Goal: Task Accomplishment & Management: Manage account settings

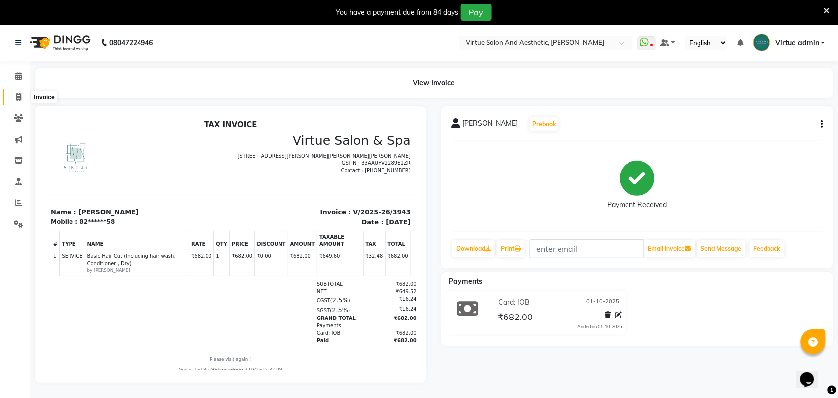
click at [21, 100] on icon at bounding box center [18, 96] width 5 height 7
select select "service"
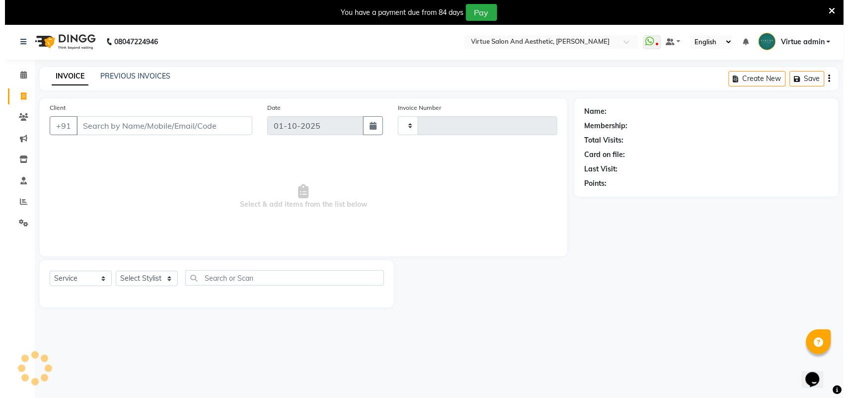
scroll to position [25, 0]
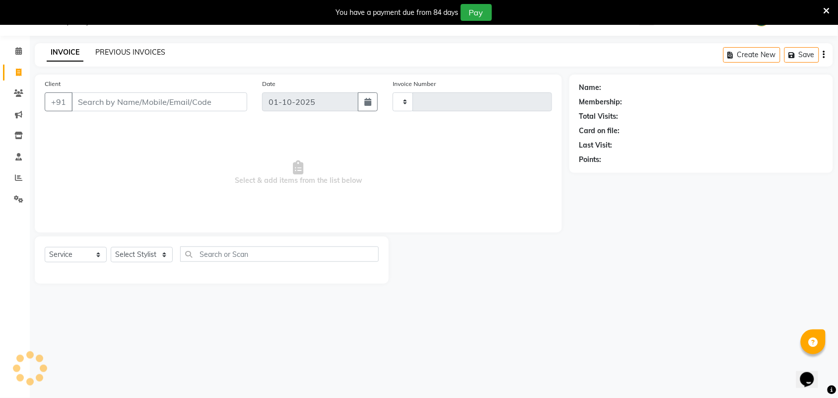
type input "3944"
select select "4466"
click at [148, 55] on link "PREVIOUS INVOICES" at bounding box center [130, 52] width 70 height 9
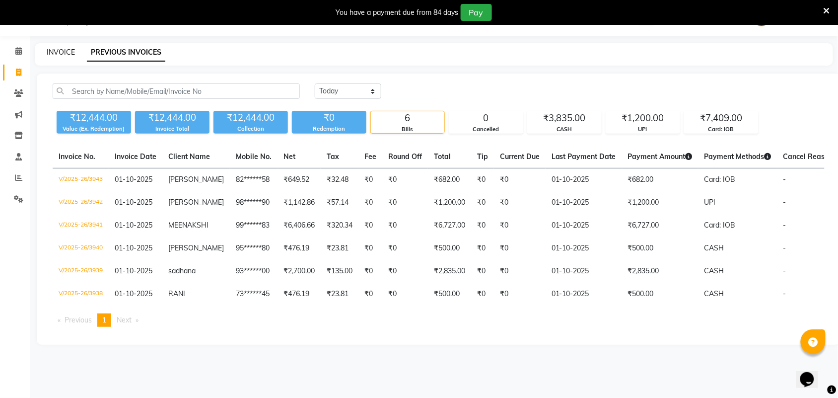
click at [63, 56] on link "INVOICE" at bounding box center [61, 52] width 28 height 9
select select "service"
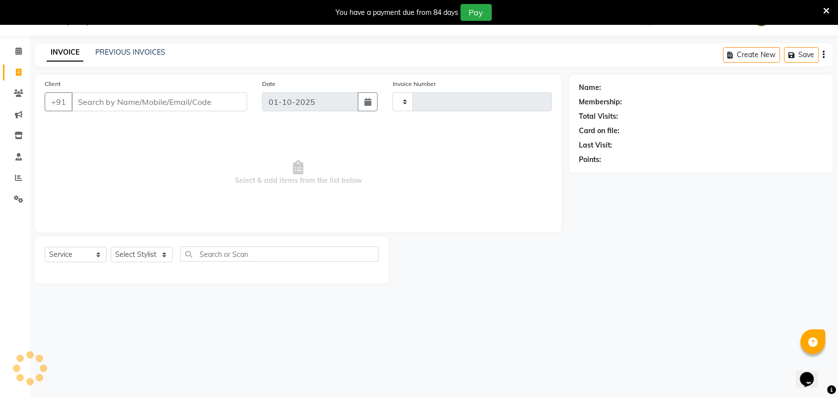
type input "3944"
select select "4466"
click at [109, 112] on div "Client +91" at bounding box center [146, 98] width 218 height 41
click at [114, 98] on input "Client" at bounding box center [160, 101] width 176 height 19
click at [115, 102] on input "Client" at bounding box center [160, 101] width 176 height 19
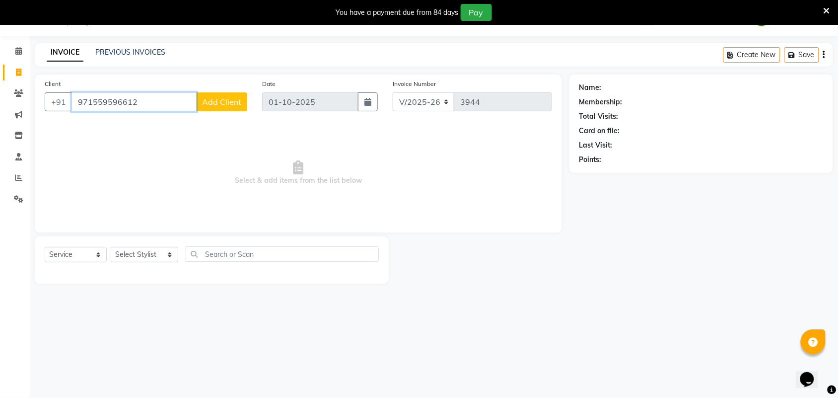
click at [87, 98] on input "971559596612" at bounding box center [134, 101] width 125 height 19
type input "1559596612"
click at [63, 100] on button "+91" at bounding box center [59, 101] width 28 height 19
click at [65, 103] on button "+91" at bounding box center [59, 101] width 28 height 19
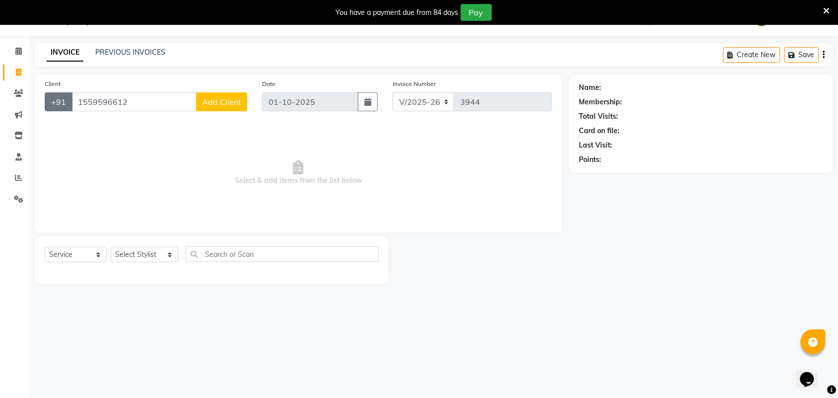
click at [65, 103] on button "+91" at bounding box center [59, 101] width 28 height 19
click at [63, 103] on button "+91" at bounding box center [59, 101] width 28 height 19
click at [64, 103] on button "+91" at bounding box center [59, 101] width 28 height 19
click at [85, 165] on span "Select & add items from the list below" at bounding box center [299, 172] width 508 height 99
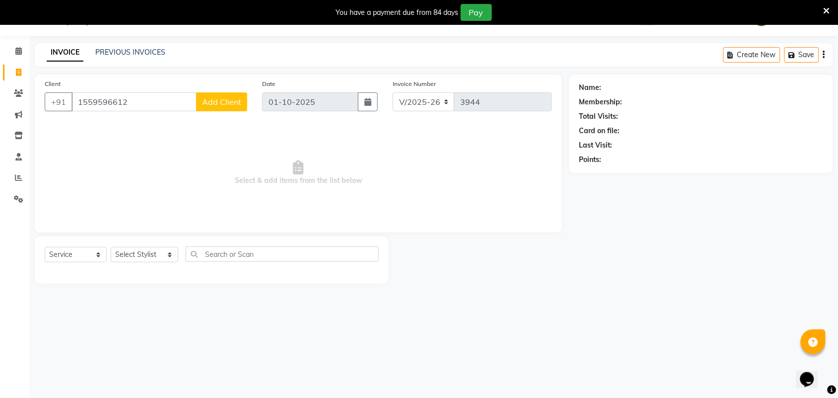
drag, startPoint x: 57, startPoint y: 109, endPoint x: 43, endPoint y: 132, distance: 27.0
click at [43, 132] on div "Client +91 1559596612 Add Client Date 01-10-2025 Invoice Number V/2025 V/2025-2…" at bounding box center [298, 154] width 527 height 158
click at [60, 103] on button "+91" at bounding box center [59, 101] width 28 height 19
click at [76, 98] on input "1559596612" at bounding box center [134, 101] width 125 height 19
click at [64, 105] on button "+91" at bounding box center [59, 101] width 28 height 19
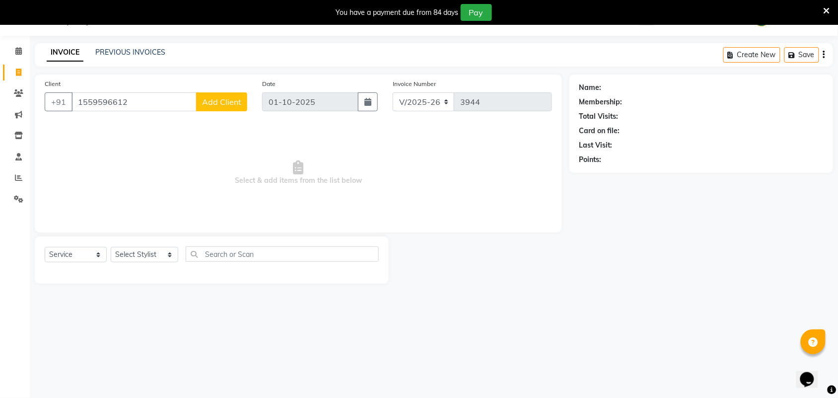
click at [107, 139] on span "Select & add items from the list below" at bounding box center [299, 172] width 508 height 99
click at [213, 99] on span "Add Client" at bounding box center [221, 102] width 39 height 10
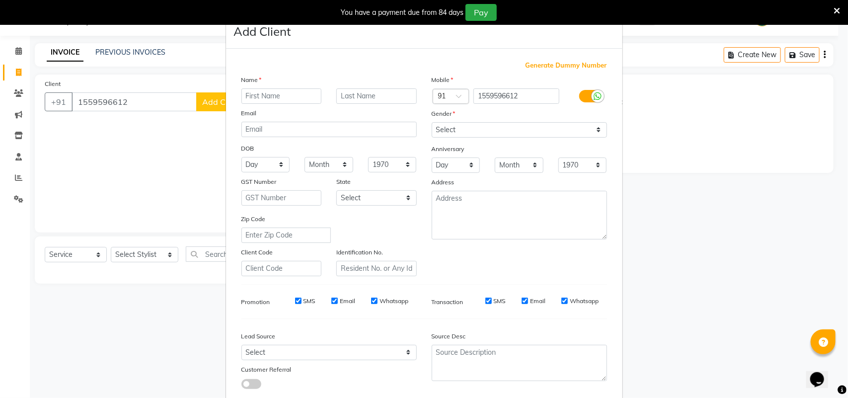
click at [159, 115] on ngb-modal-window "Add Client Generate Dummy Number Name Email DOB Day 01 02 03 04 05 06 07 08 09 …" at bounding box center [424, 199] width 848 height 398
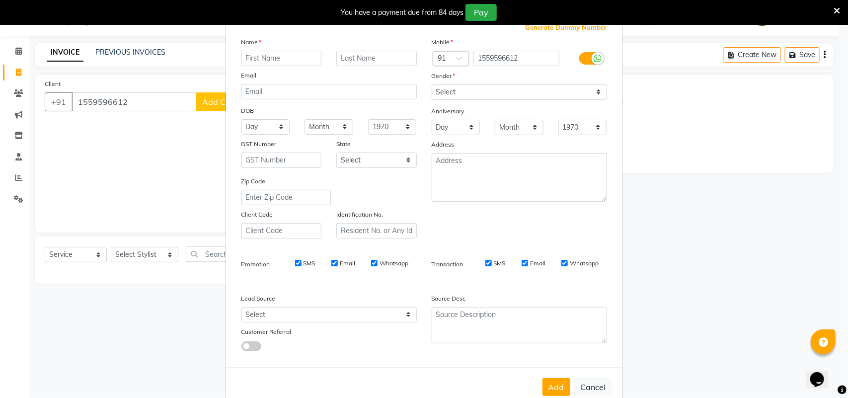
scroll to position [57, 0]
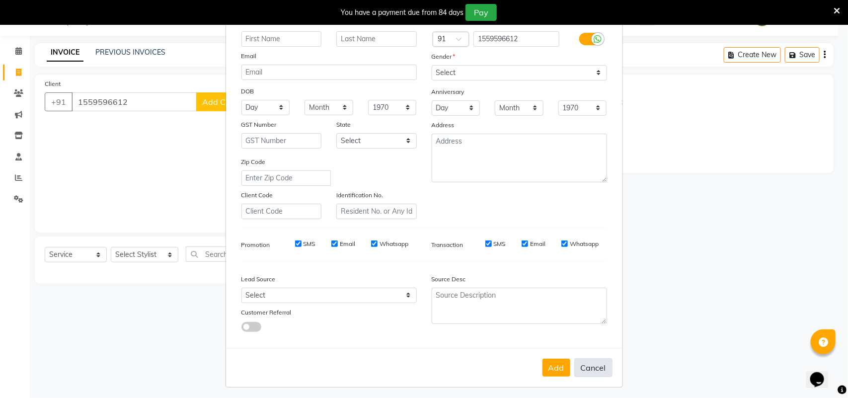
click at [585, 368] on button "Cancel" at bounding box center [593, 367] width 38 height 19
select select
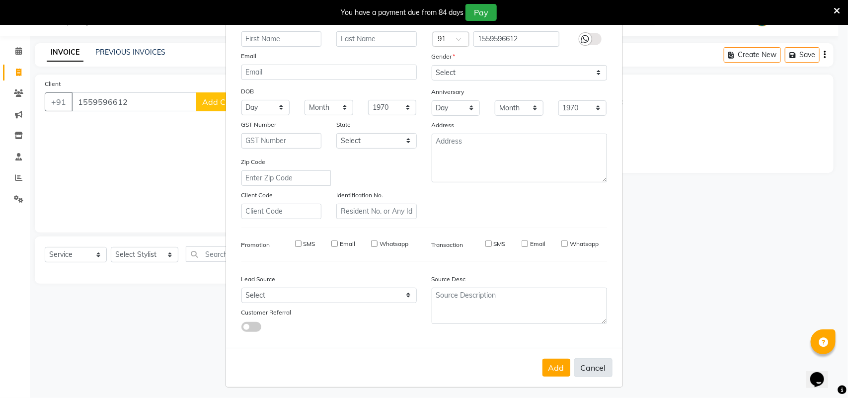
select select
checkbox input "false"
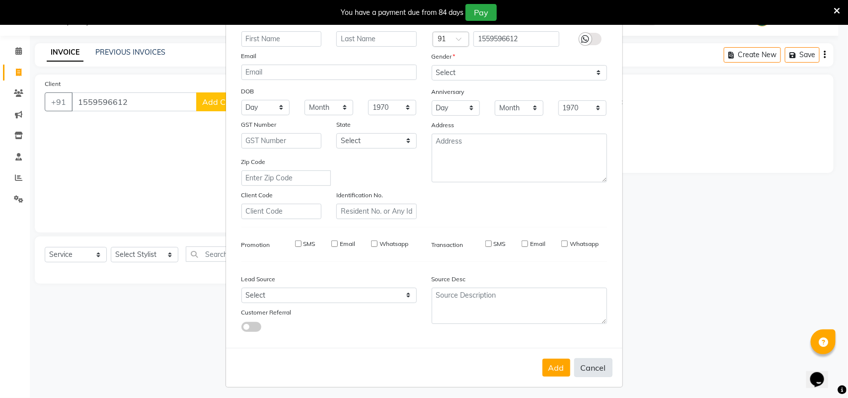
checkbox input "false"
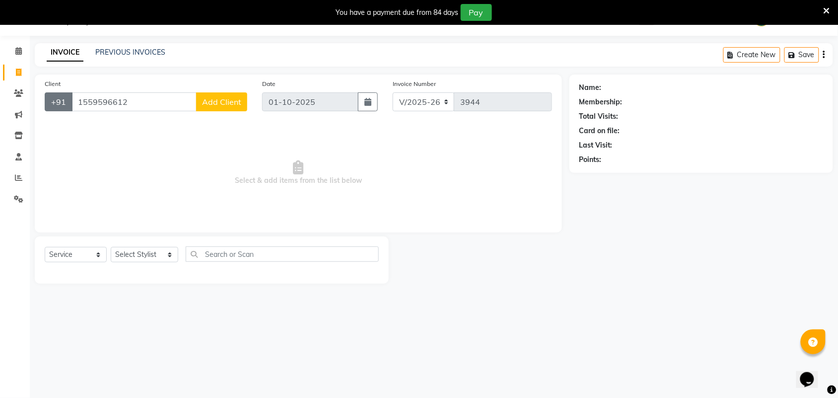
click at [55, 102] on button "+91" at bounding box center [59, 101] width 28 height 19
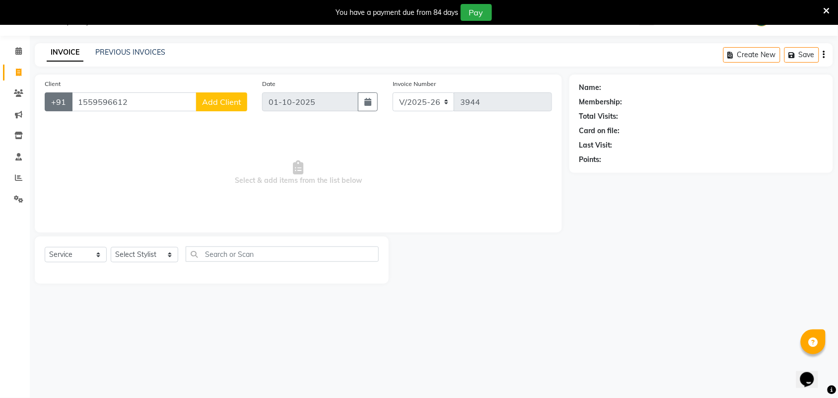
click at [55, 102] on button "+91" at bounding box center [59, 101] width 28 height 19
drag, startPoint x: 190, startPoint y: 180, endPoint x: 149, endPoint y: 170, distance: 41.8
drag, startPoint x: 149, startPoint y: 170, endPoint x: 53, endPoint y: 99, distance: 119.7
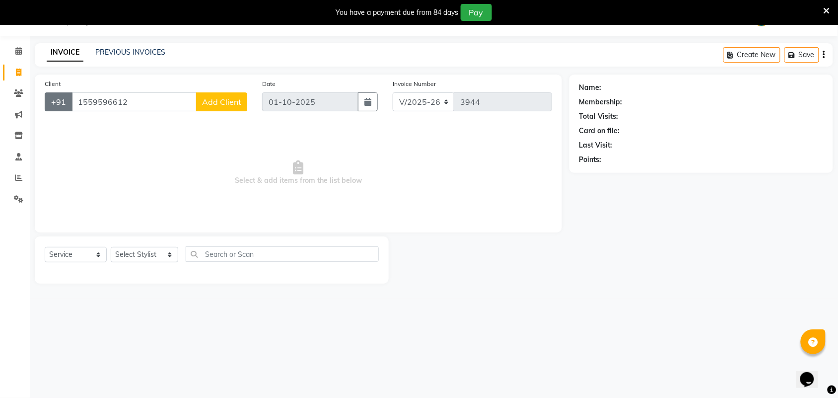
click at [53, 99] on button "+91" at bounding box center [59, 101] width 28 height 19
click at [56, 102] on button "+91" at bounding box center [59, 101] width 28 height 19
click at [57, 102] on button "+91" at bounding box center [59, 101] width 28 height 19
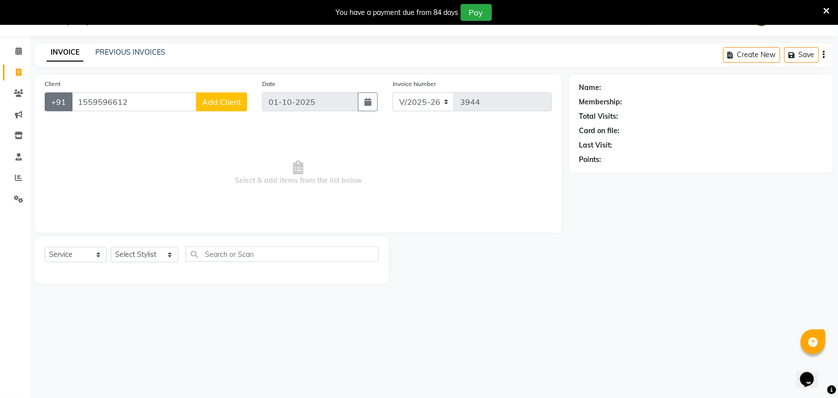
click at [57, 102] on button "+91" at bounding box center [59, 101] width 28 height 19
click at [224, 99] on span "Add Client" at bounding box center [221, 102] width 39 height 10
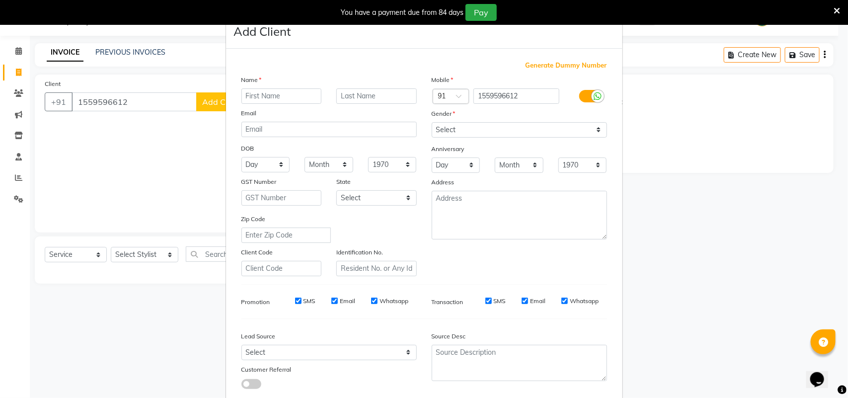
click at [293, 95] on input "text" at bounding box center [281, 95] width 80 height 15
click at [160, 169] on ngb-modal-window "Add Client Generate Dummy Number Name Email DOB Day 01 02 03 04 05 06 07 08 09 …" at bounding box center [424, 199] width 848 height 398
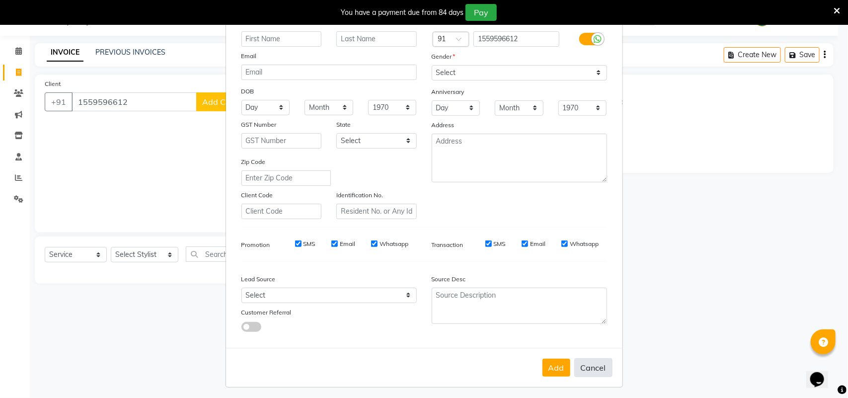
click at [586, 366] on button "Cancel" at bounding box center [593, 367] width 38 height 19
select select
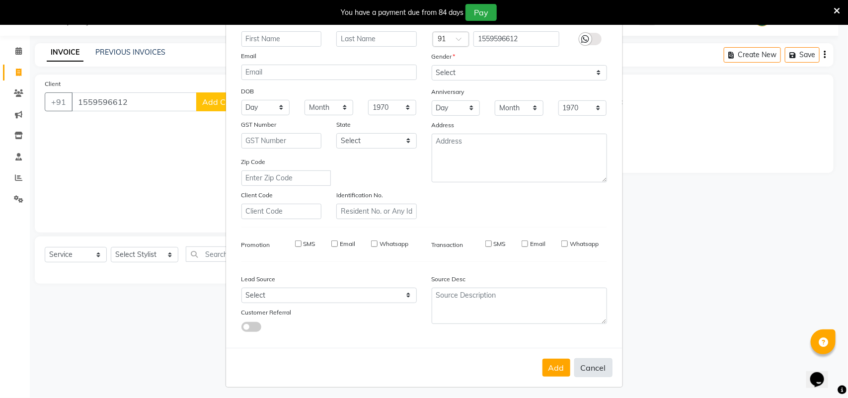
select select
checkbox input "false"
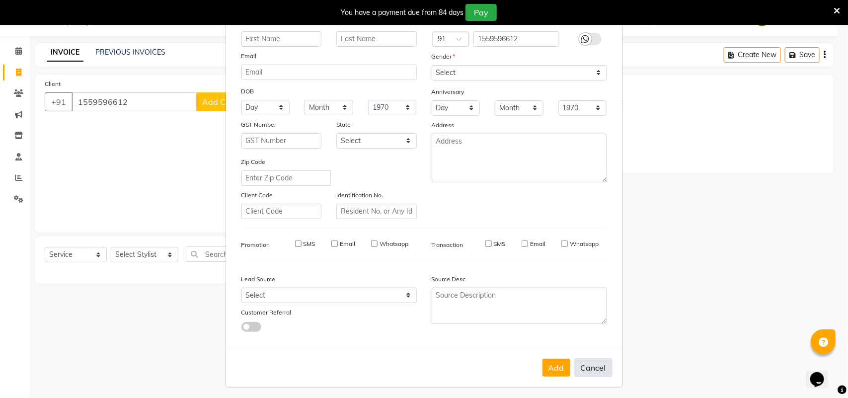
checkbox input "false"
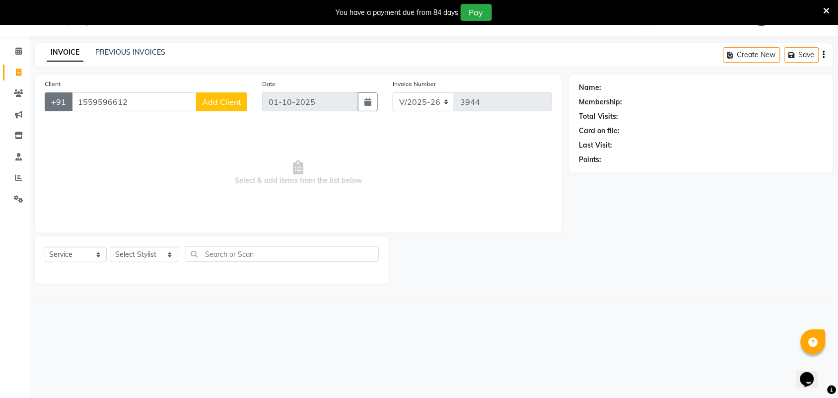
click at [65, 100] on button "+91" at bounding box center [59, 101] width 28 height 19
click at [258, 242] on div "Select Service Product Membership Package Voucher Prepaid Gift Card Select Styl…" at bounding box center [212, 259] width 354 height 47
click at [225, 98] on span "Add Client" at bounding box center [221, 102] width 39 height 10
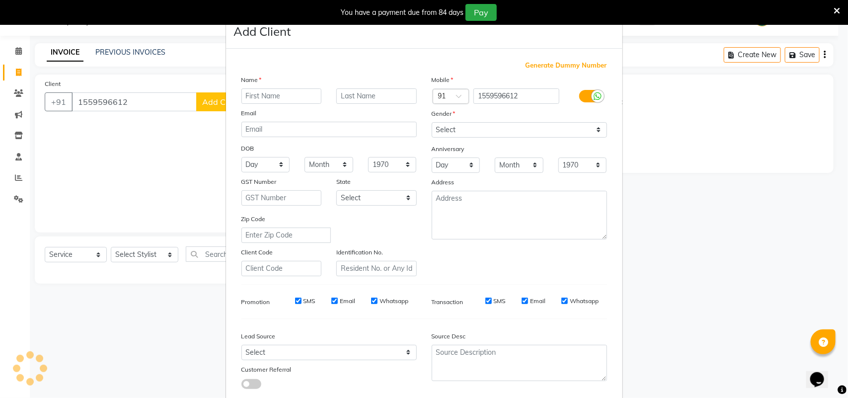
click at [306, 94] on input "text" at bounding box center [281, 95] width 80 height 15
type input "WAHEEJHA"
drag, startPoint x: 472, startPoint y: 130, endPoint x: 475, endPoint y: 137, distance: 7.3
click at [472, 130] on select "Select Male Female Other Prefer Not To Say" at bounding box center [519, 129] width 175 height 15
select select "female"
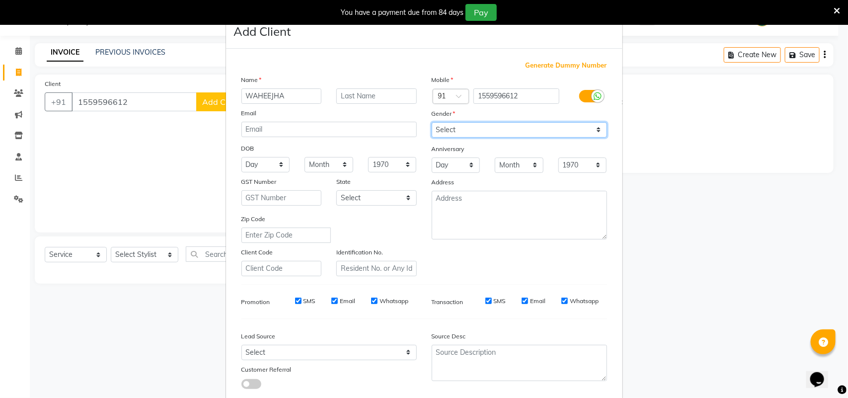
click at [432, 122] on select "Select Male Female Other Prefer Not To Say" at bounding box center [519, 129] width 175 height 15
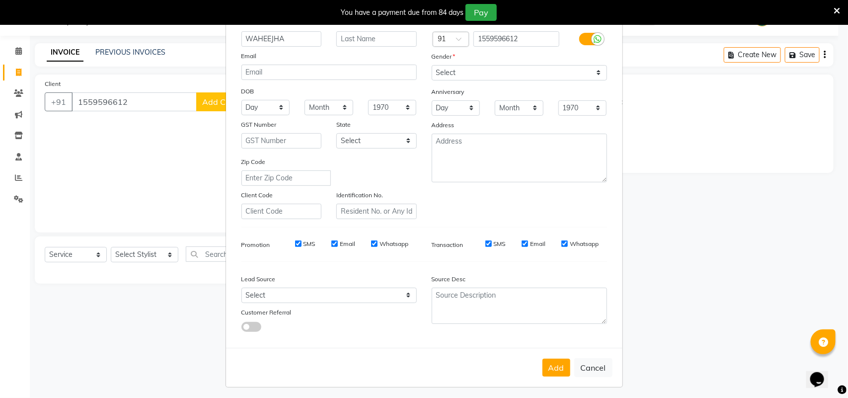
click at [399, 277] on div "Lead Source" at bounding box center [329, 281] width 190 height 14
click at [401, 292] on select "Select Walk-in Referral Internet Friend Word of Mouth Advertisement Facebook Ju…" at bounding box center [328, 295] width 175 height 15
select select "30557"
click at [241, 288] on select "Select Walk-in Referral Internet Friend Word of Mouth Advertisement Facebook Ju…" at bounding box center [328, 295] width 175 height 15
click at [549, 369] on button "Add" at bounding box center [556, 368] width 28 height 18
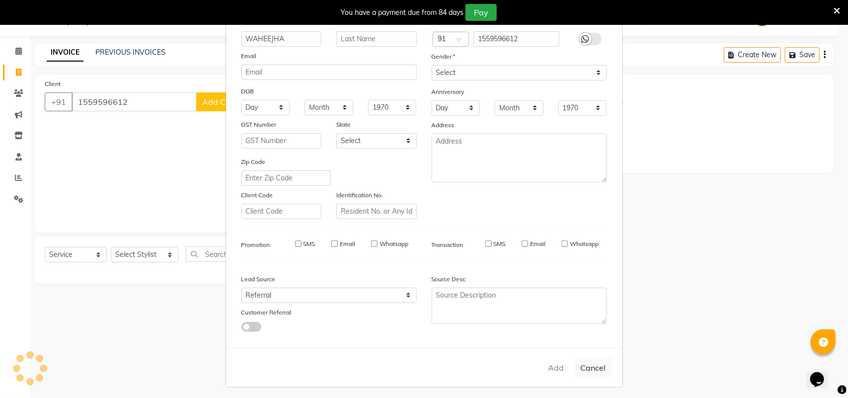
type input "15******12"
select select
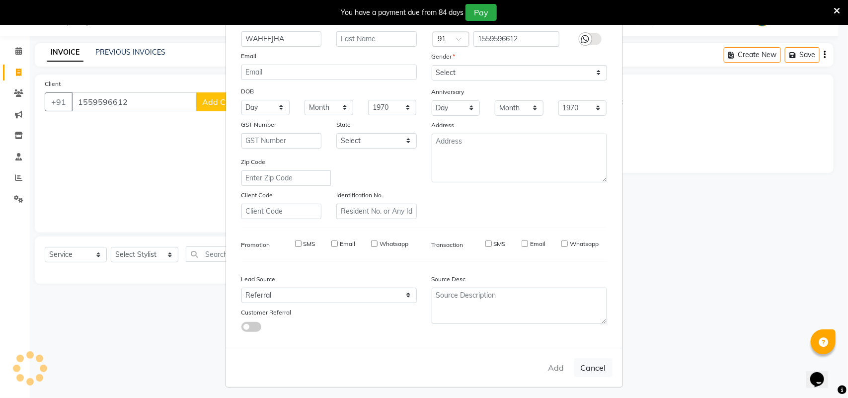
select select
checkbox input "false"
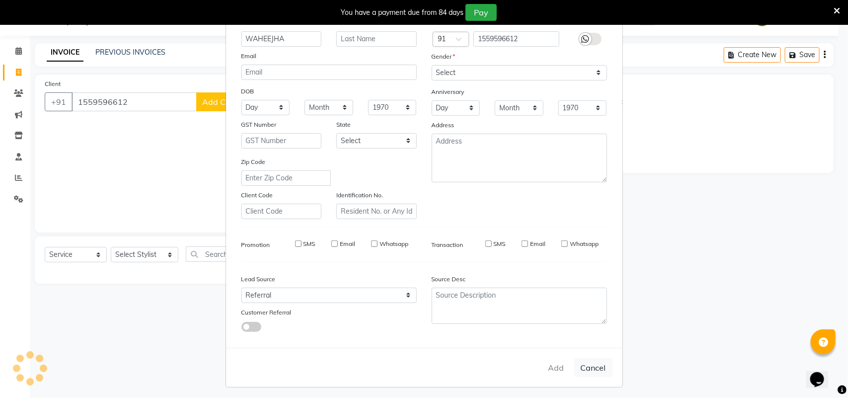
checkbox input "false"
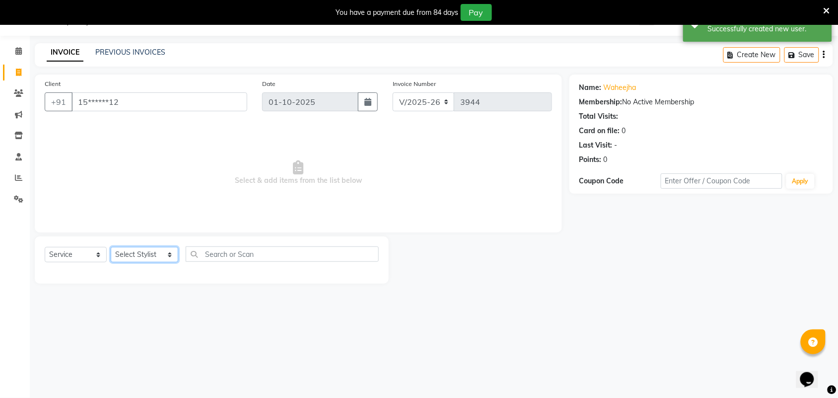
click at [161, 254] on select "Select Stylist Admin [PERSON_NAME] Apsu Auditor Ambattur [PERSON_NAME] Dingg - …" at bounding box center [145, 254] width 68 height 15
select select "30103"
click at [111, 247] on select "Select Stylist Admin [PERSON_NAME] Apsu Auditor Ambattur [PERSON_NAME] Dingg - …" at bounding box center [145, 254] width 68 height 15
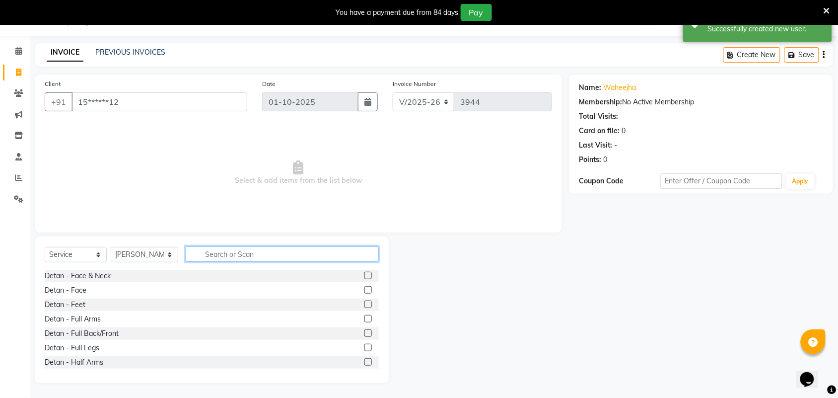
click at [209, 252] on input "text" at bounding box center [282, 253] width 193 height 15
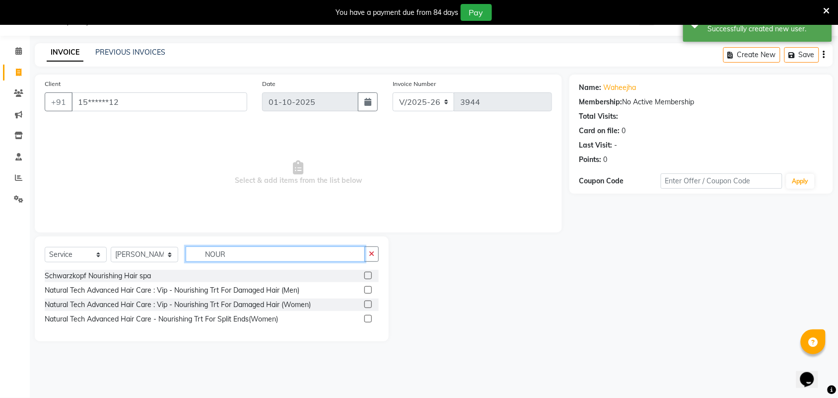
type input "NOUR"
click at [368, 304] on label at bounding box center [368, 303] width 7 height 7
click at [368, 304] on input "checkbox" at bounding box center [368, 304] width 6 height 6
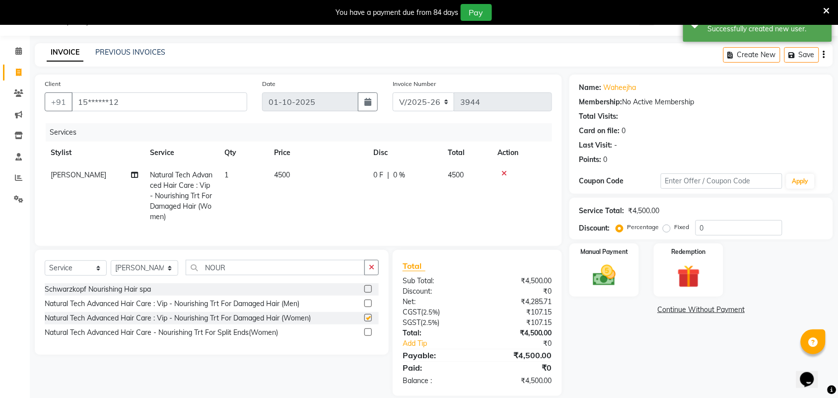
drag, startPoint x: 300, startPoint y: 209, endPoint x: 303, endPoint y: 202, distance: 7.6
click at [301, 209] on td "4500" at bounding box center [317, 196] width 99 height 64
checkbox input "false"
select select "30103"
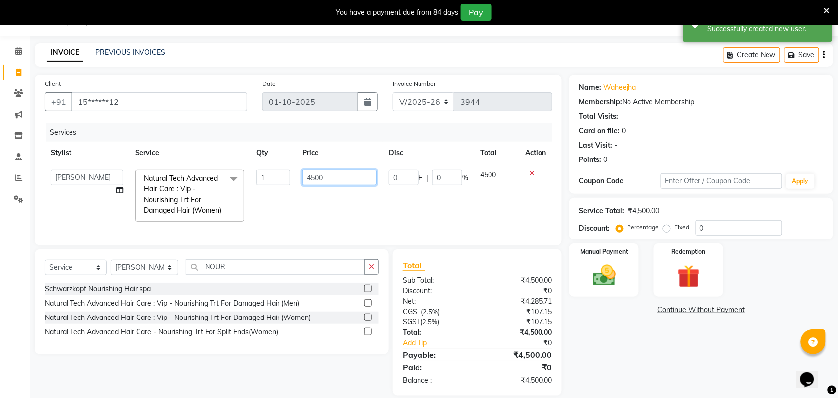
drag, startPoint x: 336, startPoint y: 177, endPoint x: 264, endPoint y: 176, distance: 72.0
click at [264, 176] on tr "Admin ANUSHA Apsu Auditor Ambattur Balaji BANUPRIYA Bharath Bhuvanesh Dingg - S…" at bounding box center [299, 196] width 508 height 64
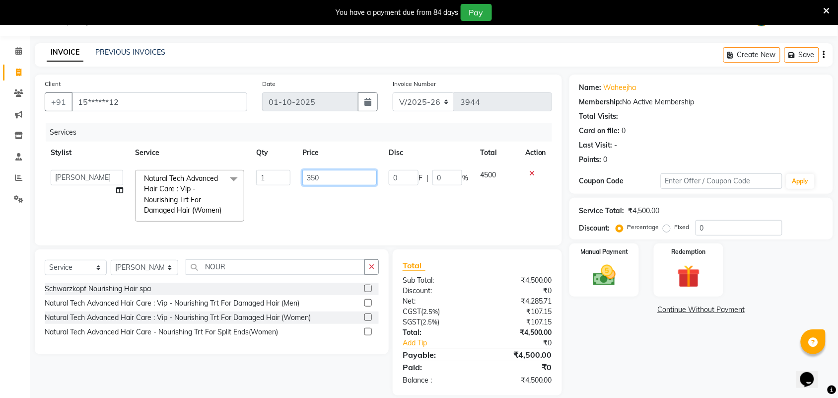
type input "3500"
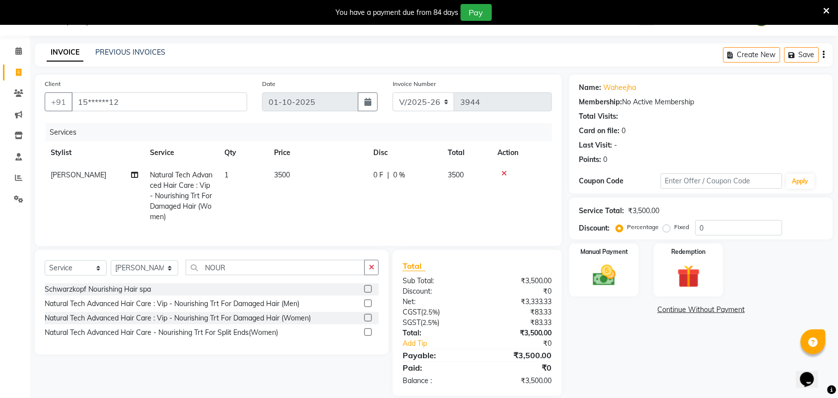
click at [311, 225] on td "3500" at bounding box center [317, 196] width 99 height 64
select select "30103"
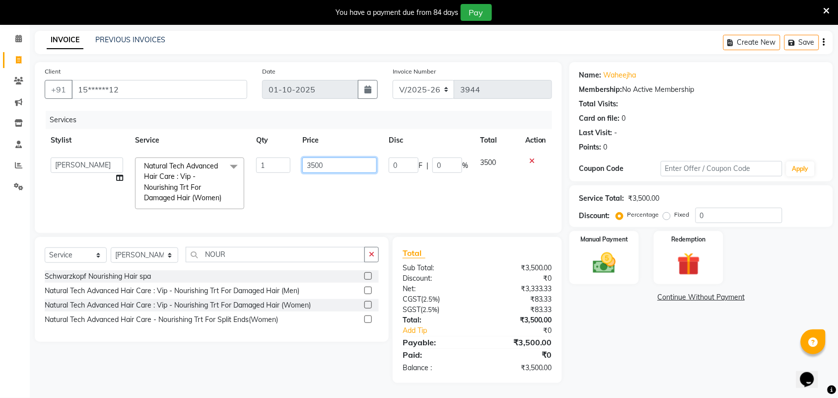
click at [341, 157] on input "3500" at bounding box center [339, 164] width 75 height 15
type input "3675"
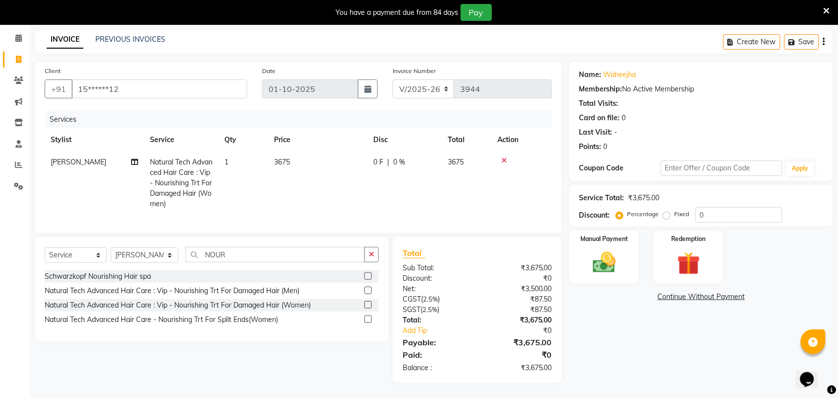
scroll to position [47, 0]
click at [426, 225] on div "Client +91 15******12 Date 01-10-2025 Invoice Number V/2025 V/2025-26 3944 Serv…" at bounding box center [298, 147] width 527 height 171
click at [609, 267] on div "Manual Payment" at bounding box center [604, 257] width 73 height 56
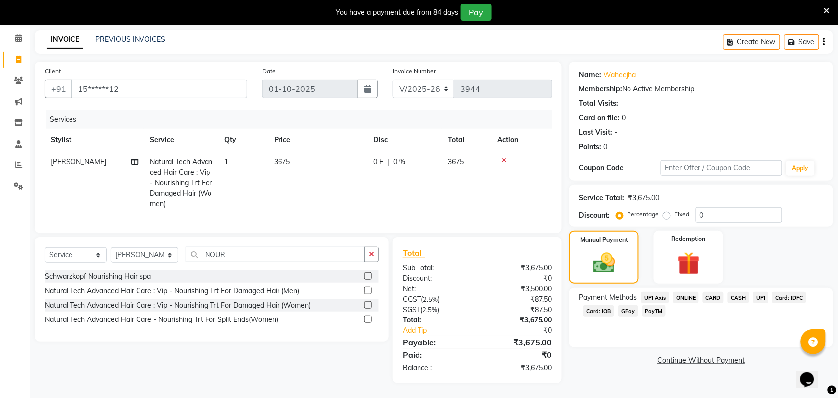
click at [756, 292] on span "UPI" at bounding box center [760, 297] width 15 height 11
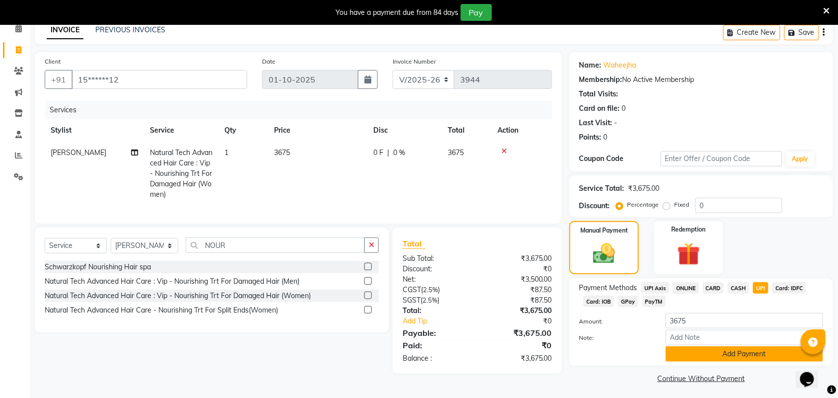
click at [738, 355] on button "Add Payment" at bounding box center [744, 353] width 157 height 15
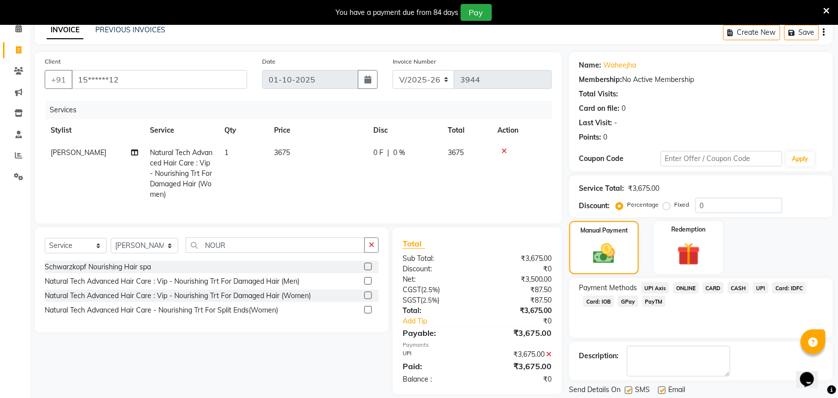
scroll to position [78, 0]
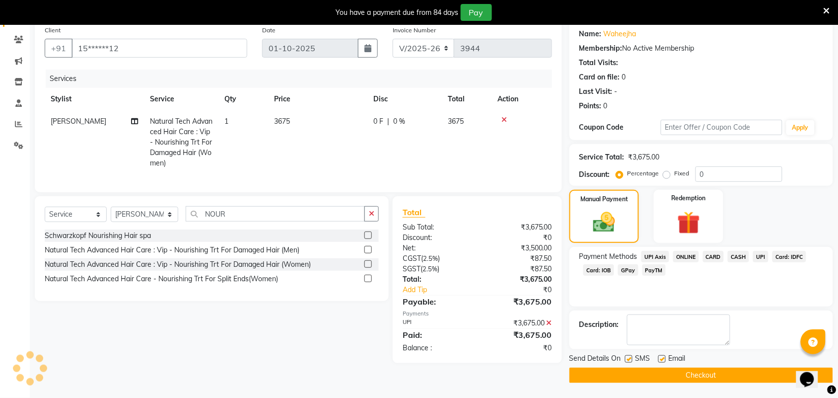
click at [699, 385] on main "INVOICE PREVIOUS INVOICES Create New Save Client +91 15******12 Date 01-10-2025…" at bounding box center [434, 194] width 809 height 408
click at [696, 374] on button "Checkout" at bounding box center [702, 375] width 264 height 15
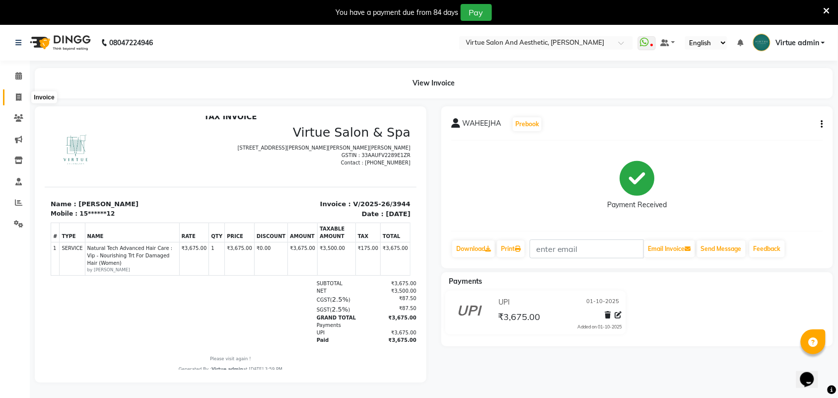
click at [19, 97] on icon at bounding box center [18, 96] width 5 height 7
select select "service"
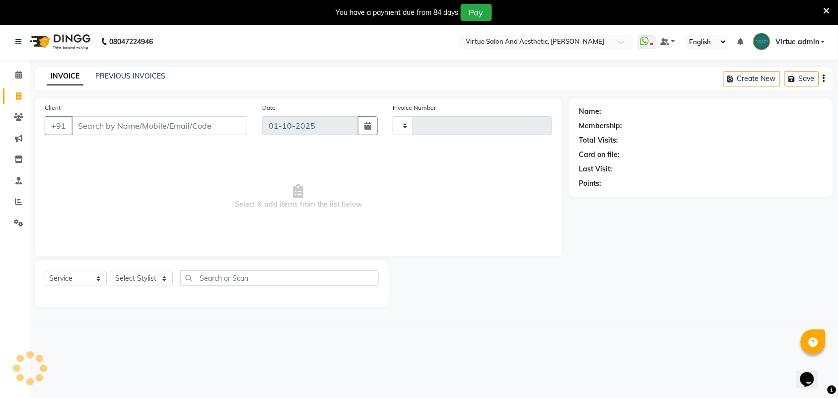
type input "3945"
select select "4466"
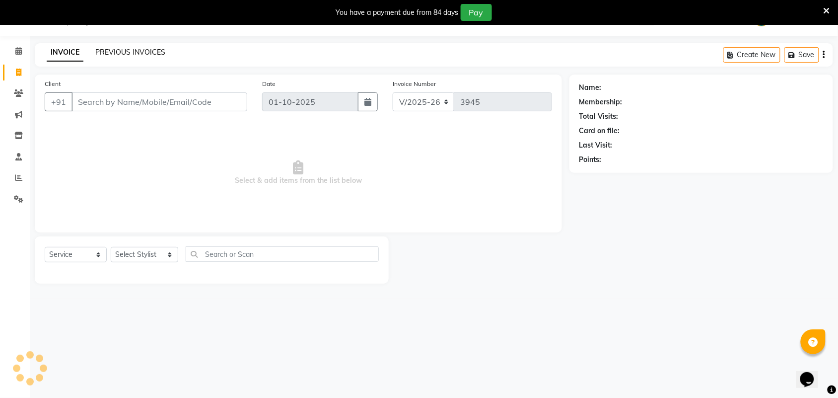
click at [125, 50] on link "PREVIOUS INVOICES" at bounding box center [130, 52] width 70 height 9
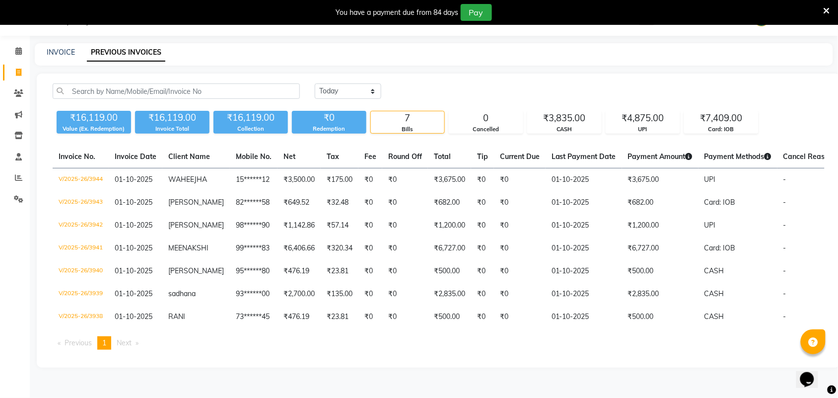
click at [828, 11] on icon at bounding box center [827, 10] width 6 height 9
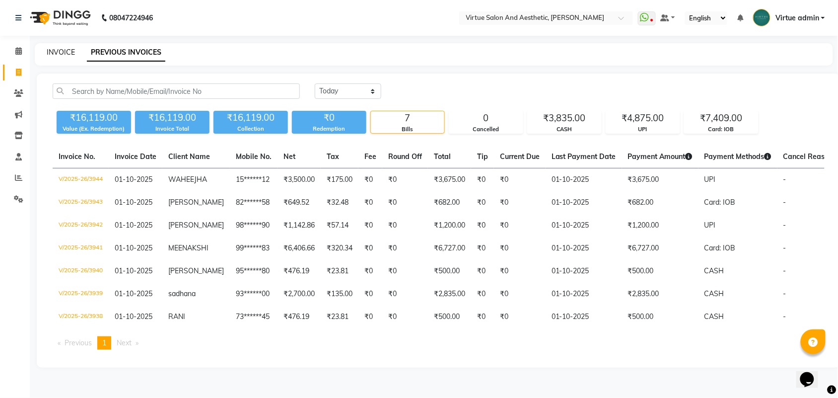
click at [59, 48] on link "INVOICE" at bounding box center [61, 52] width 28 height 9
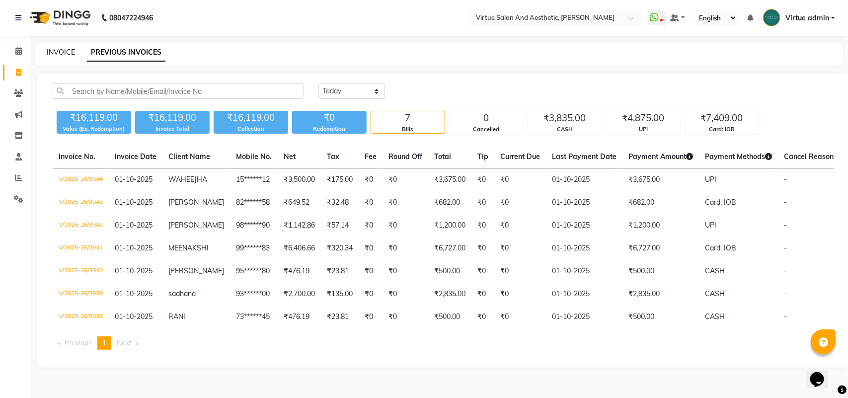
select select "4466"
select select "service"
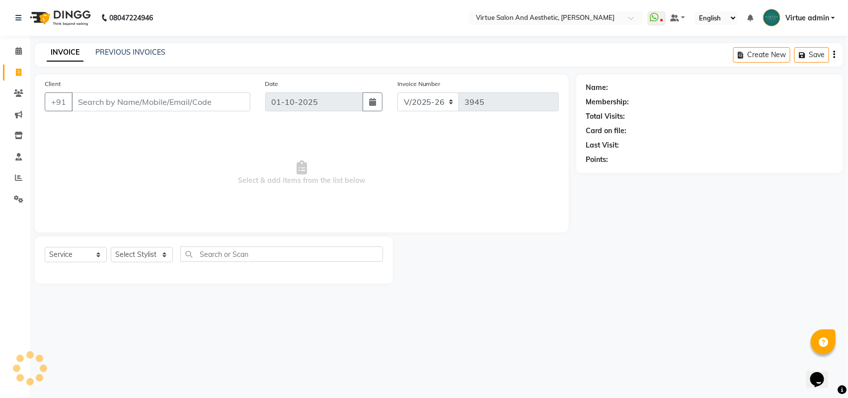
click at [60, 51] on link "INVOICE" at bounding box center [65, 53] width 37 height 18
click at [112, 108] on input "Client" at bounding box center [161, 101] width 179 height 19
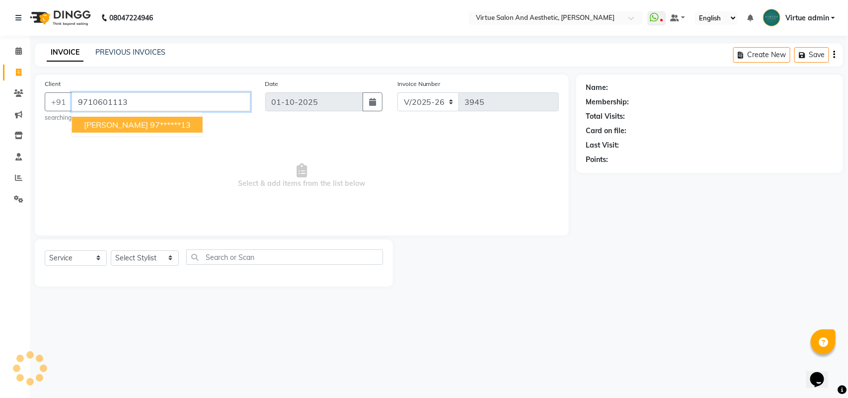
type input "9710601113"
select select "1: Object"
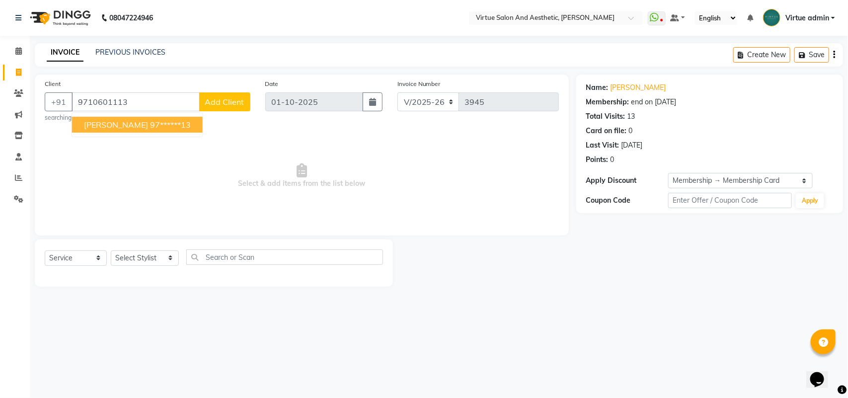
click at [150, 128] on ngb-highlight "97******13" at bounding box center [170, 125] width 41 height 10
type input "97******13"
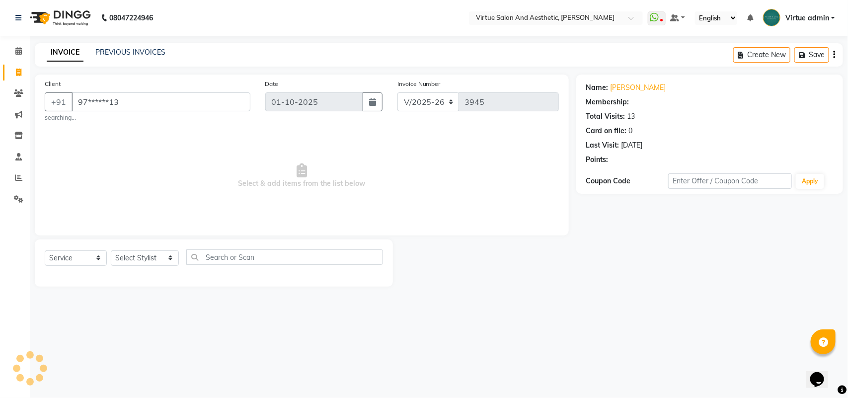
select select "1: Object"
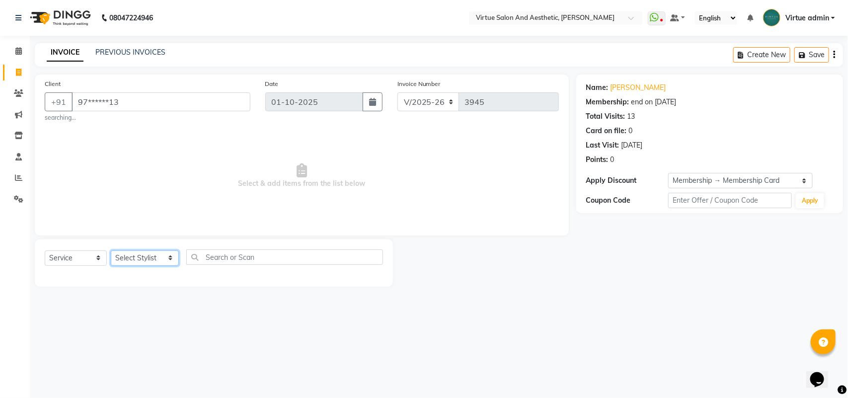
click at [145, 261] on select "Select Stylist Admin [PERSON_NAME] Apsu Auditor Ambattur [PERSON_NAME] Dingg - …" at bounding box center [145, 257] width 68 height 15
select select "47999"
click at [111, 250] on select "Select Stylist Admin [PERSON_NAME] Apsu Auditor Ambattur [PERSON_NAME] Dingg - …" at bounding box center [145, 257] width 68 height 15
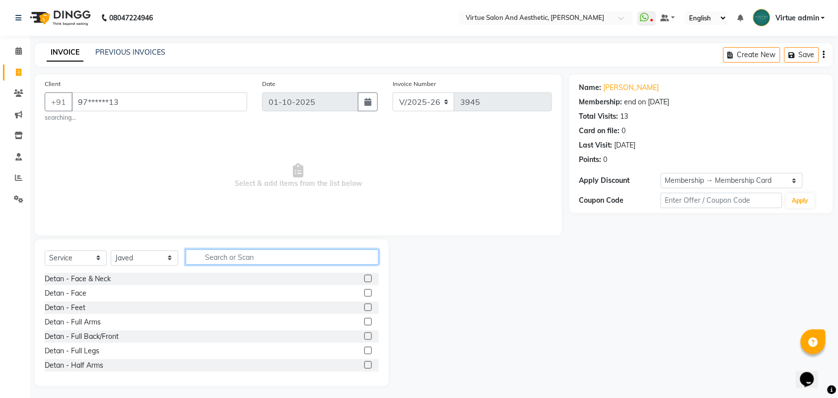
click at [238, 257] on input "text" at bounding box center [282, 256] width 193 height 15
click at [243, 261] on input "text" at bounding box center [282, 256] width 193 height 15
type input "N"
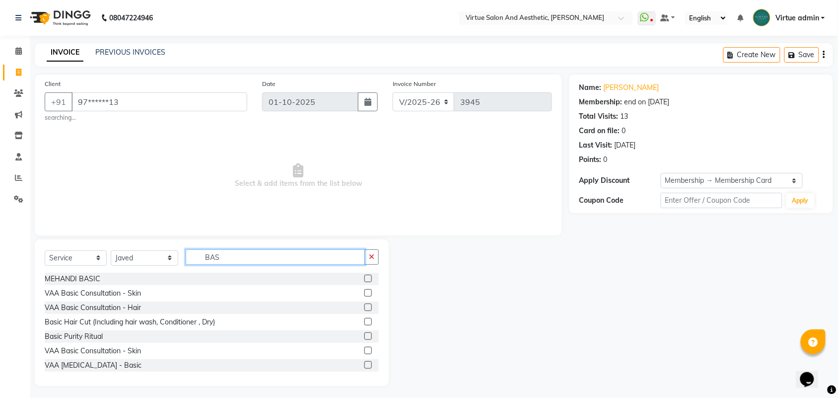
type input "BAS"
click at [365, 322] on label at bounding box center [368, 321] width 7 height 7
click at [365, 322] on input "checkbox" at bounding box center [368, 322] width 6 height 6
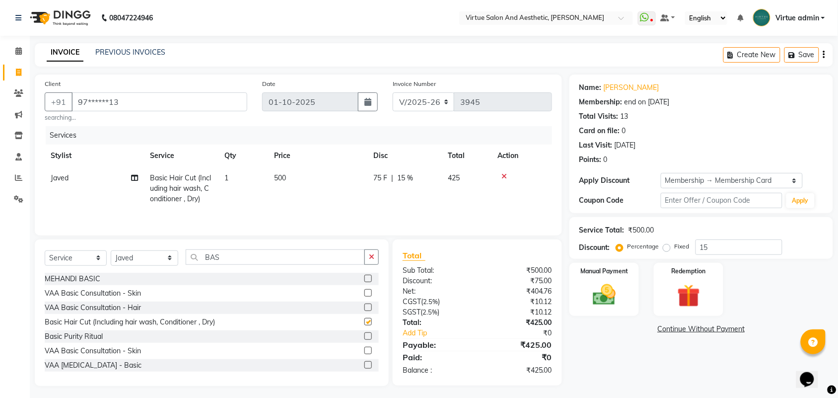
click at [304, 182] on td "500" at bounding box center [317, 188] width 99 height 43
checkbox input "false"
select select "47999"
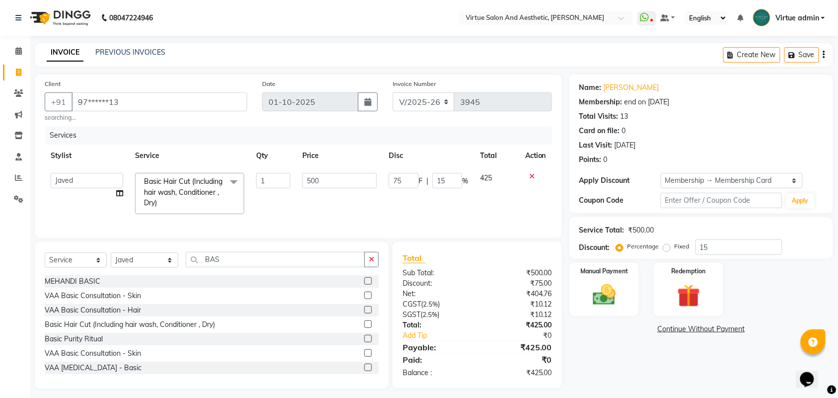
click at [340, 215] on td "500" at bounding box center [340, 193] width 86 height 53
drag, startPoint x: 739, startPoint y: 248, endPoint x: 647, endPoint y: 241, distance: 92.2
click at [647, 241] on div "Percentage Fixed 15" at bounding box center [700, 246] width 164 height 15
type input "0"
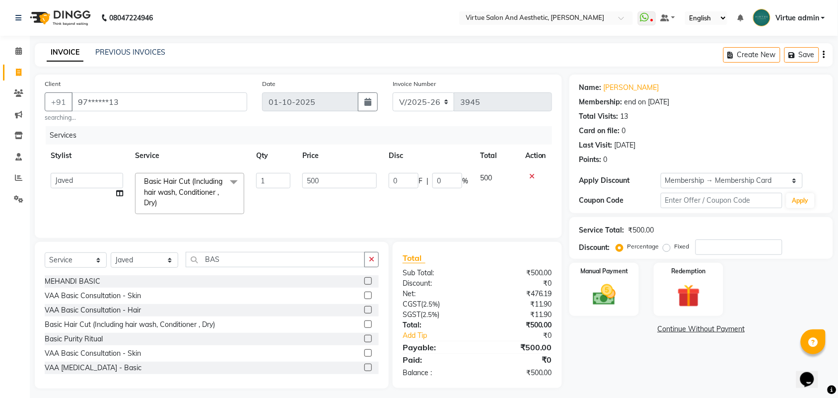
click at [527, 238] on div "Client +91 97******13 searching... Date 01-10-2025 Invoice Number V/2025 V/2025…" at bounding box center [298, 156] width 527 height 163
drag, startPoint x: 331, startPoint y: 178, endPoint x: 313, endPoint y: 175, distance: 18.5
click at [313, 175] on input "500" at bounding box center [339, 180] width 75 height 15
type input "525"
click at [388, 223] on div "Services Stylist Service Qty Price Disc Total Action Admin ANUSHA Apsu Auditor …" at bounding box center [299, 176] width 508 height 101
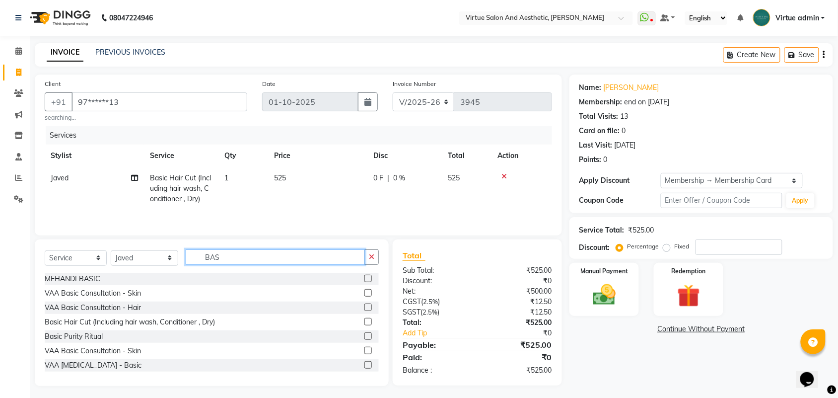
click at [147, 240] on div "Client +91 97******13 searching... Date 01-10-2025 Invoice Number V/2025 V/2025…" at bounding box center [298, 230] width 542 height 311
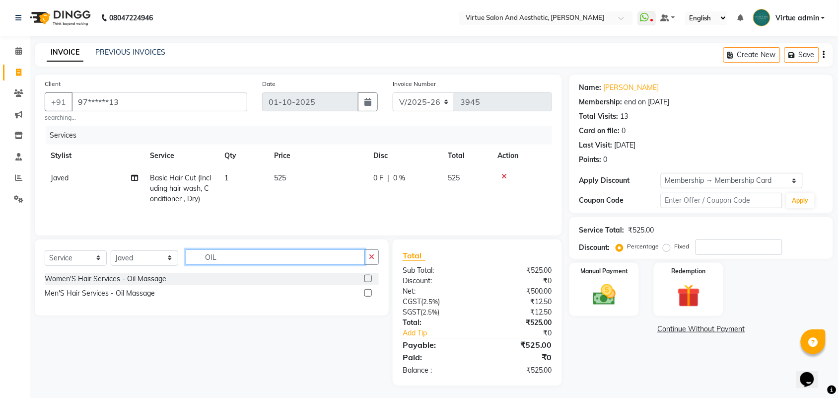
type input "OIL"
click at [368, 296] on label at bounding box center [368, 292] width 7 height 7
click at [368, 296] on input "checkbox" at bounding box center [368, 293] width 6 height 6
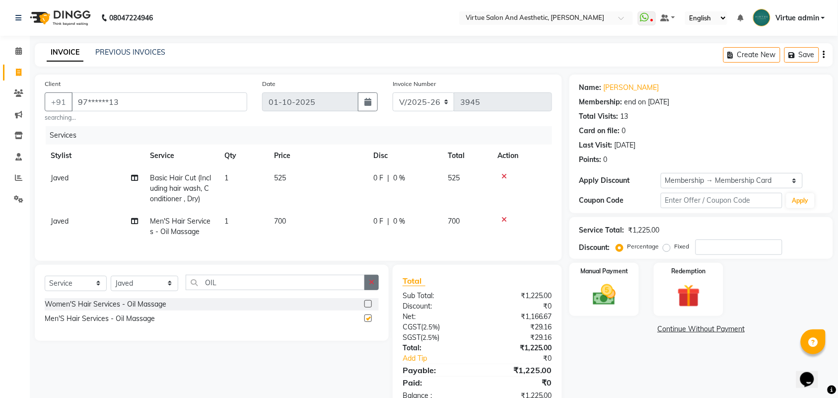
checkbox input "false"
click at [333, 246] on div "Services Stylist Service Qty Price Disc Total Action Javed Basic Hair Cut (Incl…" at bounding box center [299, 188] width 508 height 125
click at [324, 224] on td "700" at bounding box center [317, 226] width 99 height 33
select select "47999"
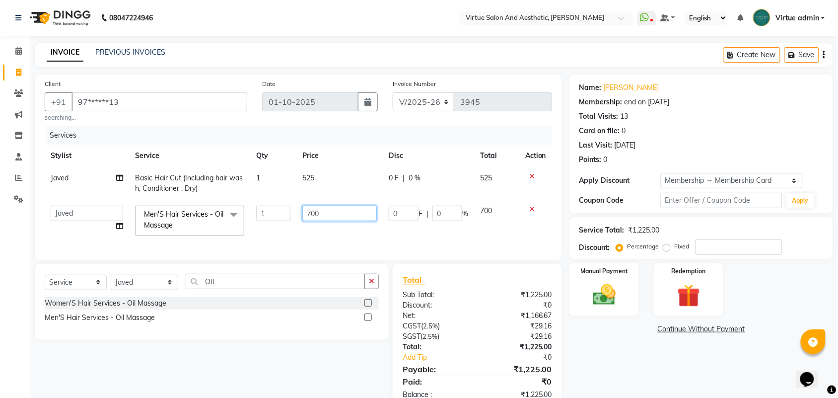
drag, startPoint x: 331, startPoint y: 214, endPoint x: 278, endPoint y: 212, distance: 52.7
click at [278, 212] on tr "Admin ANUSHA Apsu Auditor Ambattur Balaji BANUPRIYA Bharath Bhuvanesh Dingg - S…" at bounding box center [299, 221] width 508 height 42
type input "1000"
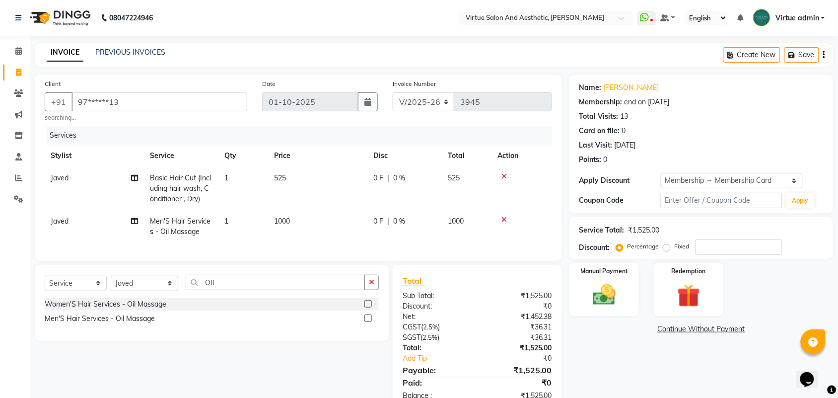
click at [315, 230] on td "1000" at bounding box center [317, 226] width 99 height 33
select select "47999"
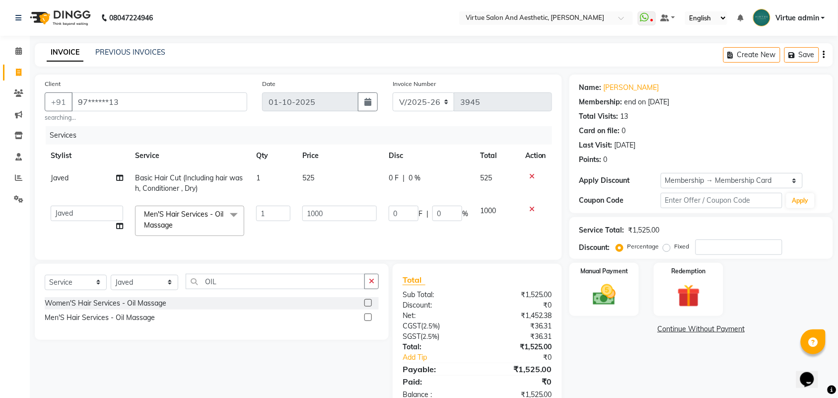
scroll to position [36, 0]
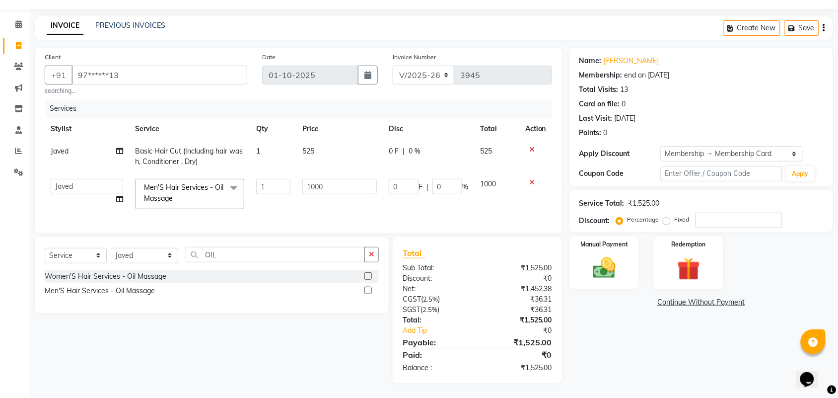
click at [446, 240] on div "Total Sub Total: ₹1,525.00 Discount: ₹0 Net: ₹1,452.38 CGST ( 2.5% ) ₹36.31 SGS…" at bounding box center [477, 310] width 169 height 146
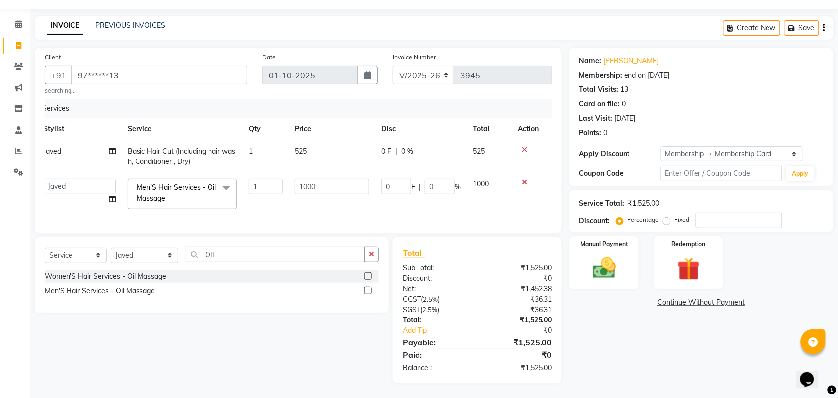
scroll to position [0, 0]
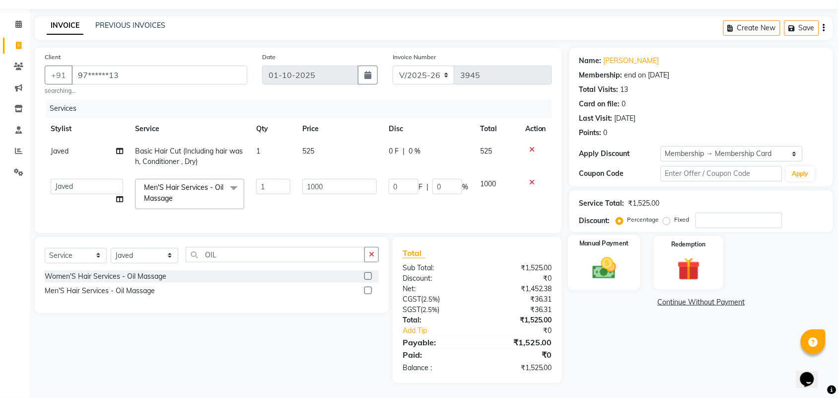
click at [611, 267] on img at bounding box center [604, 267] width 39 height 27
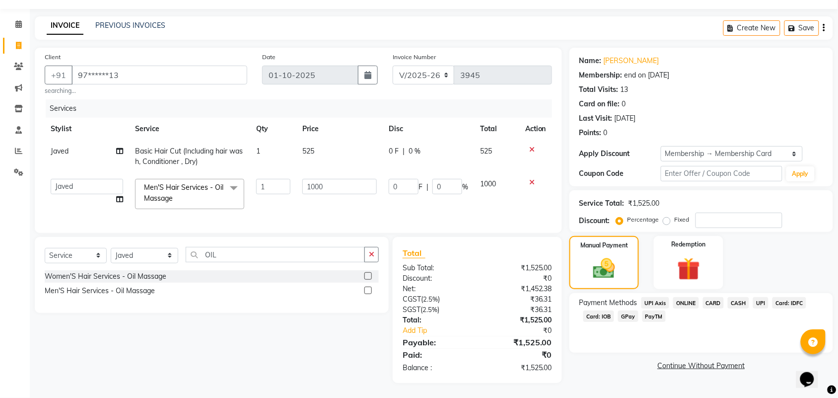
click at [759, 297] on span "UPI" at bounding box center [760, 302] width 15 height 11
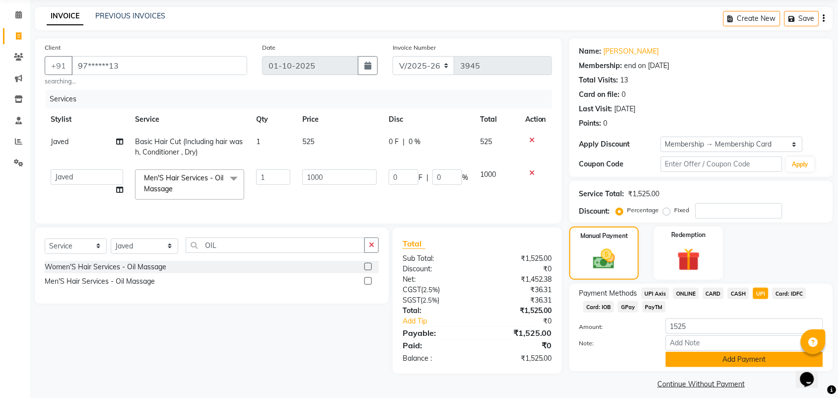
click at [756, 361] on button "Add Payment" at bounding box center [744, 359] width 157 height 15
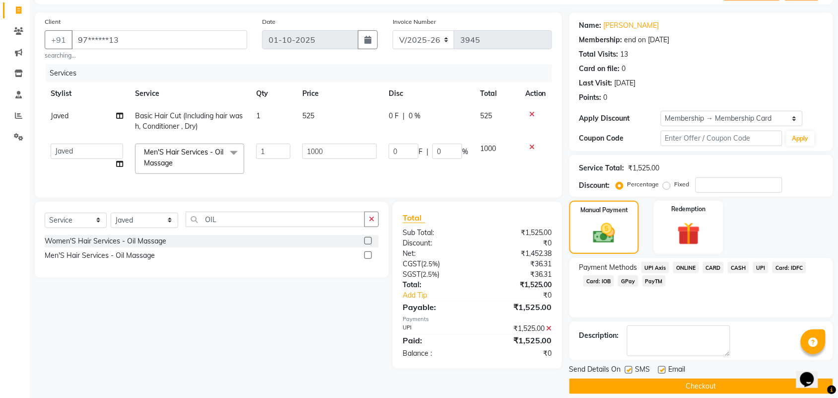
scroll to position [74, 0]
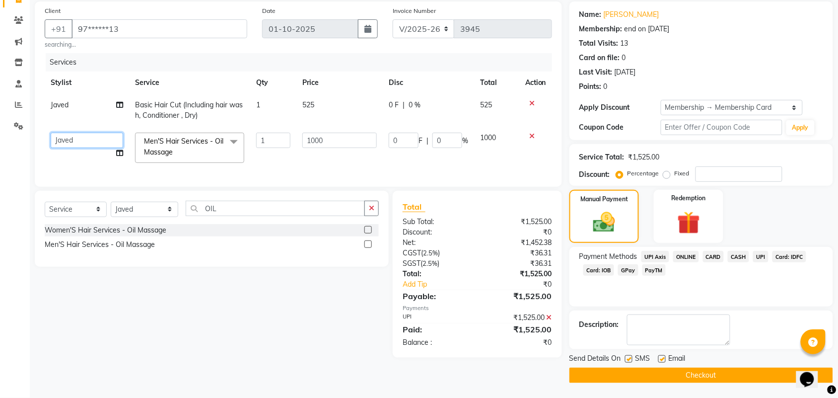
click at [86, 143] on select "Admin ANUSHA Apsu Auditor Ambattur Balaji BANUPRIYA Bharath Bhuvanesh Dingg - S…" at bounding box center [87, 140] width 73 height 15
select select "59088"
click at [601, 376] on button "Checkout" at bounding box center [702, 375] width 264 height 15
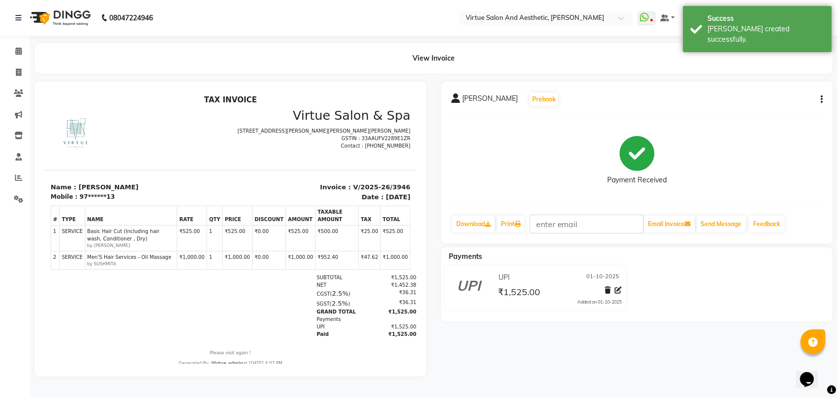
scroll to position [8, 0]
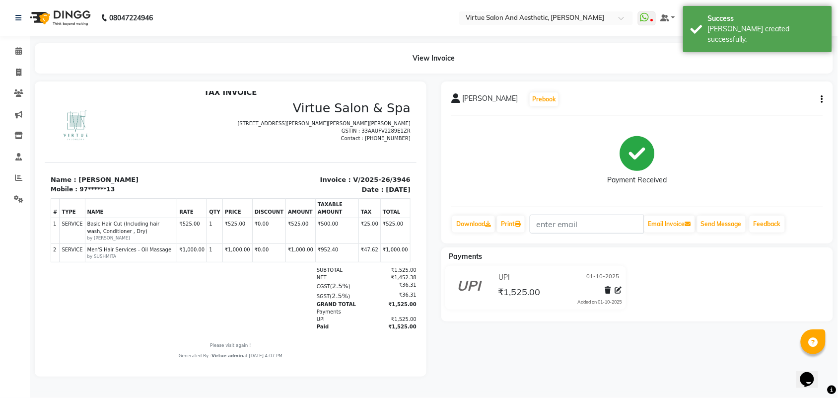
drag, startPoint x: 405, startPoint y: 300, endPoint x: 452, endPoint y: 429, distance: 137.0
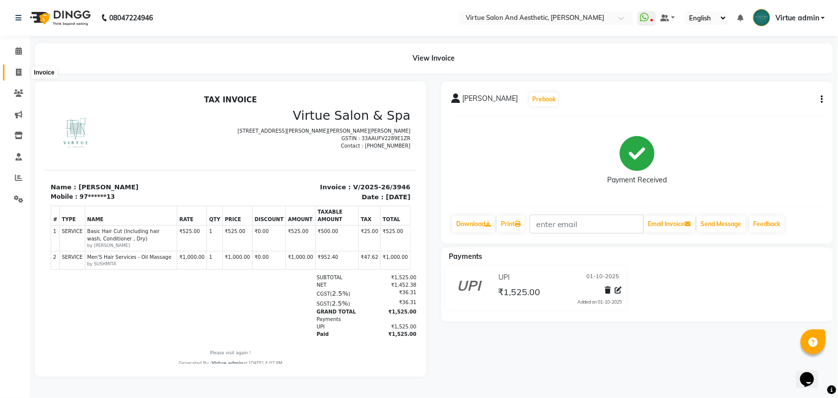
click at [14, 68] on span at bounding box center [18, 72] width 17 height 11
select select "service"
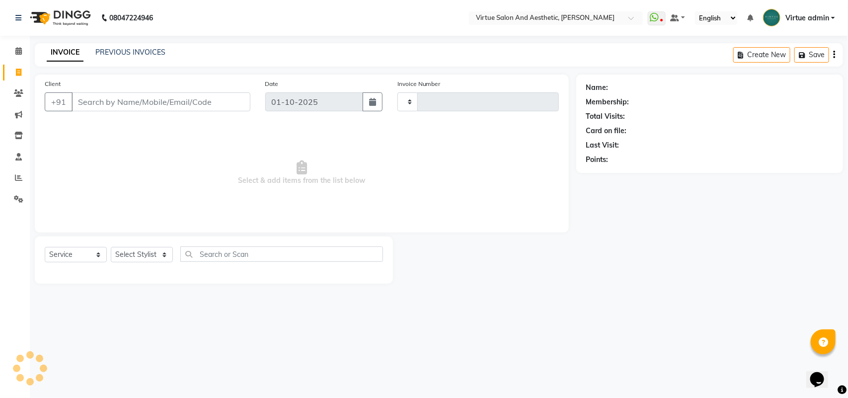
type input "3947"
select select "4466"
click at [109, 55] on link "PREVIOUS INVOICES" at bounding box center [130, 52] width 70 height 9
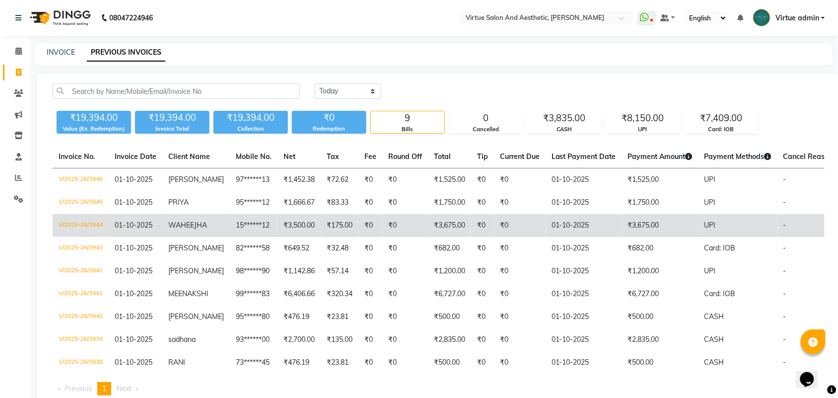
click at [548, 222] on td "01-10-2025" at bounding box center [584, 225] width 76 height 23
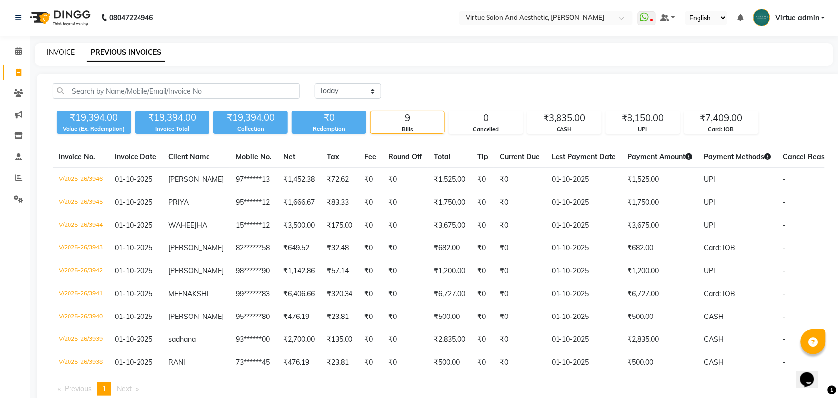
click at [50, 50] on link "INVOICE" at bounding box center [61, 52] width 28 height 9
select select "4466"
select select "service"
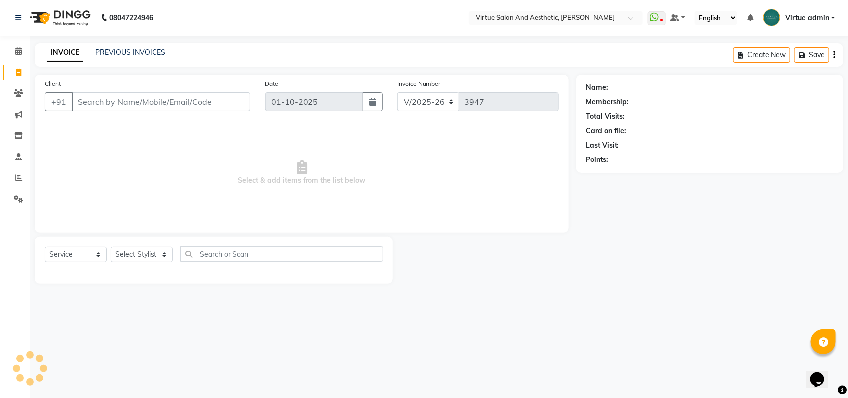
click at [95, 100] on input "Client" at bounding box center [161, 101] width 179 height 19
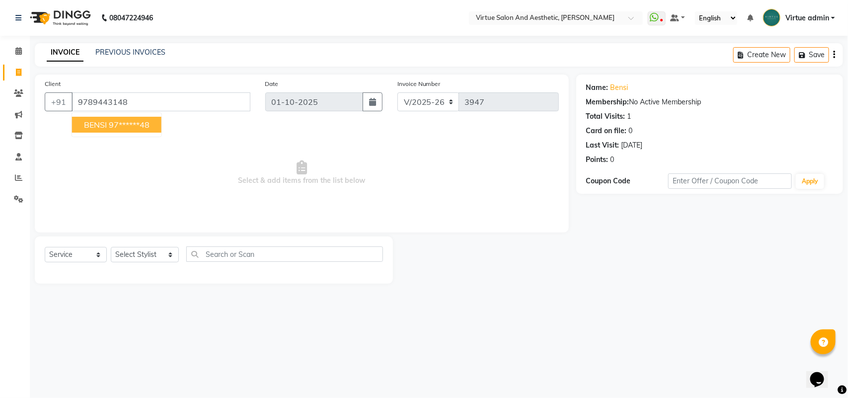
click at [143, 123] on ngb-highlight "97******48" at bounding box center [129, 125] width 41 height 10
type input "97******48"
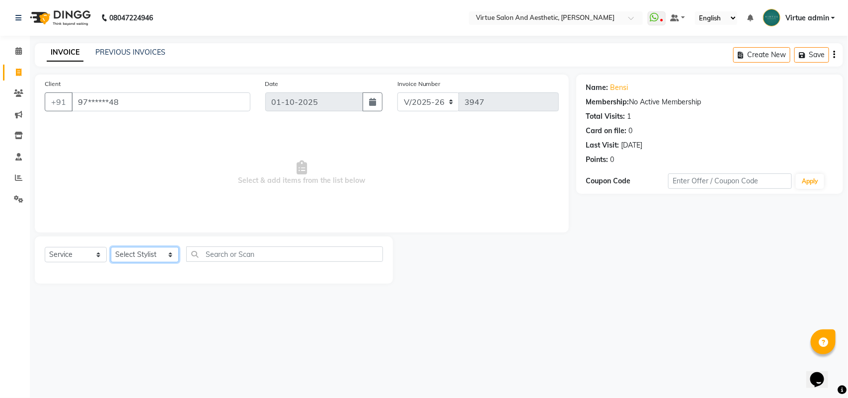
click at [148, 256] on select "Select Stylist Admin ANUSHA Apsu Auditor Ambattur Balaji BANUPRIYA Bharath Bhuv…" at bounding box center [145, 254] width 68 height 15
select select "30103"
click at [111, 247] on select "Select Stylist Admin ANUSHA Apsu Auditor Ambattur Balaji BANUPRIYA Bharath Bhuv…" at bounding box center [145, 254] width 68 height 15
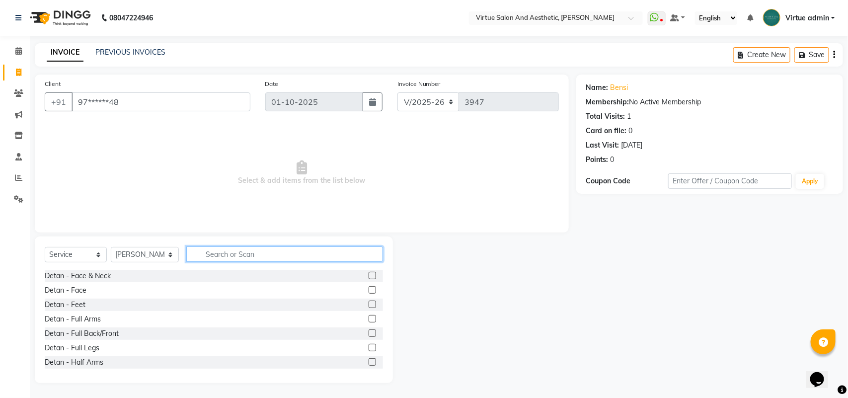
click at [196, 250] on input "text" at bounding box center [284, 253] width 197 height 15
click at [318, 252] on input "text" at bounding box center [284, 253] width 197 height 15
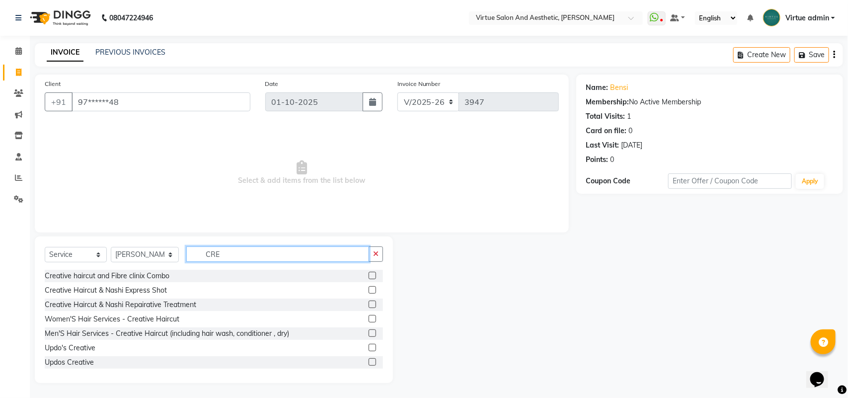
type input "CRE"
click at [369, 318] on label at bounding box center [372, 318] width 7 height 7
click at [369, 318] on input "checkbox" at bounding box center [372, 319] width 6 height 6
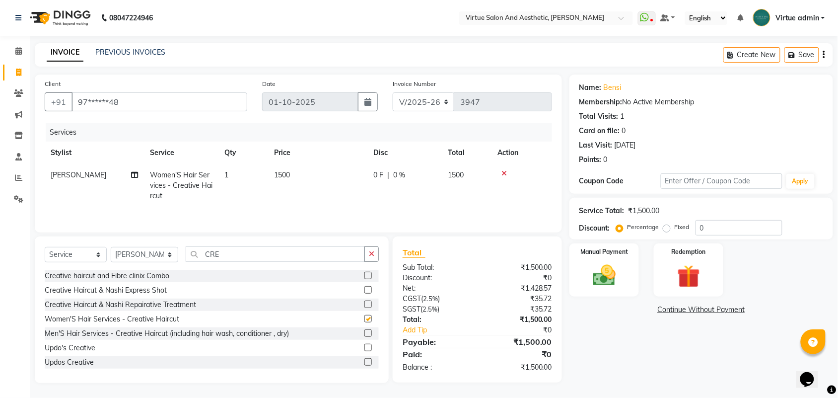
checkbox input "false"
click at [352, 202] on td "1500" at bounding box center [317, 185] width 99 height 43
select select "30103"
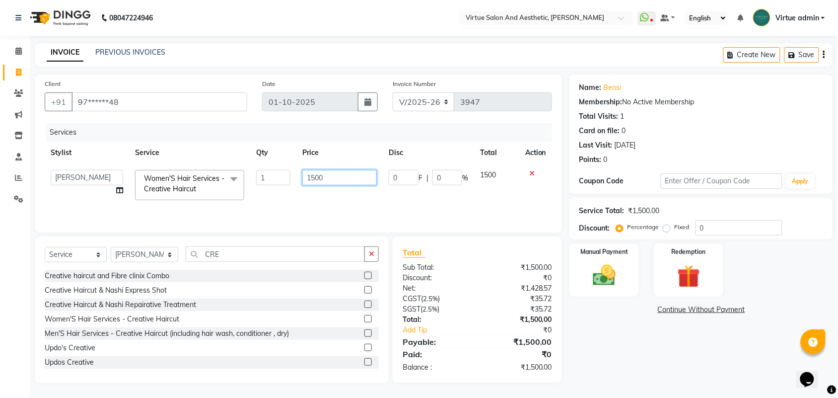
drag, startPoint x: 334, startPoint y: 174, endPoint x: 266, endPoint y: 170, distance: 68.1
click at [266, 170] on tr "Admin ANUSHA Apsu Auditor Ambattur Balaji BANUPRIYA Bharath Bhuvanesh Dingg - S…" at bounding box center [299, 185] width 508 height 42
type input "1700"
click at [440, 247] on div "Total" at bounding box center [478, 252] width 150 height 12
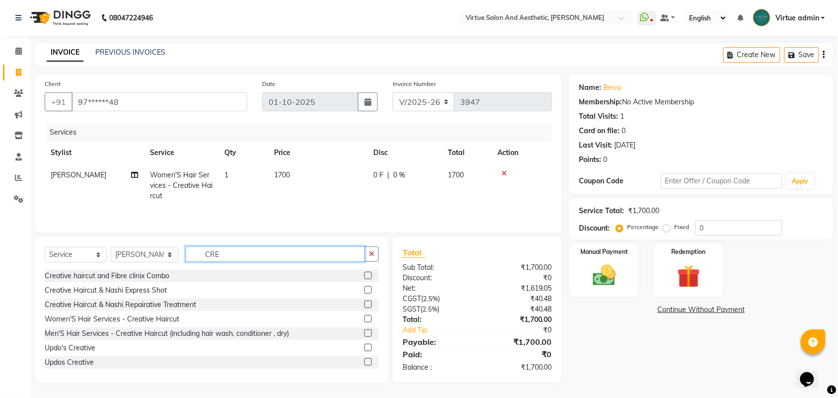
drag, startPoint x: 274, startPoint y: 254, endPoint x: 113, endPoint y: 232, distance: 162.4
click at [113, 232] on div "Client +91 97******48 Date 01-10-2025 Invoice Number V/2025 V/2025-26 3947 Serv…" at bounding box center [298, 229] width 542 height 308
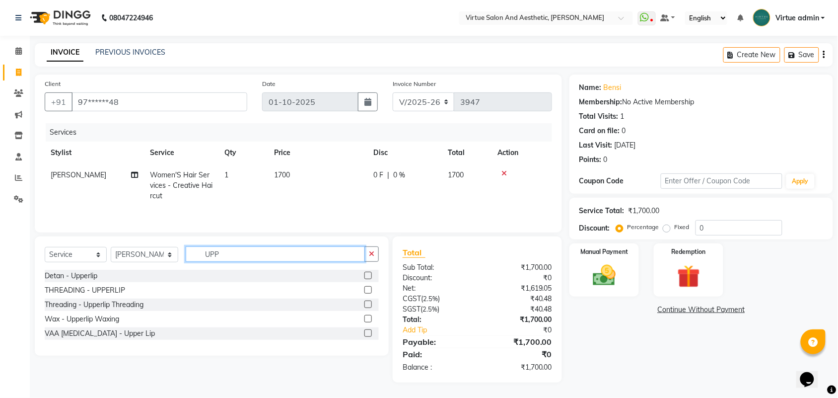
type input "UPP"
click at [366, 294] on label at bounding box center [368, 289] width 7 height 7
click at [366, 294] on input "checkbox" at bounding box center [368, 290] width 6 height 6
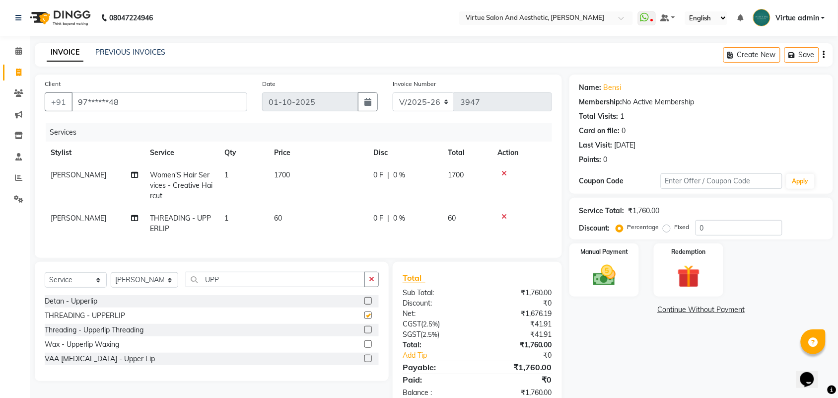
click at [339, 222] on td "60" at bounding box center [317, 223] width 99 height 33
checkbox input "false"
select select "30103"
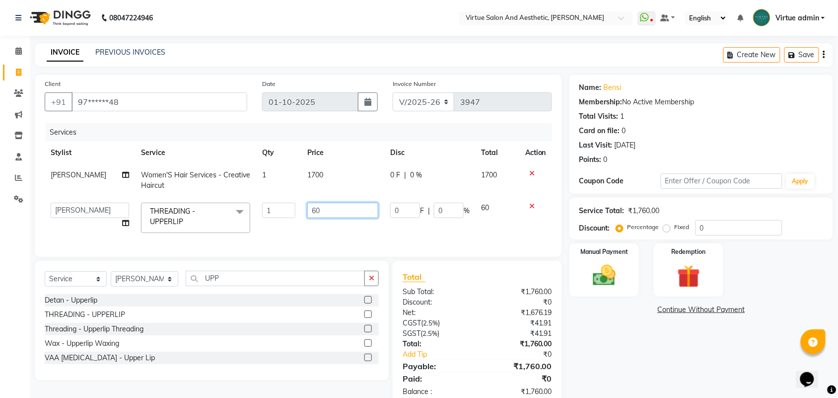
drag, startPoint x: 334, startPoint y: 214, endPoint x: 263, endPoint y: 185, distance: 76.6
click at [271, 190] on tbody "INBARAJ Women'S Hair Services - Creative Haircut 1 1700 0 F | 0 % 1700 Admin AN…" at bounding box center [299, 201] width 508 height 75
type input "65"
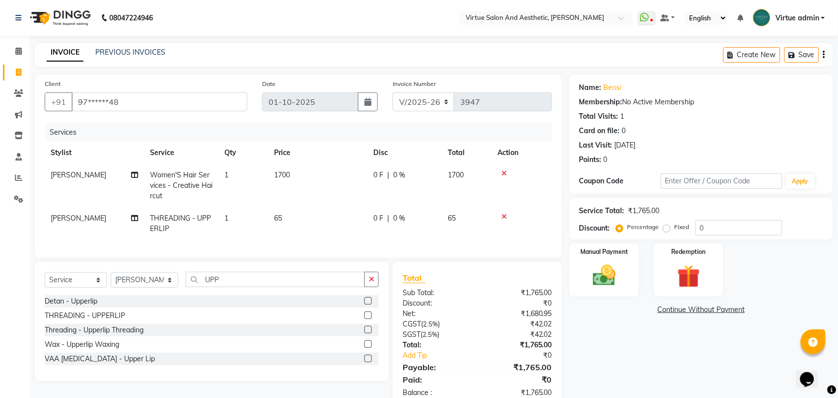
click at [445, 275] on div "Total Sub Total: ₹1,765.00 Discount: ₹0 Net: ₹1,680.95 CGST ( 2.5% ) ₹42.02 SGS…" at bounding box center [477, 335] width 169 height 146
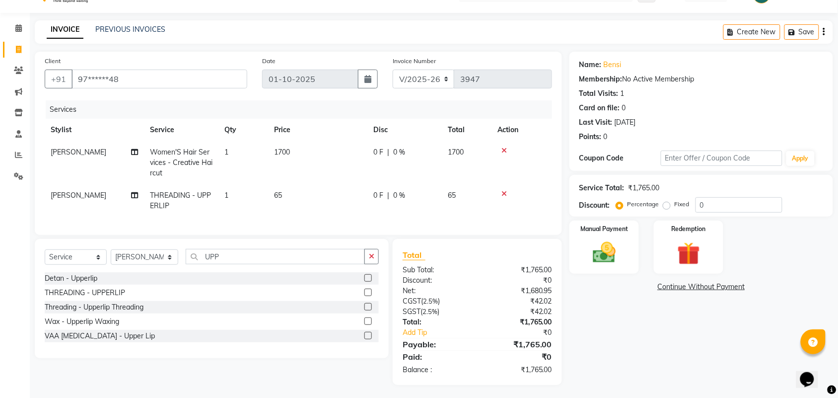
scroll to position [34, 0]
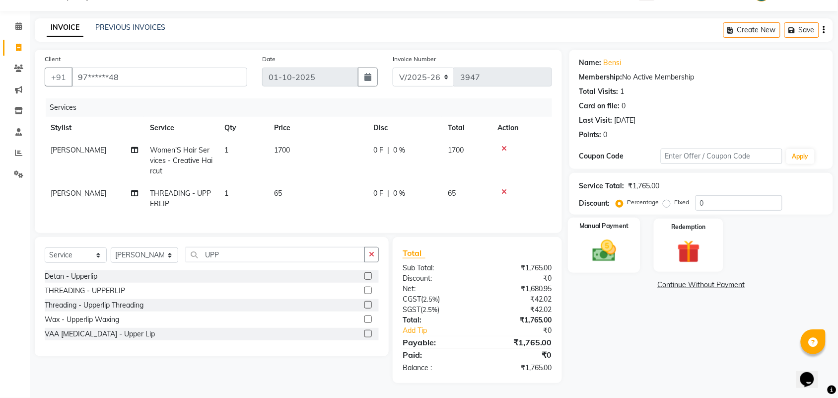
click at [583, 252] on div "Manual Payment" at bounding box center [604, 246] width 73 height 56
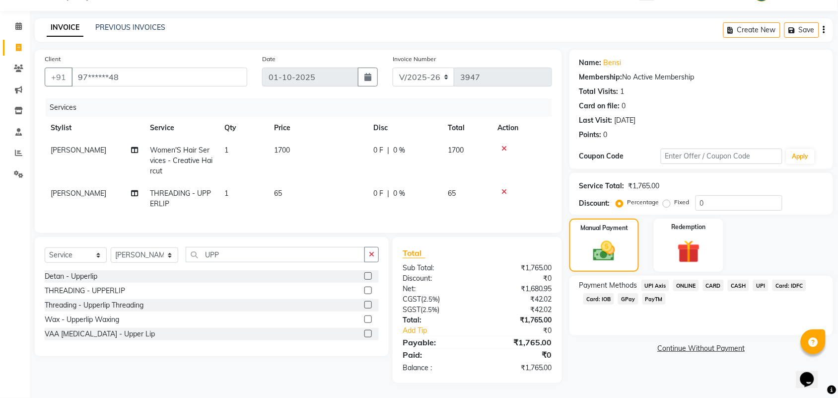
drag, startPoint x: 759, startPoint y: 276, endPoint x: 759, endPoint y: 284, distance: 7.5
click at [759, 280] on span "UPI" at bounding box center [760, 285] width 15 height 11
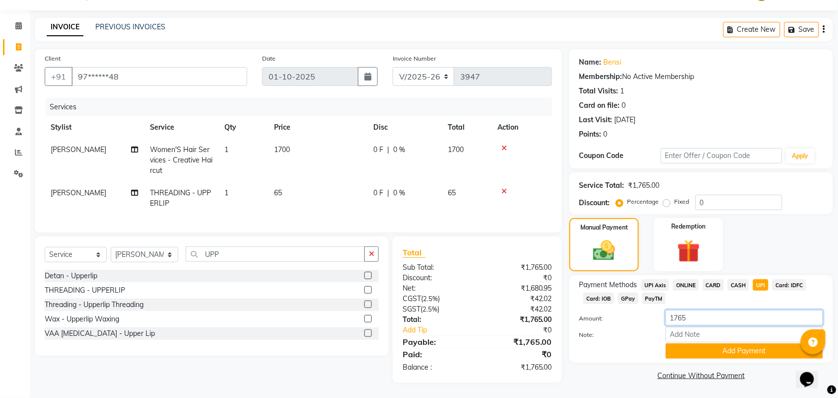
click at [679, 310] on input "1765" at bounding box center [744, 317] width 157 height 15
type input "1965"
click at [687, 343] on button "Add Payment" at bounding box center [744, 350] width 157 height 15
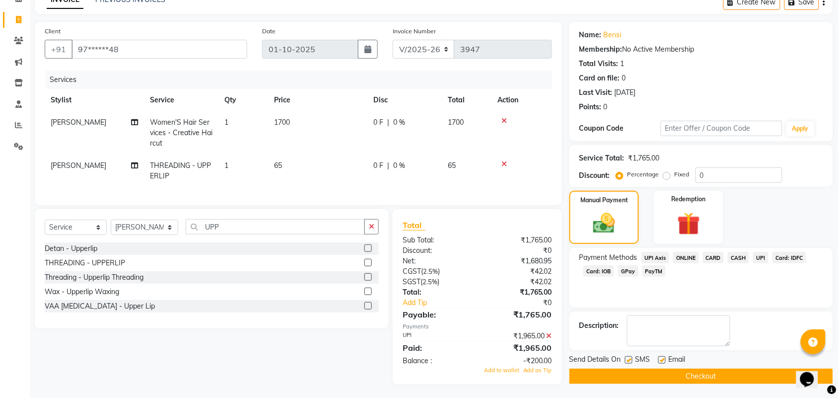
scroll to position [63, 0]
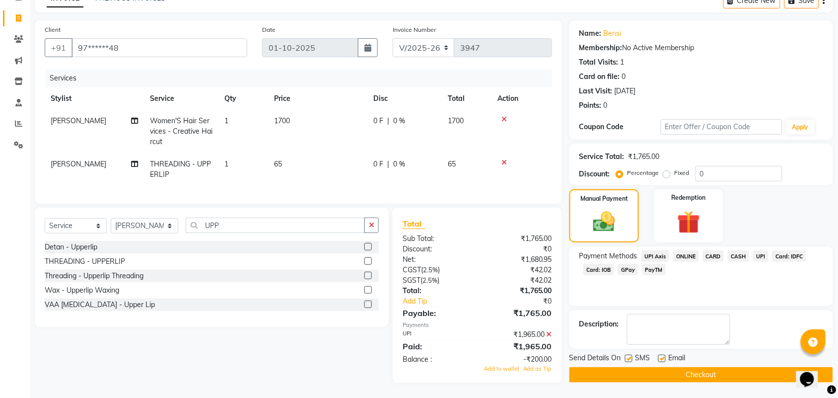
click at [66, 159] on span "[PERSON_NAME]" at bounding box center [79, 163] width 56 height 9
select select "30103"
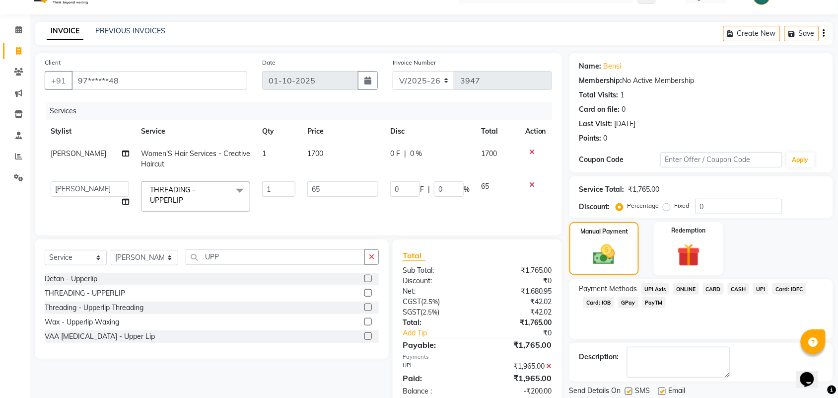
scroll to position [0, 0]
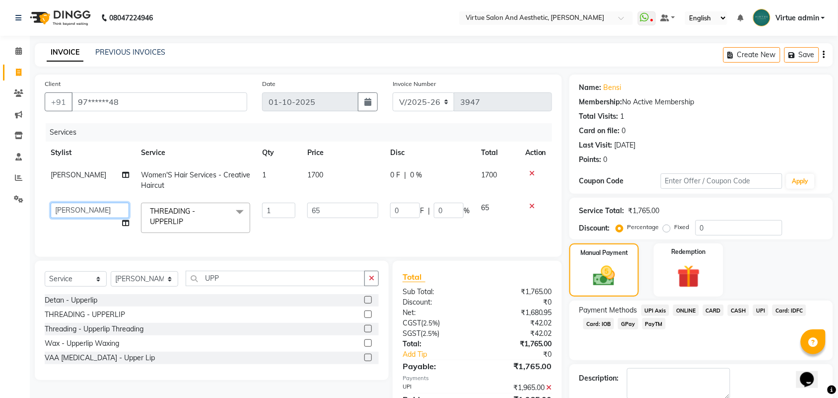
click at [100, 209] on select "Admin ANUSHA Apsu Auditor Ambattur Balaji BANUPRIYA Bharath Bhuvanesh Dingg - S…" at bounding box center [90, 210] width 78 height 15
select select "49628"
drag, startPoint x: 421, startPoint y: 236, endPoint x: 454, endPoint y: 261, distance: 42.2
click at [421, 236] on td "0 F | 0 %" at bounding box center [429, 218] width 91 height 42
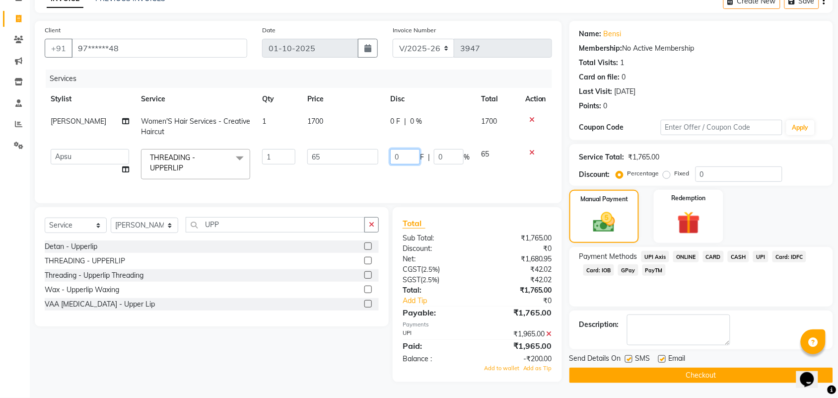
scroll to position [62, 0]
click at [540, 368] on span "Add as Tip" at bounding box center [538, 368] width 29 height 7
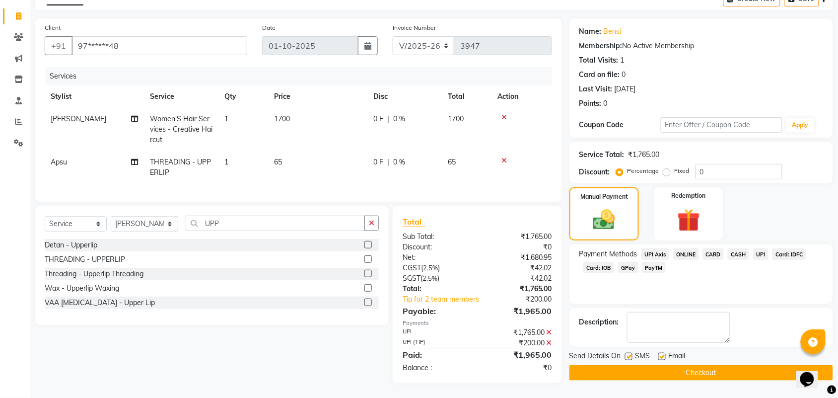
click at [615, 368] on button "Checkout" at bounding box center [702, 372] width 264 height 15
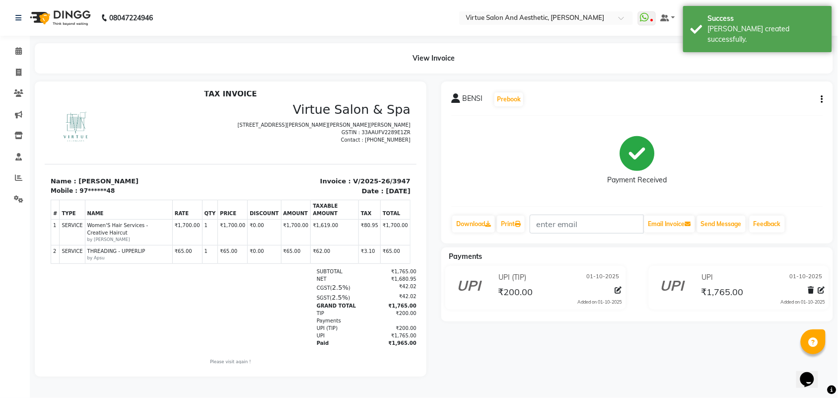
scroll to position [8, 0]
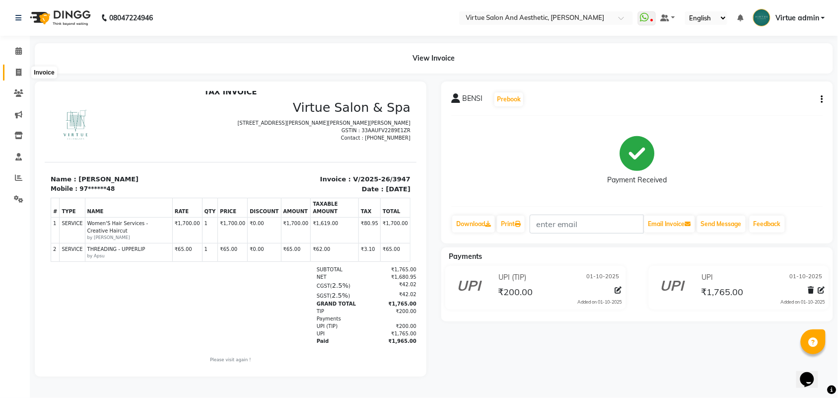
click at [17, 77] on span at bounding box center [18, 72] width 17 height 11
select select "4466"
select select "service"
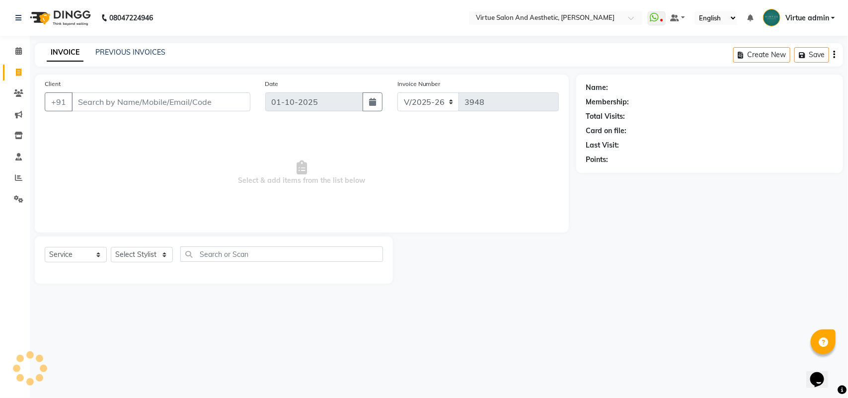
click at [85, 103] on input "Client" at bounding box center [161, 101] width 179 height 19
click at [174, 105] on input "9282152655" at bounding box center [136, 101] width 128 height 19
click at [133, 101] on input "928215265" at bounding box center [136, 101] width 128 height 19
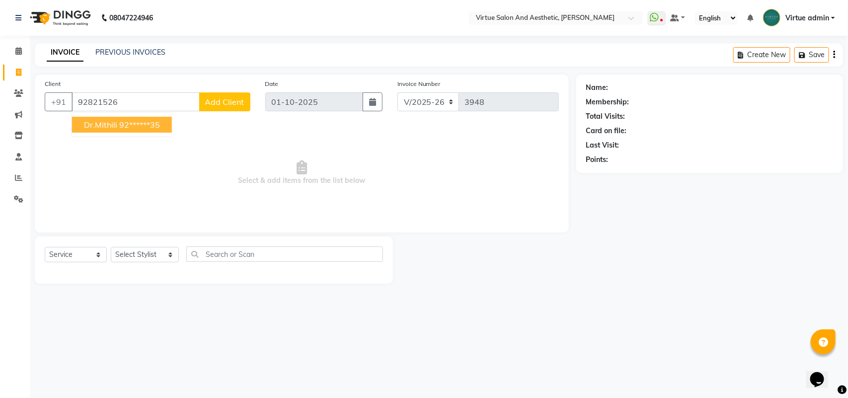
click at [123, 128] on ngb-highlight "92******35" at bounding box center [139, 125] width 41 height 10
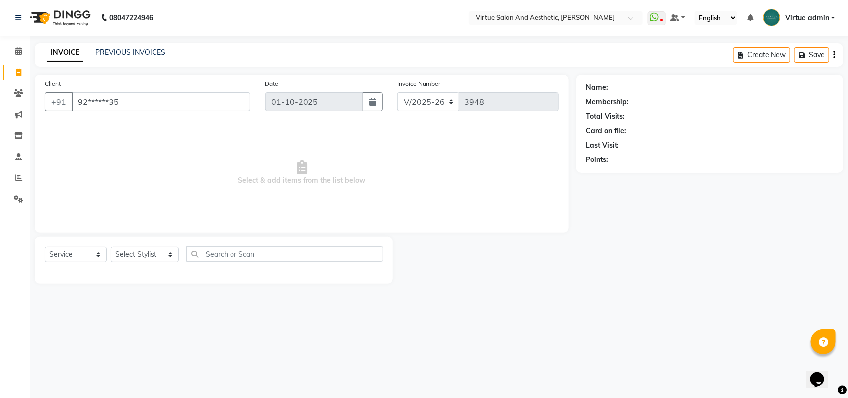
type input "92******35"
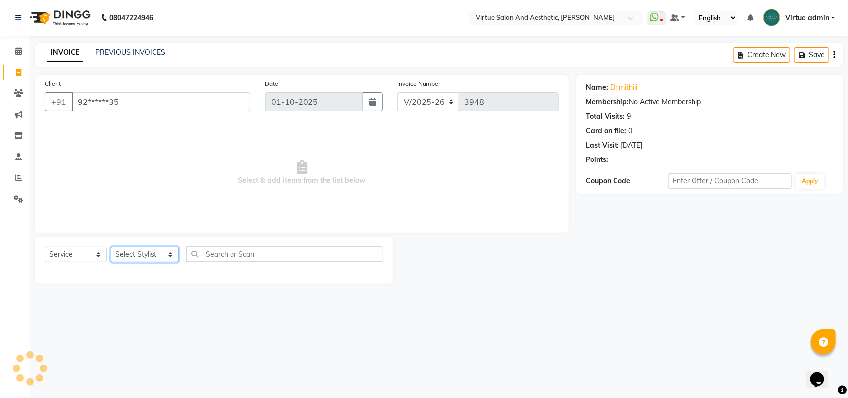
click at [161, 252] on select "Select Stylist Admin ANUSHA Apsu Auditor Ambattur Balaji BANUPRIYA Bharath Bhuv…" at bounding box center [145, 254] width 68 height 15
select select "25078"
click at [111, 247] on select "Select Stylist Admin ANUSHA Apsu Auditor Ambattur Balaji BANUPRIYA Bharath Bhuv…" at bounding box center [145, 254] width 68 height 15
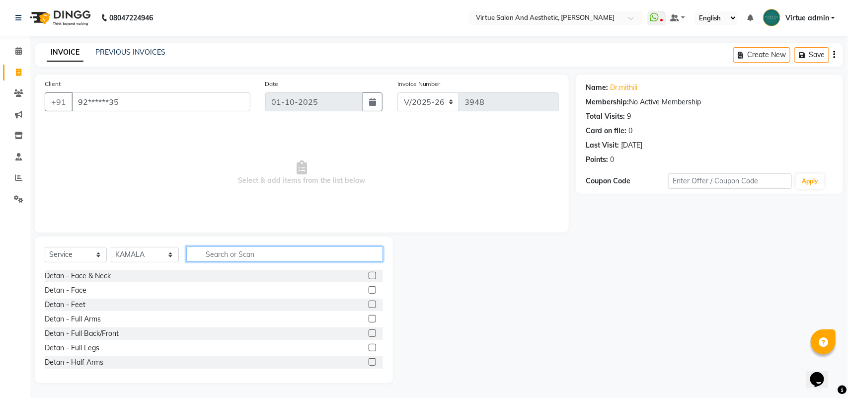
click at [219, 250] on input "text" at bounding box center [284, 253] width 197 height 15
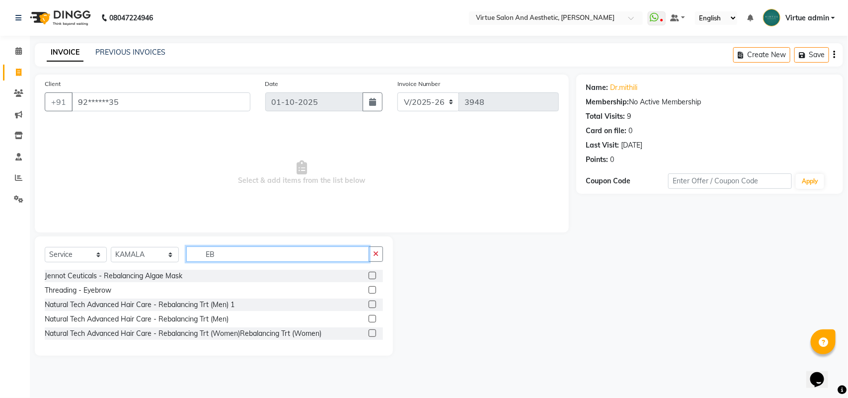
type input "EB"
click at [373, 290] on label at bounding box center [372, 289] width 7 height 7
click at [373, 290] on input "checkbox" at bounding box center [372, 290] width 6 height 6
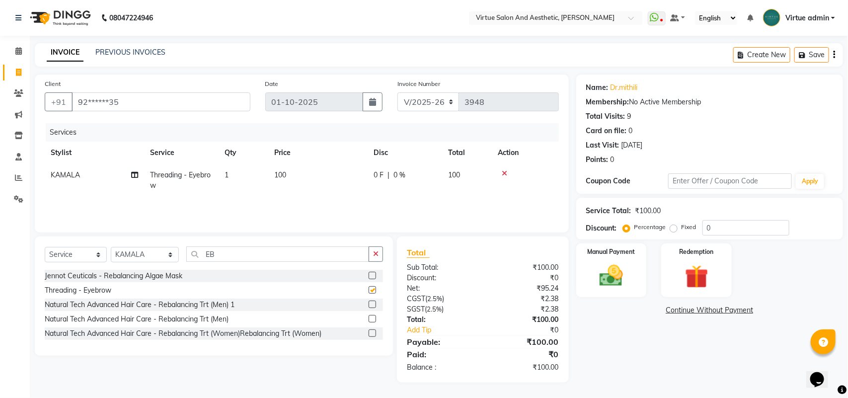
checkbox input "false"
drag, startPoint x: 257, startPoint y: 247, endPoint x: 189, endPoint y: 257, distance: 68.8
click at [189, 257] on input "EB" at bounding box center [277, 253] width 183 height 15
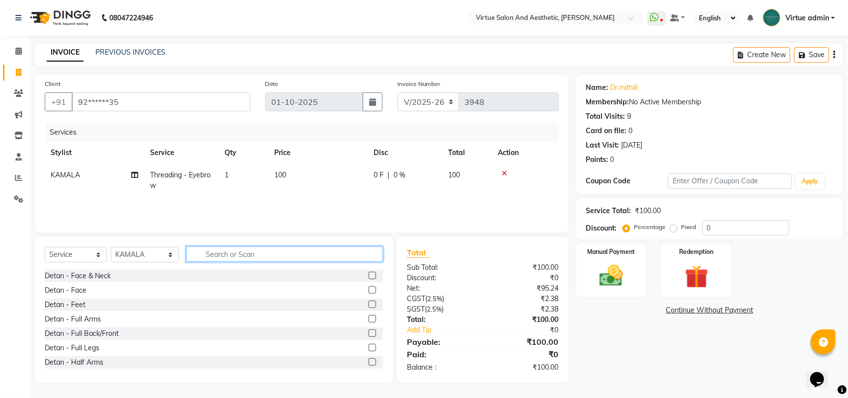
type input "T"
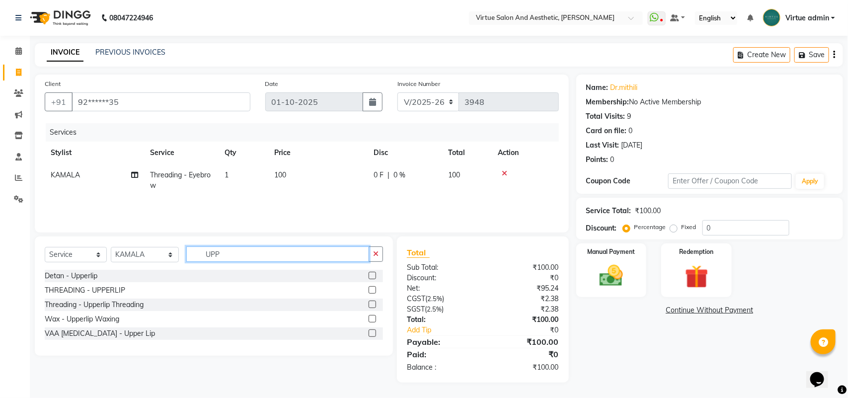
type input "UPP"
click at [372, 290] on label at bounding box center [372, 289] width 7 height 7
click at [372, 290] on input "checkbox" at bounding box center [372, 290] width 6 height 6
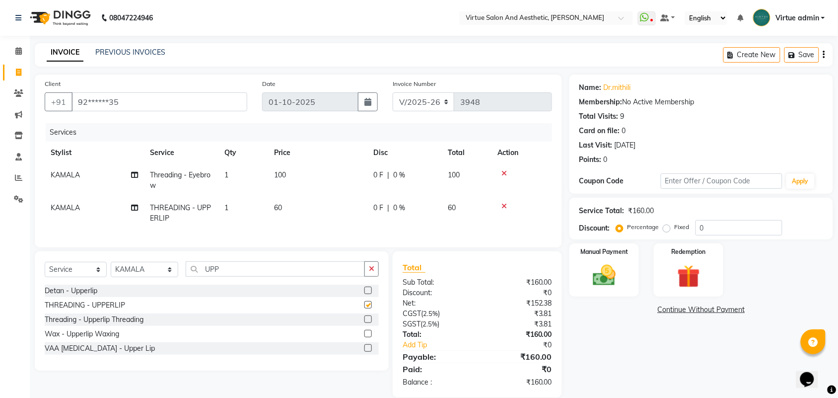
click at [301, 200] on td "60" at bounding box center [317, 213] width 99 height 33
checkbox input "false"
select select "25078"
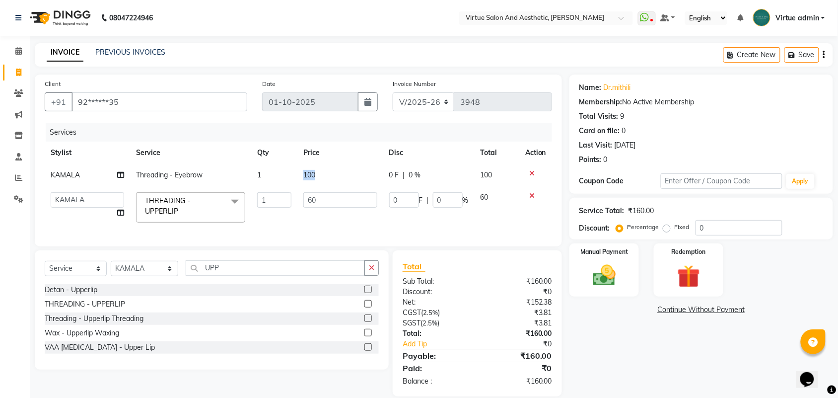
drag, startPoint x: 318, startPoint y: 167, endPoint x: 282, endPoint y: 165, distance: 36.3
click at [282, 165] on tr "KAMALA Threading - Eyebrow 1 100 0 F | 0 % 100" at bounding box center [299, 175] width 508 height 22
click at [346, 171] on td "100" at bounding box center [341, 175] width 86 height 22
select select "25078"
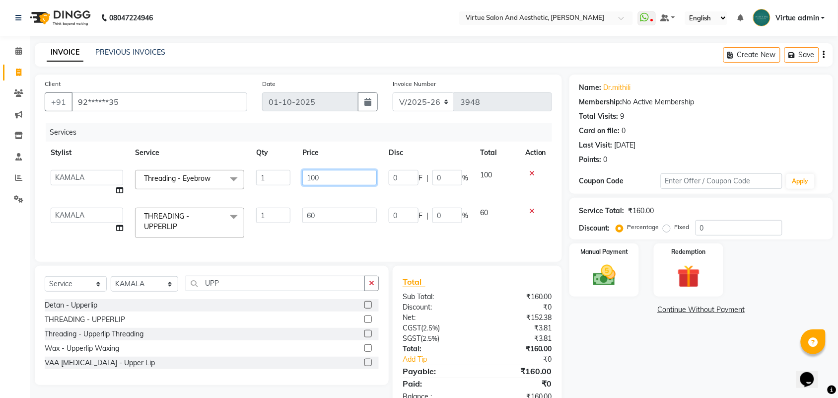
drag, startPoint x: 346, startPoint y: 171, endPoint x: 251, endPoint y: 173, distance: 94.9
click at [266, 175] on tr "Admin ANUSHA Apsu Auditor Ambattur Balaji BANUPRIYA Bharath Bhuvanesh Dingg - S…" at bounding box center [299, 183] width 508 height 38
type input "105"
click at [328, 219] on td "60" at bounding box center [340, 223] width 86 height 42
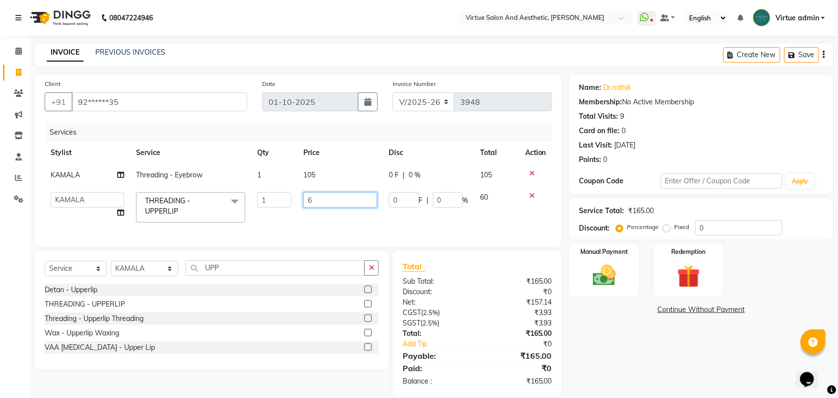
type input "65"
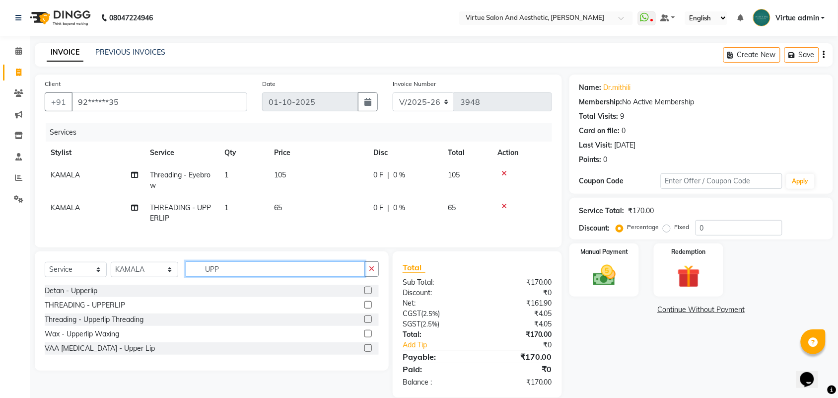
drag, startPoint x: 248, startPoint y: 274, endPoint x: 148, endPoint y: 275, distance: 100.8
click at [148, 275] on div "Select Service Product Membership Package Voucher Prepaid Gift Card Select Styl…" at bounding box center [212, 272] width 334 height 23
type input "CHIN"
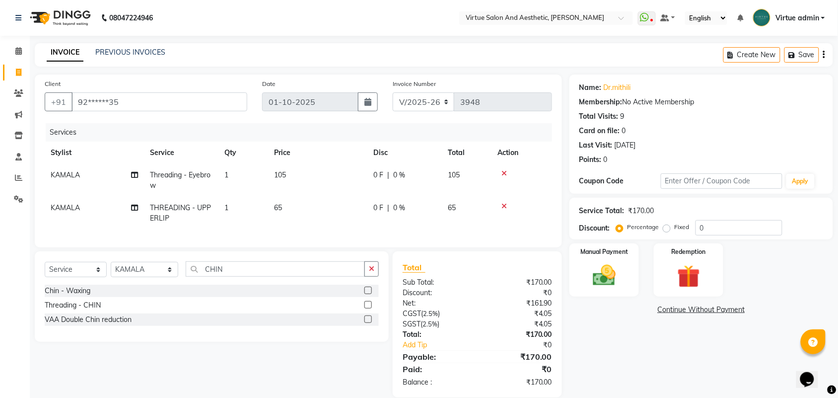
click at [367, 311] on div at bounding box center [368, 306] width 6 height 10
click at [368, 308] on label at bounding box center [368, 304] width 7 height 7
click at [368, 308] on input "checkbox" at bounding box center [368, 305] width 6 height 6
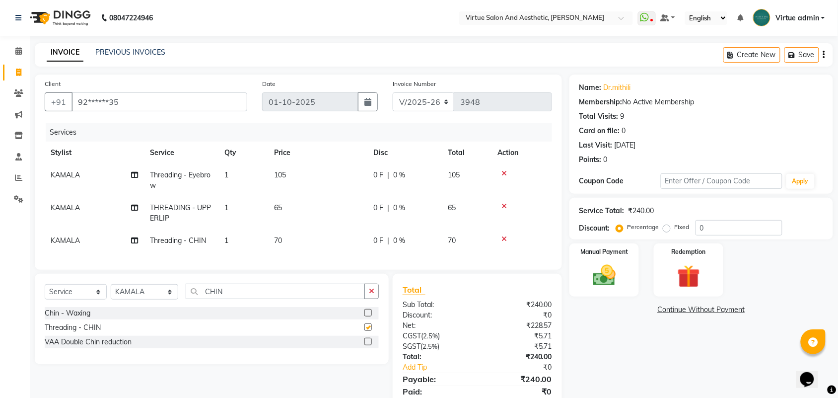
click at [334, 254] on div "Services Stylist Service Qty Price Disc Total Action KAMALA Threading - Eyebrow…" at bounding box center [299, 191] width 508 height 137
checkbox input "false"
click at [321, 240] on td "70" at bounding box center [317, 240] width 99 height 22
select select "25078"
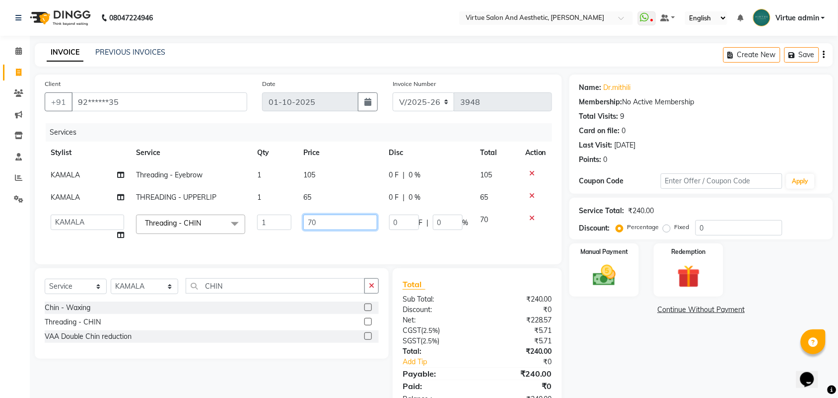
drag, startPoint x: 316, startPoint y: 219, endPoint x: 282, endPoint y: 202, distance: 38.2
click at [308, 219] on input "70" at bounding box center [340, 222] width 74 height 15
type input "75"
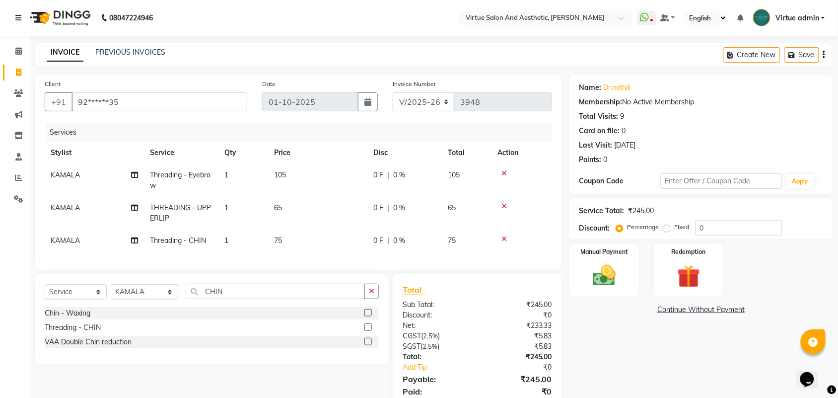
click at [388, 269] on div "Client +91 92******35 Date 01-10-2025 Invoice Number V/2025 V/2025-26 3948 Serv…" at bounding box center [298, 172] width 527 height 195
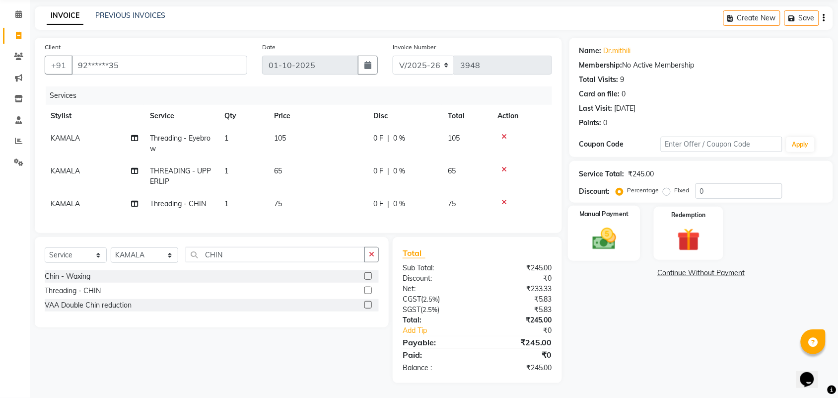
click at [597, 236] on img at bounding box center [604, 238] width 39 height 27
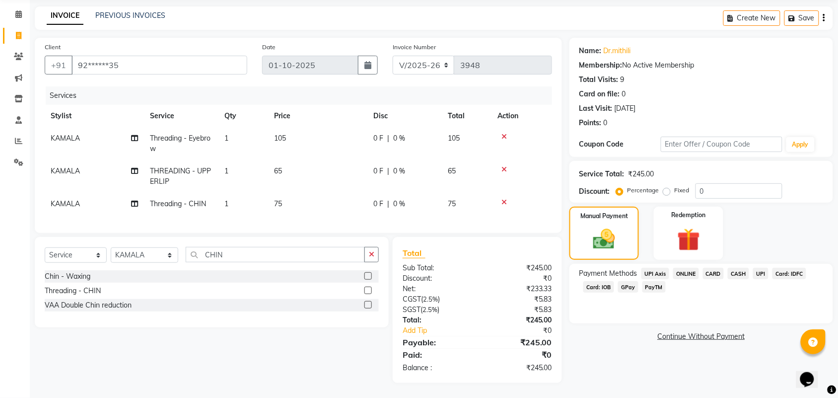
click at [738, 268] on span "CASH" at bounding box center [738, 273] width 21 height 11
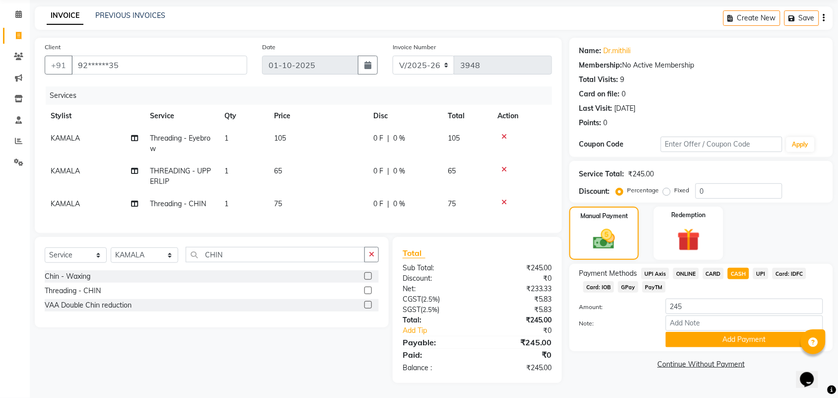
click at [728, 338] on div "Payment Methods UPI Axis ONLINE CARD CASH UPI Card: IDFC Card: IOB GPay PayTM A…" at bounding box center [702, 307] width 264 height 87
click at [728, 332] on button "Add Payment" at bounding box center [744, 339] width 157 height 15
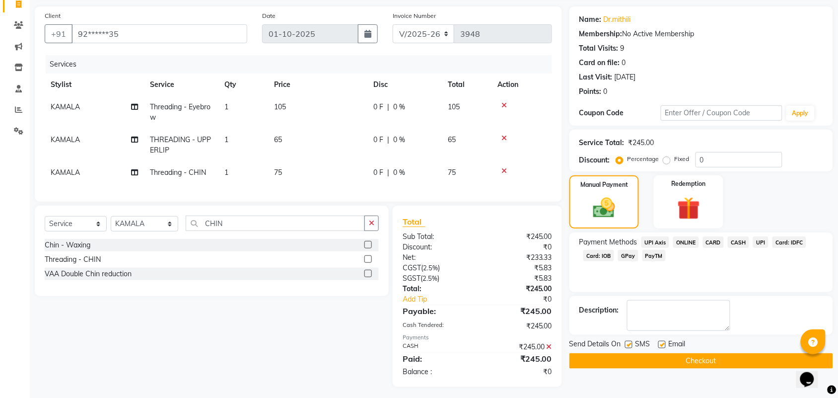
scroll to position [80, 0]
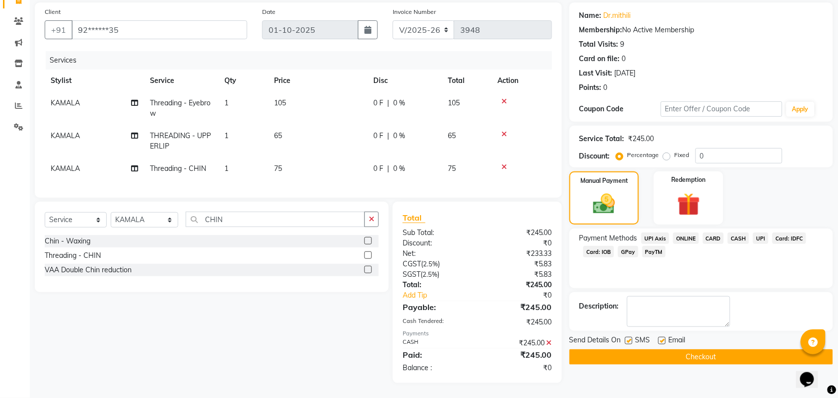
click at [722, 349] on button "Checkout" at bounding box center [702, 356] width 264 height 15
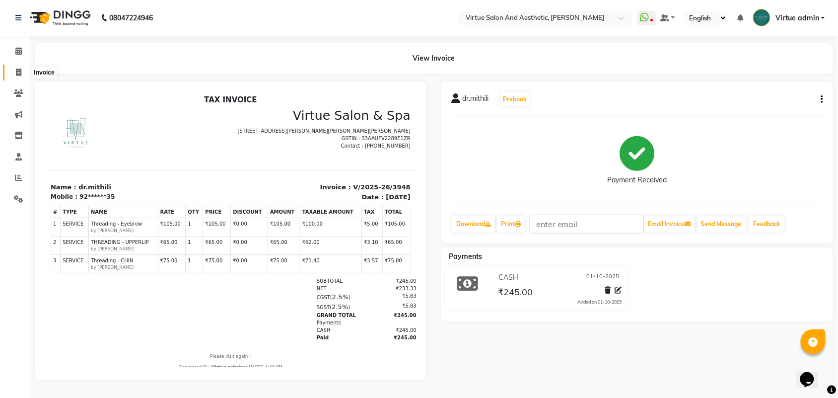
click at [16, 70] on icon at bounding box center [18, 72] width 5 height 7
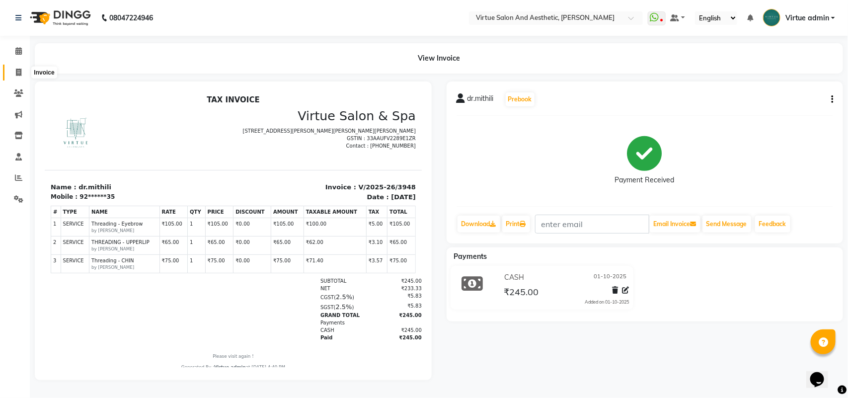
select select "4466"
select select "service"
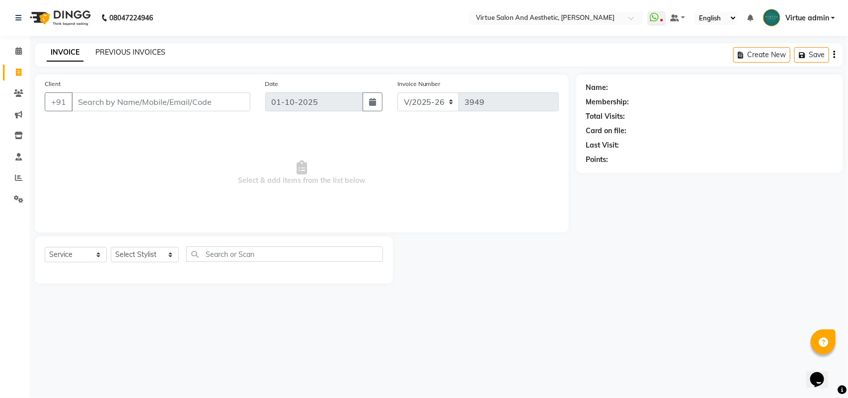
click at [132, 55] on link "PREVIOUS INVOICES" at bounding box center [130, 52] width 70 height 9
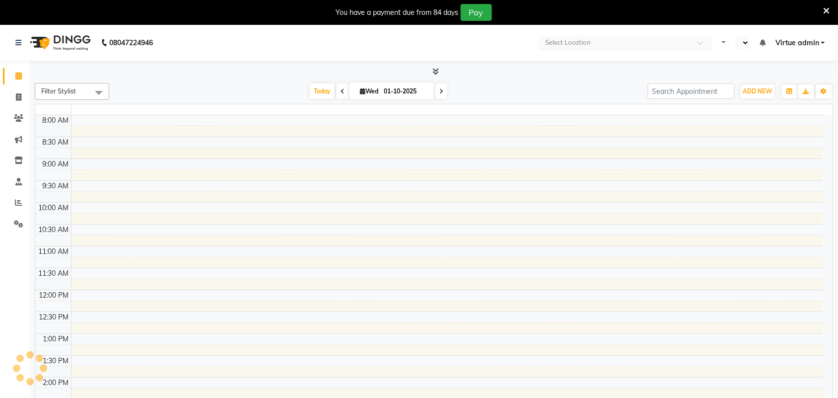
select select "en"
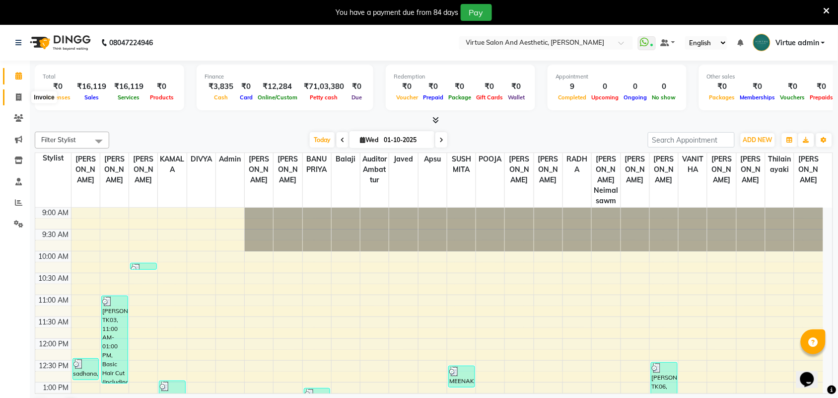
click at [23, 97] on span at bounding box center [18, 97] width 17 height 11
select select "service"
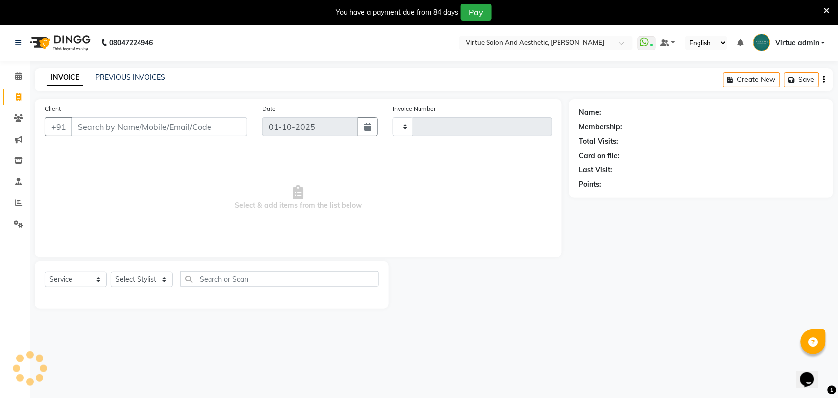
type input "3945"
select select "4466"
click at [118, 131] on input "Client" at bounding box center [160, 126] width 176 height 19
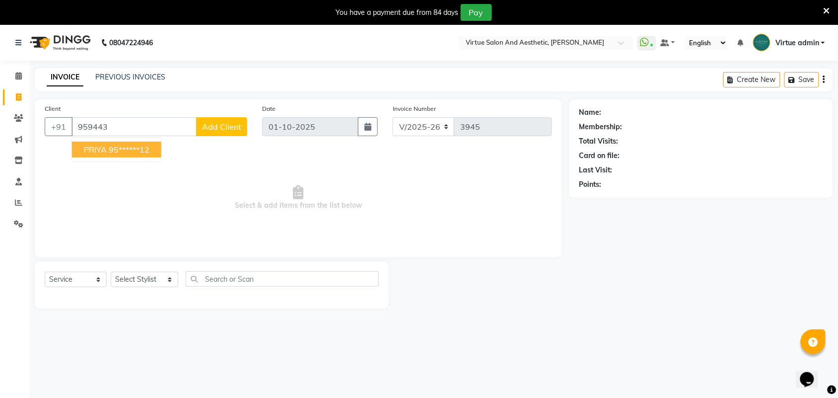
drag, startPoint x: 127, startPoint y: 147, endPoint x: 138, endPoint y: 177, distance: 31.9
click at [128, 151] on ngb-highlight "95******12" at bounding box center [129, 150] width 41 height 10
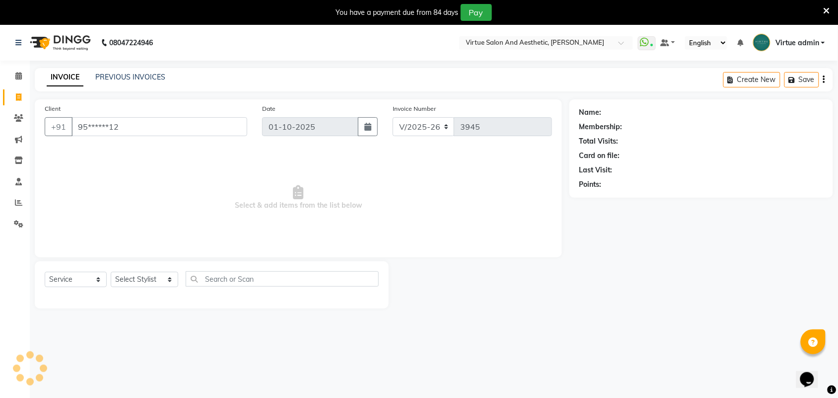
type input "95******12"
select select "1: Object"
click at [160, 279] on select "Select Stylist Admin [PERSON_NAME] Apsu Auditor Ambattur [PERSON_NAME] Dingg - …" at bounding box center [145, 279] width 68 height 15
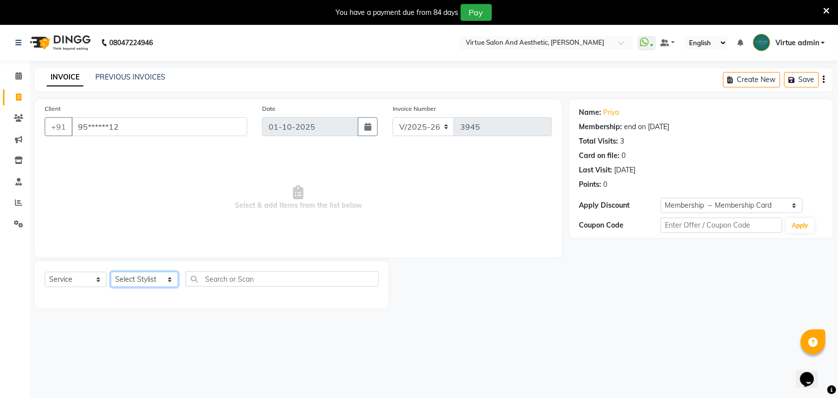
select select "49628"
click at [111, 272] on select "Select Stylist Admin [PERSON_NAME] Apsu Auditor Ambattur [PERSON_NAME] Dingg - …" at bounding box center [145, 279] width 68 height 15
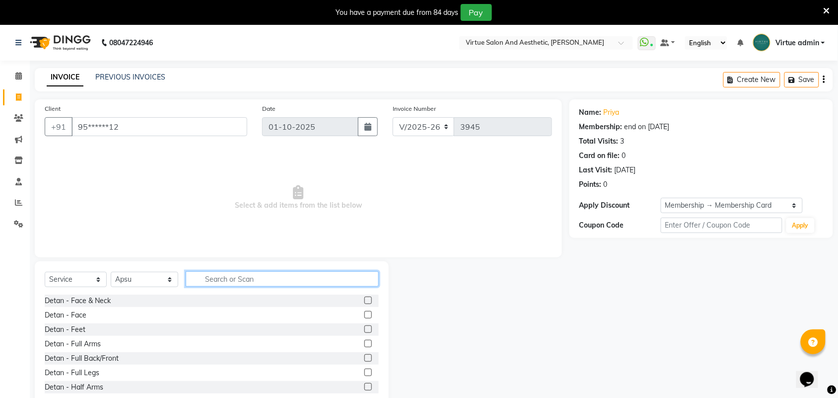
click at [266, 272] on input "text" at bounding box center [282, 278] width 193 height 15
type input "FULL"
drag, startPoint x: 240, startPoint y: 271, endPoint x: 184, endPoint y: 281, distance: 57.0
click at [186, 281] on input "FULL" at bounding box center [275, 278] width 179 height 15
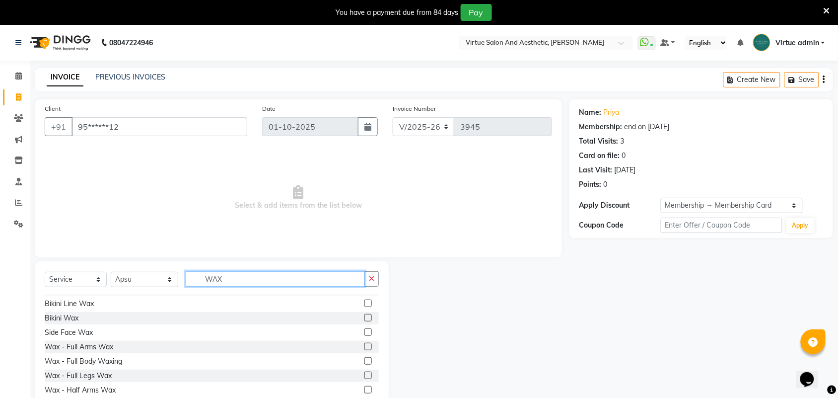
scroll to position [62, 0]
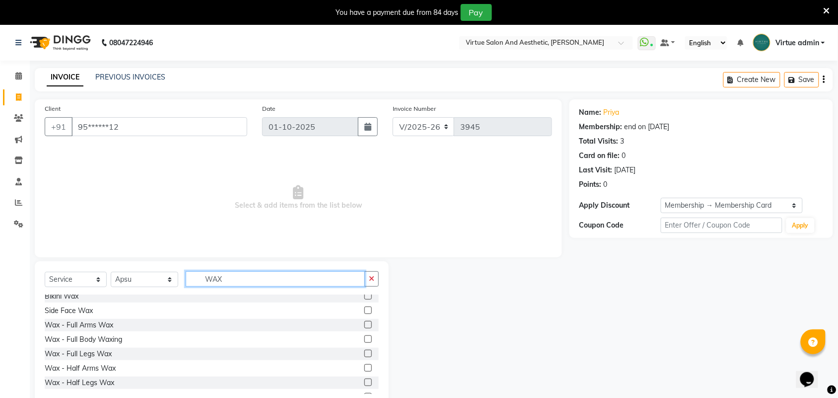
type input "WAX"
click at [365, 321] on label at bounding box center [368, 324] width 7 height 7
click at [365, 322] on input "checkbox" at bounding box center [368, 325] width 6 height 6
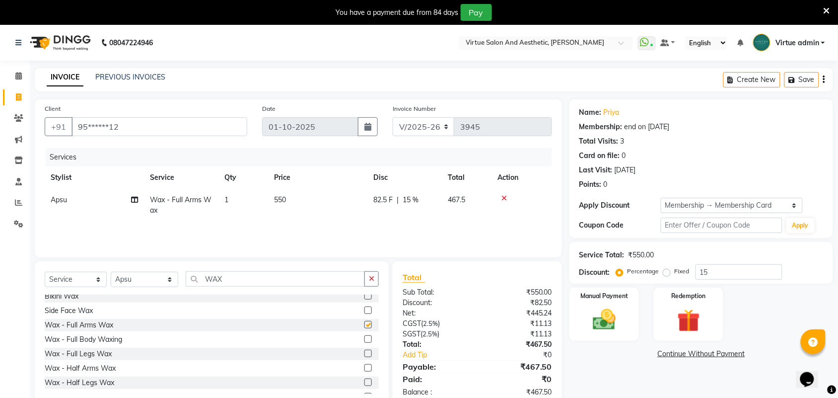
checkbox input "false"
click at [341, 219] on td "550" at bounding box center [317, 205] width 99 height 33
select select "49628"
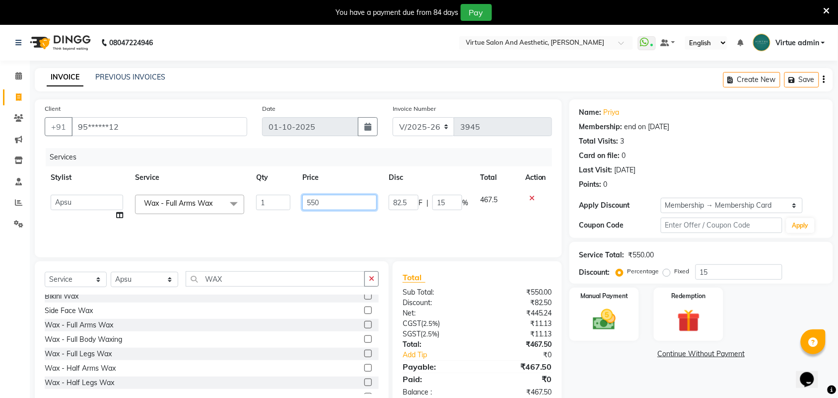
drag, startPoint x: 334, startPoint y: 202, endPoint x: 271, endPoint y: 207, distance: 62.8
click at [271, 207] on tr "Admin ANUSHA Apsu Auditor Ambattur Balaji BANUPRIYA Bharath Bhuvanesh Dingg - S…" at bounding box center [299, 208] width 508 height 38
type input "700"
click at [141, 277] on select "Select Stylist Admin [PERSON_NAME] Apsu Auditor Ambattur [PERSON_NAME] Dingg - …" at bounding box center [145, 279] width 68 height 15
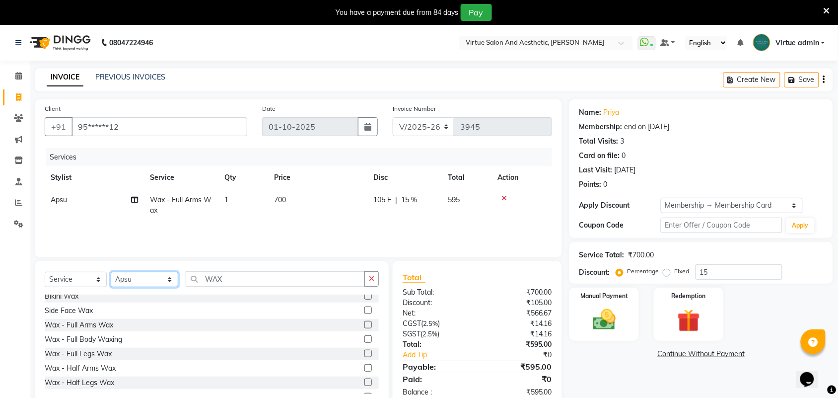
select select "25078"
click at [111, 272] on select "Select Stylist Admin [PERSON_NAME] Apsu Auditor Ambattur [PERSON_NAME] Dingg - …" at bounding box center [145, 279] width 68 height 15
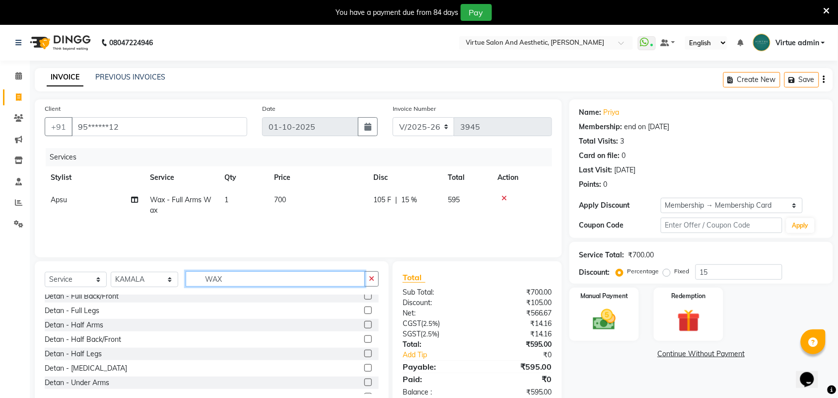
drag, startPoint x: 226, startPoint y: 281, endPoint x: 150, endPoint y: 285, distance: 75.6
click at [150, 285] on div "Select Service Product Membership Package Voucher Prepaid Gift Card Select Styl…" at bounding box center [212, 282] width 334 height 23
click at [244, 284] on input "WAX" at bounding box center [275, 278] width 179 height 15
click at [365, 355] on label at bounding box center [368, 353] width 7 height 7
click at [365, 355] on input "checkbox" at bounding box center [368, 354] width 6 height 6
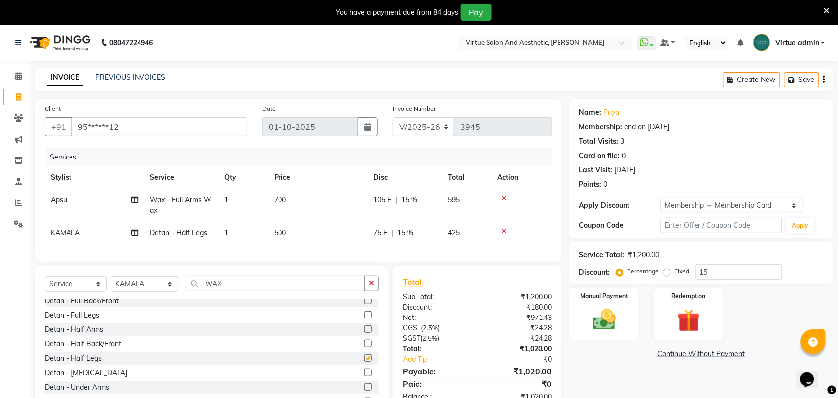
click at [305, 244] on div "Services Stylist Service Qty Price Disc Total Action Apsu Wax - Full Arms Wax 1…" at bounding box center [299, 200] width 508 height 104
checkbox input "false"
click at [506, 227] on icon at bounding box center [504, 230] width 5 height 7
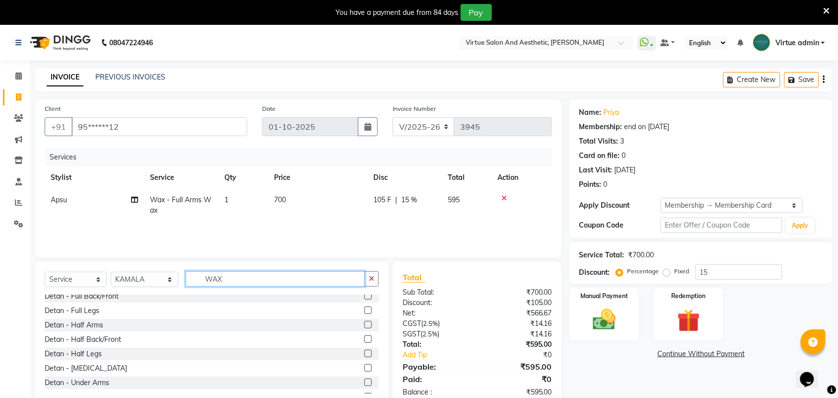
click at [256, 279] on input "WAX" at bounding box center [275, 278] width 179 height 15
click at [218, 278] on input "WAX" at bounding box center [275, 278] width 179 height 15
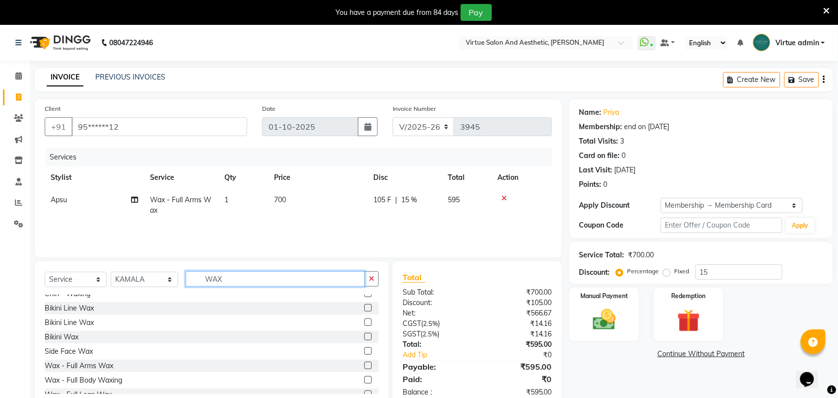
scroll to position [0, 0]
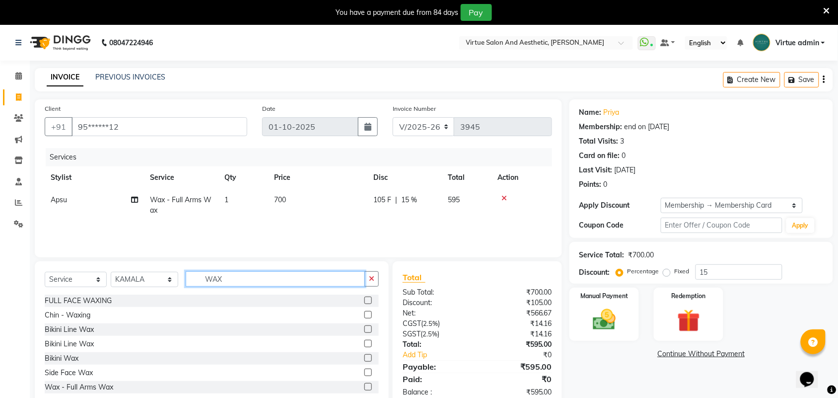
click at [225, 271] on input "WAX" at bounding box center [275, 278] width 179 height 15
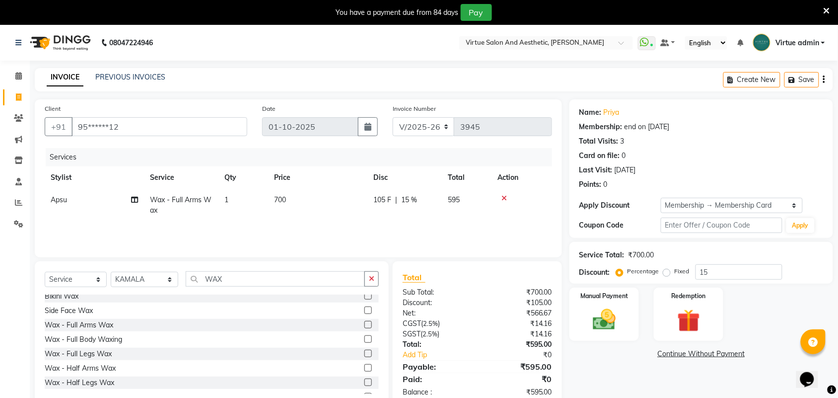
click at [365, 384] on label at bounding box center [368, 381] width 7 height 7
click at [365, 384] on input "checkbox" at bounding box center [368, 382] width 6 height 6
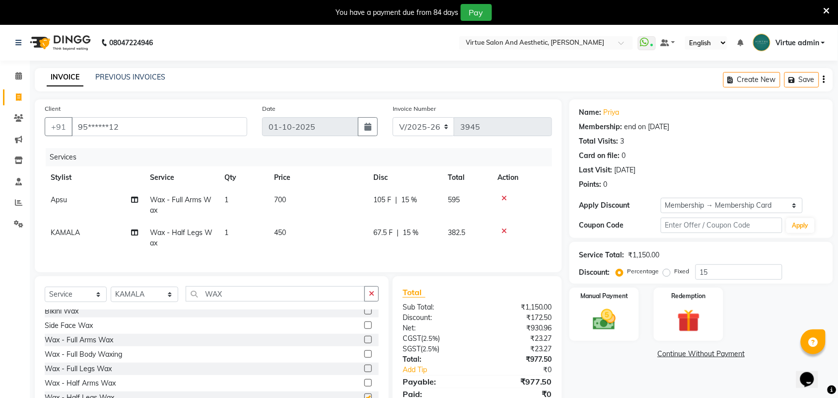
checkbox input "false"
click at [503, 227] on icon at bounding box center [504, 230] width 5 height 7
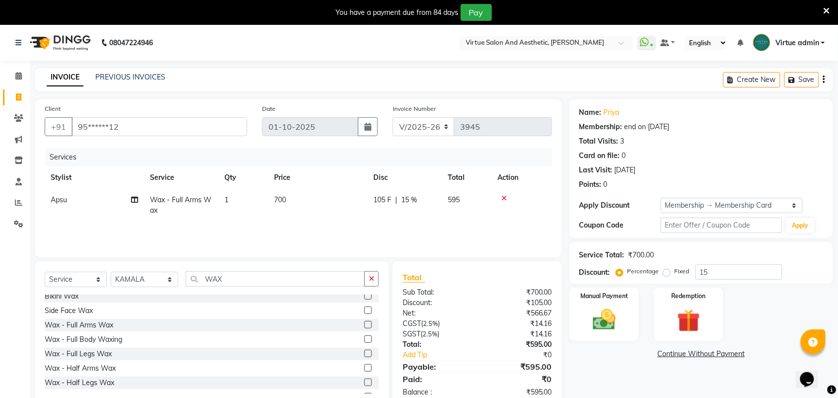
drag, startPoint x: 360, startPoint y: 354, endPoint x: 355, endPoint y: 345, distance: 10.2
click at [365, 354] on label at bounding box center [368, 353] width 7 height 7
click at [365, 354] on input "checkbox" at bounding box center [368, 354] width 6 height 6
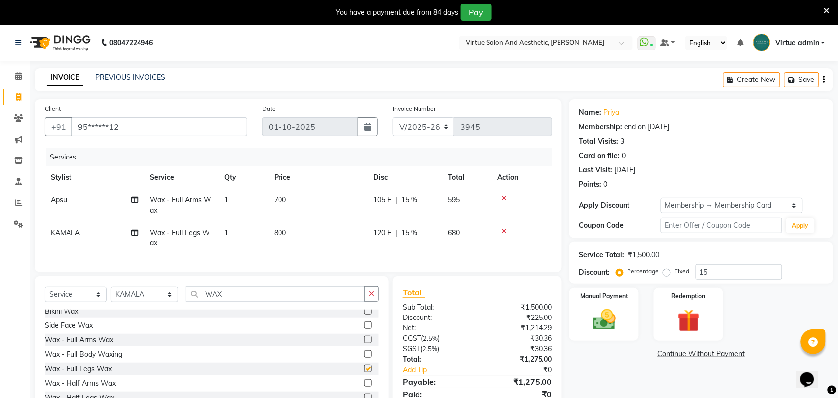
click at [321, 237] on td "800" at bounding box center [317, 238] width 99 height 33
checkbox input "false"
select select "25078"
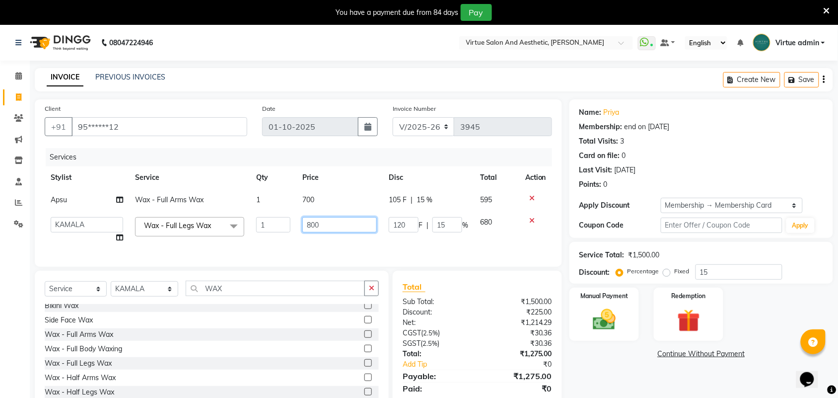
drag, startPoint x: 324, startPoint y: 227, endPoint x: 292, endPoint y: 230, distance: 31.9
click at [292, 230] on tr "Admin ANUSHA Apsu Auditor Ambattur Balaji BANUPRIYA Bharath Bhuvanesh Dingg - S…" at bounding box center [299, 230] width 508 height 38
type input "1050"
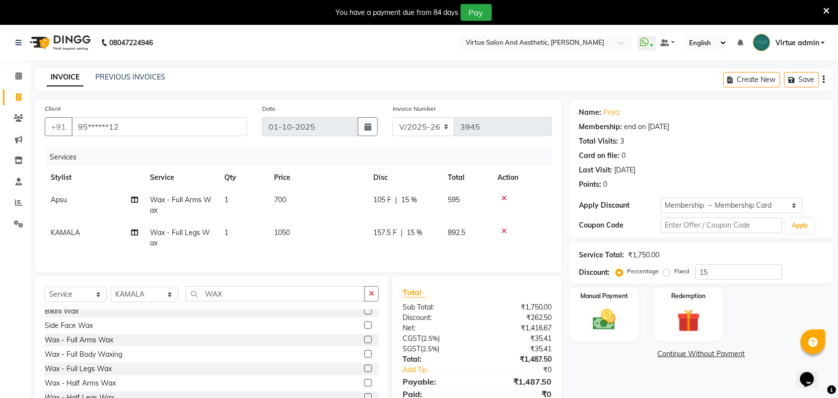
click at [333, 244] on td "1050" at bounding box center [317, 238] width 99 height 33
select select "25078"
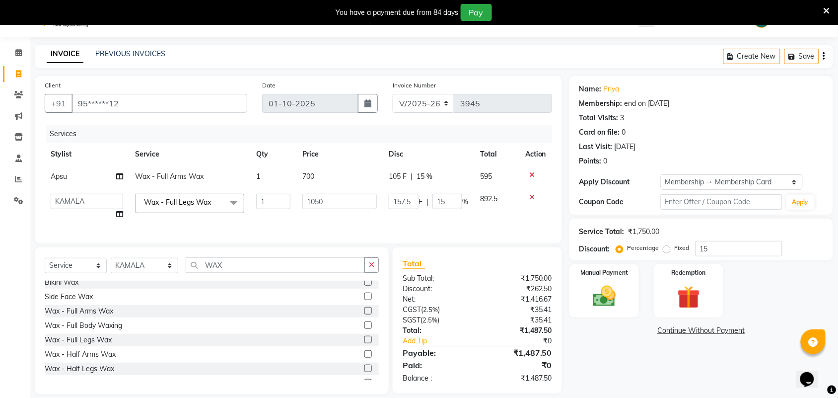
scroll to position [43, 0]
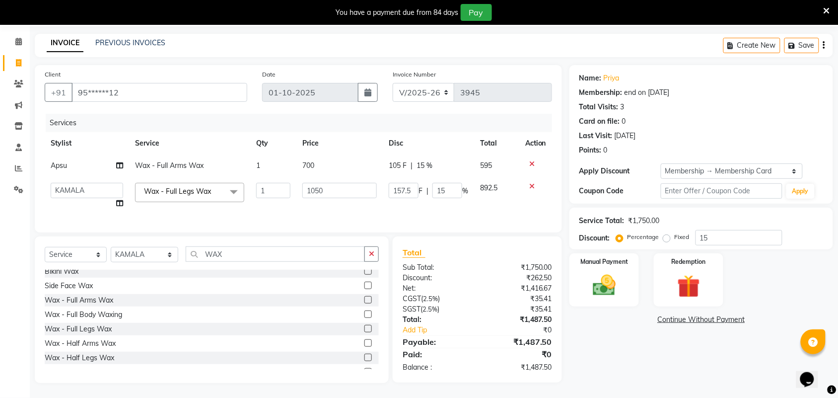
click at [336, 205] on div "Services Stylist Service Qty Price Disc Total Action Apsu Wax - Full Arms Wax 1…" at bounding box center [299, 168] width 508 height 109
click at [450, 244] on div "Total Sub Total: ₹1,750.00 Discount: ₹262.50 Net: ₹1,416.67 CGST ( 2.5% ) ₹35.4…" at bounding box center [477, 309] width 169 height 146
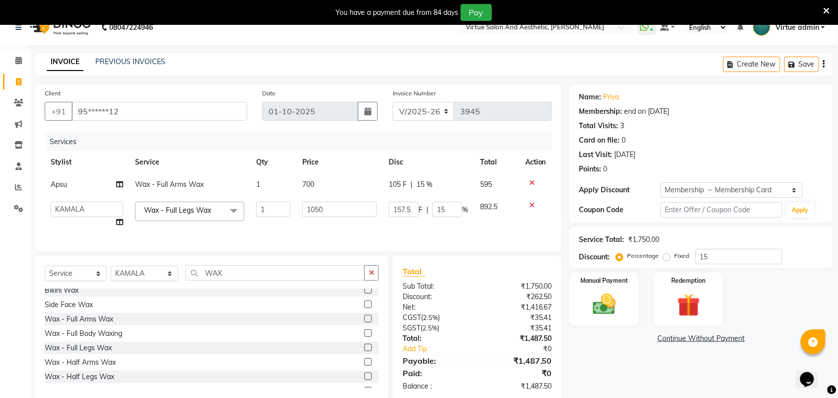
scroll to position [0, 0]
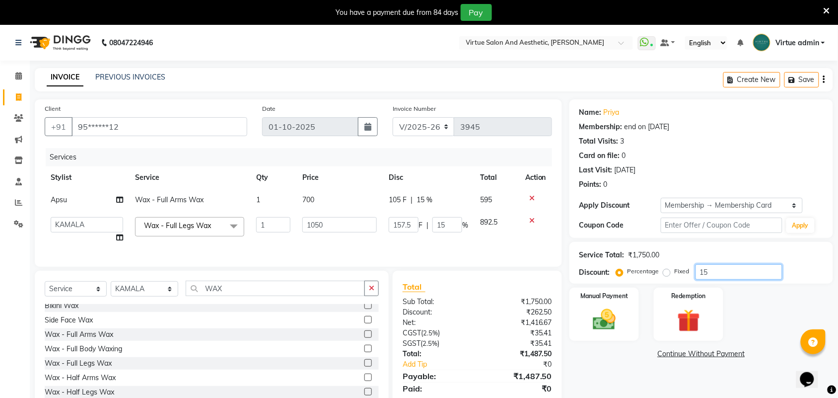
drag, startPoint x: 713, startPoint y: 274, endPoint x: 669, endPoint y: 273, distance: 44.2
click at [670, 272] on div "Percentage Fixed 15" at bounding box center [700, 271] width 164 height 15
type input "0"
click at [527, 293] on div "Total" at bounding box center [478, 287] width 150 height 12
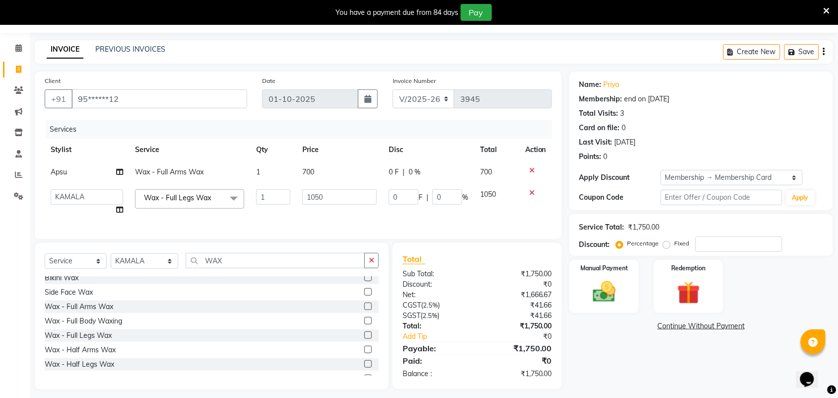
scroll to position [43, 0]
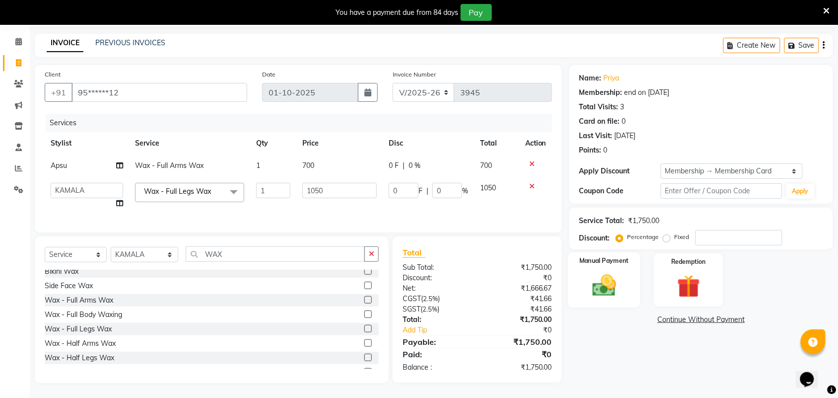
click at [601, 272] on img at bounding box center [604, 285] width 39 height 27
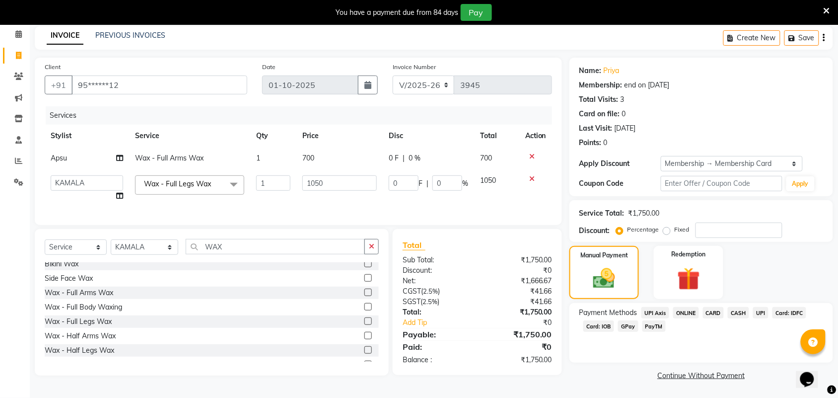
click at [761, 314] on span "UPI" at bounding box center [760, 312] width 15 height 11
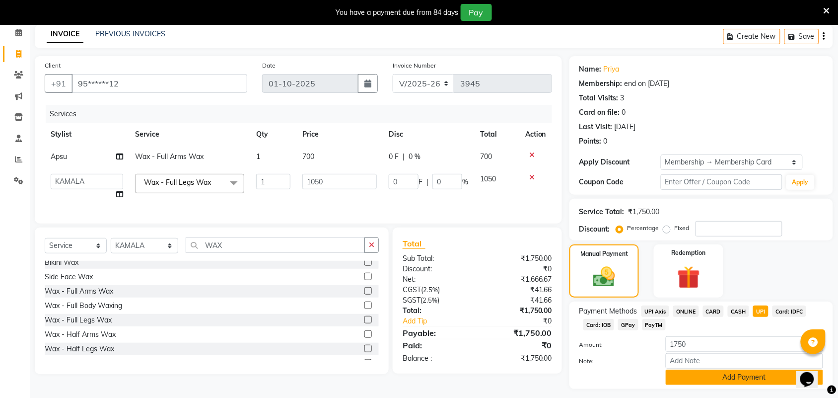
click at [755, 379] on button "Add Payment" at bounding box center [744, 377] width 157 height 15
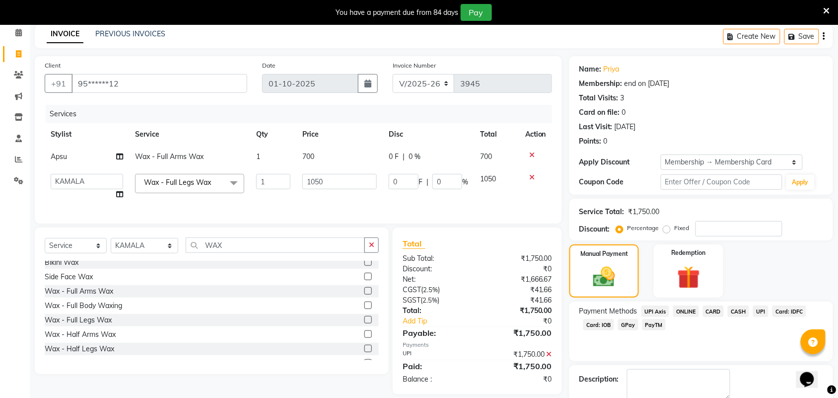
scroll to position [98, 0]
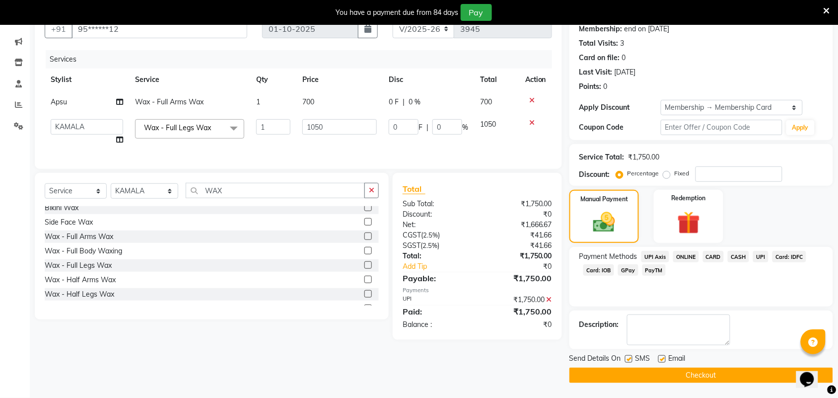
click at [743, 375] on button "Checkout" at bounding box center [702, 375] width 264 height 15
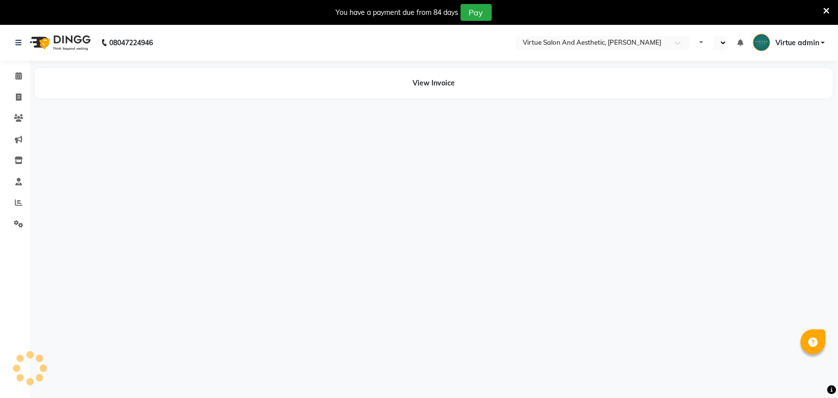
select select "en"
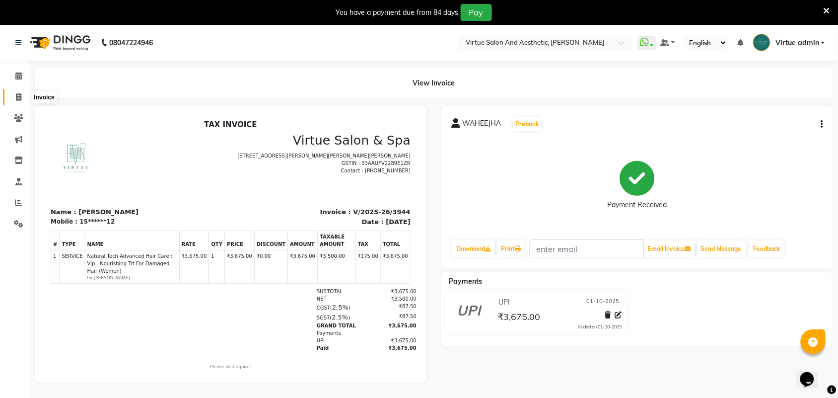
click at [14, 97] on span at bounding box center [18, 97] width 17 height 11
select select "service"
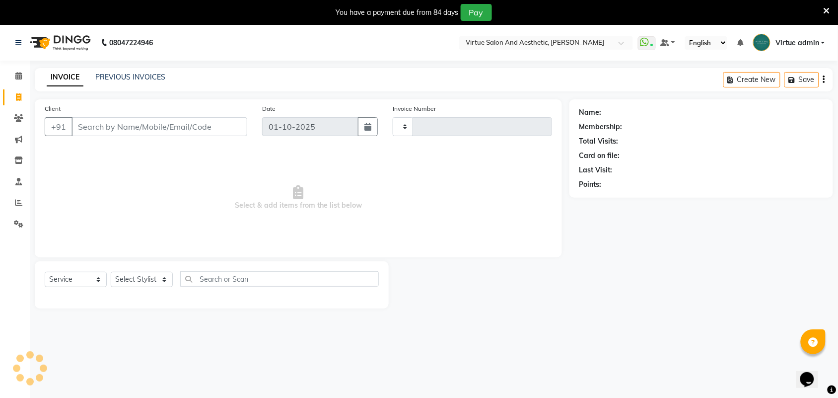
scroll to position [25, 0]
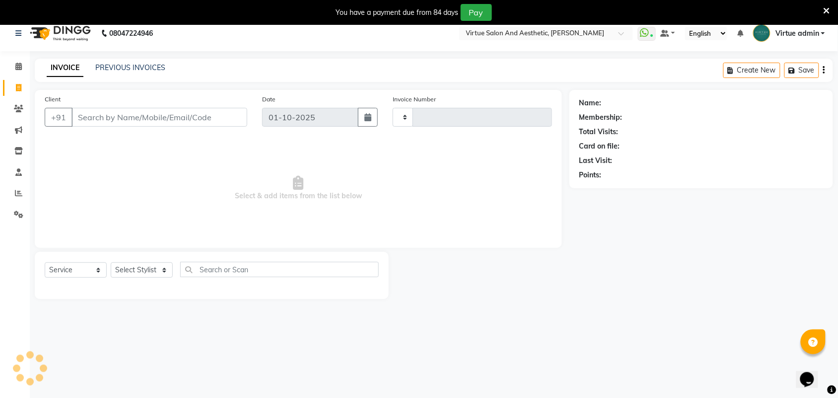
type input "3947"
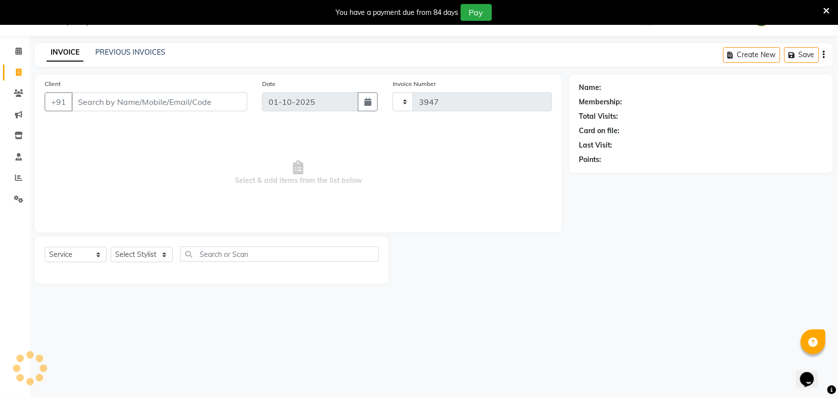
select select "4466"
click at [272, 55] on div "INVOICE PREVIOUS INVOICES Create New Save" at bounding box center [434, 54] width 799 height 23
click at [197, 99] on input "Client" at bounding box center [160, 101] width 176 height 19
click at [125, 50] on link "PREVIOUS INVOICES" at bounding box center [130, 52] width 70 height 9
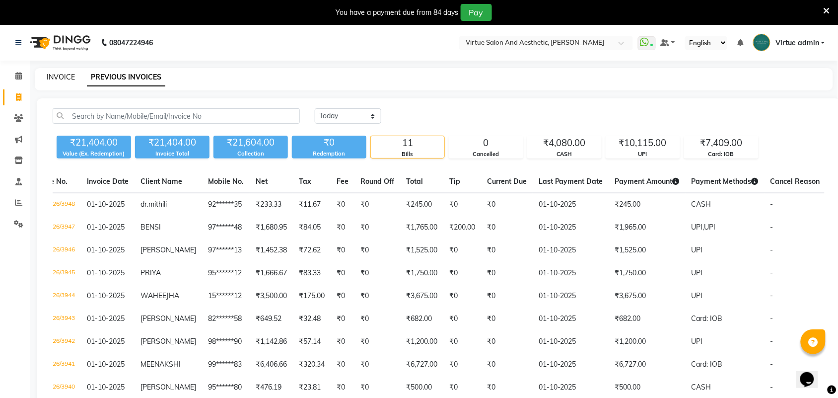
click at [59, 73] on link "INVOICE" at bounding box center [61, 77] width 28 height 9
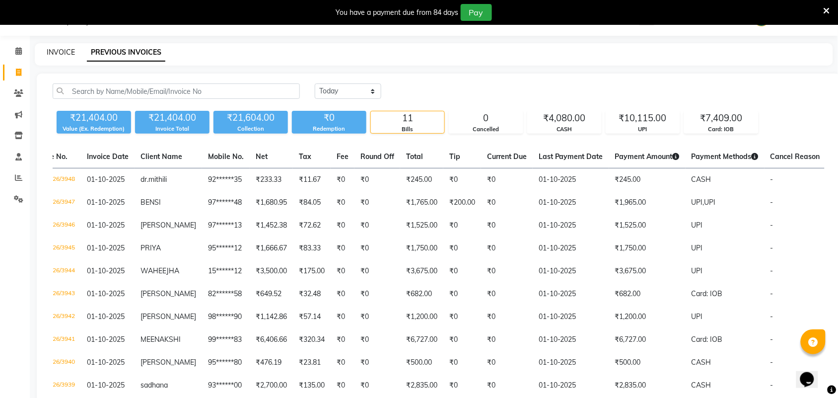
select select "4466"
select select "service"
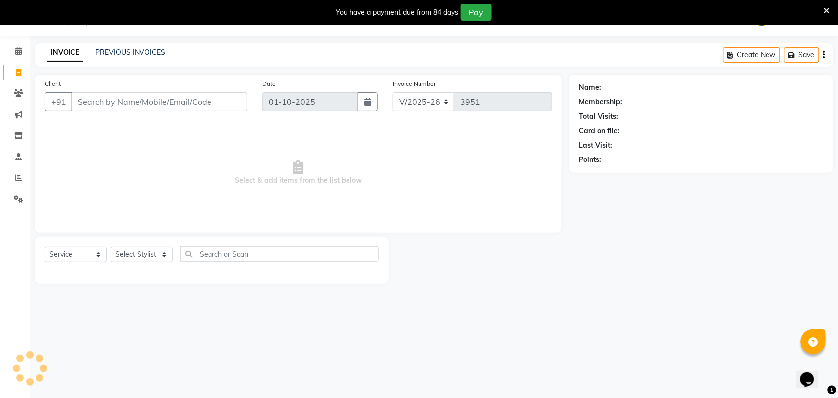
click at [124, 104] on input "Client" at bounding box center [160, 101] width 176 height 19
click at [150, 252] on select "Select Stylist" at bounding box center [142, 254] width 62 height 15
click at [155, 257] on select "Select Stylist" at bounding box center [142, 254] width 62 height 15
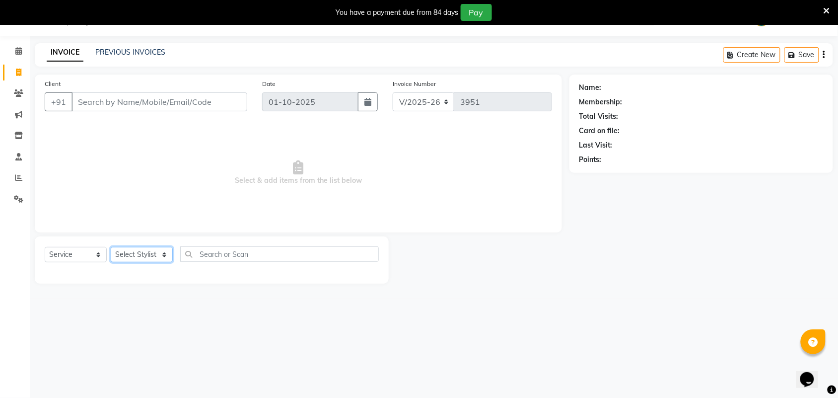
click at [155, 257] on select "Select Stylist" at bounding box center [142, 254] width 62 height 15
select select "59088"
click at [111, 247] on select "Select Stylist Admin [PERSON_NAME] Apsu Auditor Ambattur [PERSON_NAME] Dingg - …" at bounding box center [145, 254] width 68 height 15
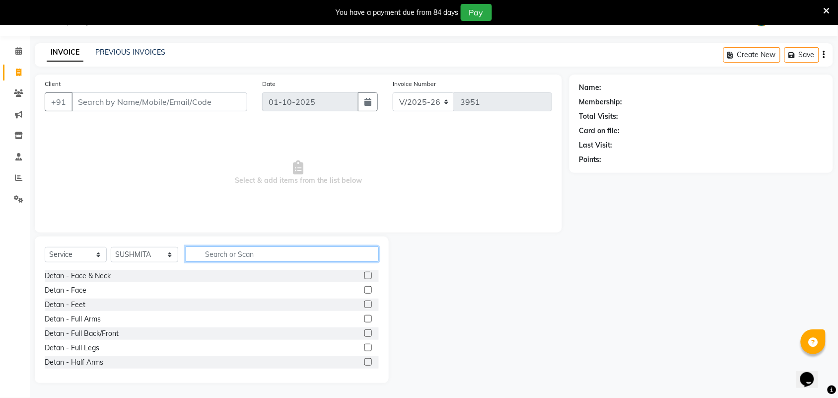
click at [204, 253] on input "text" at bounding box center [282, 253] width 193 height 15
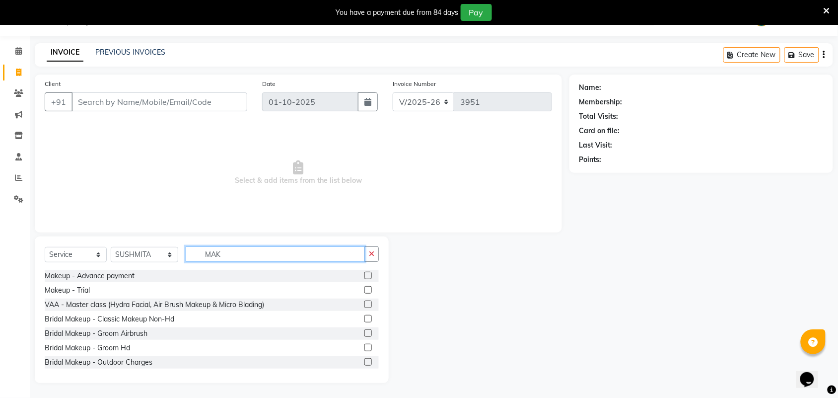
type input "MAKE"
drag, startPoint x: 262, startPoint y: 256, endPoint x: 194, endPoint y: 257, distance: 67.6
click at [194, 257] on input "MAKE" at bounding box center [275, 253] width 179 height 15
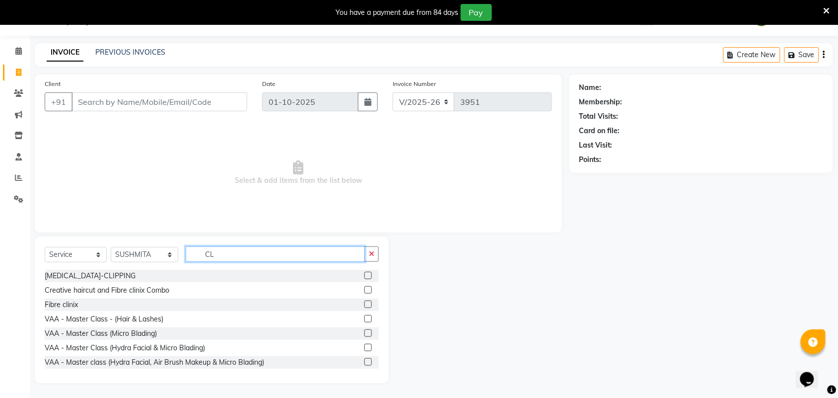
type input "C"
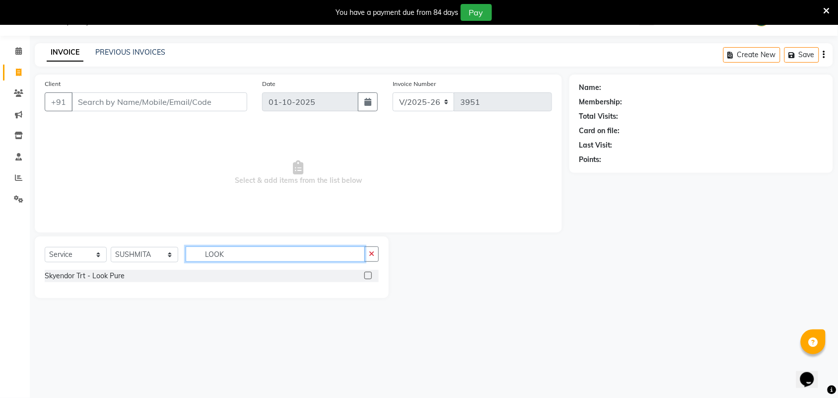
type input "LOOK"
click at [367, 272] on label at bounding box center [368, 275] width 7 height 7
click at [367, 273] on input "checkbox" at bounding box center [368, 276] width 6 height 6
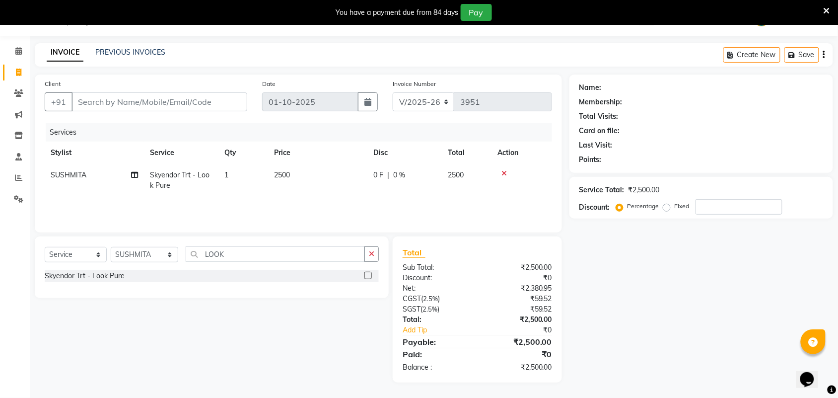
checkbox input "false"
click at [303, 175] on td "2500" at bounding box center [317, 180] width 99 height 33
select select "59088"
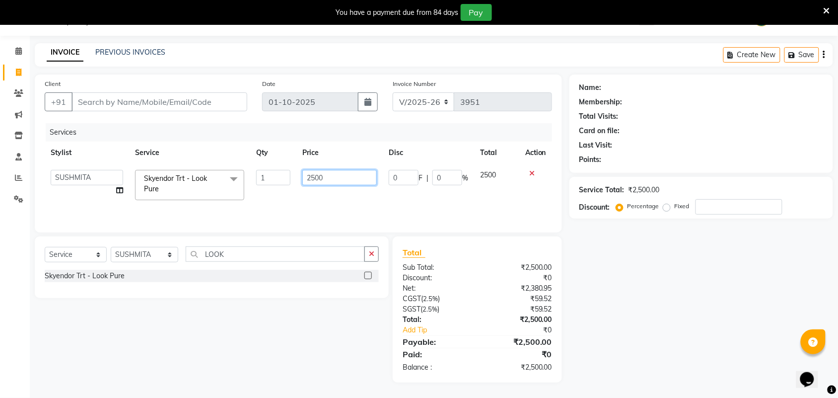
drag, startPoint x: 324, startPoint y: 179, endPoint x: 291, endPoint y: 174, distance: 33.6
click at [295, 176] on tr "Admin ANUSHA Apsu Auditor Ambattur Balaji BANUPRIYA Bharath Bhuvanesh Dingg - S…" at bounding box center [299, 185] width 508 height 42
type input "3000"
click at [316, 199] on div "Services Stylist Service Qty Price Disc Total Action Admin ANUSHA Apsu Auditor …" at bounding box center [299, 172] width 508 height 99
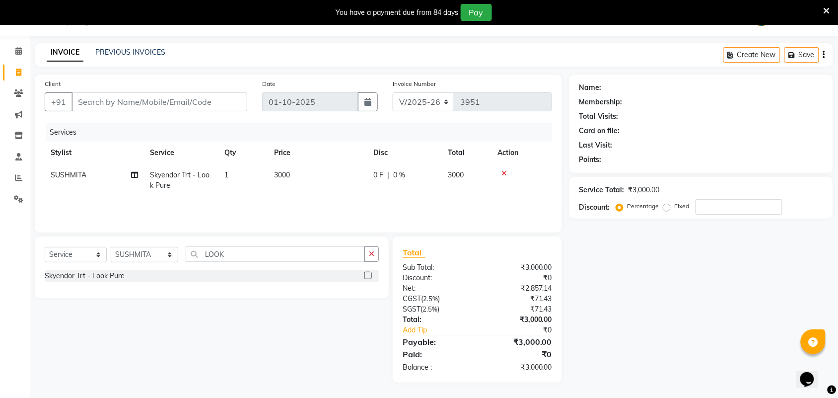
click at [324, 175] on td "3000" at bounding box center [317, 180] width 99 height 33
select select "59088"
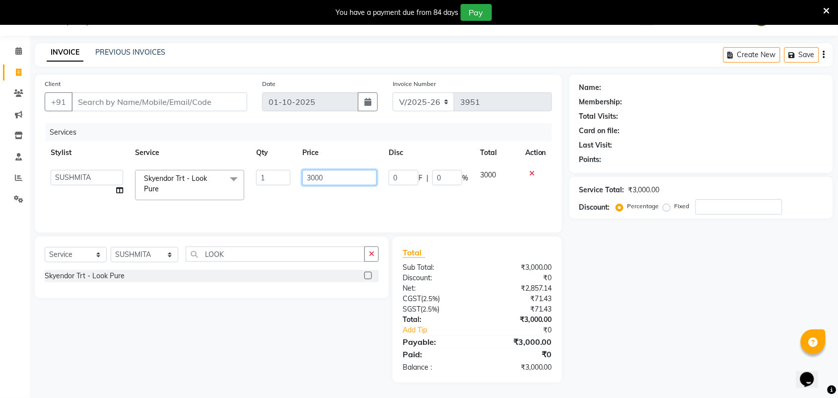
drag, startPoint x: 328, startPoint y: 177, endPoint x: 281, endPoint y: 170, distance: 47.7
click at [281, 170] on tr "Admin ANUSHA Apsu Auditor Ambattur Balaji BANUPRIYA Bharath Bhuvanesh Dingg - S…" at bounding box center [299, 185] width 508 height 42
type input "3500"
click at [447, 239] on div "Total Sub Total: ₹3,000.00 Discount: ₹0 Net: ₹2,857.14 CGST ( 2.5% ) ₹71.43 SGS…" at bounding box center [477, 309] width 169 height 146
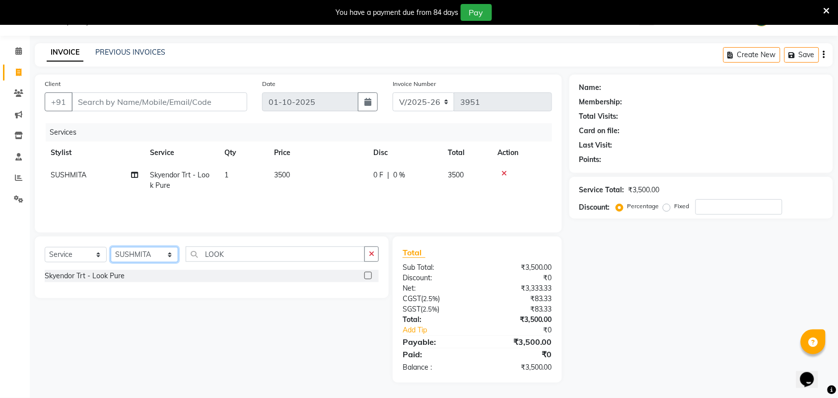
click at [152, 254] on select "Select Stylist Admin [PERSON_NAME] Apsu Auditor Ambattur [PERSON_NAME] Dingg - …" at bounding box center [145, 254] width 68 height 15
select select "25406"
click at [111, 247] on select "Select Stylist Admin [PERSON_NAME] Apsu Auditor Ambattur [PERSON_NAME] Dingg - …" at bounding box center [145, 254] width 68 height 15
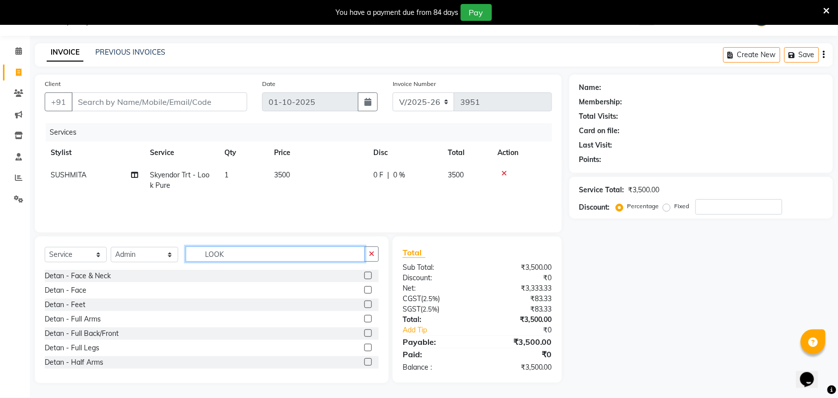
drag, startPoint x: 202, startPoint y: 244, endPoint x: 175, endPoint y: 244, distance: 26.8
click at [176, 244] on div "Select Service Product Membership Package Voucher Prepaid Gift Card Select Styl…" at bounding box center [212, 309] width 354 height 147
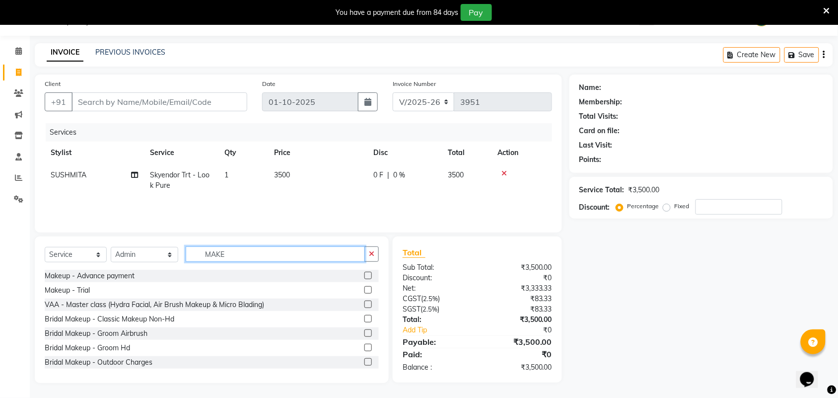
type input "MAKE"
click at [365, 274] on label at bounding box center [368, 275] width 7 height 7
click at [365, 274] on input "checkbox" at bounding box center [368, 276] width 6 height 6
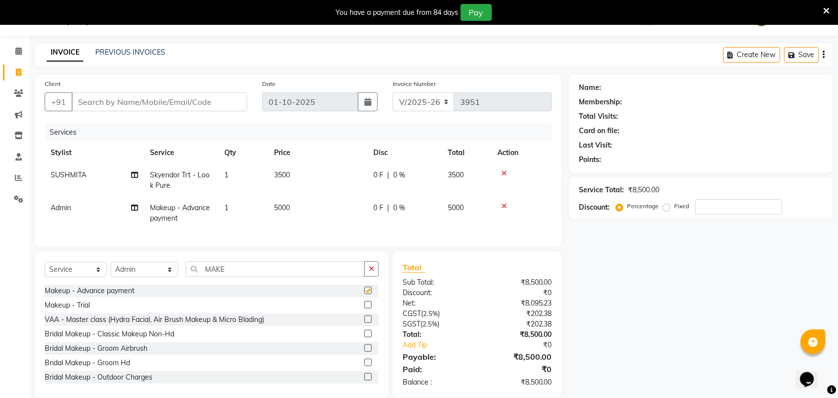
click at [304, 221] on td "5000" at bounding box center [317, 213] width 99 height 33
checkbox input "false"
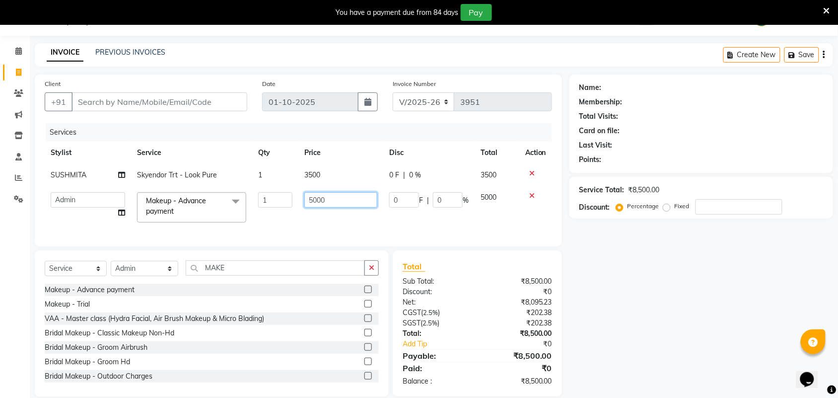
drag, startPoint x: 327, startPoint y: 204, endPoint x: 285, endPoint y: 205, distance: 42.2
click at [285, 205] on tr "Admin ANUSHA Apsu Auditor Ambattur Balaji BANUPRIYA Bharath Bhuvanesh Dingg - S…" at bounding box center [299, 207] width 508 height 42
type input "28000"
click at [475, 246] on div "Client +91 Date 01-10-2025 Invoice Number V/2025 V/2025-26 3951 Services Stylis…" at bounding box center [298, 161] width 527 height 172
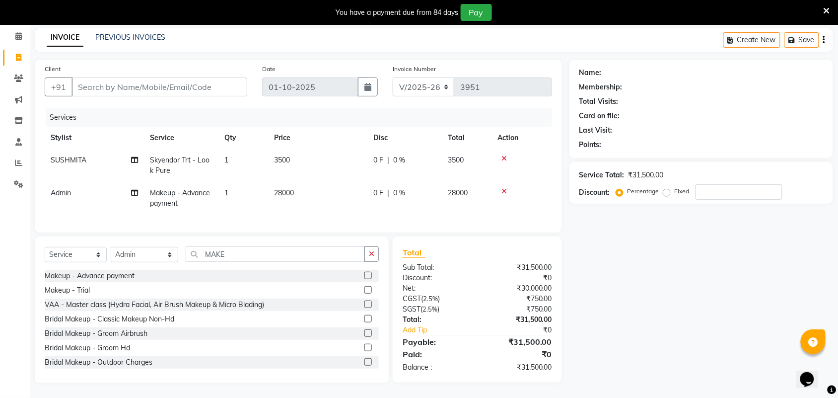
scroll to position [0, 7]
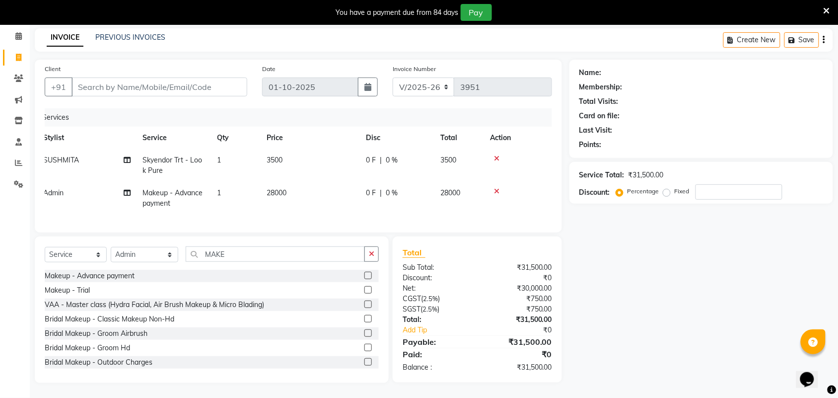
click at [310, 182] on td "28000" at bounding box center [310, 198] width 99 height 33
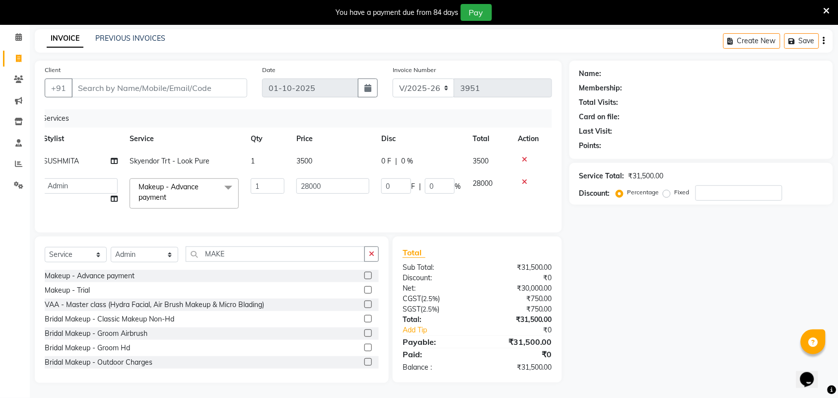
scroll to position [48, 0]
drag, startPoint x: 324, startPoint y: 177, endPoint x: 241, endPoint y: 162, distance: 84.3
click at [241, 172] on tr "Admin ANUSHA Apsu Auditor Ambattur Balaji BANUPRIYA Bharath Bhuvanesh Dingg - S…" at bounding box center [291, 193] width 508 height 42
type input "20000"
click at [466, 245] on div "Total Sub Total: ₹31,500.00 Discount: ₹0 Net: ₹30,000.00 CGST ( 2.5% ) ₹750.00 …" at bounding box center [477, 309] width 169 height 146
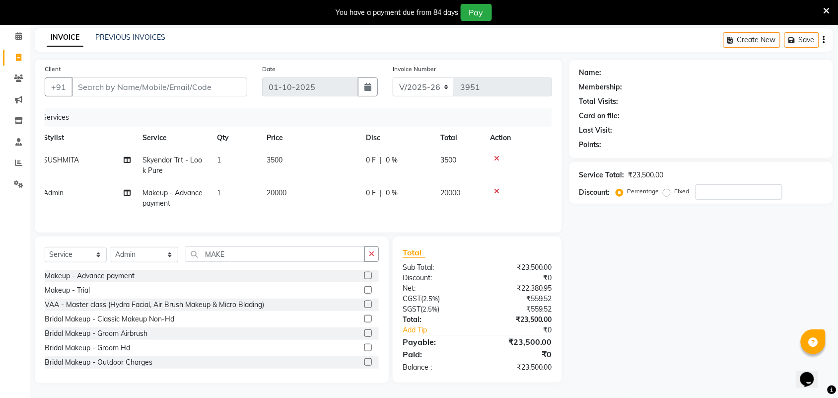
scroll to position [0, 0]
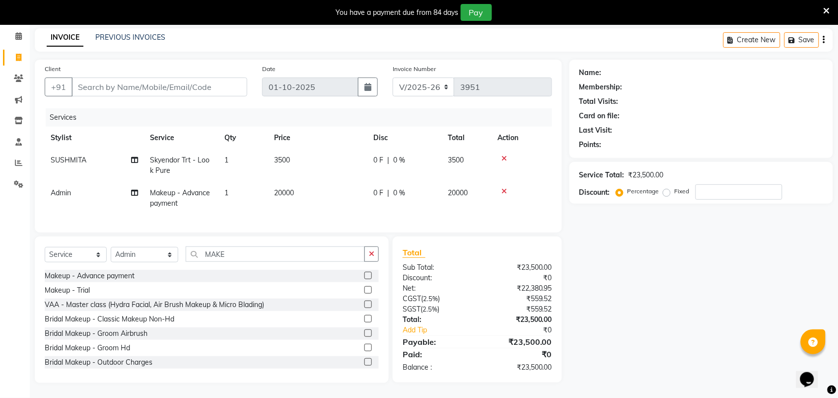
click at [332, 164] on td "3500" at bounding box center [317, 165] width 99 height 33
select select "59088"
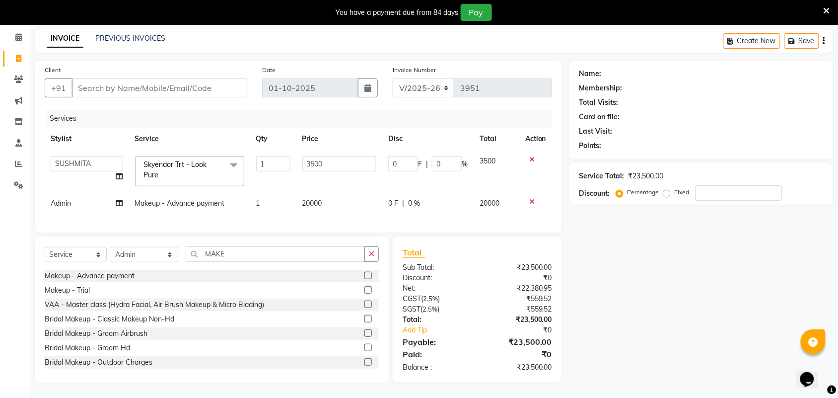
drag, startPoint x: 337, startPoint y: 190, endPoint x: 331, endPoint y: 190, distance: 6.0
click at [331, 192] on td "20000" at bounding box center [340, 203] width 86 height 22
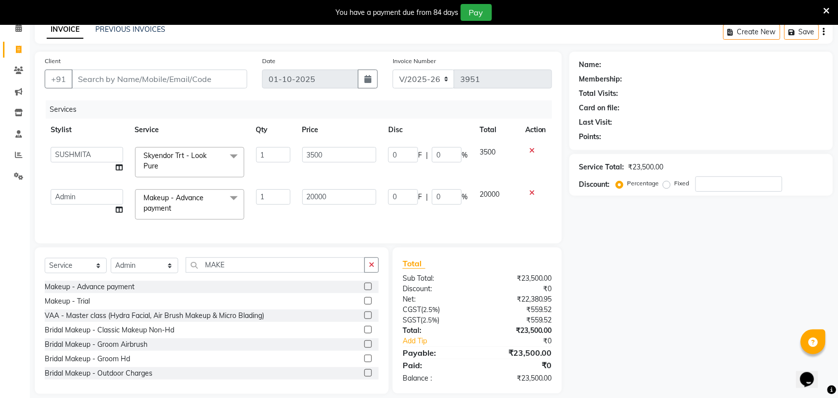
click at [329, 192] on input "20000" at bounding box center [339, 196] width 75 height 15
click at [260, 185] on tr "Admin ANUSHA Apsu Auditor Ambattur Balaji BANUPRIYA Bharath Bhuvanesh Dingg - S…" at bounding box center [299, 204] width 508 height 42
type input "2"
click at [324, 195] on input "number" at bounding box center [339, 196] width 75 height 15
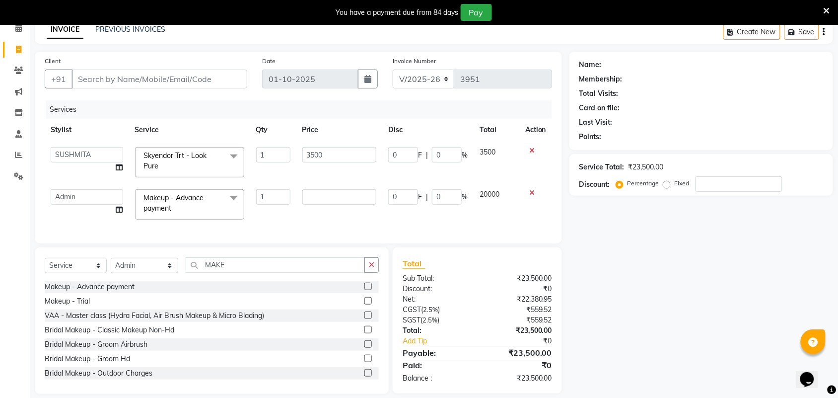
click at [320, 189] on input "number" at bounding box center [339, 196] width 75 height 15
type input "20000"
click at [419, 224] on div "Client +91 Date 01-10-2025 Invoice Number V/2025 V/2025-26 3951 Services Stylis…" at bounding box center [298, 148] width 527 height 192
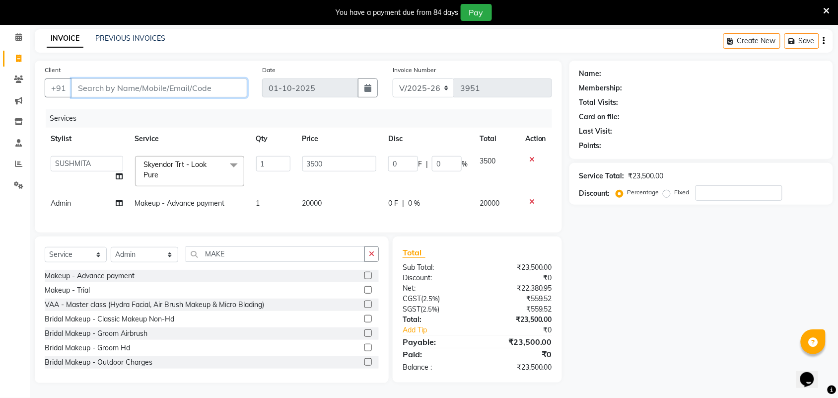
click at [155, 82] on input "Client" at bounding box center [160, 87] width 176 height 19
type input "8"
type input "0"
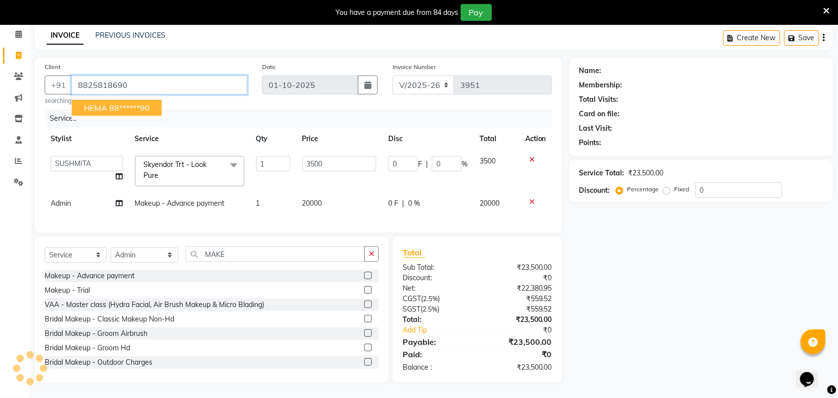
type input "8825818690"
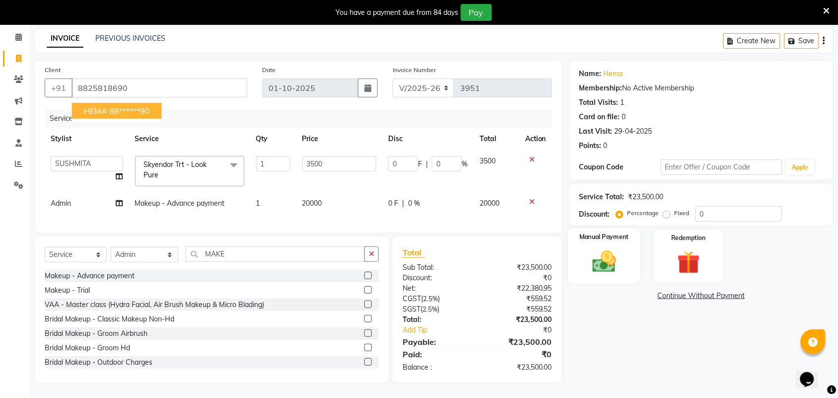
click at [600, 262] on img at bounding box center [604, 261] width 39 height 27
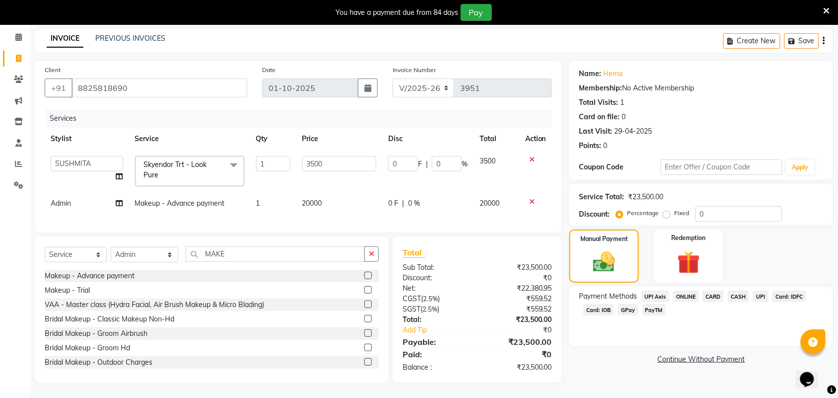
click at [760, 291] on span "UPI" at bounding box center [760, 296] width 15 height 11
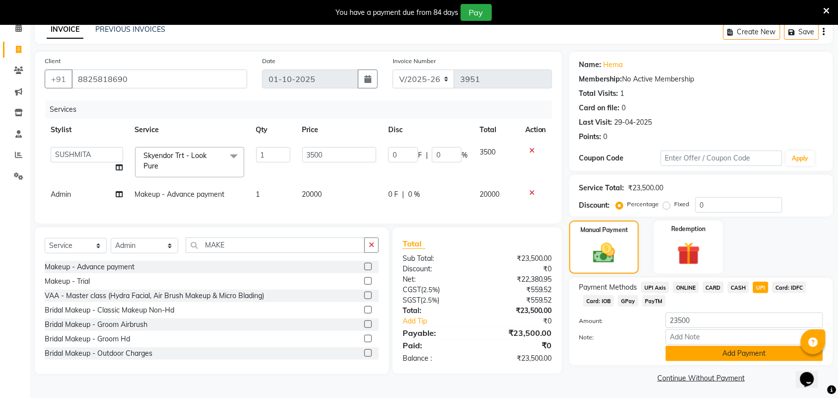
click at [736, 356] on button "Add Payment" at bounding box center [744, 353] width 157 height 15
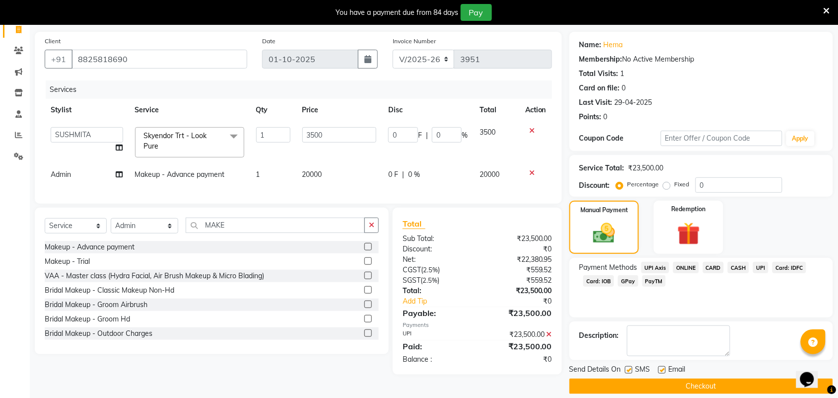
scroll to position [78, 0]
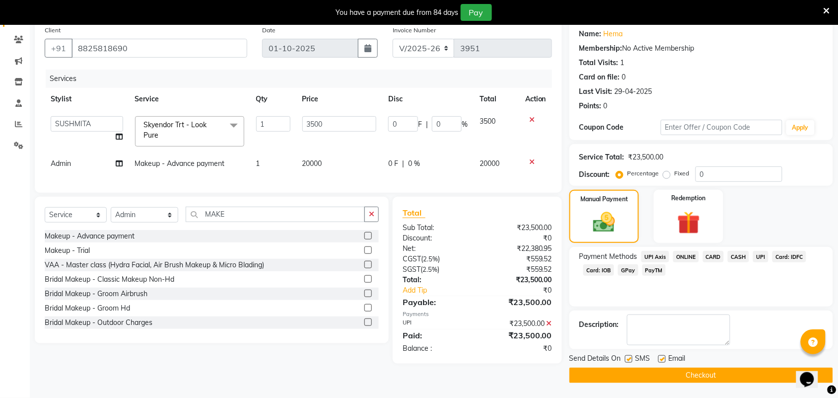
click at [709, 373] on button "Checkout" at bounding box center [702, 375] width 264 height 15
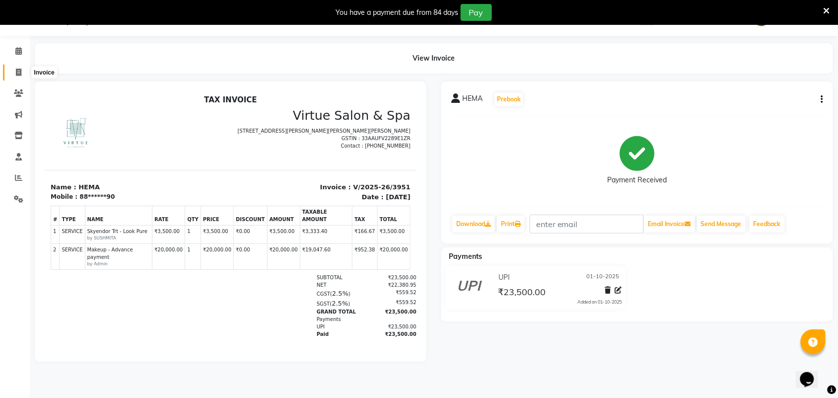
click at [17, 72] on icon at bounding box center [18, 72] width 5 height 7
select select "service"
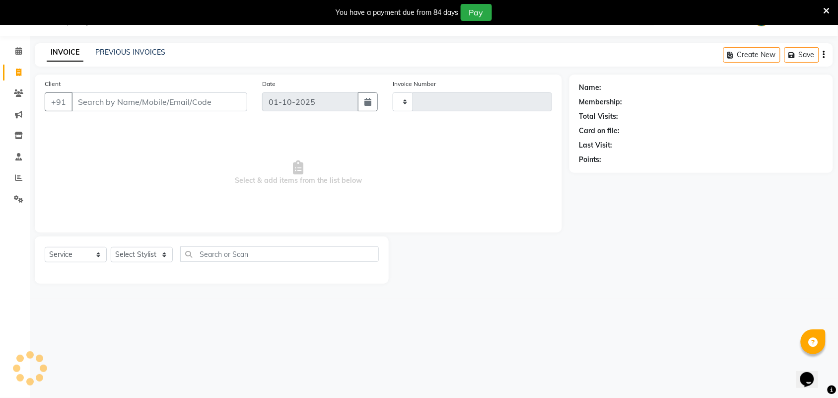
type input "3952"
select select "4466"
click at [120, 55] on link "PREVIOUS INVOICES" at bounding box center [130, 52] width 70 height 9
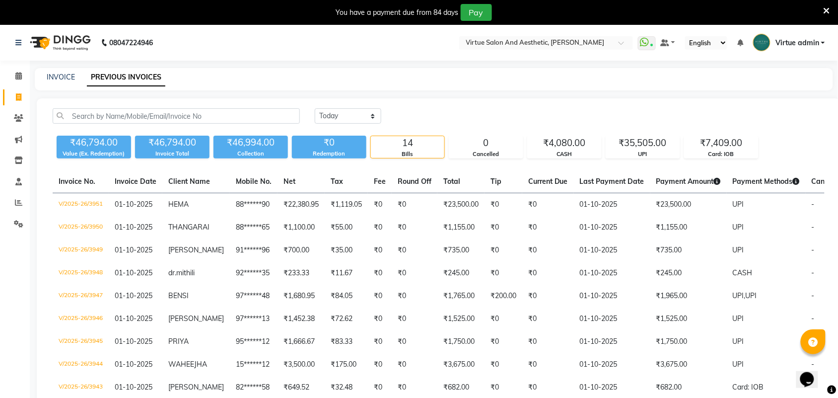
click at [523, 109] on div "Today Yesterday Custom Range" at bounding box center [570, 115] width 510 height 15
click at [406, 105] on div "Today Yesterday Custom Range ₹46,794.00 Value (Ex. Redemption) ₹46,794.00 Invoi…" at bounding box center [439, 325] width 804 height 454
click at [54, 79] on link "INVOICE" at bounding box center [61, 77] width 28 height 9
select select "service"
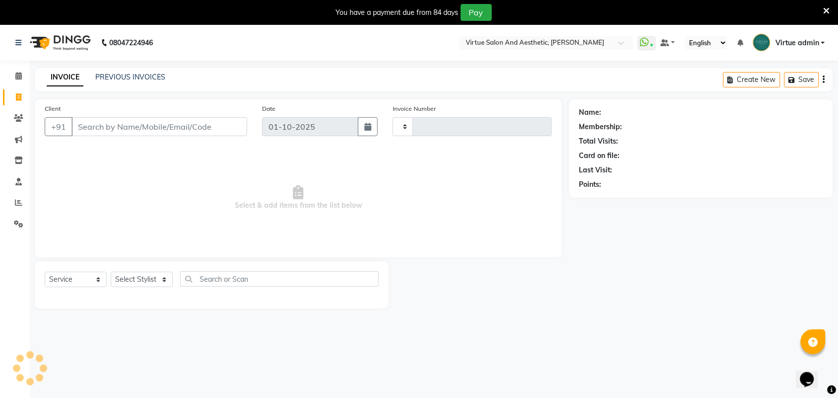
scroll to position [25, 0]
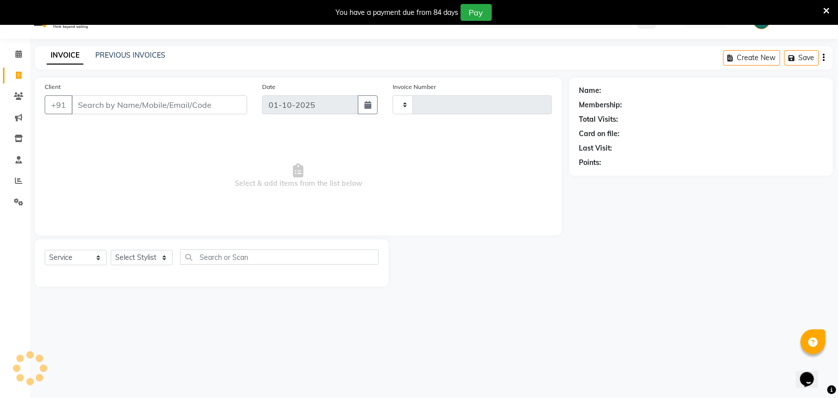
type input "3953"
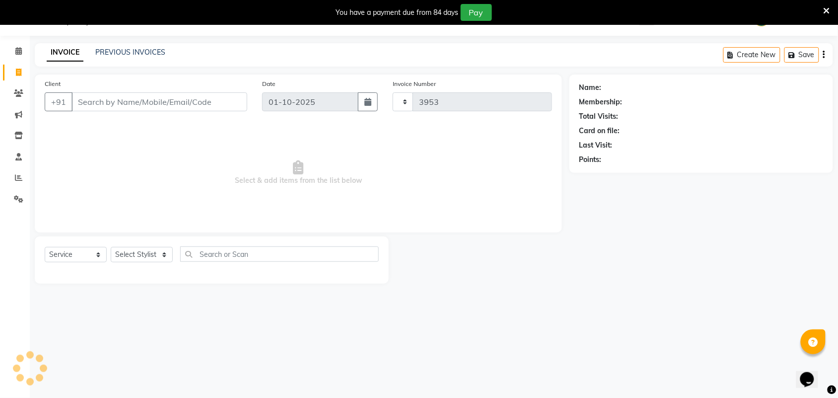
select select "4466"
click at [95, 98] on input "Client" at bounding box center [160, 101] width 176 height 19
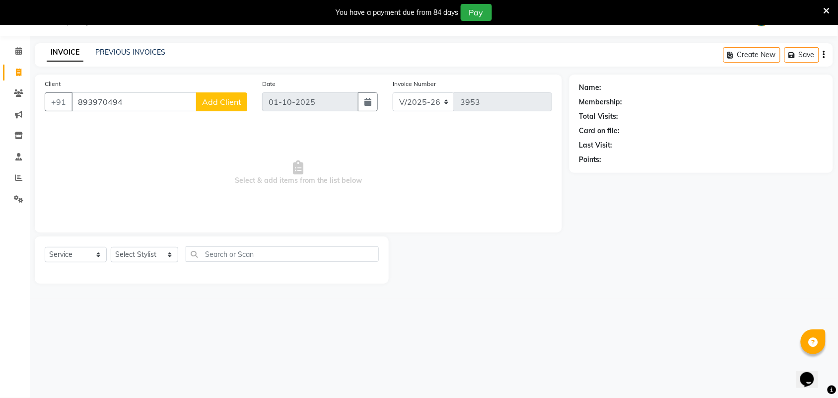
type input "8939704940"
click at [131, 105] on input "8939704940" at bounding box center [134, 101] width 125 height 19
drag, startPoint x: 147, startPoint y: 102, endPoint x: 75, endPoint y: 99, distance: 71.6
click at [75, 99] on input "8939704940" at bounding box center [134, 101] width 125 height 19
click at [100, 101] on input "Client" at bounding box center [160, 101] width 176 height 19
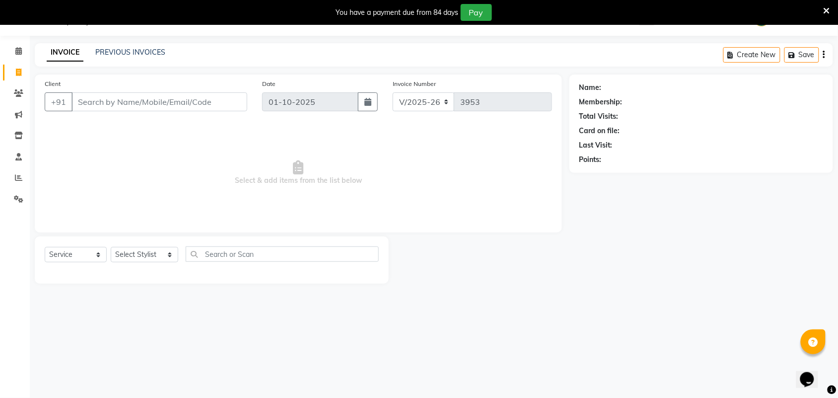
click at [107, 115] on div "Client +91" at bounding box center [146, 98] width 218 height 41
click at [115, 101] on input "Client" at bounding box center [160, 101] width 176 height 19
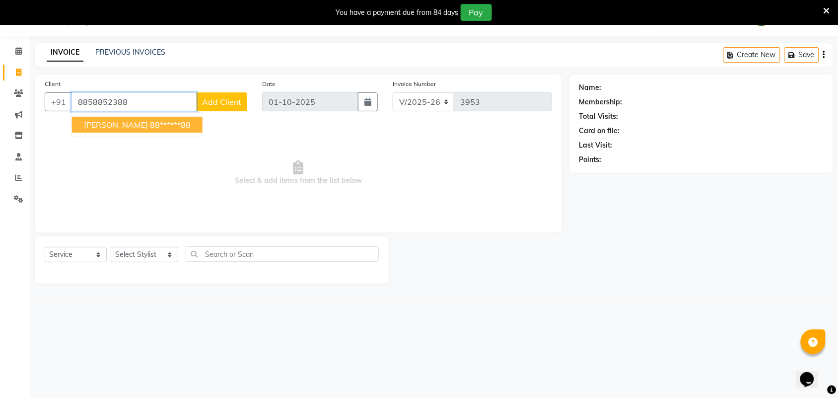
type input "8858852388"
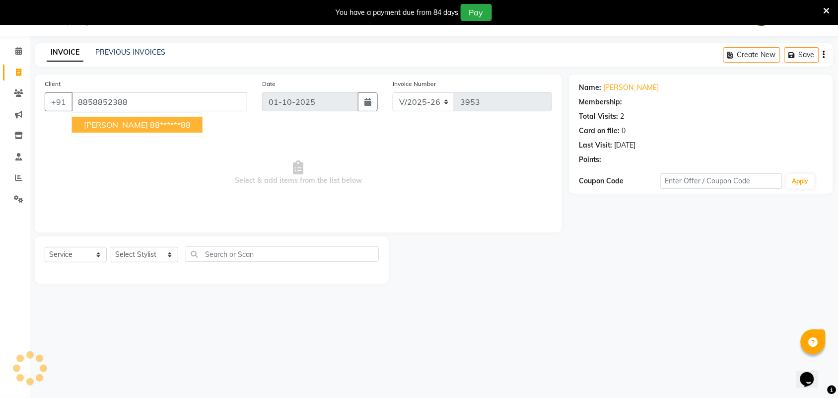
select select "1: Object"
click at [175, 127] on ngb-highlight "88******88" at bounding box center [170, 125] width 41 height 10
type input "88******88"
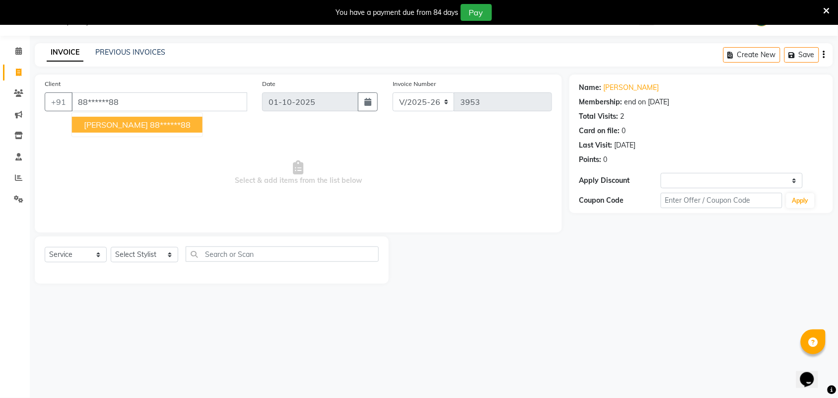
select select "1: Object"
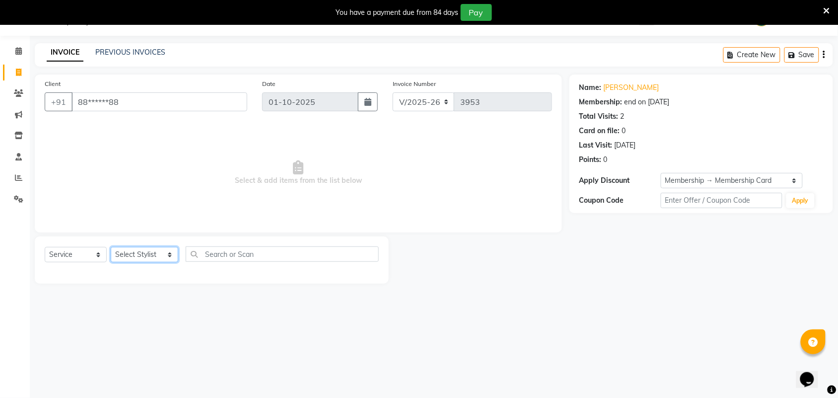
click at [162, 249] on select "Select Stylist Admin [PERSON_NAME] Apsu Auditor Ambattur [PERSON_NAME] Dingg - …" at bounding box center [145, 254] width 68 height 15
select select "25074"
click at [111, 247] on select "Select Stylist Admin [PERSON_NAME] Apsu Auditor Ambattur [PERSON_NAME] Dingg - …" at bounding box center [145, 254] width 68 height 15
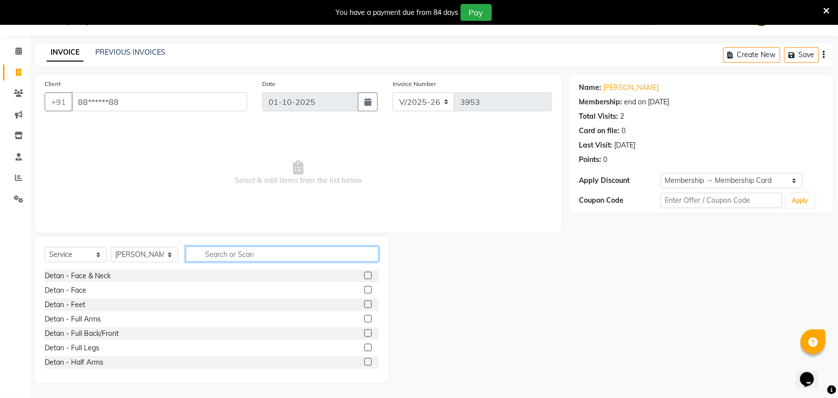
click at [204, 258] on input "text" at bounding box center [282, 253] width 193 height 15
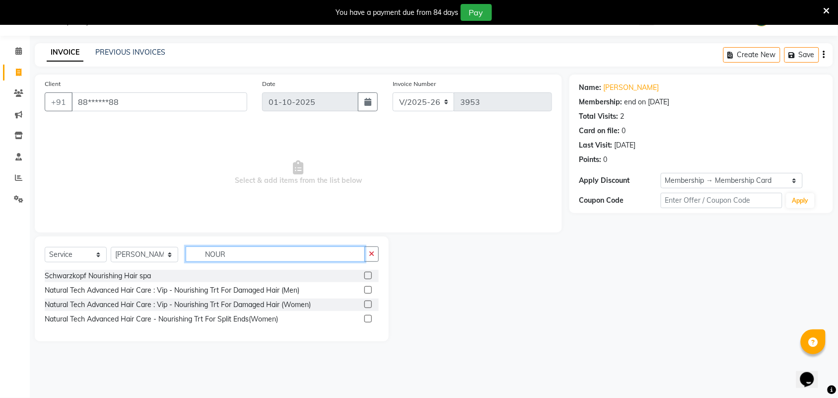
type input "NOUR"
click at [367, 305] on label at bounding box center [368, 303] width 7 height 7
click at [367, 305] on input "checkbox" at bounding box center [368, 304] width 6 height 6
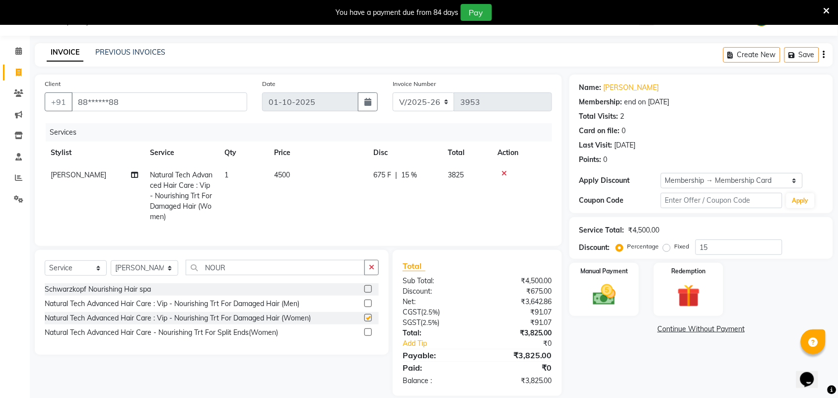
checkbox input "false"
click at [341, 196] on td "4500" at bounding box center [317, 196] width 99 height 64
select select "25074"
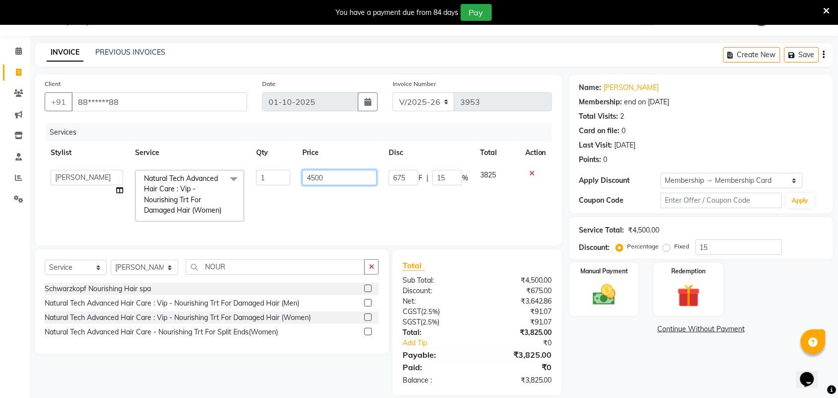
drag, startPoint x: 339, startPoint y: 182, endPoint x: 290, endPoint y: 185, distance: 49.3
click at [290, 185] on tr "Admin ANUSHA Apsu Auditor Ambattur Balaji BANUPRIYA Bharath Bhuvanesh Dingg - S…" at bounding box center [299, 196] width 508 height 64
type input "4000"
click at [308, 204] on td "4000" at bounding box center [340, 196] width 86 height 64
select select "25074"
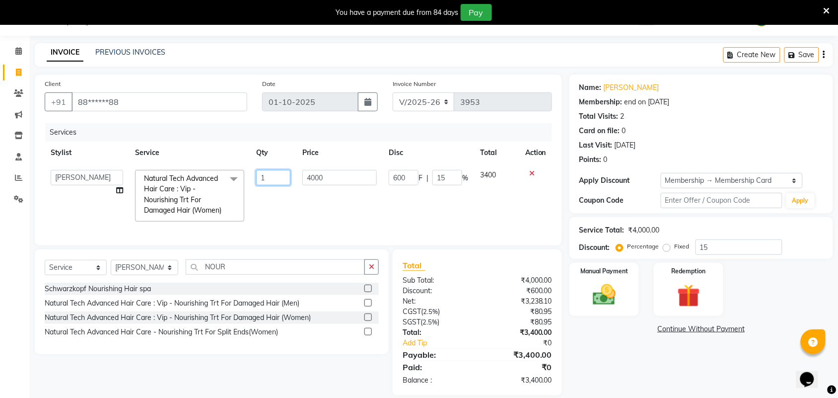
click at [281, 181] on input "1" at bounding box center [273, 177] width 34 height 15
type input "4"
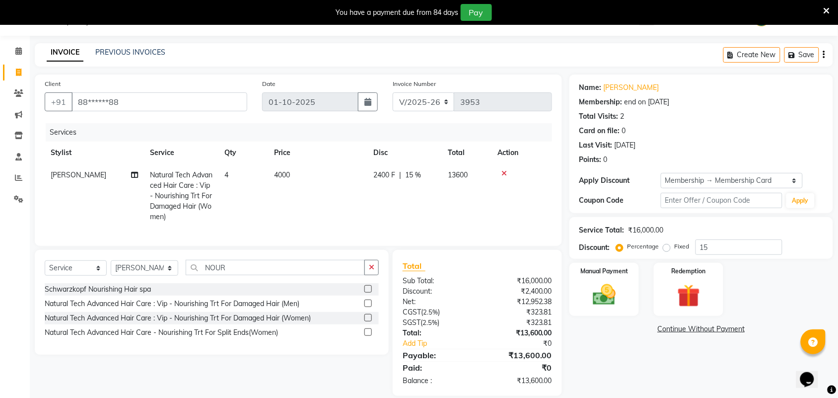
click at [317, 214] on td "4000" at bounding box center [317, 196] width 99 height 64
select select "25074"
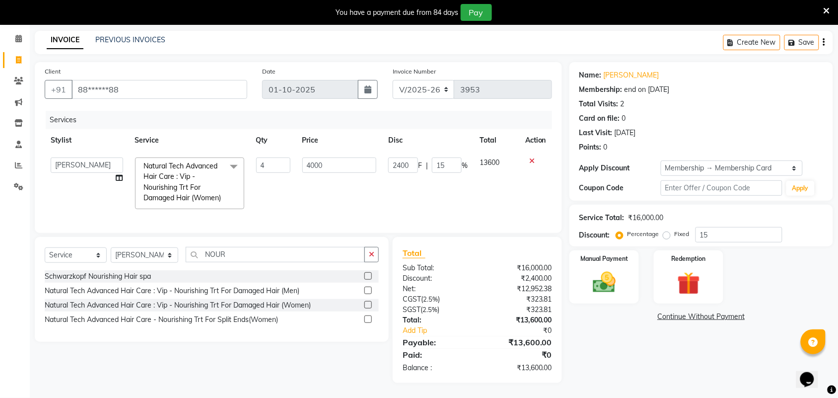
scroll to position [57, 0]
drag, startPoint x: 714, startPoint y: 214, endPoint x: 673, endPoint y: 218, distance: 40.9
click at [684, 227] on div "Percentage Fixed 15" at bounding box center [700, 234] width 164 height 15
type input "0"
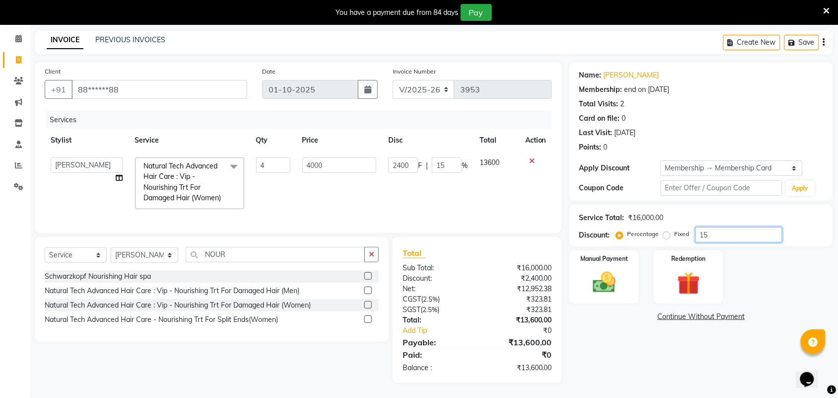
type input "0"
click at [549, 244] on div "Total Sub Total: ₹16,000.00 Discount: ₹0 Net: ₹15,238.10 CGST ( 2.5% ) ₹380.95 …" at bounding box center [477, 310] width 169 height 146
click at [336, 157] on input "4000" at bounding box center [339, 164] width 75 height 15
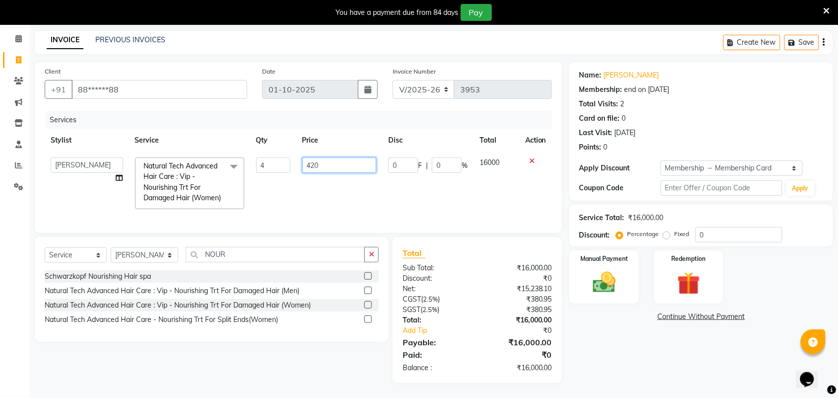
type input "4200"
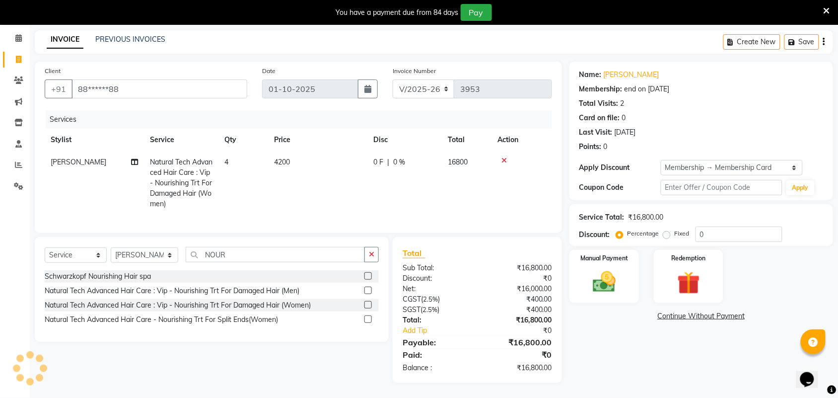
click at [320, 192] on td "4200" at bounding box center [317, 183] width 99 height 64
select select "25074"
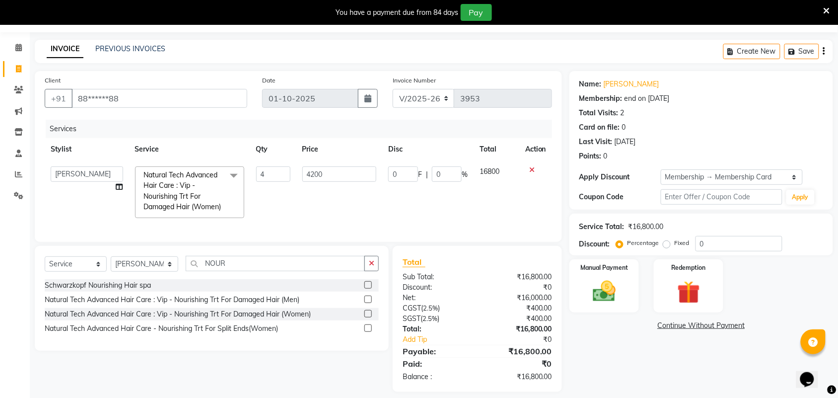
scroll to position [0, 0]
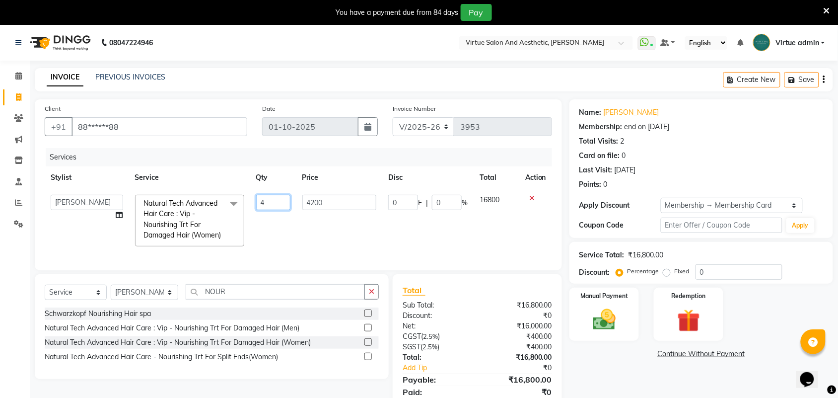
click at [284, 202] on input "4" at bounding box center [273, 202] width 34 height 15
type input "1"
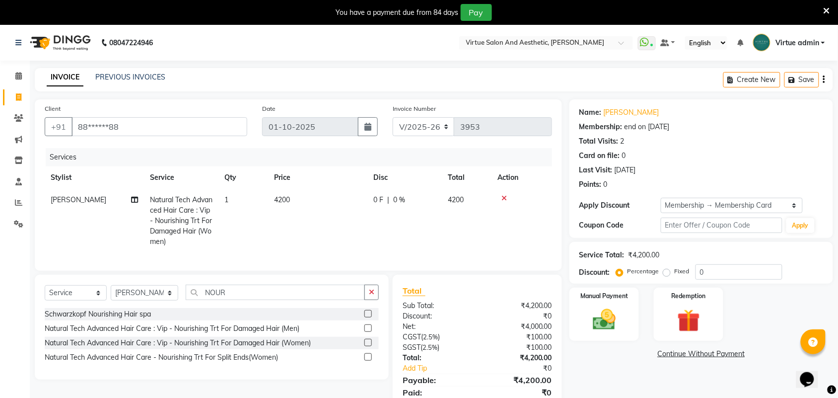
click at [330, 219] on td "4200" at bounding box center [317, 221] width 99 height 64
select select "25074"
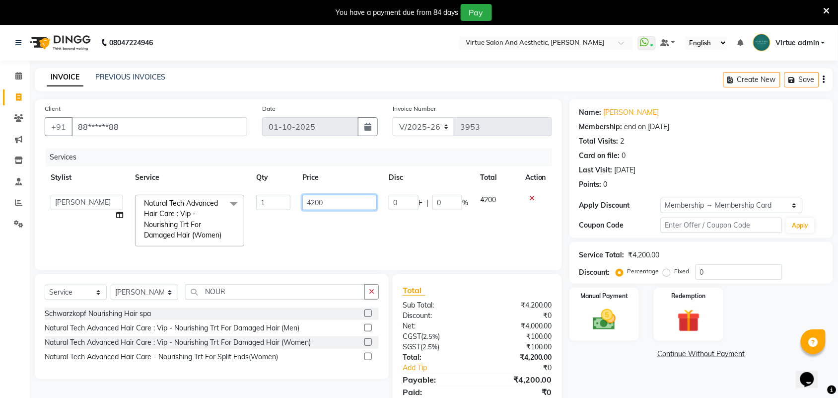
click at [322, 209] on input "4200" at bounding box center [339, 202] width 75 height 15
drag, startPoint x: 325, startPoint y: 205, endPoint x: 306, endPoint y: 196, distance: 21.3
click at [310, 200] on input "4200" at bounding box center [339, 202] width 75 height 15
type input "4000"
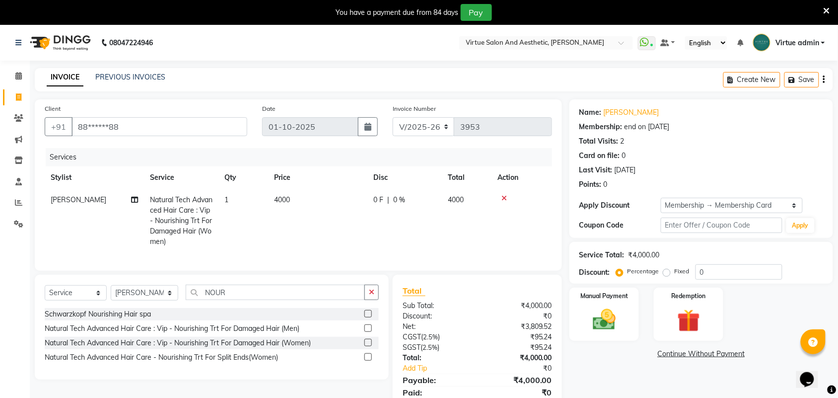
click at [329, 251] on td "4000" at bounding box center [317, 221] width 99 height 64
select select "25074"
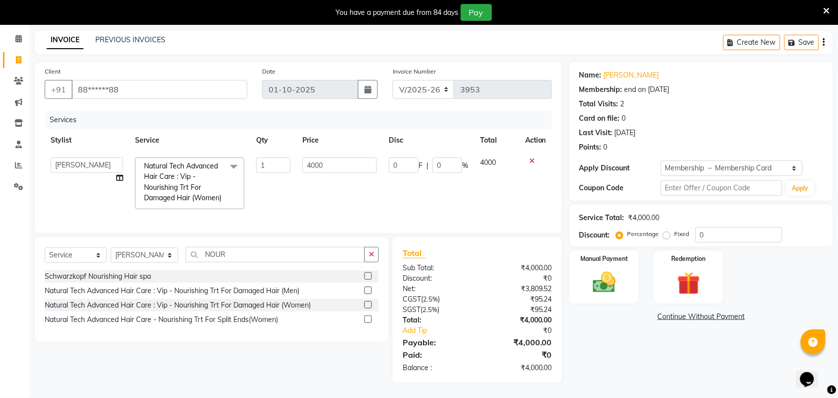
scroll to position [57, 0]
drag, startPoint x: 388, startPoint y: 223, endPoint x: 376, endPoint y: 226, distance: 12.4
click at [374, 225] on div "Client +91 88******88 Date 01-10-2025 Invoice Number V/2025 V/2025-26 3953 Serv…" at bounding box center [298, 147] width 527 height 171
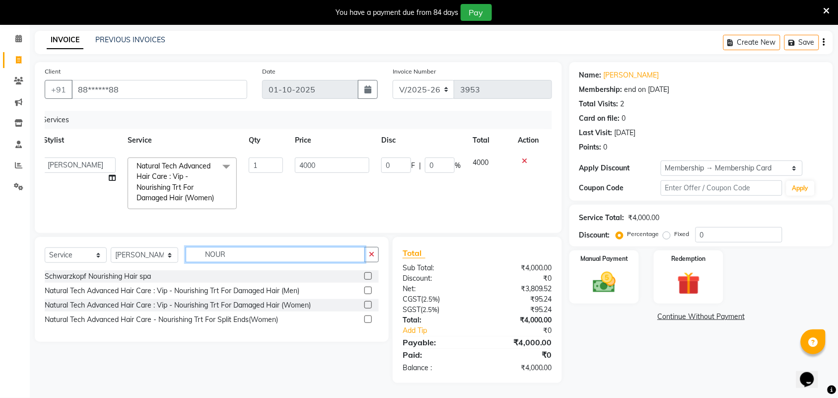
click at [264, 259] on input "NOUR" at bounding box center [275, 254] width 179 height 15
click at [263, 261] on input "NOUR" at bounding box center [275, 254] width 179 height 15
type input "N"
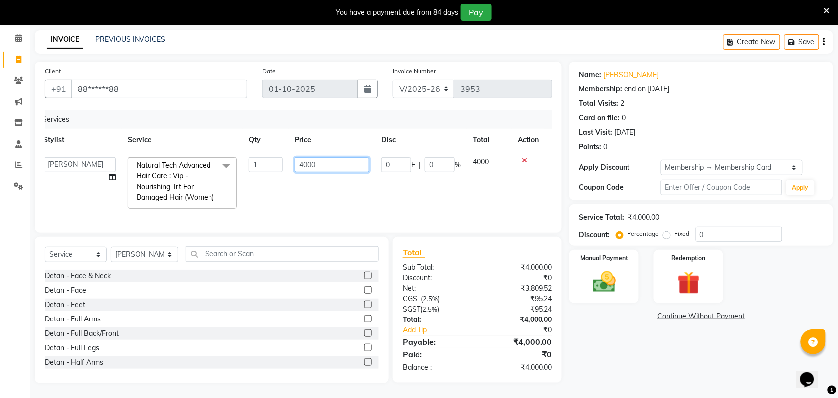
drag, startPoint x: 318, startPoint y: 145, endPoint x: 304, endPoint y: 138, distance: 15.5
click at [304, 157] on input "4000" at bounding box center [332, 164] width 75 height 15
type input "4500"
click at [312, 164] on td "4500" at bounding box center [332, 183] width 86 height 64
select select "25074"
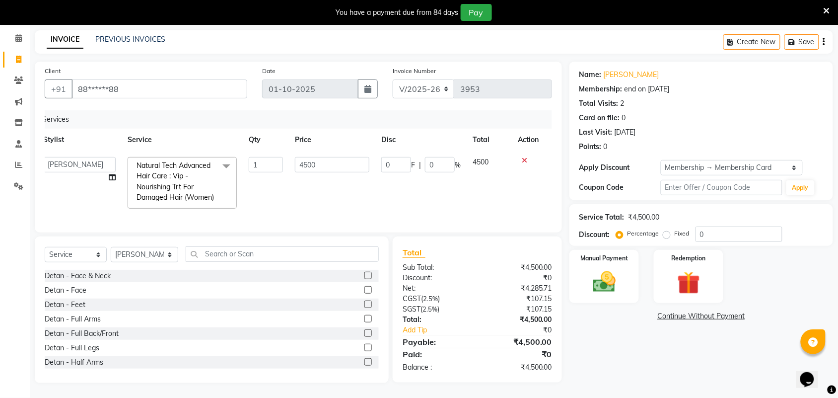
click at [390, 204] on td "0 F | 0 %" at bounding box center [420, 183] width 91 height 64
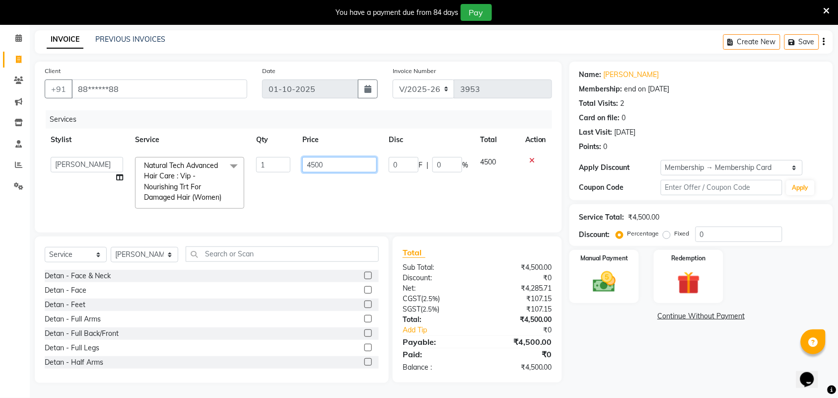
drag, startPoint x: 339, startPoint y: 145, endPoint x: 303, endPoint y: 138, distance: 36.3
click at [303, 157] on input "4500" at bounding box center [339, 164] width 75 height 15
type input "5310"
click at [304, 159] on td "5310" at bounding box center [340, 183] width 86 height 64
select select "25074"
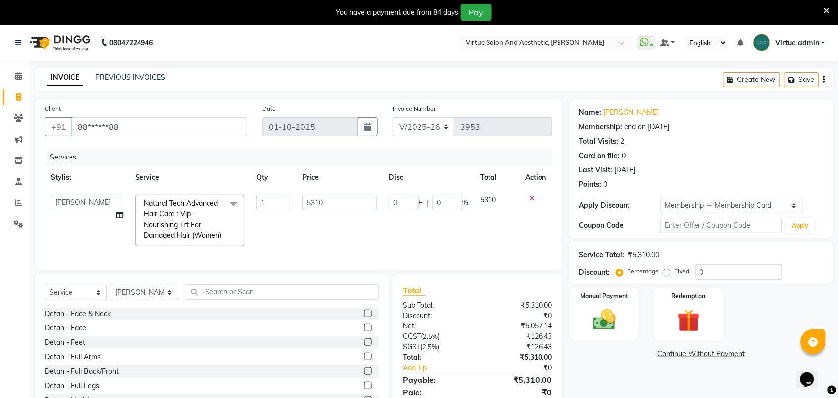
click at [822, 75] on div "Create New Save" at bounding box center [779, 79] width 110 height 23
click at [825, 78] on button "button" at bounding box center [825, 79] width 2 height 23
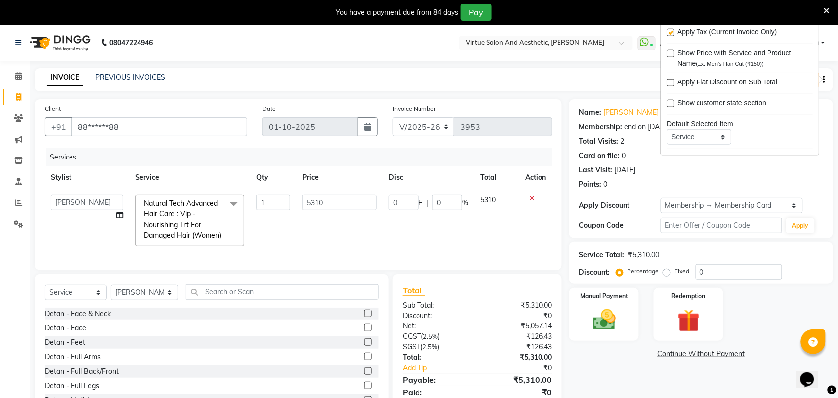
click at [671, 31] on label at bounding box center [671, 32] width 7 height 7
click at [671, 31] on input "checkbox" at bounding box center [671, 33] width 6 height 6
checkbox input "false"
click at [480, 318] on div "Total Sub Total: ₹5,310.00 Discount: ₹0 Net: ₹5,310.00 Total: ₹5,310.00 Add Tip…" at bounding box center [478, 336] width 150 height 105
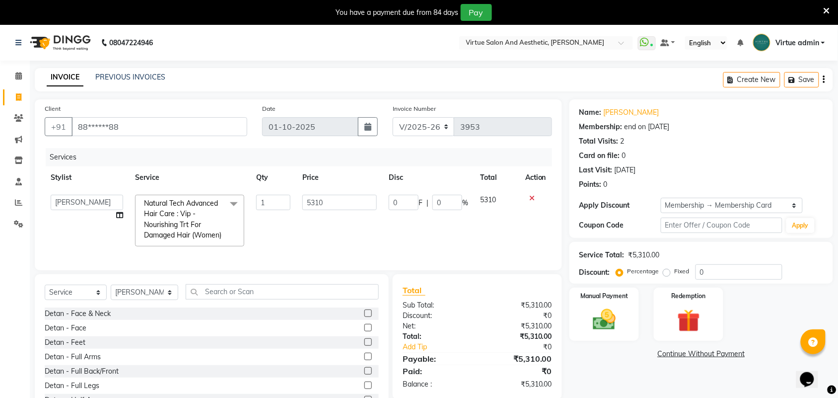
click at [821, 76] on div "Create New Save" at bounding box center [779, 79] width 110 height 23
click at [824, 79] on icon "button" at bounding box center [825, 79] width 2 height 0
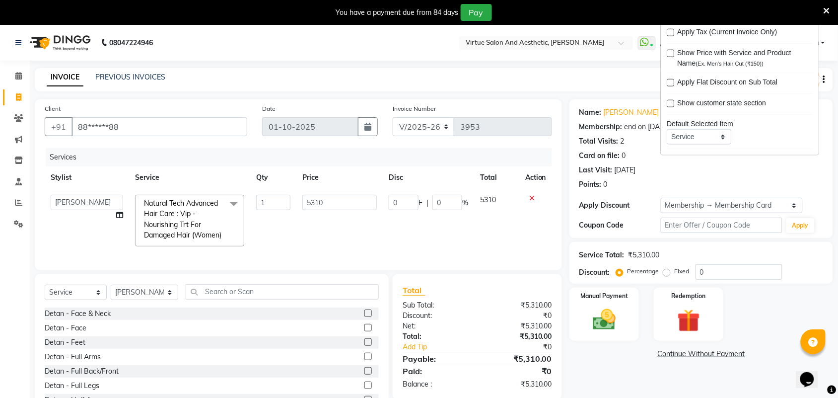
click at [672, 38] on div at bounding box center [671, 34] width 6 height 10
click at [670, 32] on label at bounding box center [671, 32] width 7 height 7
click at [670, 32] on input "checkbox" at bounding box center [671, 33] width 6 height 6
checkbox input "true"
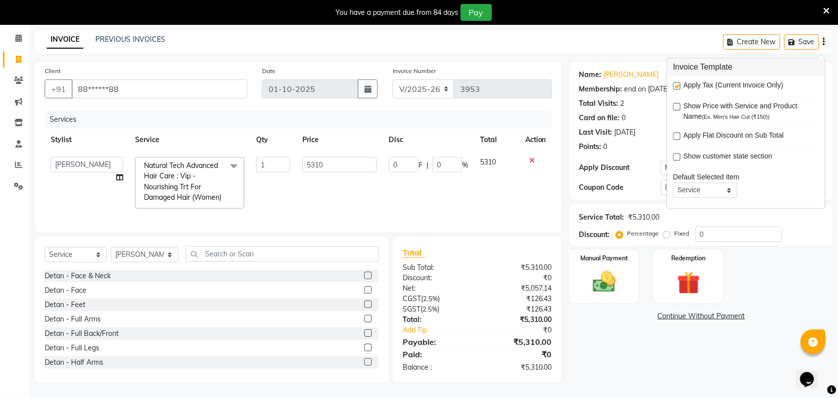
scroll to position [0, 7]
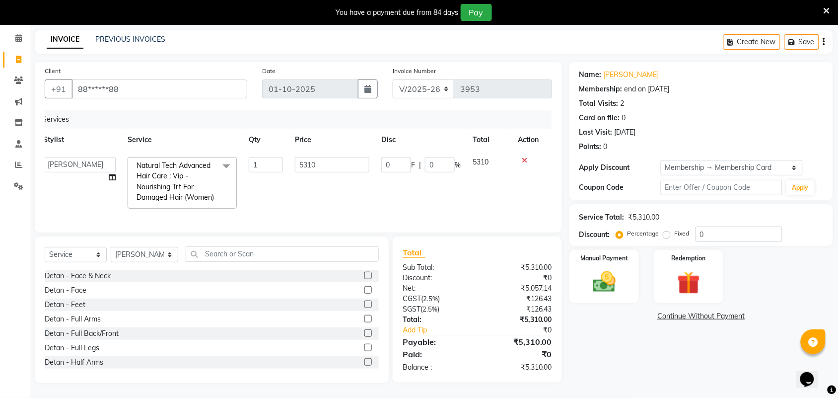
click at [321, 170] on td "5310" at bounding box center [332, 183] width 86 height 64
click at [225, 257] on input "text" at bounding box center [282, 253] width 193 height 15
click at [159, 255] on select "Select Stylist Admin [PERSON_NAME] Apsu Auditor Ambattur [PERSON_NAME] Dingg - …" at bounding box center [145, 254] width 68 height 15
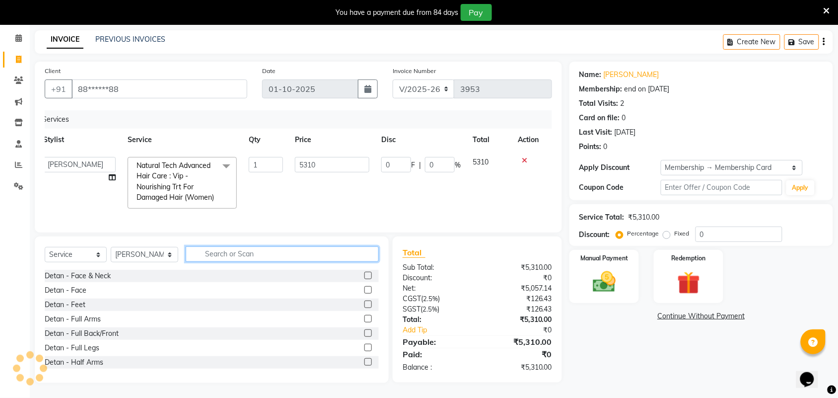
click at [222, 253] on input "text" at bounding box center [282, 253] width 193 height 15
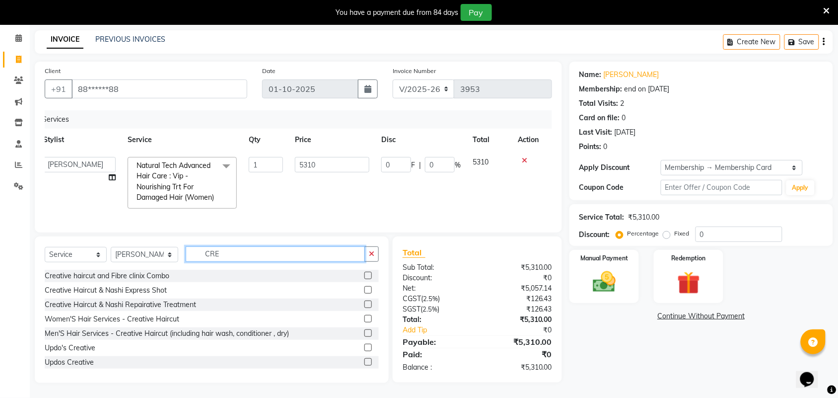
type input "CRE"
click at [365, 319] on label at bounding box center [368, 318] width 7 height 7
click at [365, 319] on input "checkbox" at bounding box center [368, 319] width 6 height 6
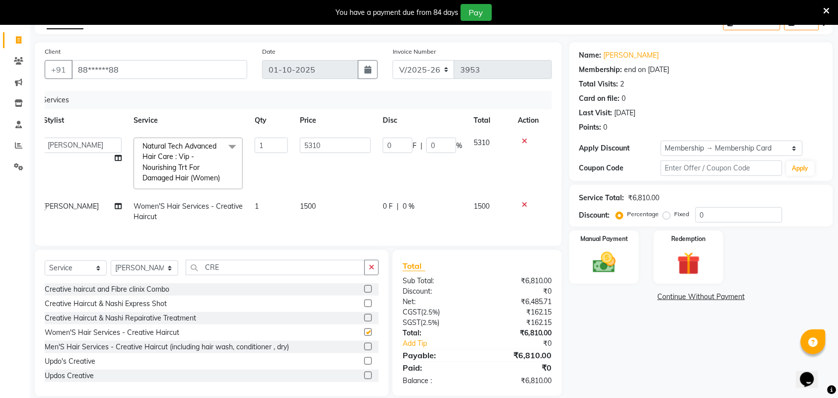
checkbox input "false"
click at [336, 228] on td "1500" at bounding box center [335, 211] width 83 height 33
select select "25074"
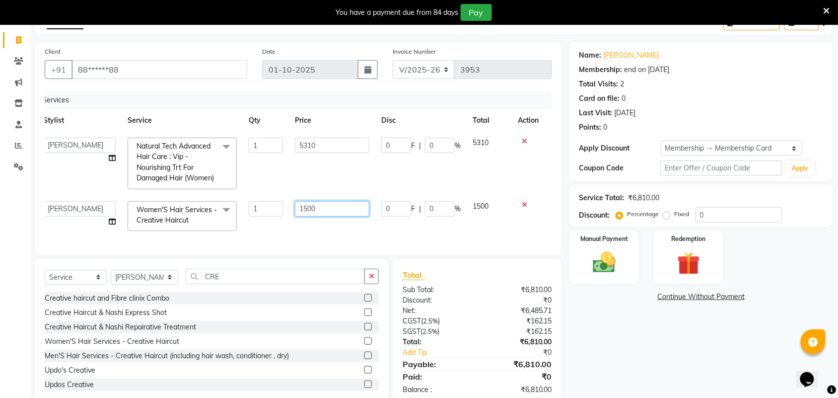
drag, startPoint x: 337, startPoint y: 223, endPoint x: 302, endPoint y: 223, distance: 34.8
click at [302, 217] on input "1500" at bounding box center [332, 208] width 75 height 15
type input "1"
type input "1700"
click at [340, 245] on div "Services Stylist Service Qty Price Disc Total Action Admin ANUSHA Apsu Auditor …" at bounding box center [299, 168] width 508 height 154
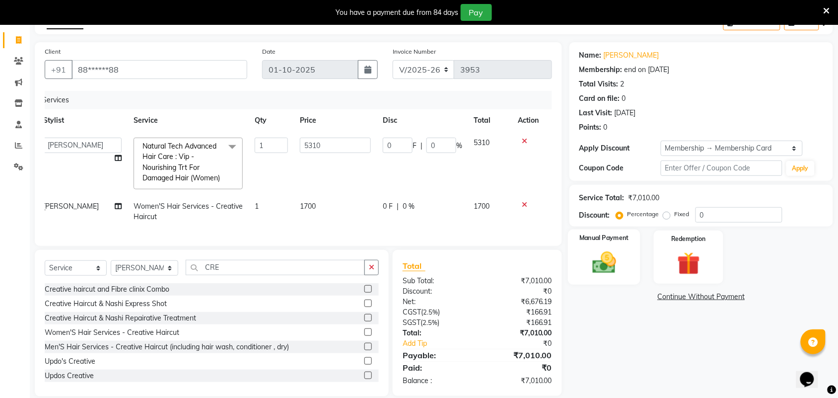
click at [622, 267] on img at bounding box center [604, 262] width 39 height 27
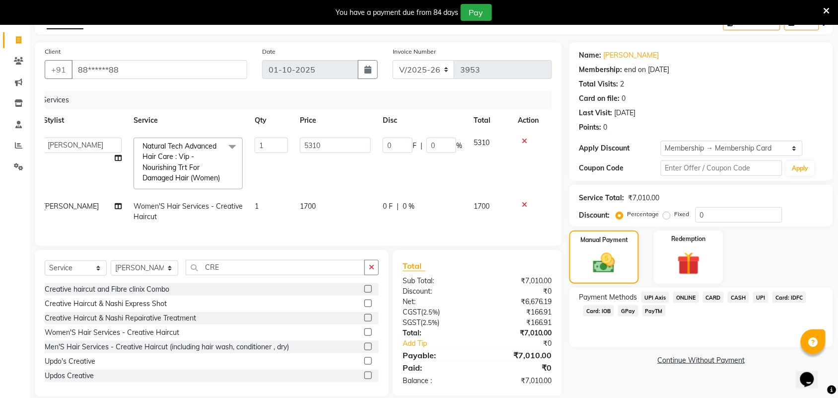
click at [759, 296] on span "UPI" at bounding box center [760, 297] width 15 height 11
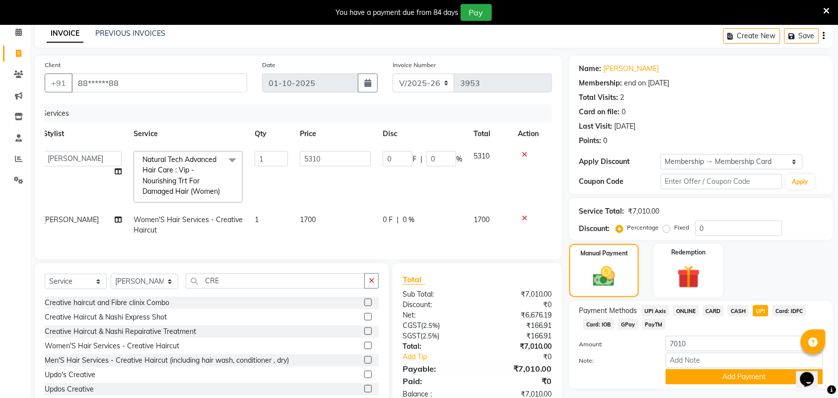
scroll to position [90, 0]
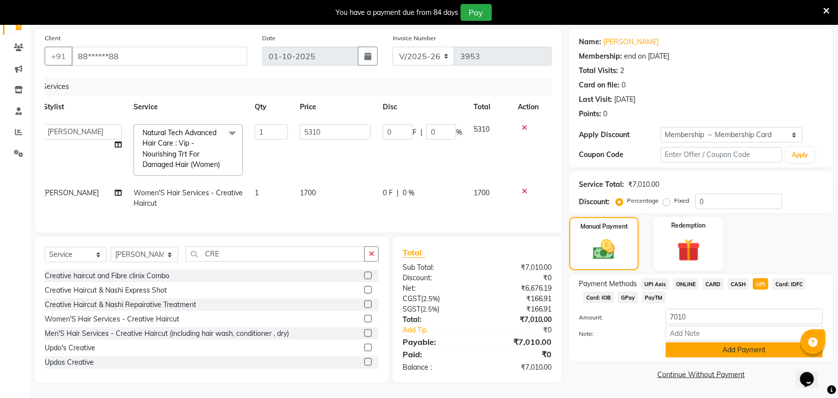
click at [670, 342] on button "Add Payment" at bounding box center [744, 349] width 157 height 15
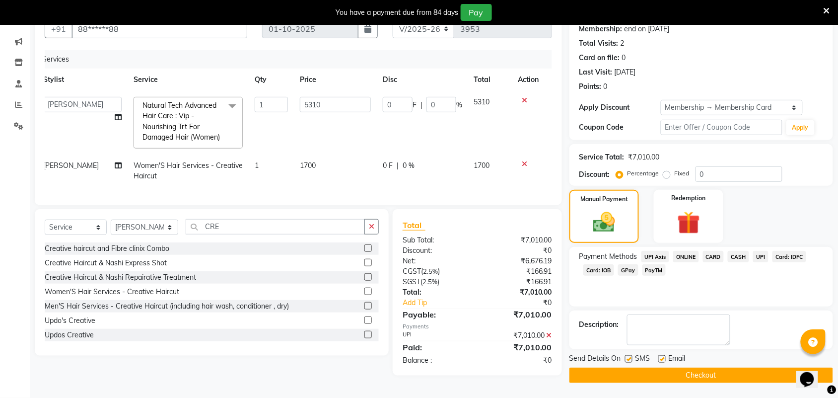
scroll to position [110, 0]
click at [668, 368] on button "Checkout" at bounding box center [702, 375] width 264 height 15
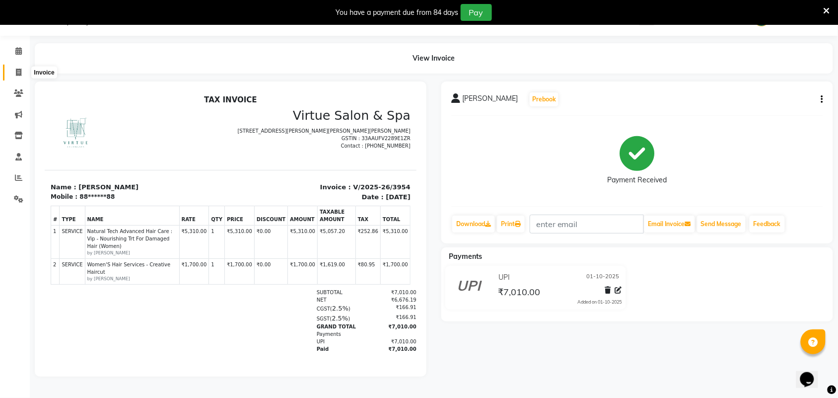
click at [12, 72] on span at bounding box center [18, 72] width 17 height 11
select select "service"
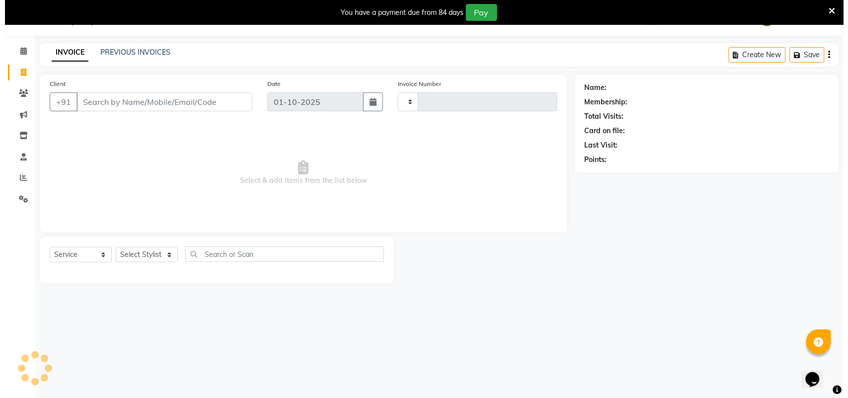
scroll to position [25, 0]
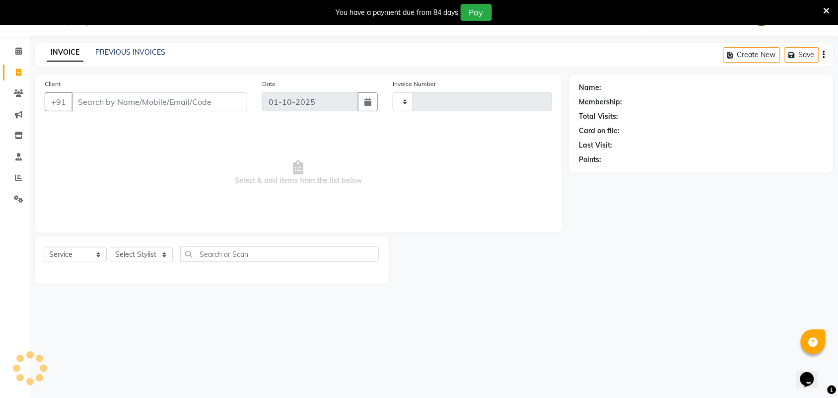
type input "3955"
select select "4466"
click at [138, 49] on link "PREVIOUS INVOICES" at bounding box center [130, 52] width 70 height 9
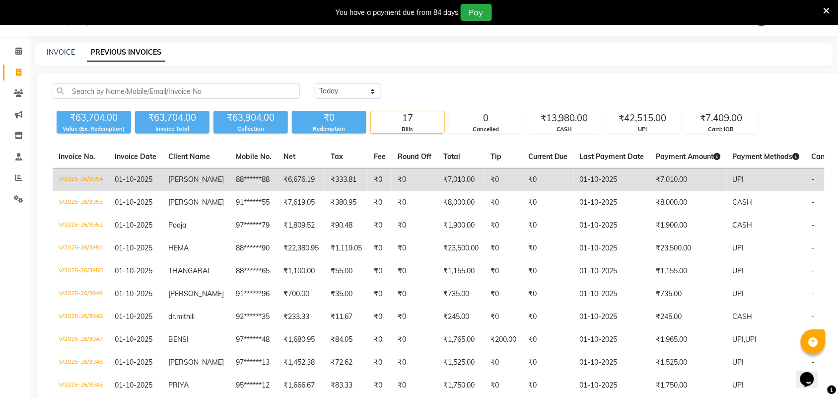
click at [366, 187] on td "₹333.81" at bounding box center [346, 179] width 43 height 23
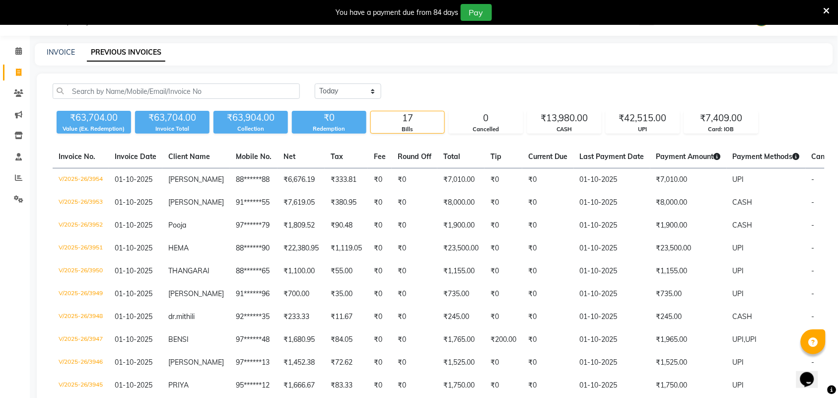
click at [103, 77] on div "Today Yesterday Custom Range ₹63,704.00 Value (Ex. Redemption) ₹63,704.00 Invoi…" at bounding box center [439, 335] width 804 height 523
click at [374, 72] on main "INVOICE PREVIOUS INVOICES Today Yesterday Custom Range ₹63,704.00 Value (Ex. Re…" at bounding box center [434, 327] width 809 height 568
click at [380, 30] on nav "08047224946 Select Location × Virtue Salon And Aesthetic, Anna Nagar WhatsApp S…" at bounding box center [419, 18] width 838 height 36
click at [68, 61] on div "INVOICE PREVIOUS INVOICES" at bounding box center [434, 54] width 799 height 22
click at [67, 50] on link "INVOICE" at bounding box center [61, 52] width 28 height 9
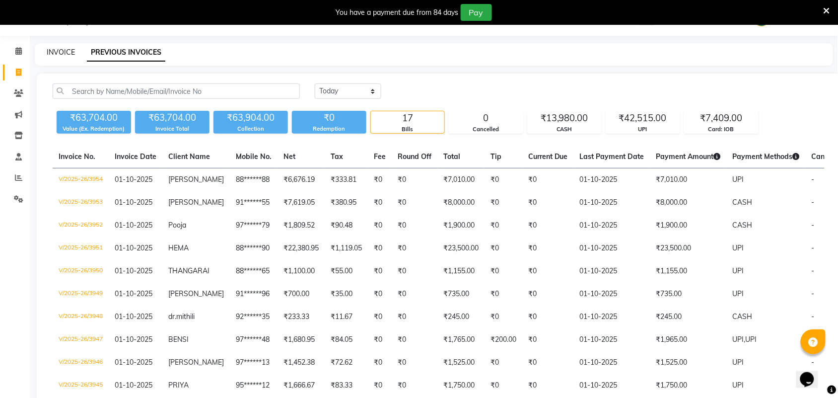
select select "service"
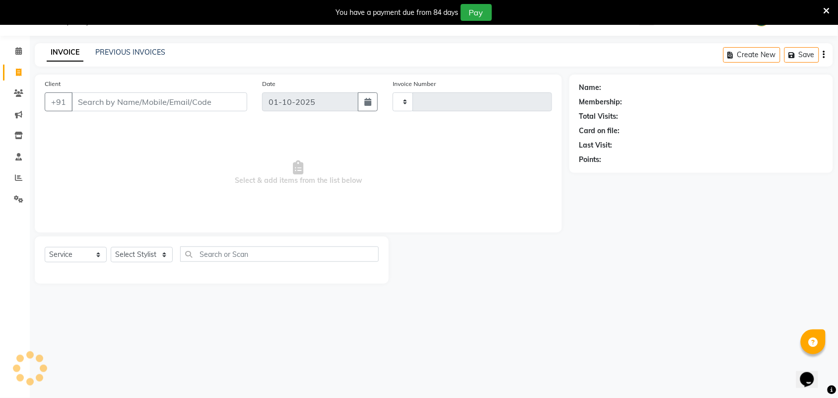
type input "3955"
select select "4466"
click at [100, 94] on input "Client" at bounding box center [160, 101] width 176 height 19
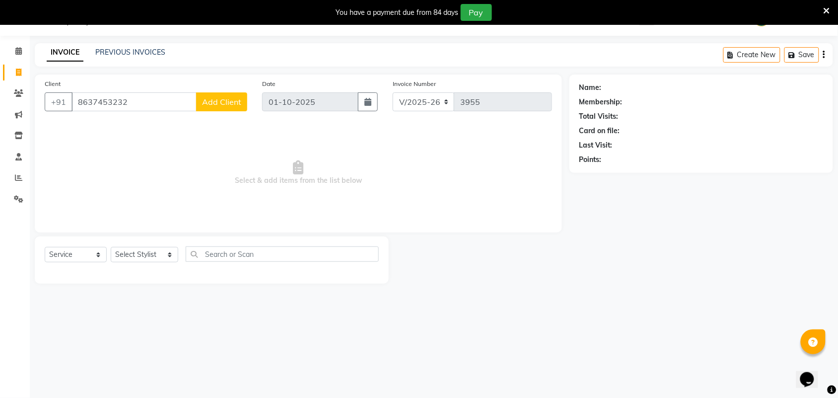
type input "8637453232"
click at [203, 184] on span "Select & add items from the list below" at bounding box center [299, 172] width 508 height 99
click at [215, 102] on span "Add Client" at bounding box center [221, 102] width 39 height 10
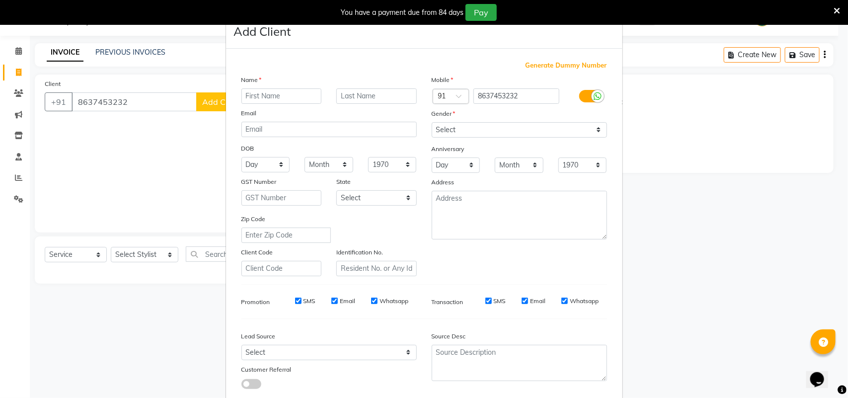
click at [250, 100] on input "text" at bounding box center [281, 95] width 80 height 15
type input "VISHAL"
click at [463, 135] on select "Select [DEMOGRAPHIC_DATA] [DEMOGRAPHIC_DATA] Other Prefer Not To Say" at bounding box center [519, 129] width 175 height 15
select select "male"
click at [432, 122] on select "Select [DEMOGRAPHIC_DATA] [DEMOGRAPHIC_DATA] Other Prefer Not To Say" at bounding box center [519, 129] width 175 height 15
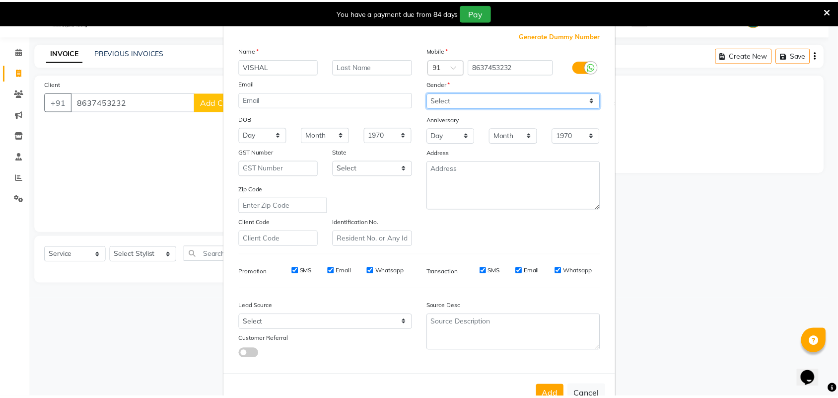
scroll to position [57, 0]
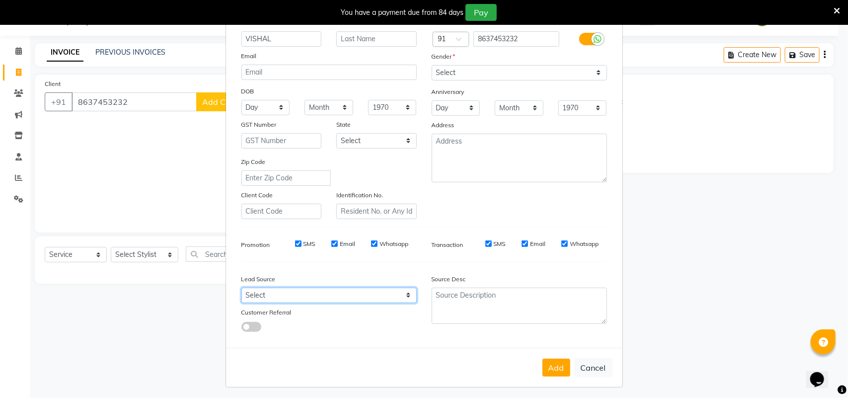
click at [389, 294] on select "Select Walk-in Referral Internet Friend Word of Mouth Advertisement Facebook Ju…" at bounding box center [328, 295] width 175 height 15
select select "30564"
click at [241, 288] on select "Select Walk-in Referral Internet Friend Word of Mouth Advertisement Facebook Ju…" at bounding box center [328, 295] width 175 height 15
click at [548, 369] on button "Add" at bounding box center [556, 368] width 28 height 18
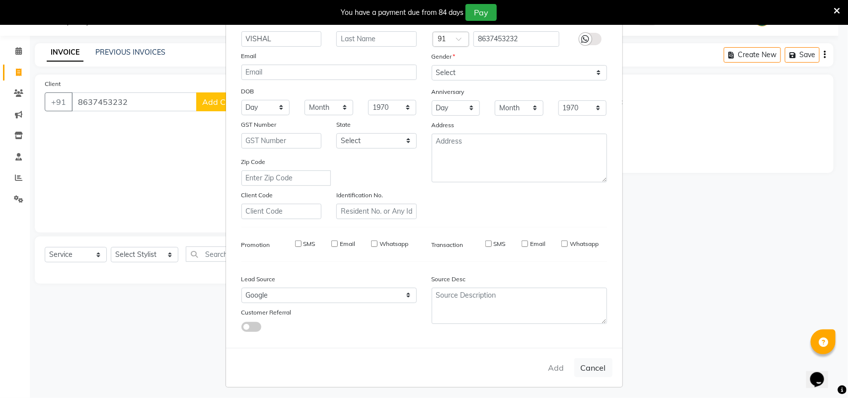
type input "86******32"
select select
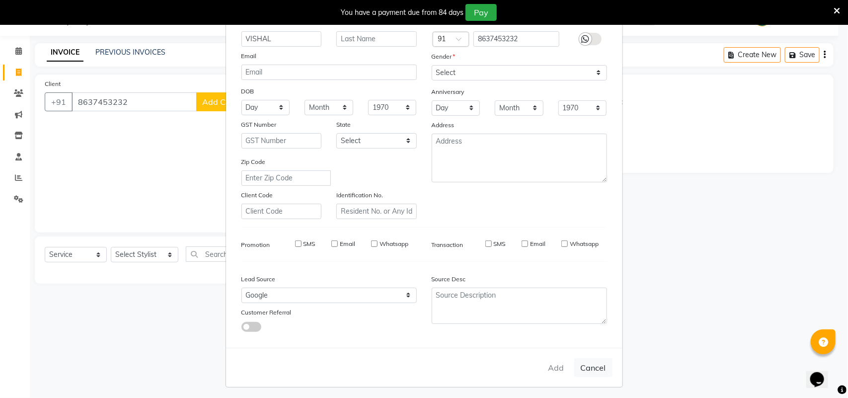
select select
checkbox input "false"
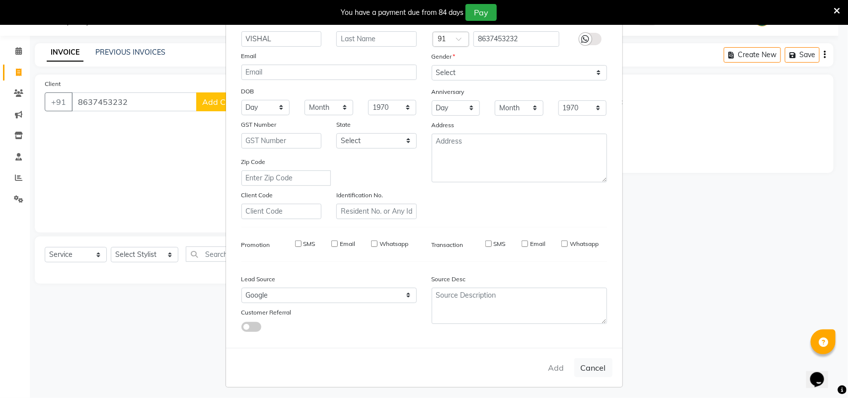
checkbox input "false"
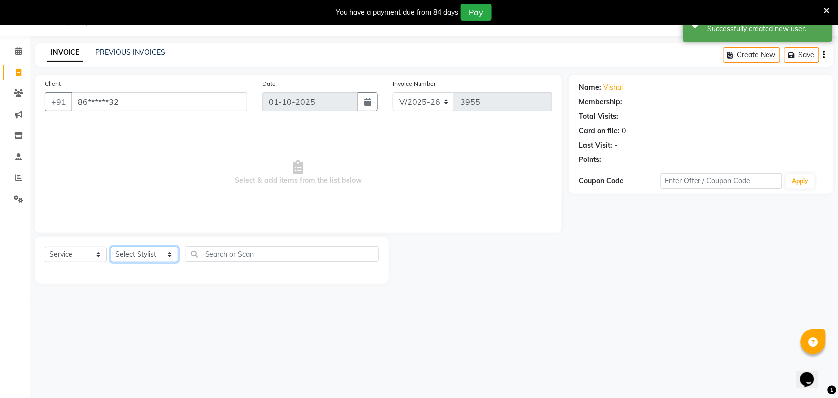
click at [159, 250] on select "Select Stylist Admin [PERSON_NAME] Apsu Auditor Ambattur [PERSON_NAME] Dingg - …" at bounding box center [145, 254] width 68 height 15
select select "73933"
click at [111, 247] on select "Select Stylist Admin [PERSON_NAME] Apsu Auditor Ambattur [PERSON_NAME] Dingg - …" at bounding box center [145, 254] width 68 height 15
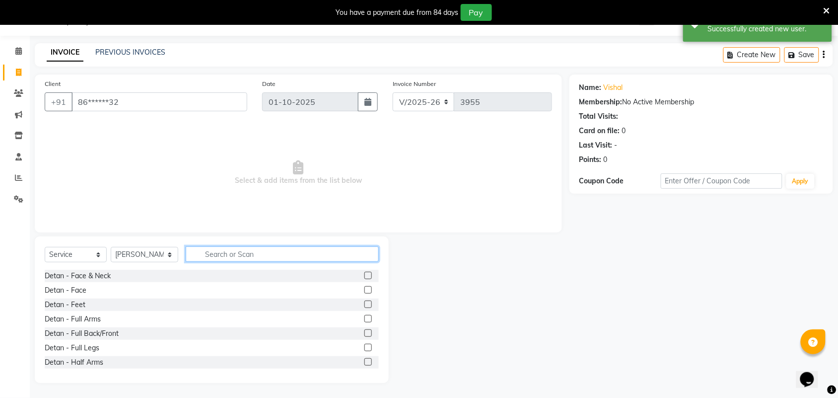
click at [213, 249] on input "text" at bounding box center [282, 253] width 193 height 15
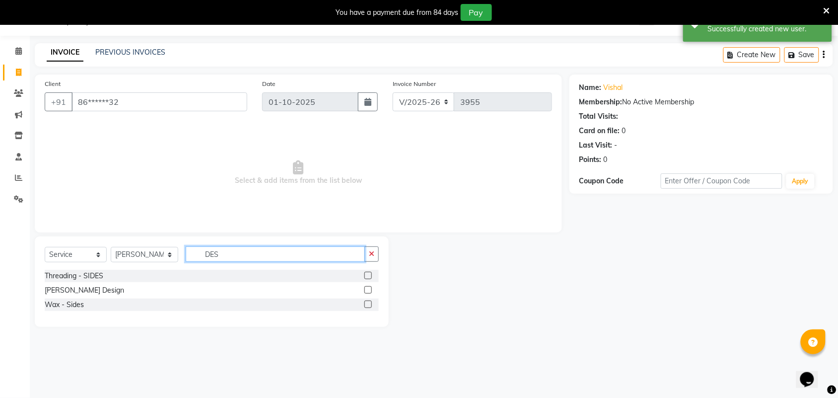
type input "DES"
click at [369, 291] on label at bounding box center [368, 289] width 7 height 7
click at [369, 291] on input "checkbox" at bounding box center [368, 290] width 6 height 6
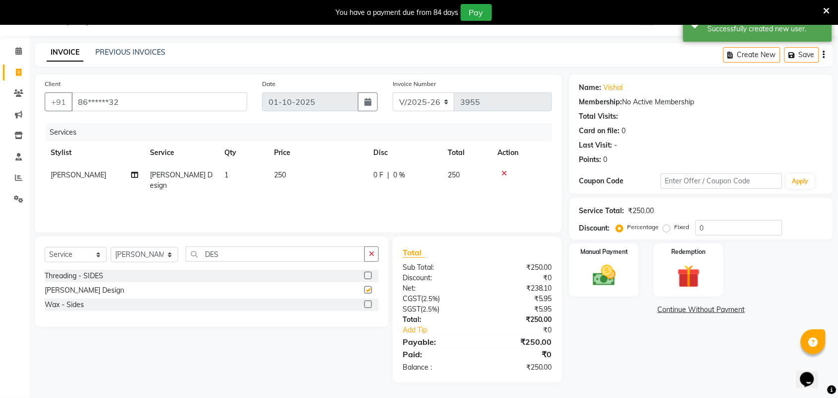
checkbox input "false"
click at [401, 191] on div "Services Stylist Service Qty Price Disc Total Action Bhuvanesh Beard Design 1 2…" at bounding box center [299, 172] width 508 height 99
click at [311, 183] on td "250" at bounding box center [317, 180] width 99 height 33
select select "73933"
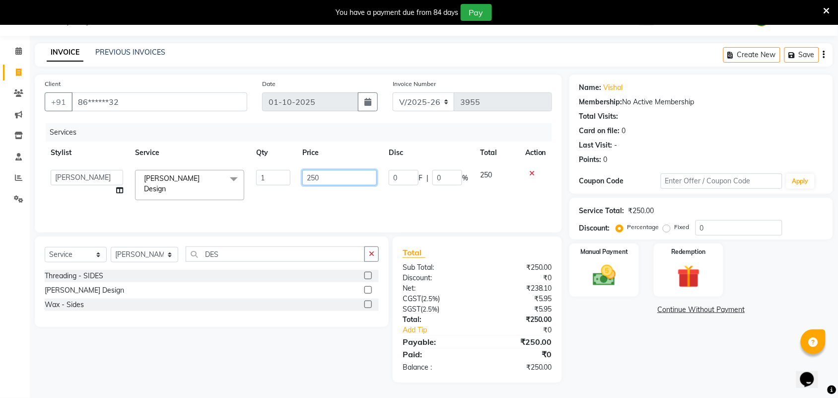
drag, startPoint x: 324, startPoint y: 178, endPoint x: 257, endPoint y: 177, distance: 67.1
click at [269, 177] on tr "Admin ANUSHA Apsu Auditor Ambattur Balaji BANUPRIYA Bharath Bhuvanesh Dingg - S…" at bounding box center [299, 185] width 508 height 42
type input "275"
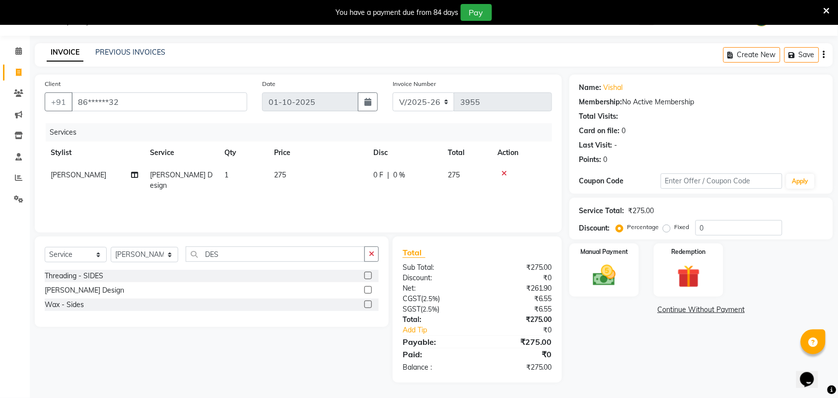
click at [438, 212] on div "Services Stylist Service Qty Price Disc Total Action Bhuvanesh Beard Design 1 2…" at bounding box center [299, 172] width 508 height 99
click at [444, 239] on div "Total Sub Total: ₹275.00 Discount: ₹0 Net: ₹261.90 CGST ( 2.5% ) ₹6.55 SGST ( 2…" at bounding box center [477, 309] width 169 height 146
click at [577, 274] on div "Manual Payment" at bounding box center [604, 270] width 73 height 56
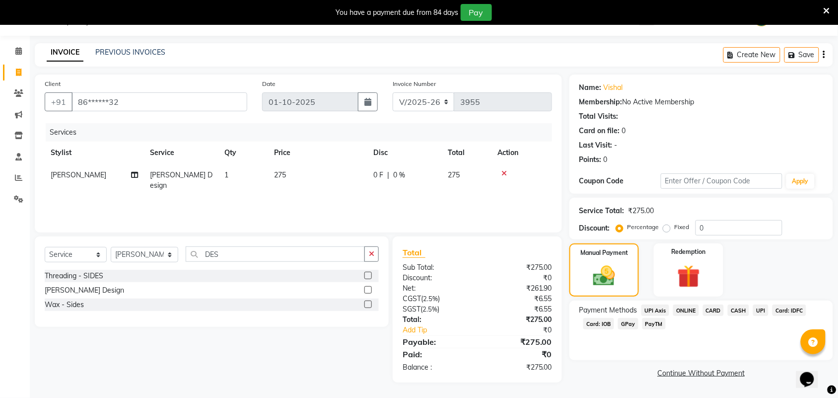
click at [760, 311] on span "UPI" at bounding box center [760, 309] width 15 height 11
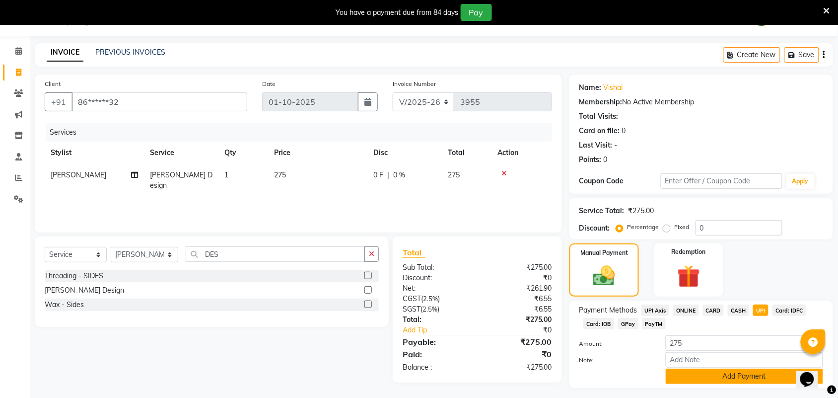
click at [738, 379] on button "Add Payment" at bounding box center [744, 376] width 157 height 15
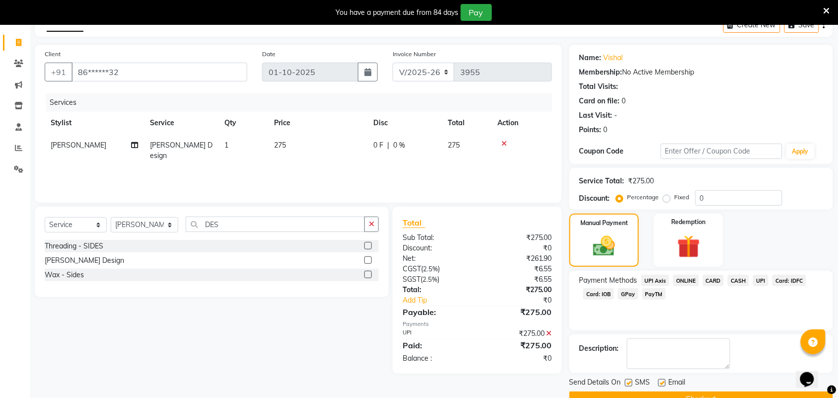
scroll to position [78, 0]
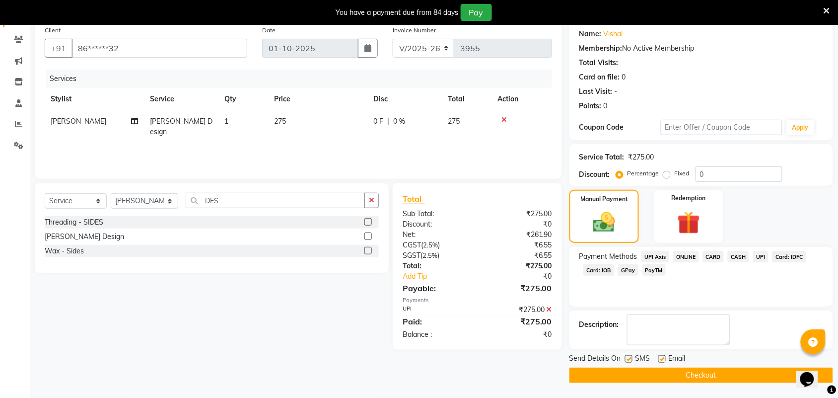
click at [734, 372] on button "Checkout" at bounding box center [702, 375] width 264 height 15
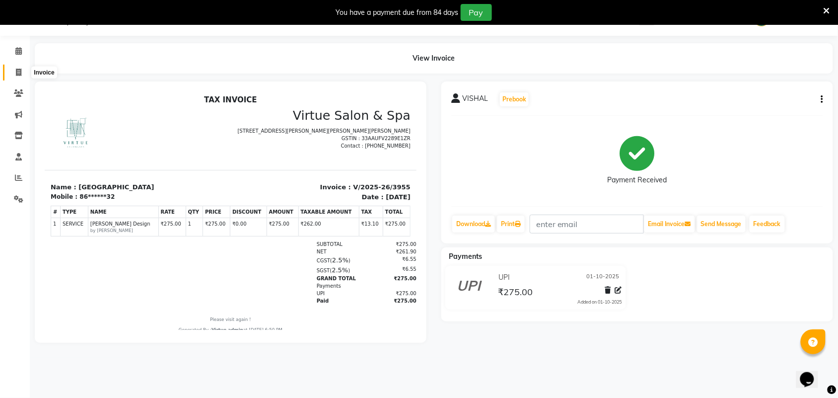
drag, startPoint x: 21, startPoint y: 71, endPoint x: 28, endPoint y: 76, distance: 8.1
click at [21, 73] on span at bounding box center [18, 72] width 17 height 11
select select "4466"
select select "service"
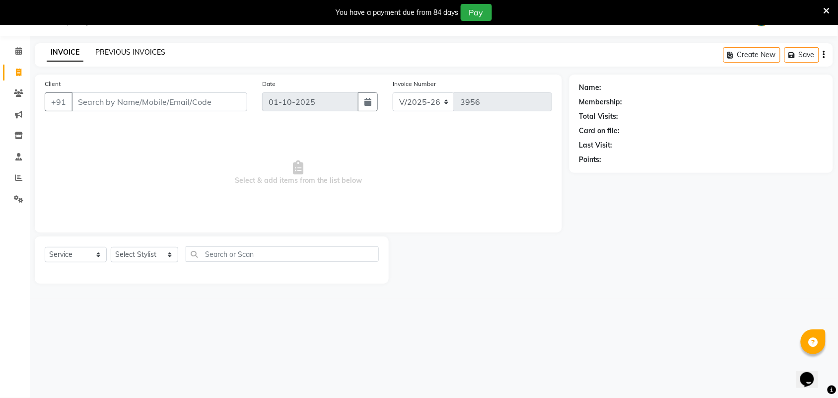
click at [143, 53] on link "PREVIOUS INVOICES" at bounding box center [130, 52] width 70 height 9
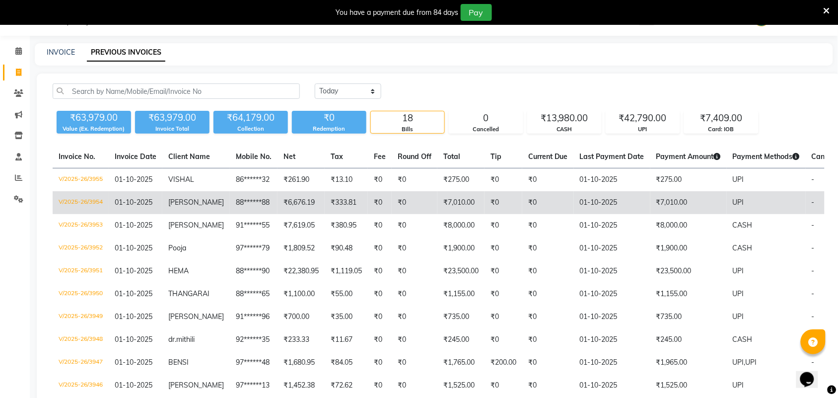
click at [438, 200] on td "₹7,010.00" at bounding box center [461, 202] width 47 height 23
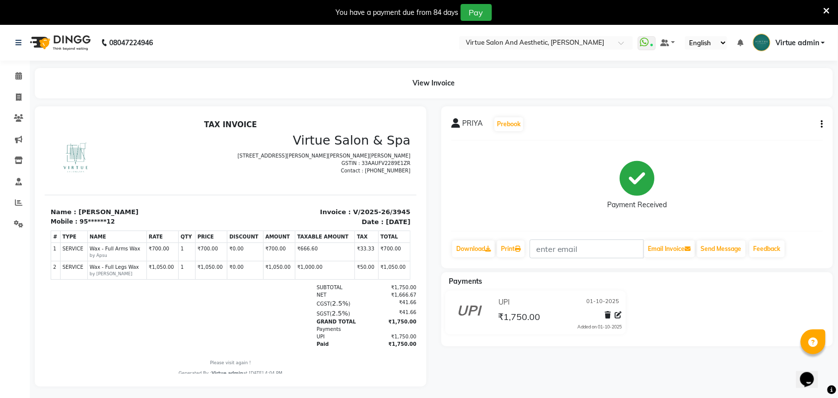
click at [484, 194] on div "Payment Received" at bounding box center [637, 186] width 372 height 75
click at [19, 90] on link "Invoice" at bounding box center [15, 97] width 24 height 16
select select "4466"
select select "service"
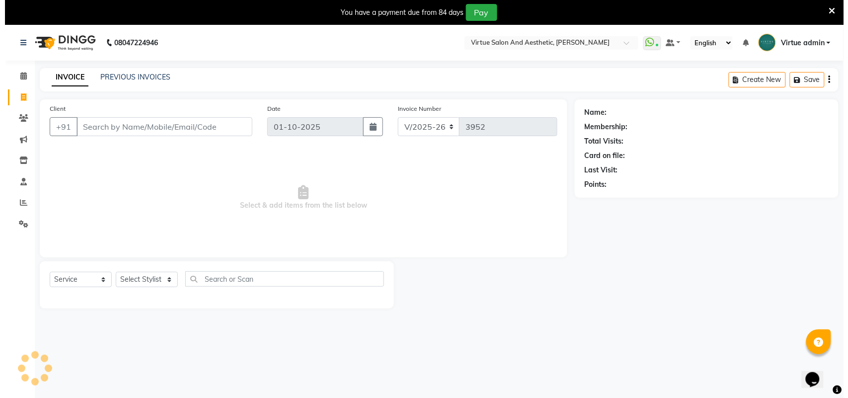
scroll to position [25, 0]
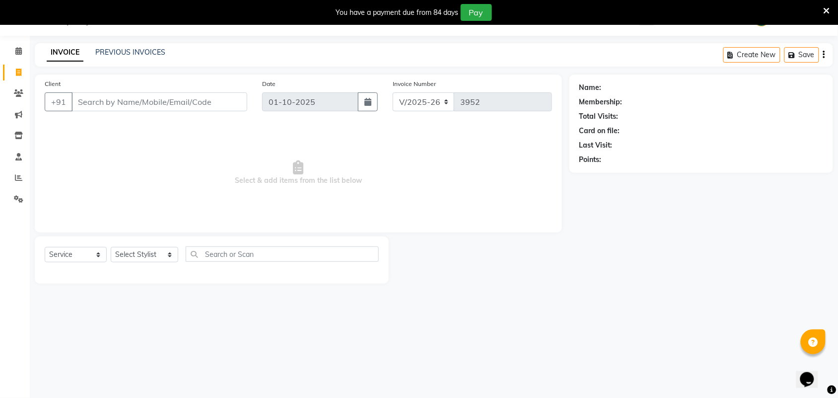
click at [118, 95] on input "Client" at bounding box center [160, 101] width 176 height 19
click at [116, 100] on input "7695910" at bounding box center [134, 101] width 125 height 19
click at [102, 104] on input "7695910279" at bounding box center [134, 101] width 125 height 19
type input "7695910279"
click at [212, 104] on span "Add Client" at bounding box center [221, 102] width 39 height 10
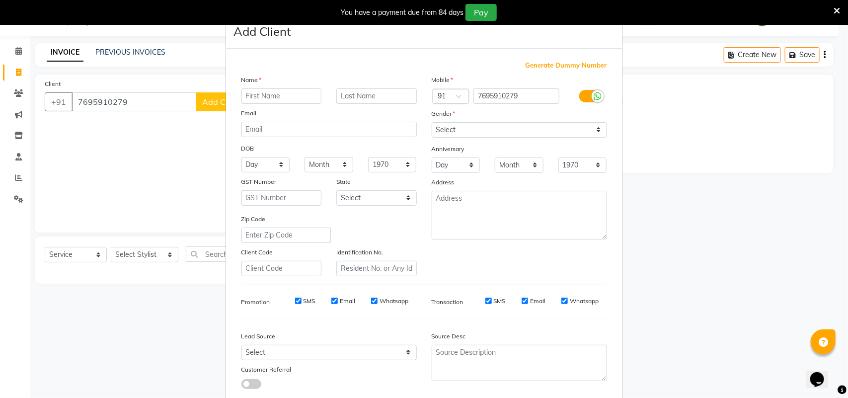
click at [256, 95] on input "text" at bounding box center [281, 95] width 80 height 15
click at [182, 127] on ngb-modal-window "Add Client Generate Dummy Number Name Email DOB Day 01 02 03 04 05 06 07 08 09 …" at bounding box center [424, 199] width 848 height 398
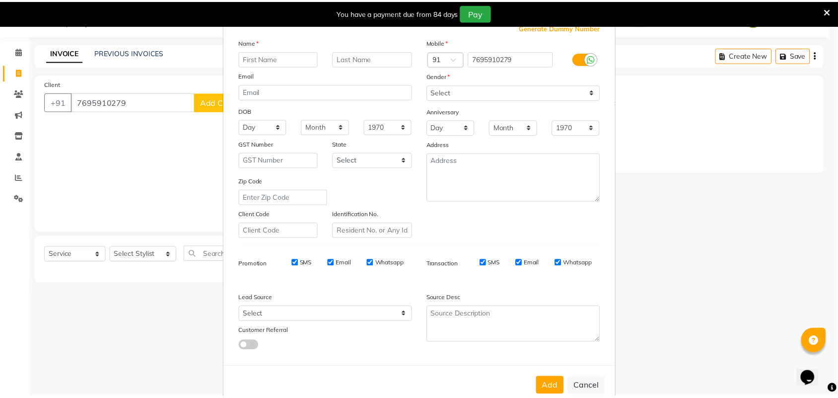
scroll to position [57, 0]
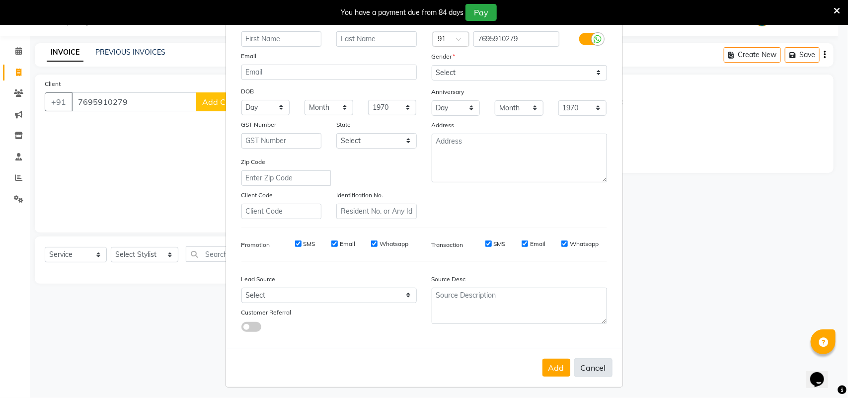
click at [601, 367] on button "Cancel" at bounding box center [593, 367] width 38 height 19
select select
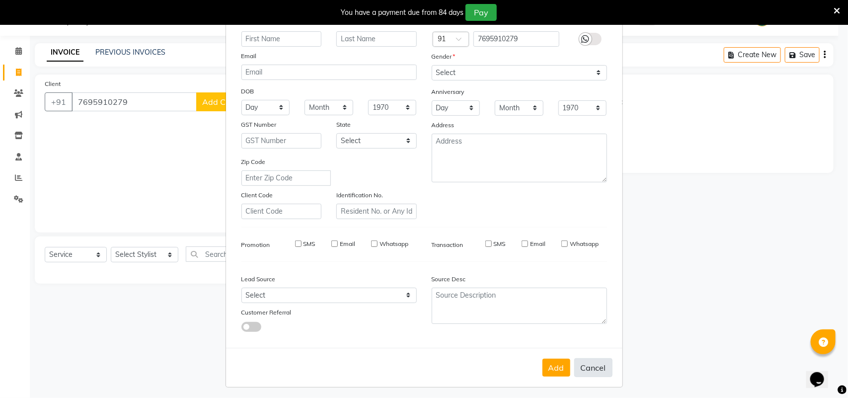
select select
checkbox input "false"
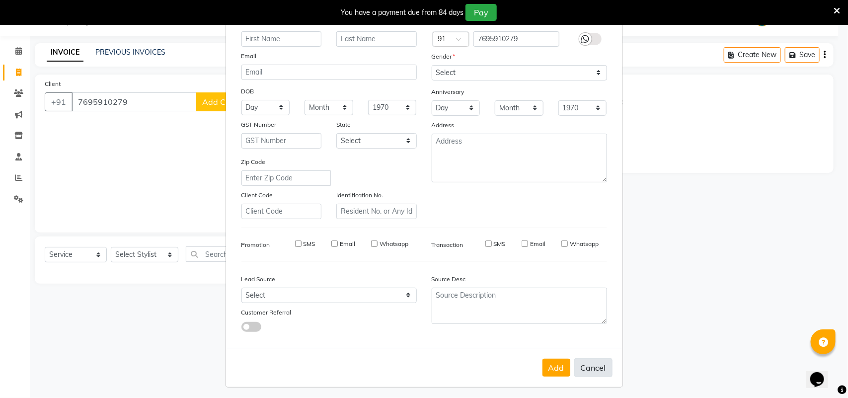
checkbox input "false"
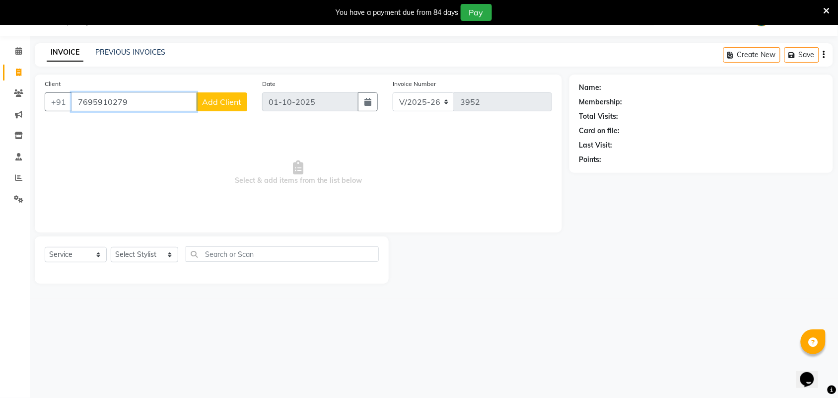
click at [99, 97] on input "7695910279" at bounding box center [134, 101] width 125 height 19
drag, startPoint x: 127, startPoint y: 110, endPoint x: 73, endPoint y: 102, distance: 54.6
click at [73, 102] on input "7695910279" at bounding box center [134, 101] width 125 height 19
type input "7"
drag, startPoint x: 128, startPoint y: 114, endPoint x: 129, endPoint y: 120, distance: 6.0
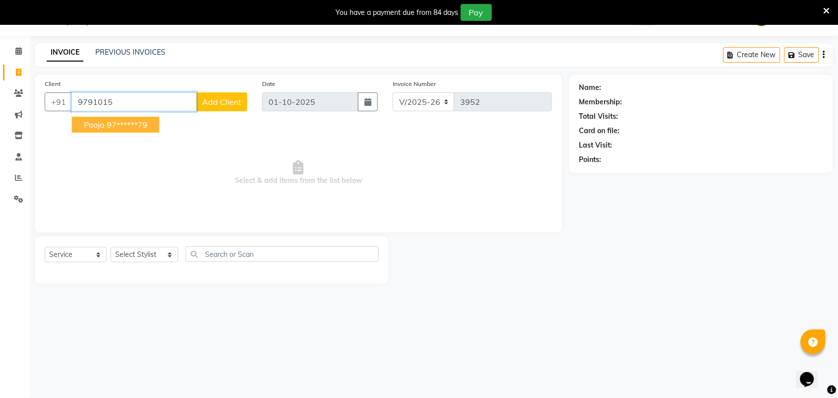
click at [129, 117] on ngb-typeahead-window "Pooja 97******79" at bounding box center [116, 124] width 88 height 25
click at [129, 120] on ngb-highlight "97******79" at bounding box center [127, 125] width 41 height 10
type input "97******79"
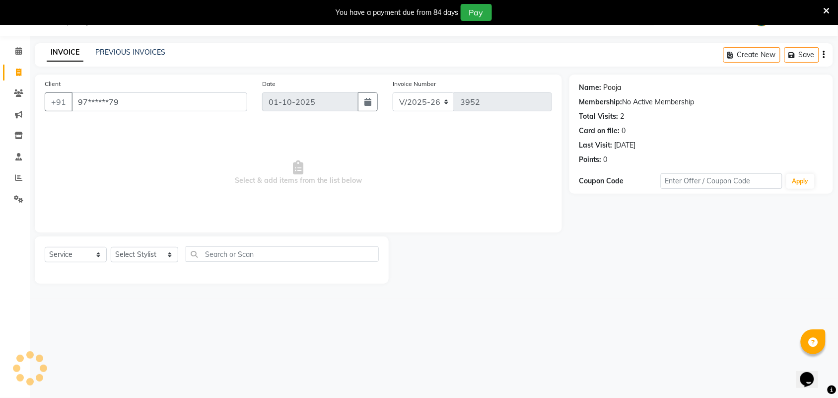
click at [606, 88] on link "Pooja" at bounding box center [613, 87] width 18 height 10
drag, startPoint x: 157, startPoint y: 259, endPoint x: 156, endPoint y: 249, distance: 9.9
click at [157, 259] on select "Select Stylist Admin [PERSON_NAME] Apsu Auditor Ambattur [PERSON_NAME] Dingg - …" at bounding box center [145, 254] width 68 height 15
select select "25071"
click at [111, 247] on select "Select Stylist Admin [PERSON_NAME] Apsu Auditor Ambattur [PERSON_NAME] Dingg - …" at bounding box center [145, 254] width 68 height 15
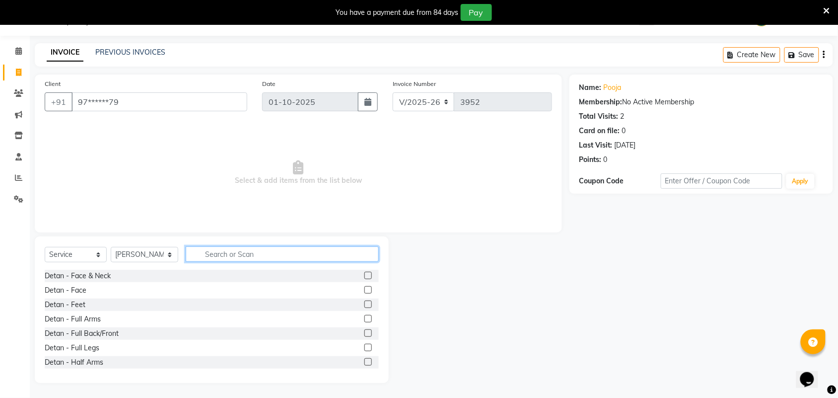
click at [231, 252] on input "text" at bounding box center [282, 253] width 193 height 15
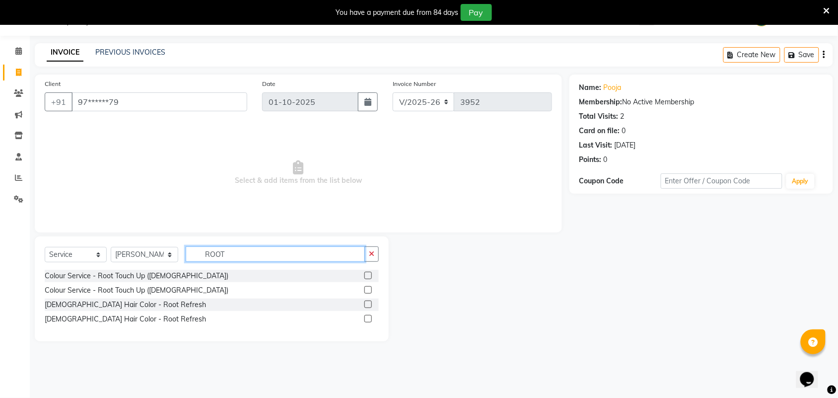
type input "ROOT"
click at [373, 275] on div at bounding box center [372, 276] width 14 height 12
click at [365, 272] on label at bounding box center [368, 275] width 7 height 7
click at [365, 273] on input "checkbox" at bounding box center [368, 276] width 6 height 6
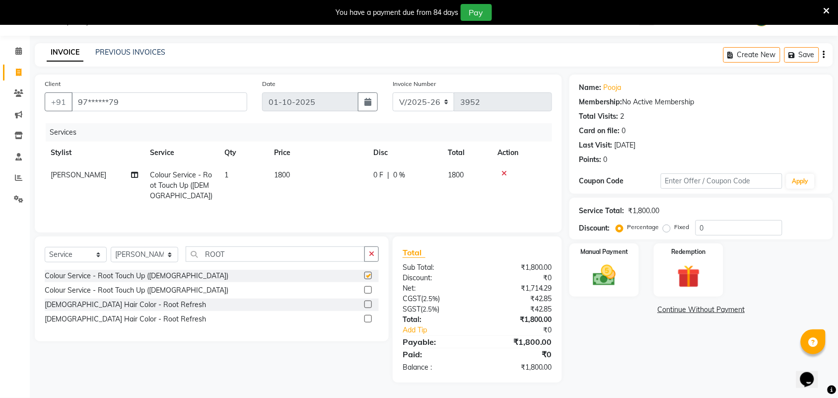
checkbox input "false"
click at [308, 193] on td "1800" at bounding box center [317, 185] width 99 height 43
select select "25071"
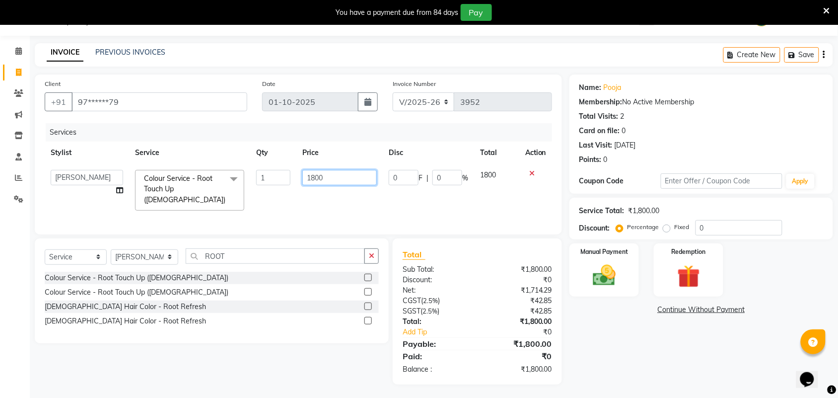
click at [236, 161] on table "Stylist Service Qty Price Disc Total Action Admin ANUSHA Apsu Auditor Ambattur …" at bounding box center [299, 179] width 508 height 75
type input "1900"
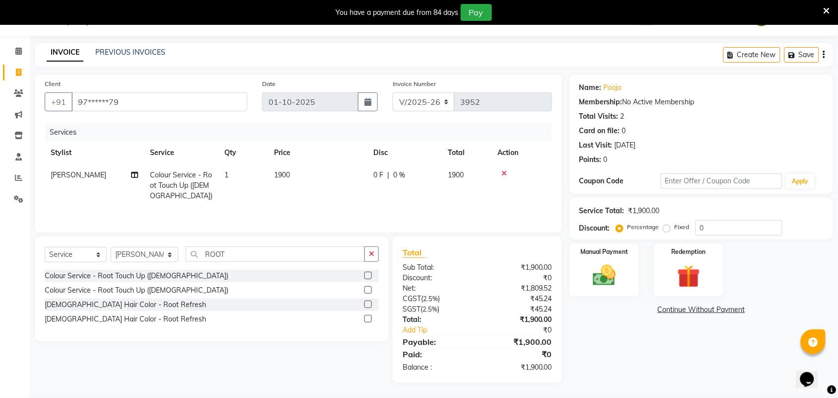
click at [484, 264] on div "₹1,900.00" at bounding box center [518, 267] width 82 height 10
click at [194, 75] on main "INVOICE PREVIOUS INVOICES Create New Save Client +91 97******79 Date 01-10-2025…" at bounding box center [434, 220] width 809 height 354
click at [611, 284] on img at bounding box center [604, 275] width 39 height 27
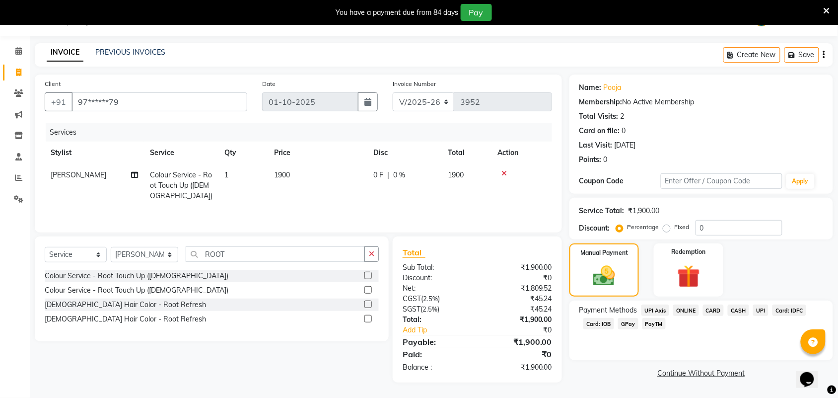
click at [741, 312] on span "CASH" at bounding box center [738, 309] width 21 height 11
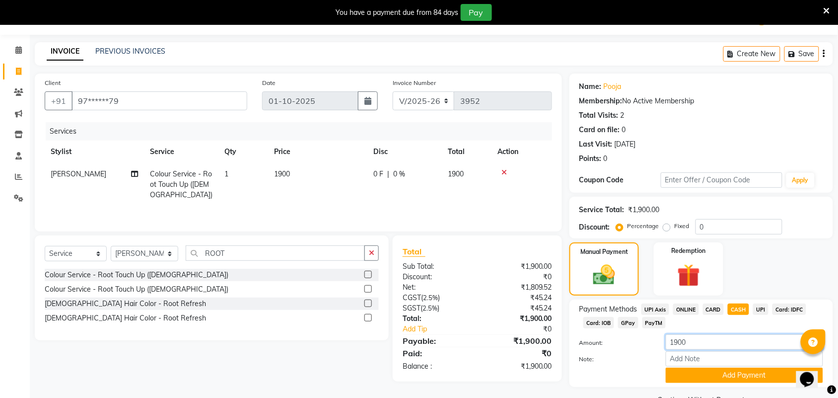
drag, startPoint x: 702, startPoint y: 344, endPoint x: 631, endPoint y: 351, distance: 71.3
click at [631, 351] on div "Amount: 1900 Note: Add Payment" at bounding box center [702, 358] width 244 height 49
type input "2000"
click at [725, 373] on button "Add Payment" at bounding box center [744, 375] width 157 height 15
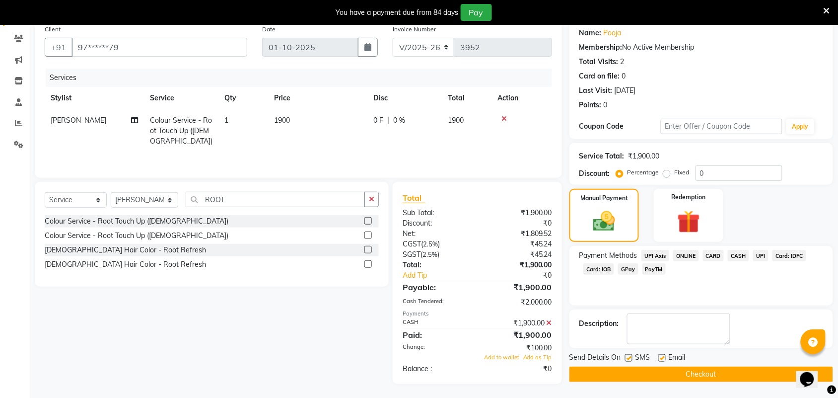
scroll to position [82, 0]
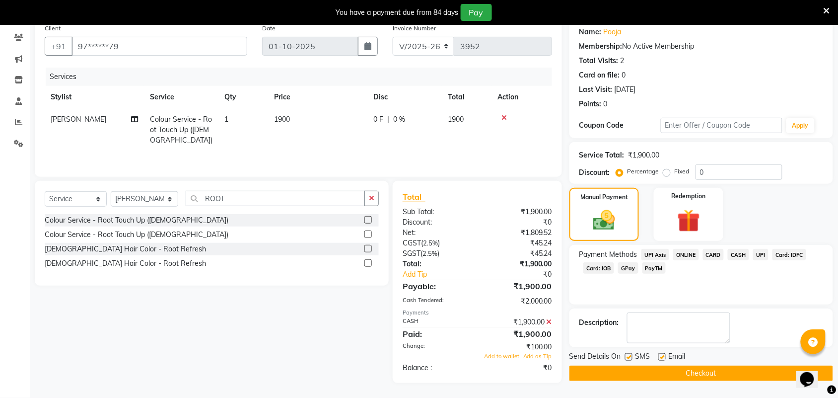
click at [605, 376] on button "Checkout" at bounding box center [702, 373] width 264 height 15
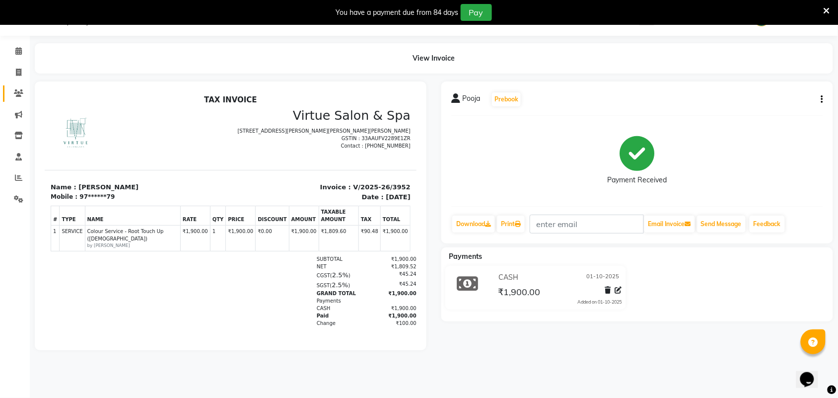
click at [12, 85] on link "Clients" at bounding box center [15, 93] width 24 height 16
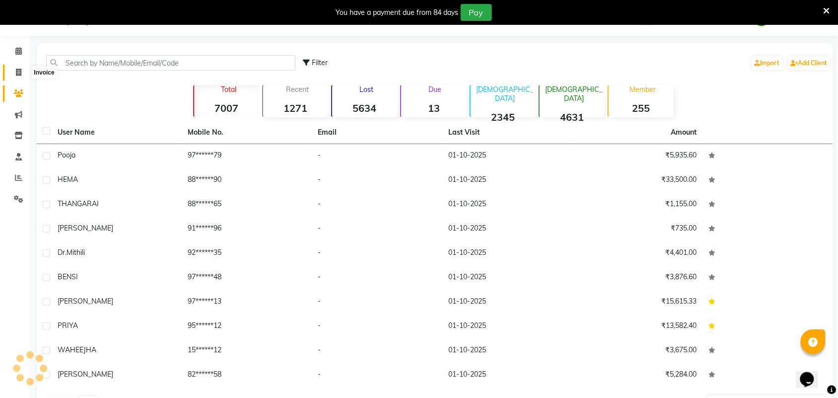
click at [18, 75] on icon at bounding box center [18, 72] width 5 height 7
select select "service"
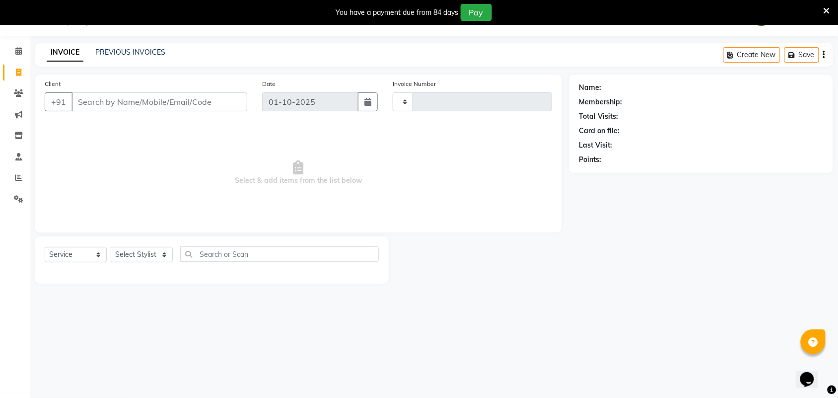
type input "3953"
select select "4466"
click at [125, 103] on input "Client" at bounding box center [160, 101] width 176 height 19
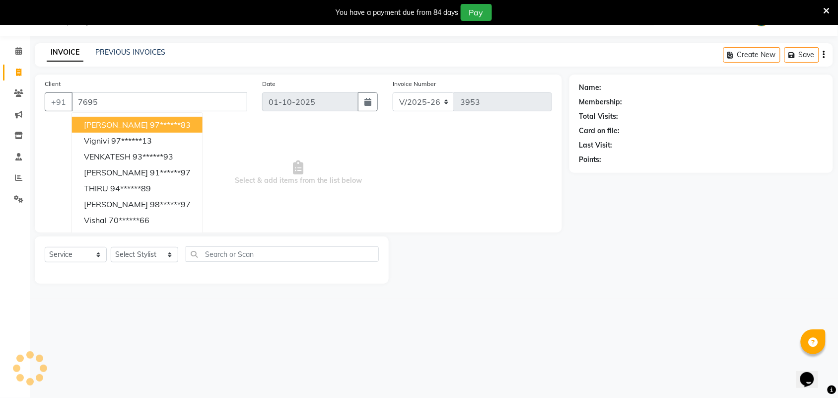
type input "76959"
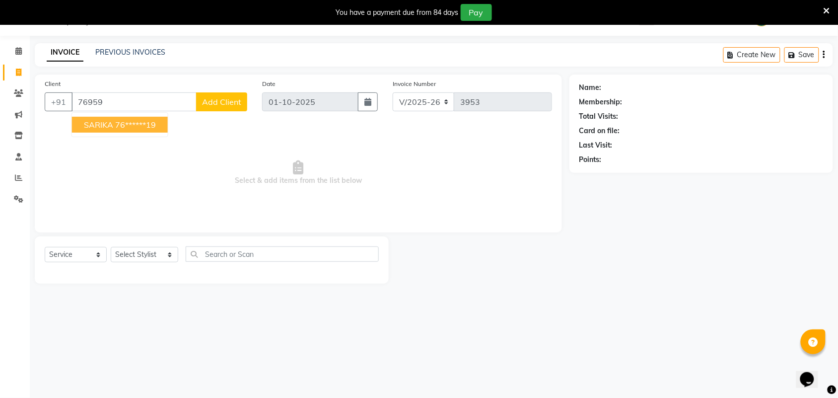
drag, startPoint x: 125, startPoint y: 103, endPoint x: 75, endPoint y: 97, distance: 50.1
click at [78, 97] on input "76959" at bounding box center [134, 101] width 125 height 19
click at [96, 128] on span "Prithika" at bounding box center [98, 125] width 28 height 10
type input "78*****79"
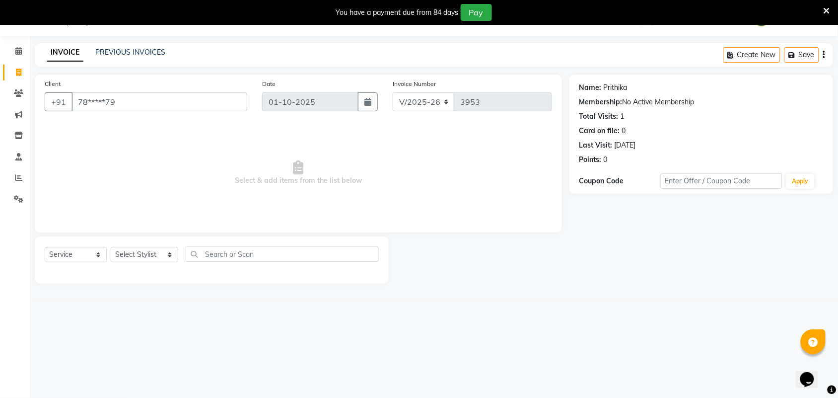
click at [616, 88] on link "Prithika" at bounding box center [616, 87] width 24 height 10
drag, startPoint x: 135, startPoint y: 103, endPoint x: 75, endPoint y: 94, distance: 60.8
click at [75, 94] on input "78*****79" at bounding box center [160, 101] width 176 height 19
click at [190, 103] on input "Client" at bounding box center [160, 101] width 176 height 19
click at [16, 93] on icon at bounding box center [18, 92] width 9 height 7
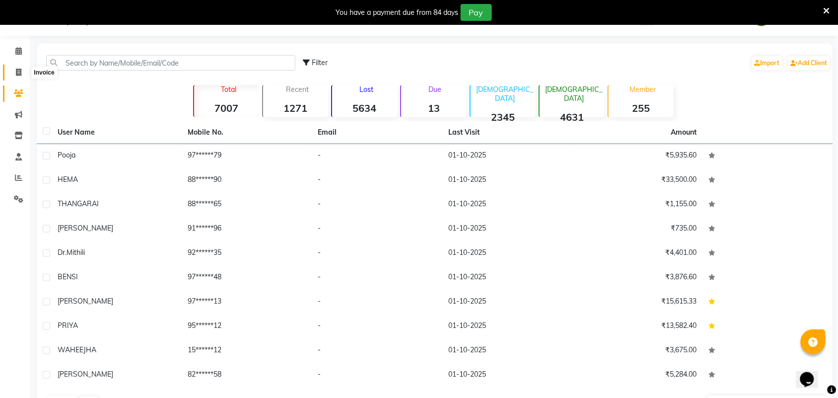
click at [15, 75] on span at bounding box center [18, 72] width 17 height 11
select select "service"
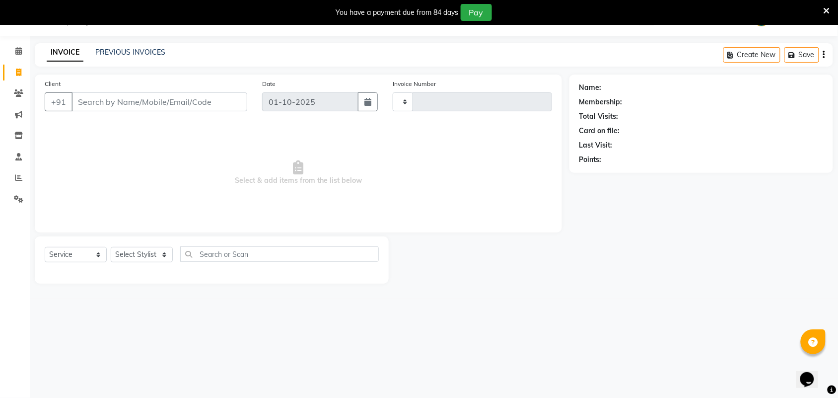
type input "3953"
select select "4466"
click at [118, 92] on input "Client" at bounding box center [160, 101] width 176 height 19
click at [121, 97] on input "Client" at bounding box center [160, 101] width 176 height 19
click at [139, 103] on input "Client" at bounding box center [160, 101] width 176 height 19
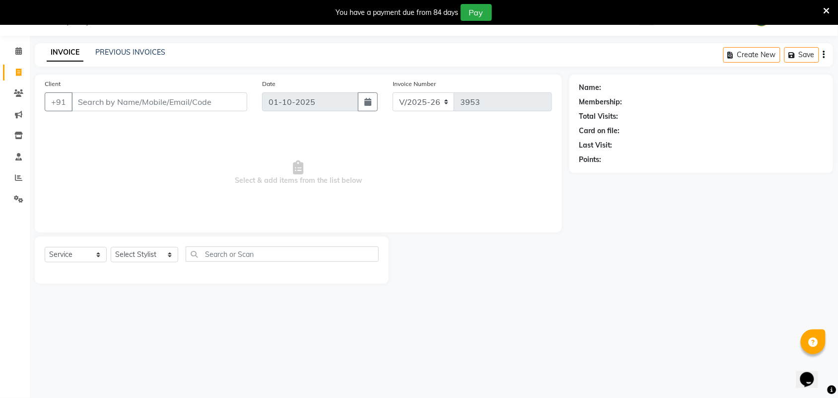
click at [139, 103] on input "Client" at bounding box center [160, 101] width 176 height 19
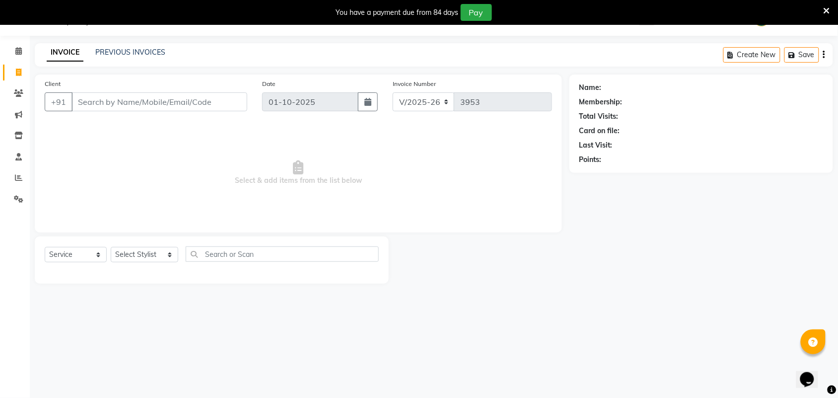
click at [139, 103] on input "Client" at bounding box center [160, 101] width 176 height 19
click at [169, 107] on input "Client" at bounding box center [160, 101] width 176 height 19
click at [200, 109] on input "Client" at bounding box center [160, 101] width 176 height 19
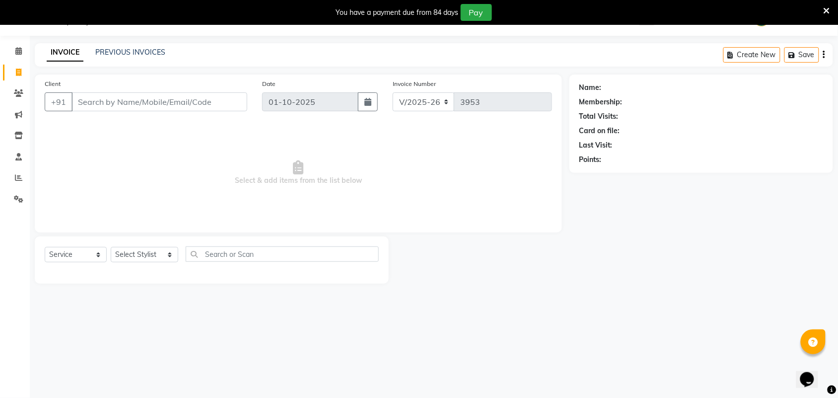
click at [83, 98] on input "Client" at bounding box center [160, 101] width 176 height 19
click at [125, 108] on input "7695910279" at bounding box center [134, 101] width 125 height 19
type input "7695910279"
click at [219, 98] on span "Add Client" at bounding box center [221, 102] width 39 height 10
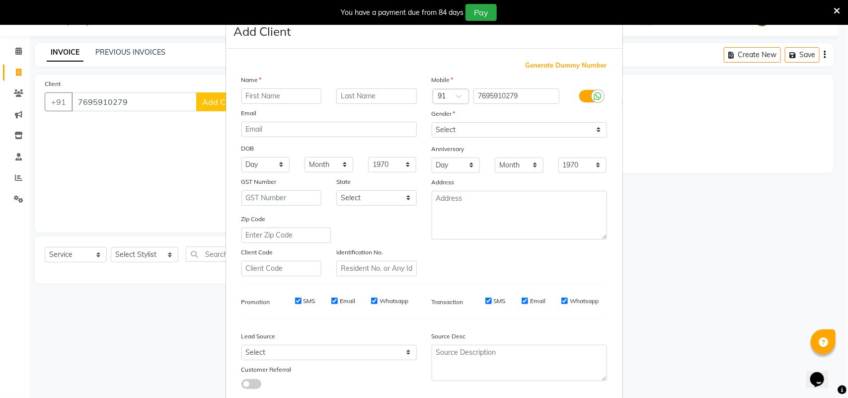
click at [279, 93] on input "text" at bounding box center [281, 95] width 80 height 15
click at [279, 92] on input "text" at bounding box center [281, 95] width 80 height 15
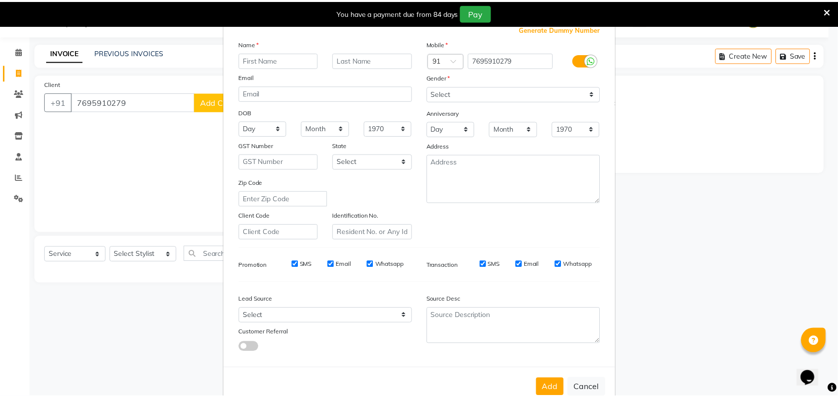
scroll to position [57, 0]
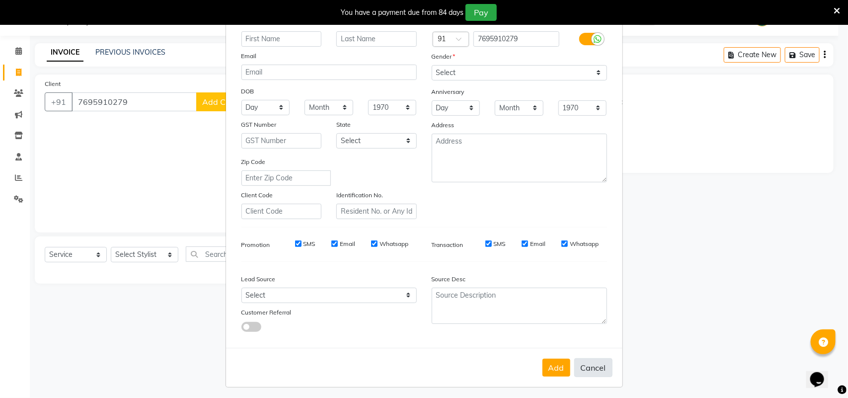
click at [591, 366] on button "Cancel" at bounding box center [593, 367] width 38 height 19
select select
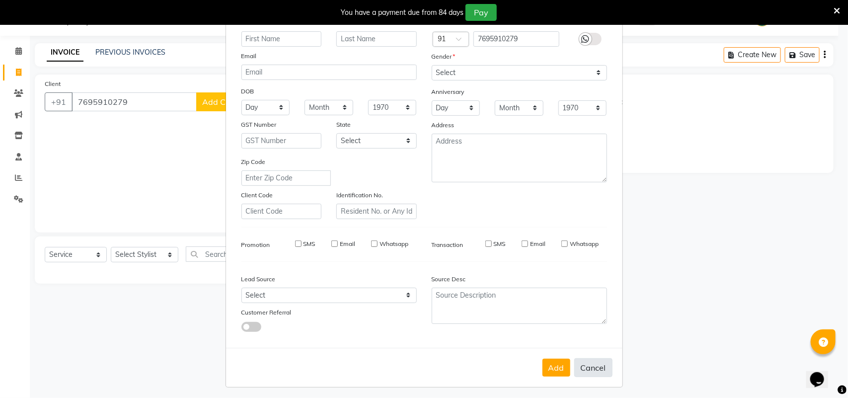
select select
checkbox input "false"
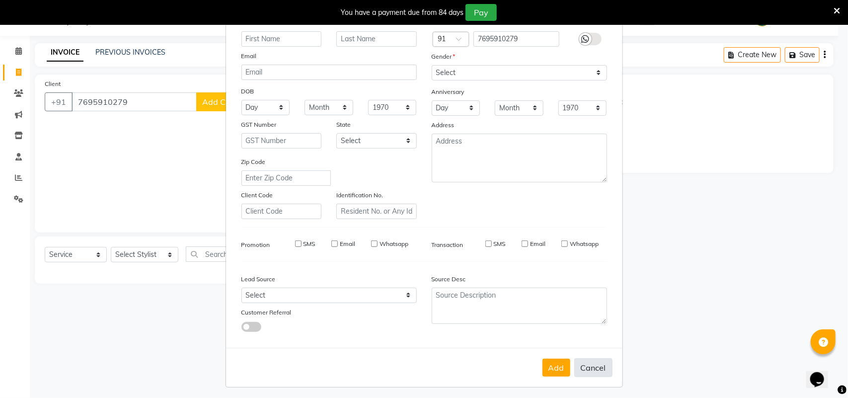
checkbox input "false"
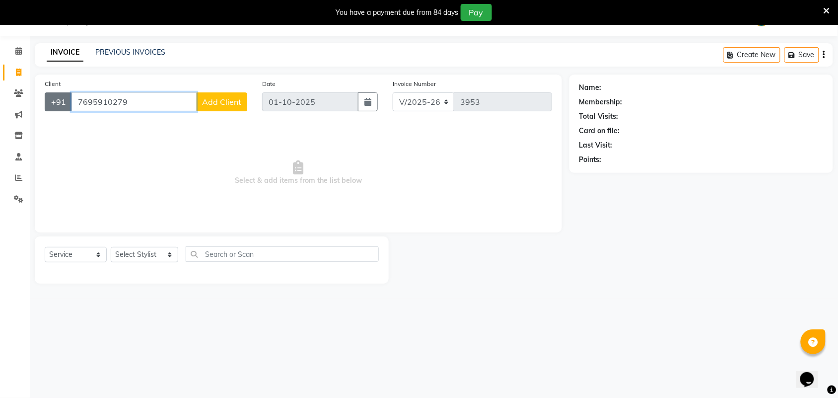
drag, startPoint x: 138, startPoint y: 108, endPoint x: 61, endPoint y: 98, distance: 78.1
click at [61, 98] on div "+91 7695910279 Add Client" at bounding box center [146, 101] width 203 height 19
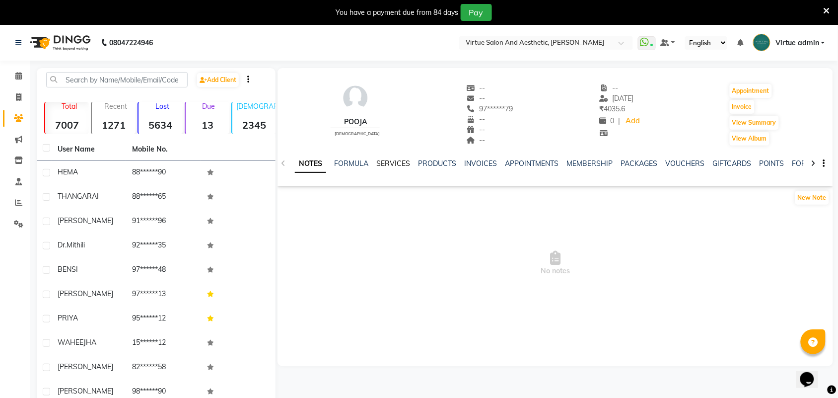
click at [386, 164] on link "SERVICES" at bounding box center [393, 163] width 34 height 9
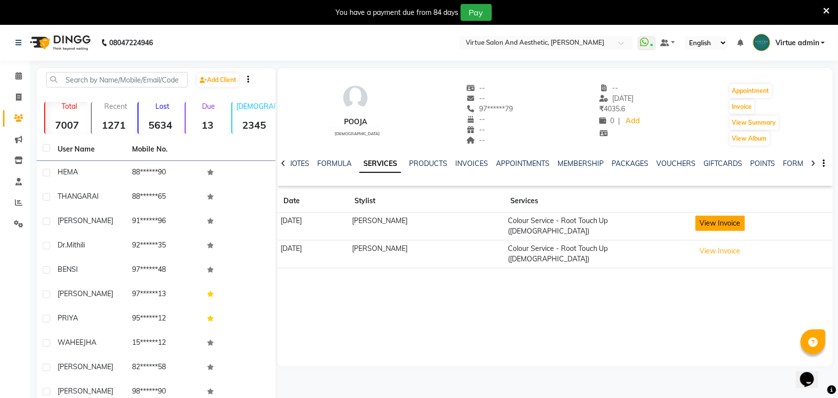
click at [698, 229] on button "View Invoice" at bounding box center [721, 223] width 50 height 15
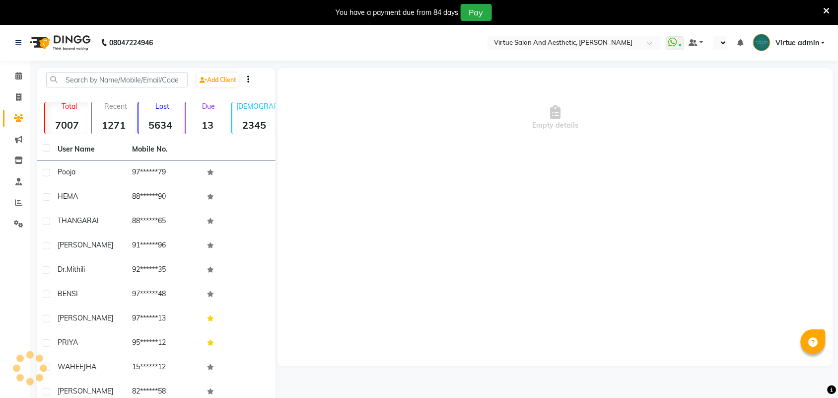
select select "en"
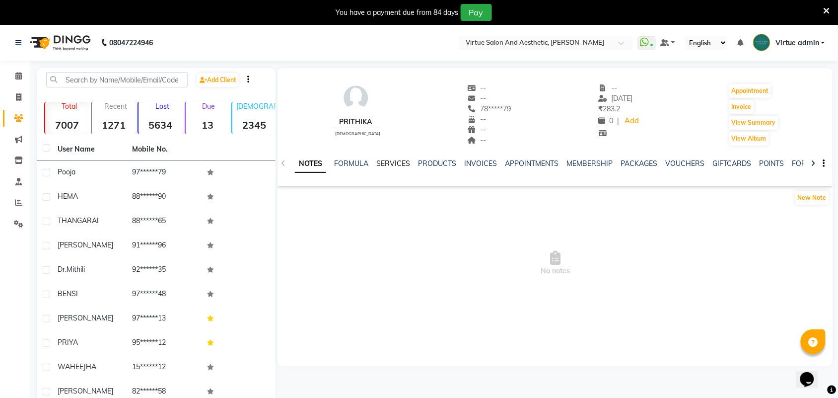
click at [401, 165] on link "SERVICES" at bounding box center [393, 163] width 34 height 9
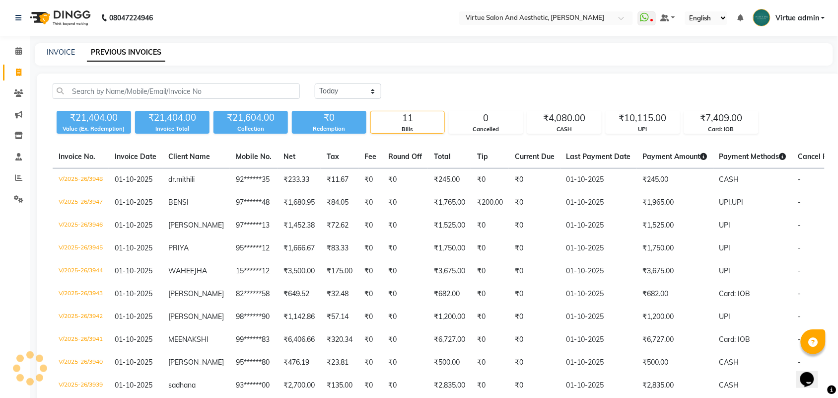
click at [71, 41] on div "08047224946 Select Location × Virtue Salon And Aesthetic, [PERSON_NAME] WhatsAp…" at bounding box center [419, 237] width 838 height 474
click at [70, 50] on link "INVOICE" at bounding box center [61, 52] width 28 height 9
select select "service"
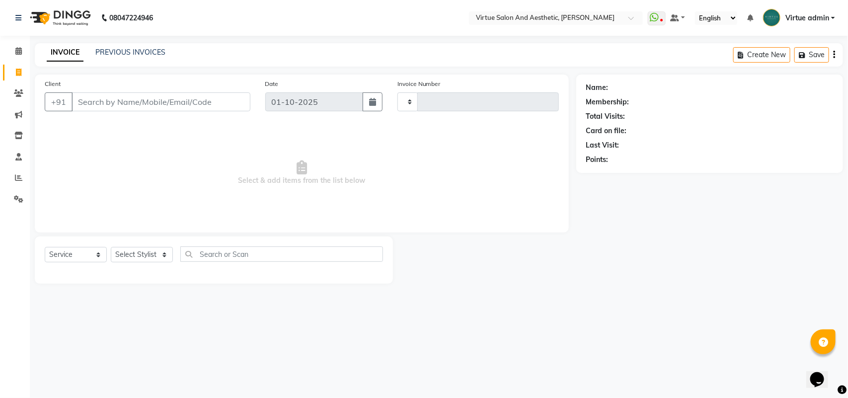
type input "3953"
select select "4466"
click at [114, 104] on input "Client" at bounding box center [161, 101] width 179 height 19
click at [115, 104] on input "Client" at bounding box center [161, 101] width 179 height 19
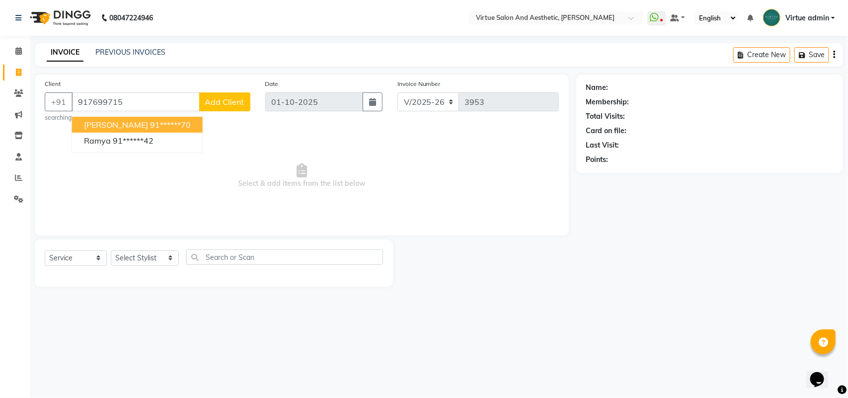
type input "9176997155"
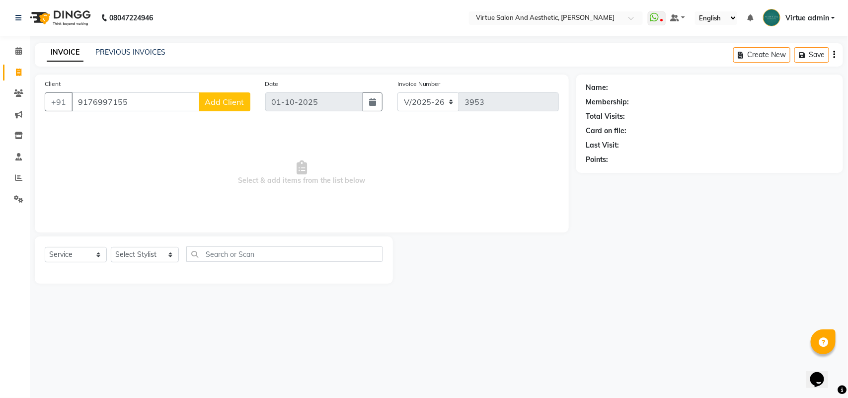
drag, startPoint x: 166, startPoint y: 100, endPoint x: 40, endPoint y: 97, distance: 126.7
click at [40, 97] on div "Client [PHONE_NUMBER] Add Client" at bounding box center [147, 98] width 221 height 41
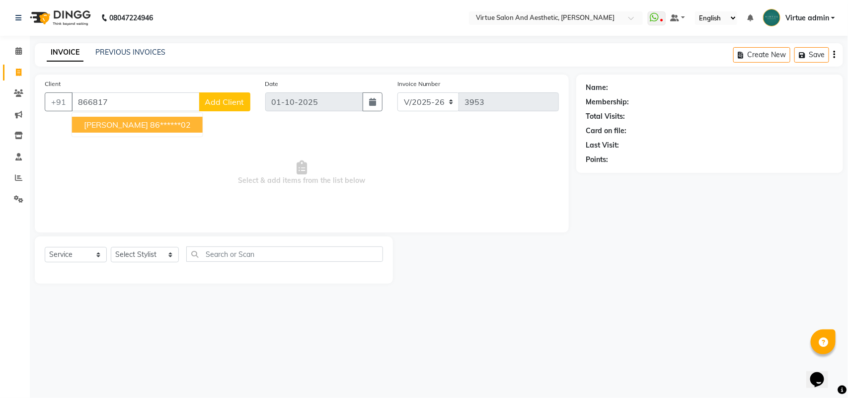
click at [117, 95] on input "866817" at bounding box center [136, 101] width 128 height 19
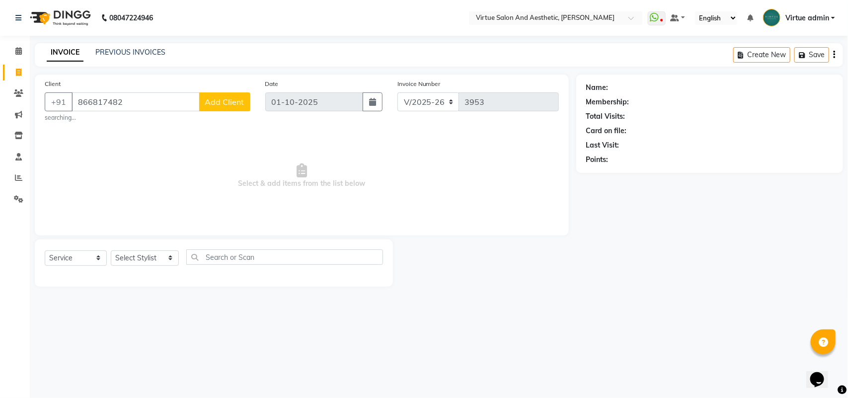
type input "8668174822"
click at [102, 103] on input "8668174822" at bounding box center [136, 101] width 128 height 19
click at [144, 103] on input "8668174822" at bounding box center [136, 101] width 128 height 19
click at [143, 103] on input "8668174822" at bounding box center [136, 101] width 128 height 19
drag, startPoint x: 143, startPoint y: 103, endPoint x: 0, endPoint y: 99, distance: 142.6
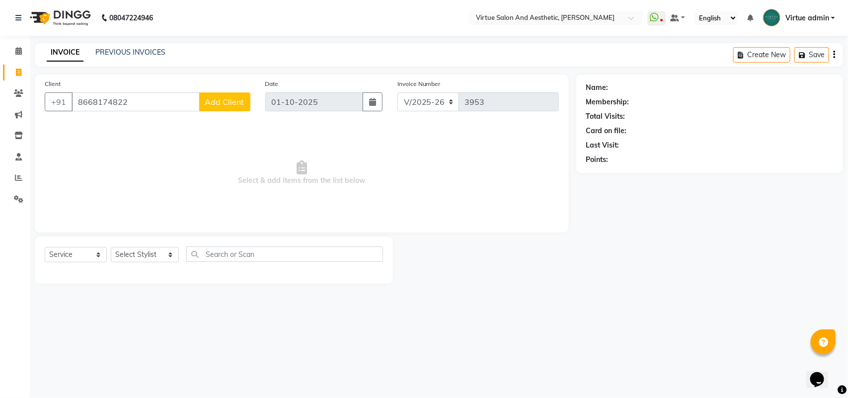
click at [0, 99] on app-home "08047224946 Select Location × Virtue Salon And Aesthetic, [PERSON_NAME] WhatsAp…" at bounding box center [424, 149] width 848 height 299
click at [173, 102] on input "Client" at bounding box center [161, 101] width 179 height 19
type input "A"
drag, startPoint x: 137, startPoint y: 95, endPoint x: 142, endPoint y: 103, distance: 9.1
click at [137, 96] on input "8668174822" at bounding box center [136, 101] width 128 height 19
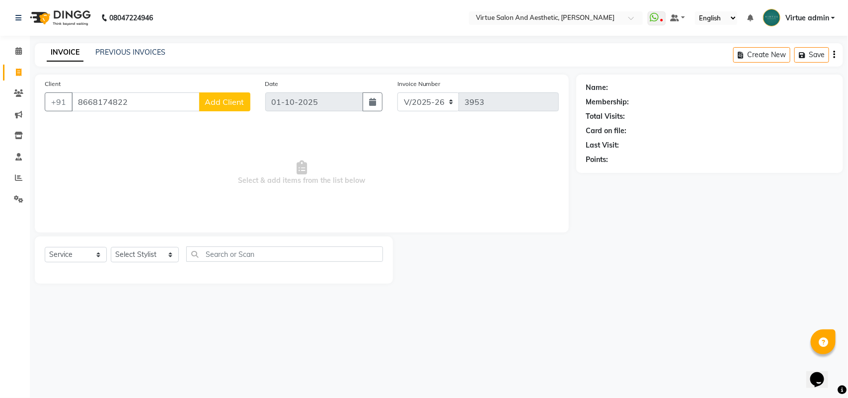
drag, startPoint x: 142, startPoint y: 104, endPoint x: 103, endPoint y: 98, distance: 38.8
click at [103, 98] on input "8668174822" at bounding box center [136, 101] width 128 height 19
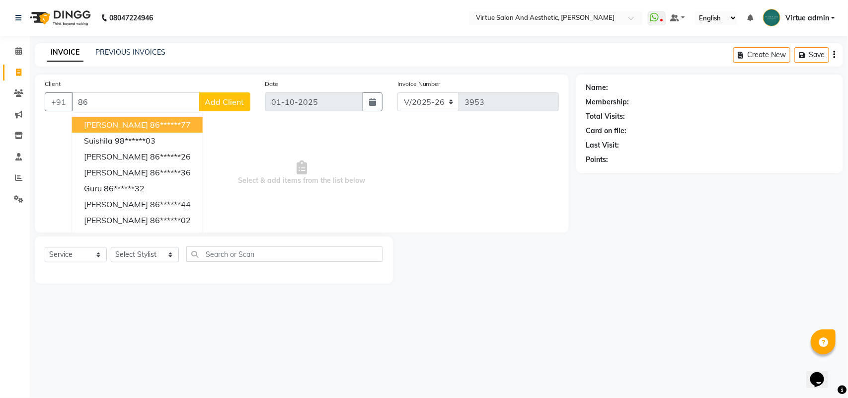
type input "8"
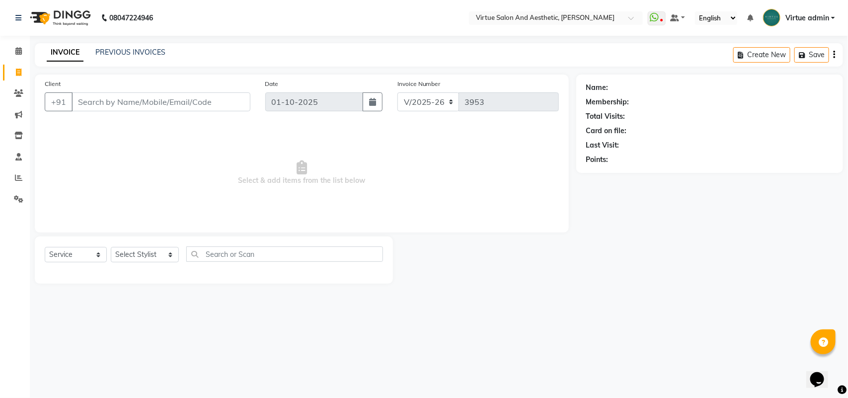
click at [135, 105] on input "Client" at bounding box center [161, 101] width 179 height 19
click at [132, 106] on input "9176997155" at bounding box center [136, 101] width 128 height 19
click at [130, 105] on input "9176997155" at bounding box center [136, 101] width 128 height 19
type input "9176997155"
click at [210, 104] on span "Add Client" at bounding box center [224, 102] width 39 height 10
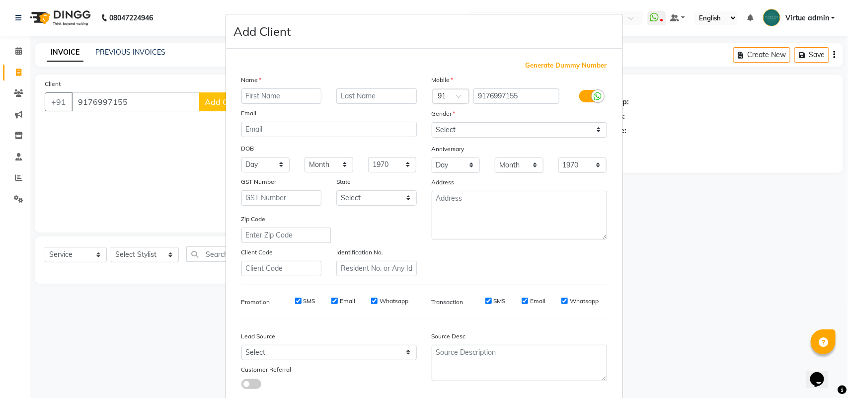
click at [269, 100] on input "text" at bounding box center [281, 95] width 80 height 15
type input "[PERSON_NAME]"
click at [586, 135] on select "Select [DEMOGRAPHIC_DATA] [DEMOGRAPHIC_DATA] Other Prefer Not To Say" at bounding box center [519, 129] width 175 height 15
select select "[DEMOGRAPHIC_DATA]"
click at [432, 122] on select "Select [DEMOGRAPHIC_DATA] [DEMOGRAPHIC_DATA] Other Prefer Not To Say" at bounding box center [519, 129] width 175 height 15
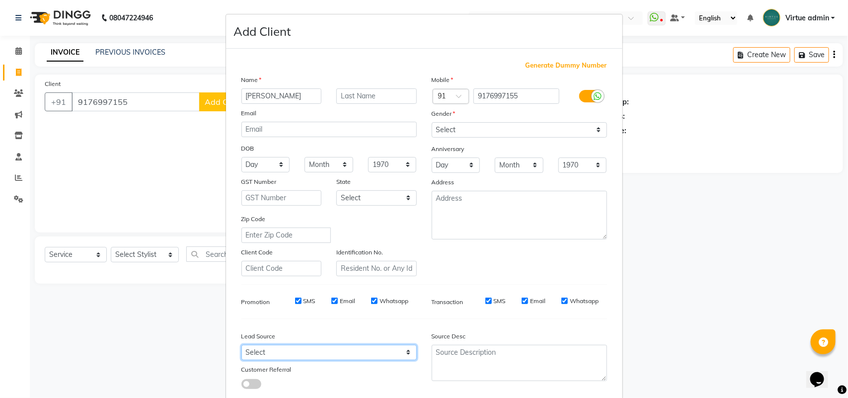
click at [371, 350] on select "Select Walk-in Referral Internet Friend Word of Mouth Advertisement Facebook Ju…" at bounding box center [328, 352] width 175 height 15
select select "30557"
click at [241, 345] on select "Select Walk-in Referral Internet Friend Word of Mouth Advertisement Facebook Ju…" at bounding box center [328, 352] width 175 height 15
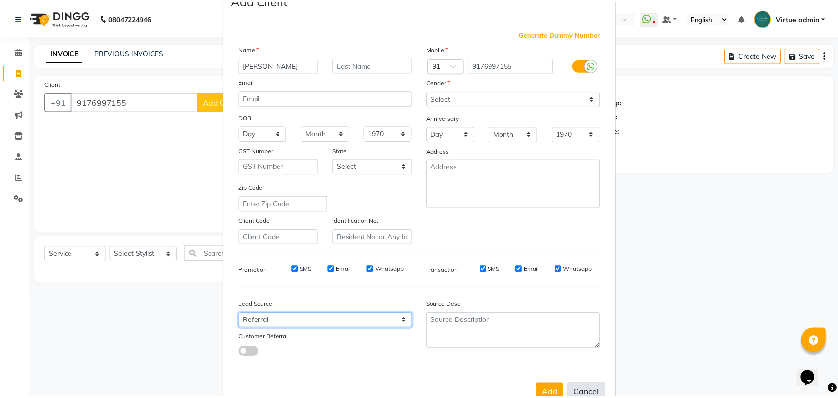
scroll to position [57, 0]
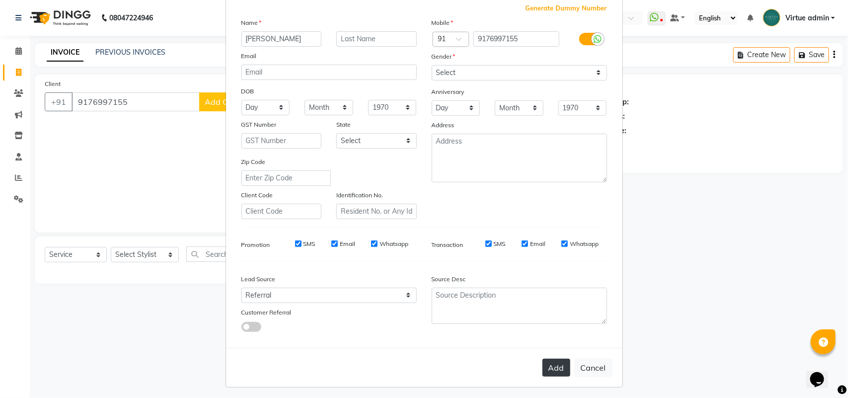
click at [557, 363] on button "Add" at bounding box center [556, 368] width 28 height 18
type input "91******55"
select select
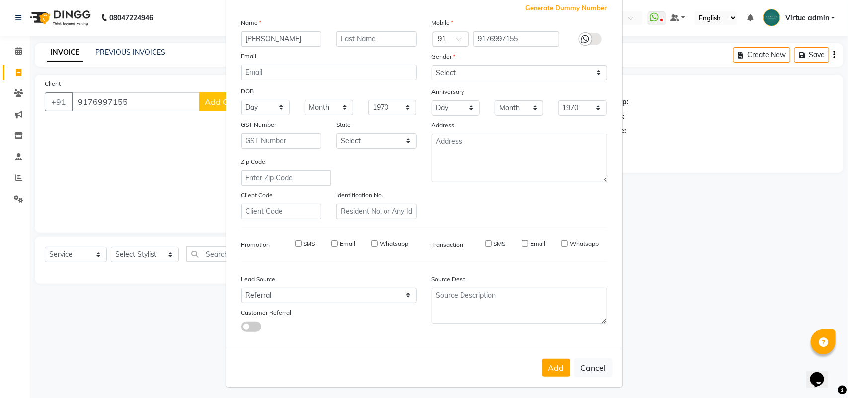
select select
checkbox input "false"
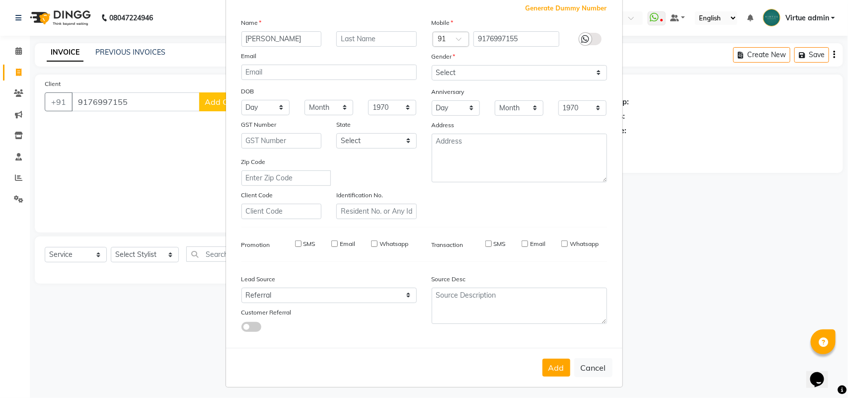
checkbox input "false"
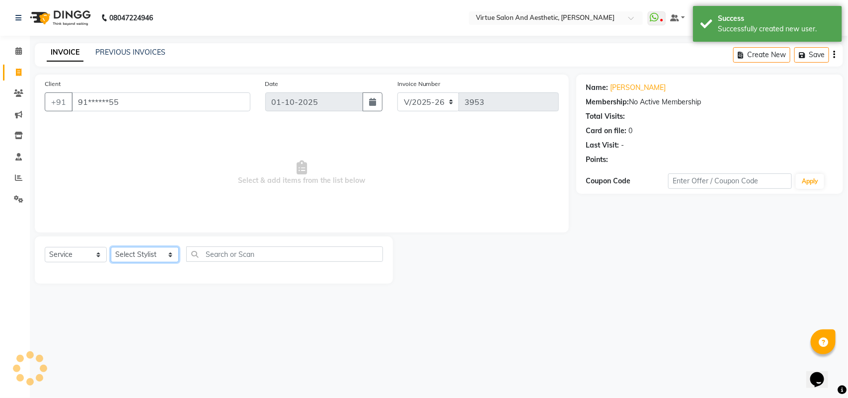
click at [157, 251] on select "Select Stylist Admin [PERSON_NAME] Apsu Auditor Ambattur [PERSON_NAME] Dingg - …" at bounding box center [145, 254] width 68 height 15
select select "25074"
click at [111, 247] on select "Select Stylist Admin [PERSON_NAME] Apsu Auditor Ambattur [PERSON_NAME] Dingg - …" at bounding box center [145, 254] width 68 height 15
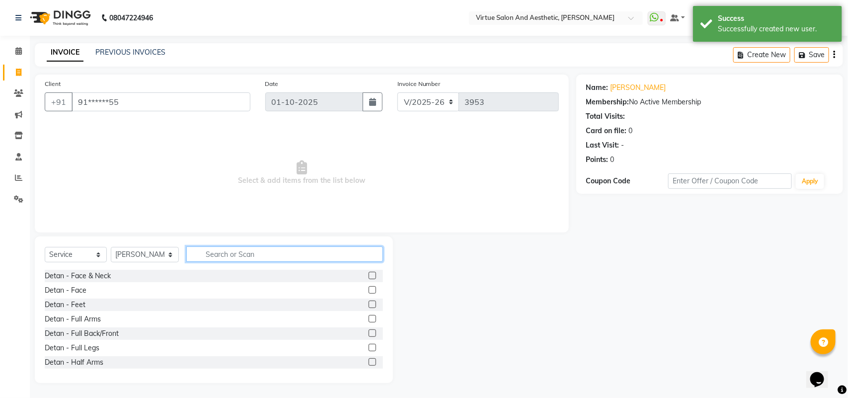
click at [265, 251] on input "text" at bounding box center [284, 253] width 197 height 15
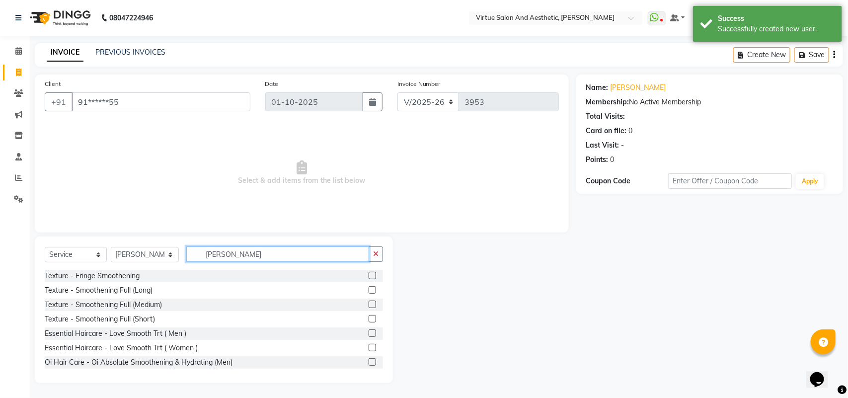
type input "[PERSON_NAME]"
click at [369, 290] on label at bounding box center [372, 289] width 7 height 7
click at [369, 290] on input "checkbox" at bounding box center [372, 290] width 6 height 6
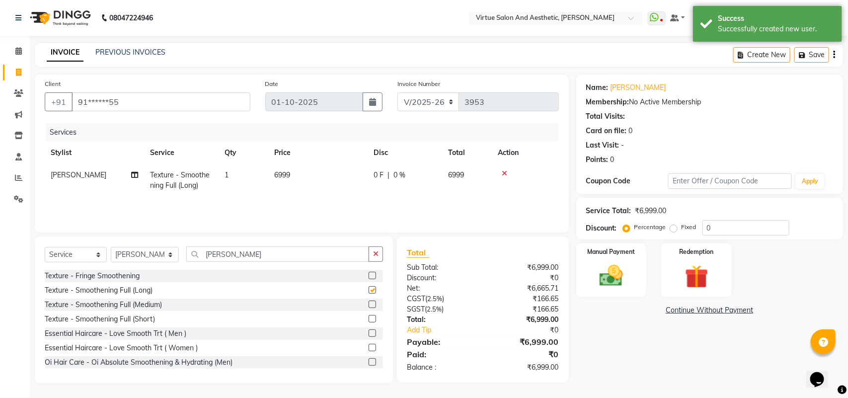
click at [338, 203] on div "Services Stylist Service Qty Price Disc Total Action [PERSON_NAME] Texture - Sm…" at bounding box center [302, 172] width 514 height 99
checkbox input "false"
click at [328, 179] on td "6999" at bounding box center [317, 180] width 99 height 33
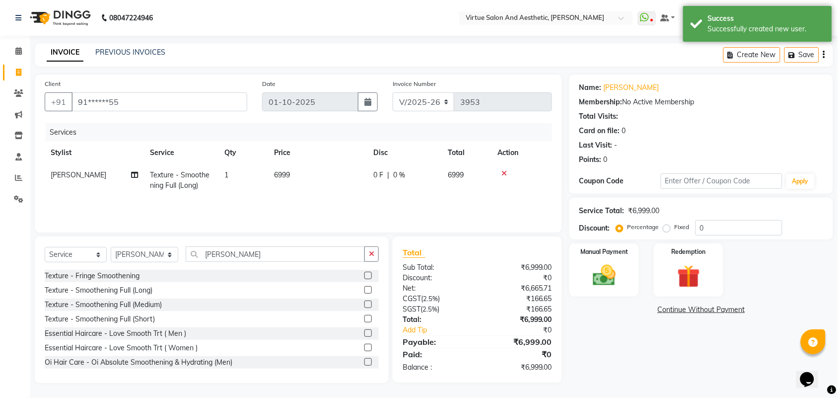
select select "25074"
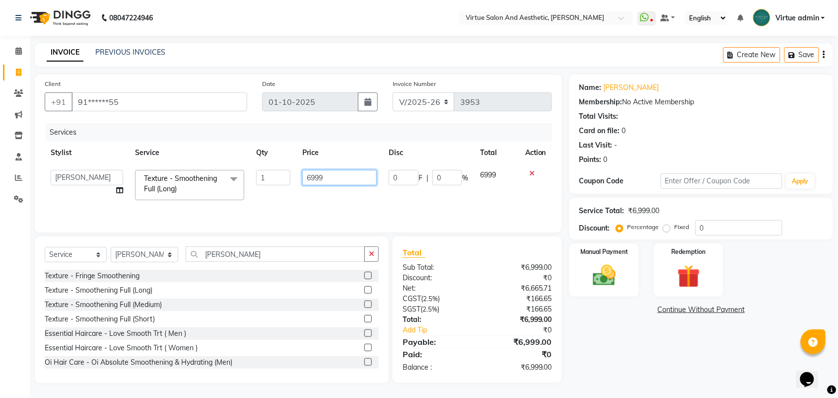
drag, startPoint x: 336, startPoint y: 179, endPoint x: 229, endPoint y: 180, distance: 107.3
click at [229, 180] on tr "Admin [PERSON_NAME] Apsu Auditor Ambattur [PERSON_NAME] Dingg - Support Team [P…" at bounding box center [299, 185] width 508 height 42
type input "7"
type input "8000"
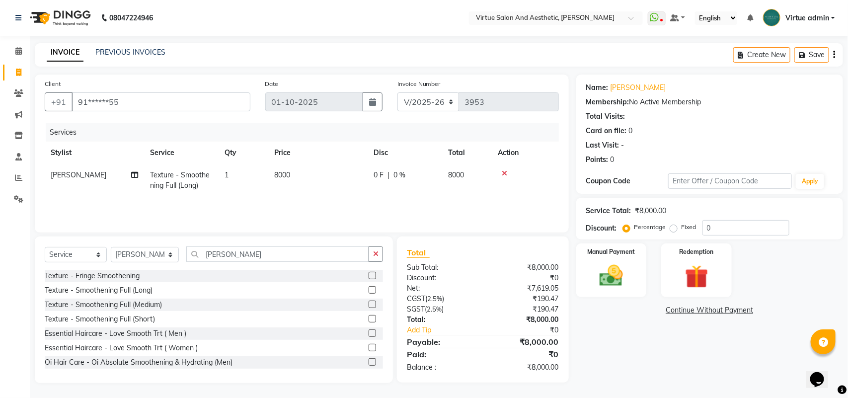
click at [410, 245] on div "Total Sub Total: ₹8,000.00 Discount: ₹0 Net: ₹7,619.05 CGST ( 2.5% ) ₹190.47 SG…" at bounding box center [482, 309] width 171 height 146
click at [468, 239] on div "Total Sub Total: ₹8,000.00 Discount: ₹0 Net: ₹7,619.05 CGST ( 2.5% ) ₹190.47 SG…" at bounding box center [482, 309] width 171 height 146
click at [597, 269] on img at bounding box center [611, 276] width 39 height 28
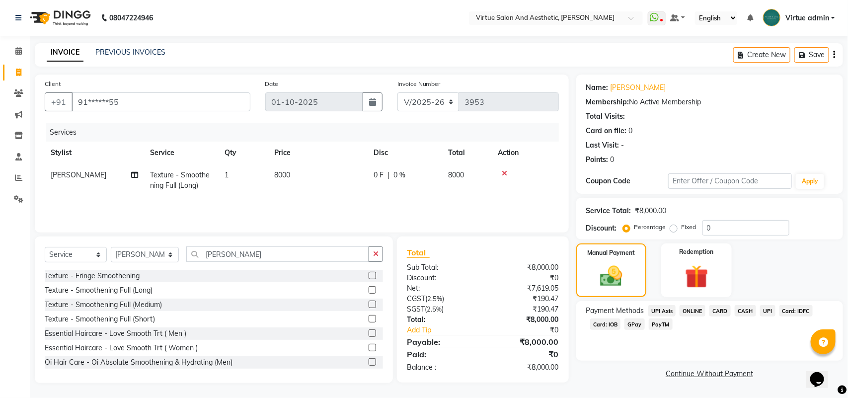
click at [744, 313] on span "CASH" at bounding box center [745, 310] width 21 height 11
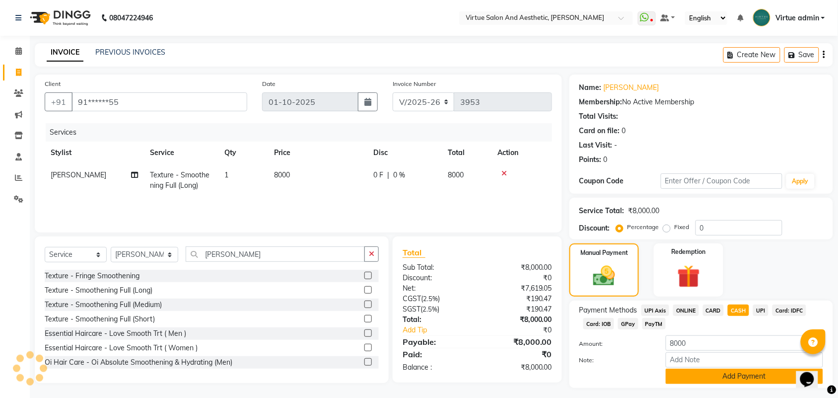
click at [747, 376] on button "Add Payment" at bounding box center [744, 376] width 157 height 15
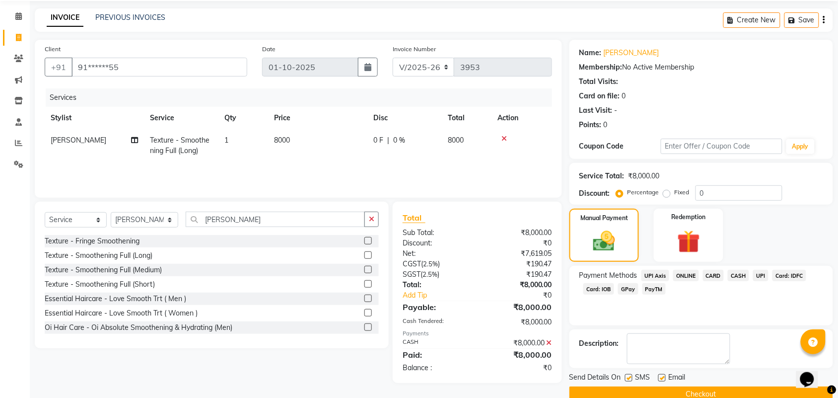
scroll to position [54, 0]
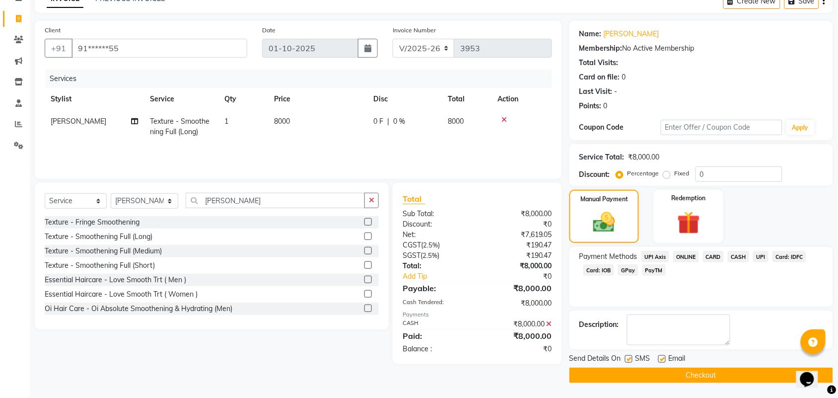
click at [734, 376] on button "Checkout" at bounding box center [702, 375] width 264 height 15
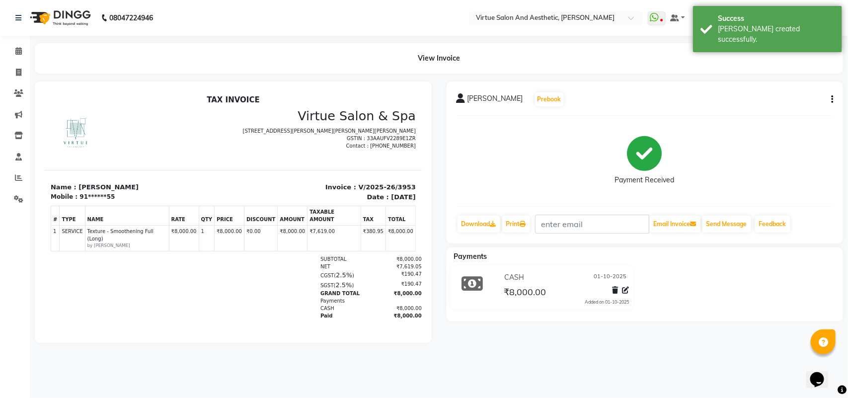
click at [423, 237] on div at bounding box center [233, 211] width 397 height 261
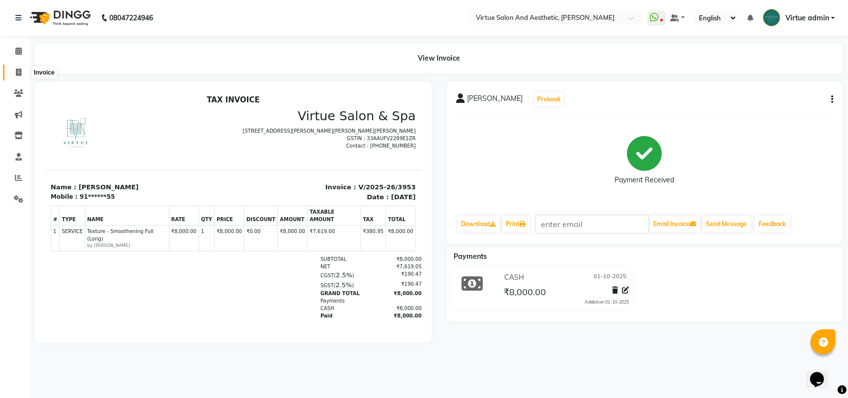
click at [14, 73] on span at bounding box center [18, 72] width 17 height 11
select select "4466"
select select "service"
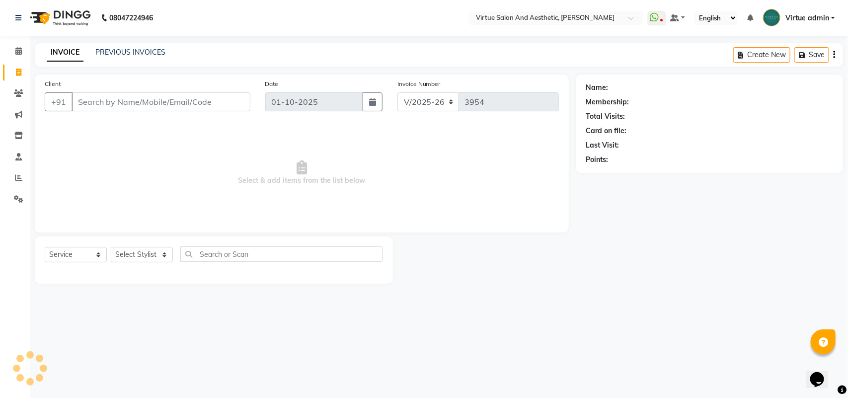
click at [120, 102] on input "Client" at bounding box center [161, 101] width 179 height 19
click at [121, 49] on link "PREVIOUS INVOICES" at bounding box center [130, 52] width 70 height 9
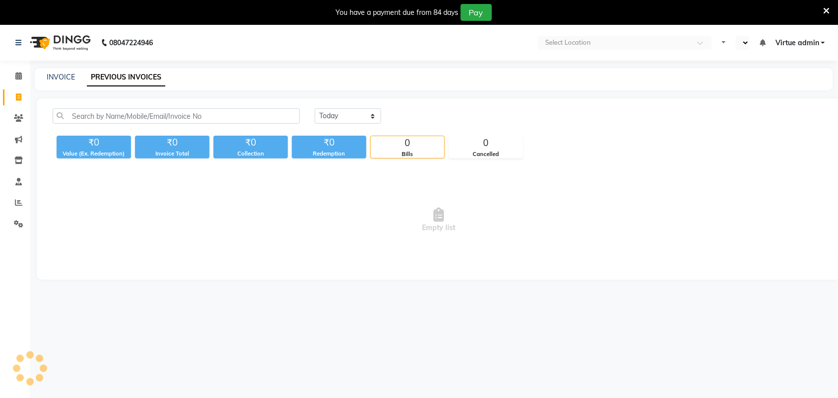
select select "en"
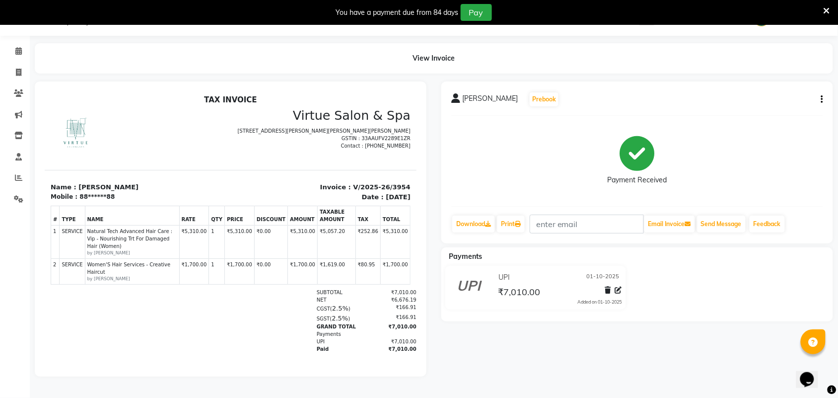
click at [825, 96] on div "[PERSON_NAME] Prebook Payment Received Download Print Email Invoice Send Messag…" at bounding box center [638, 162] width 392 height 162
click at [825, 97] on div "[PERSON_NAME] Prebook Payment Received Download Print Email Invoice Send Messag…" at bounding box center [638, 162] width 392 height 162
click at [823, 99] on icon "button" at bounding box center [823, 99] width 2 height 0
click at [795, 106] on div "Edit Invoice" at bounding box center [773, 112] width 68 height 12
select select "service"
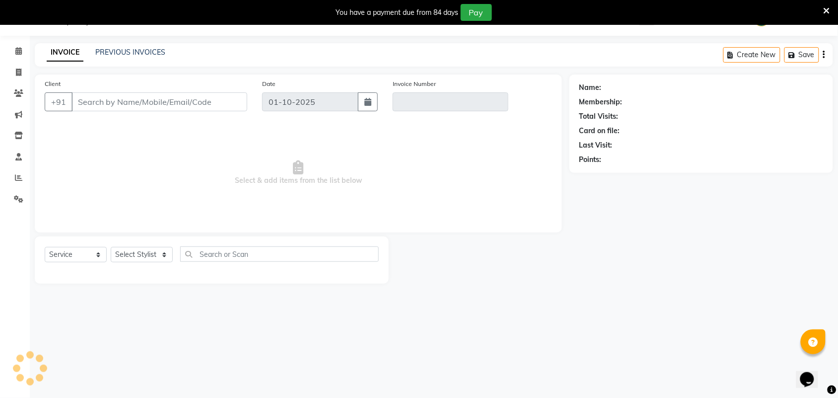
scroll to position [25, 0]
type input "88******88"
type input "V/2025-26/3954"
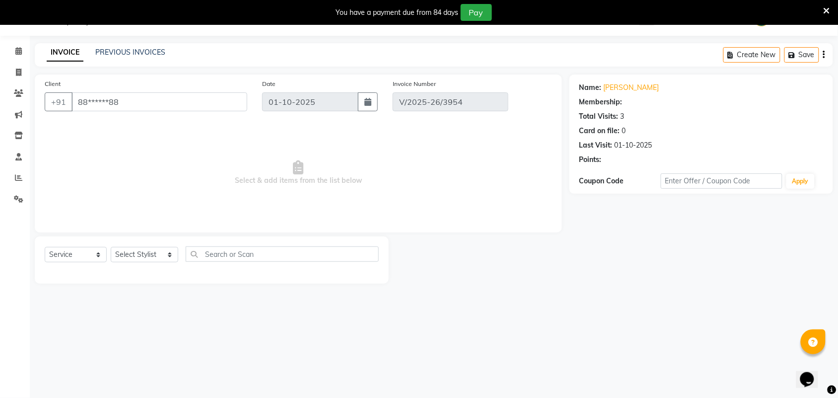
select select "select"
select select "1: Object"
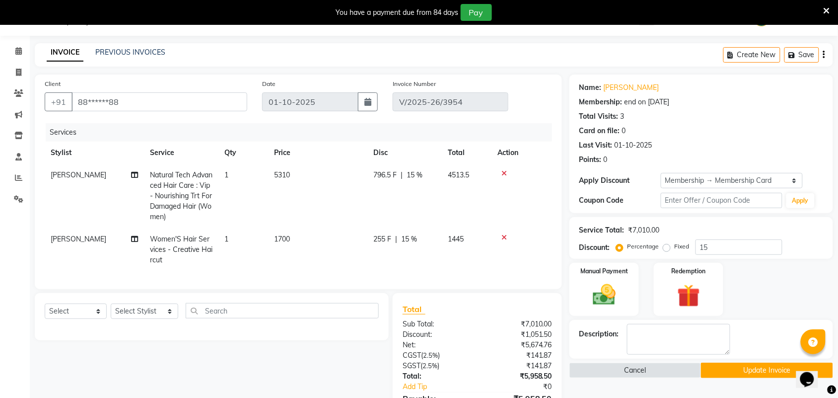
click at [505, 238] on icon at bounding box center [504, 237] width 5 height 7
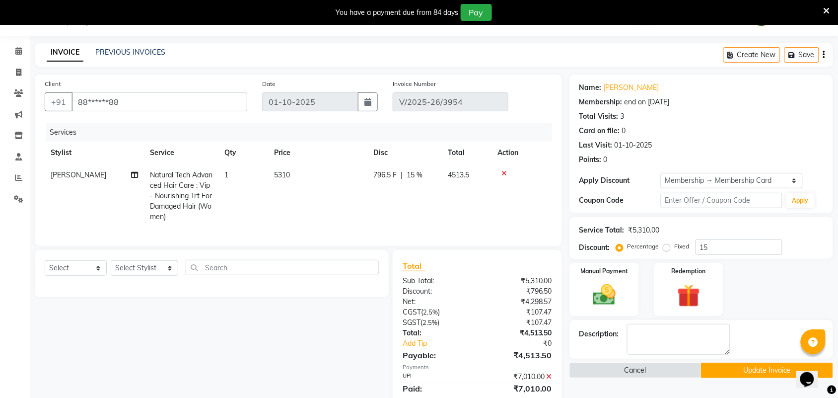
click at [388, 203] on td "796.5 F | 15 %" at bounding box center [405, 196] width 75 height 64
select select "25074"
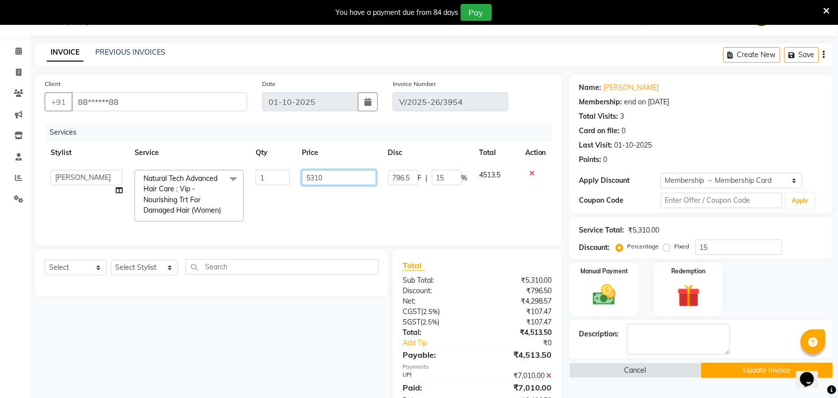
drag, startPoint x: 328, startPoint y: 180, endPoint x: 297, endPoint y: 173, distance: 32.2
click at [297, 173] on td "5310" at bounding box center [339, 196] width 86 height 64
type input "0"
click at [328, 219] on td "0" at bounding box center [339, 196] width 86 height 64
select select "25074"
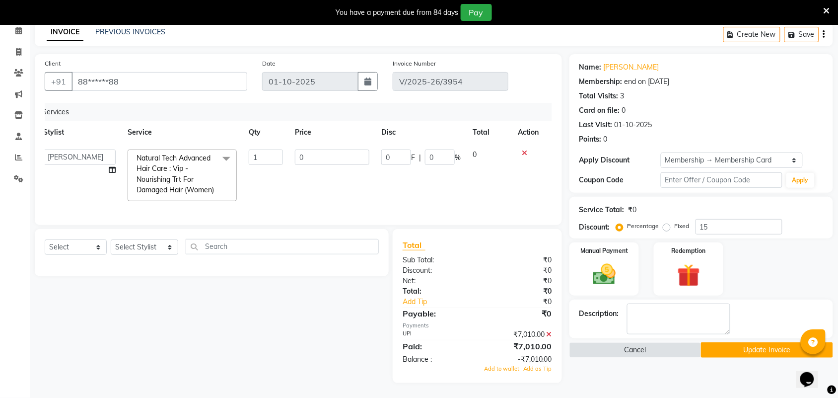
scroll to position [65, 0]
click at [550, 334] on icon at bounding box center [549, 334] width 5 height 7
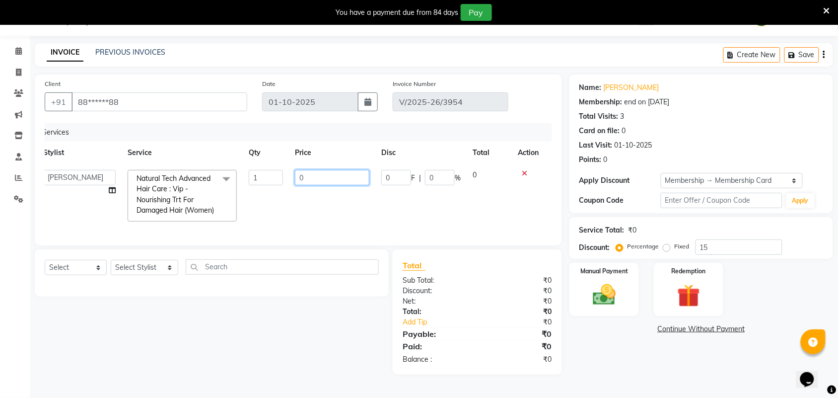
drag, startPoint x: 308, startPoint y: 169, endPoint x: 287, endPoint y: 165, distance: 21.2
click at [287, 165] on tr "Admin ANUSHA Apsu Auditor Ambattur Balaji BANUPRIYA Bharath Bhuvanesh Dingg - S…" at bounding box center [291, 196] width 508 height 64
type input "4000"
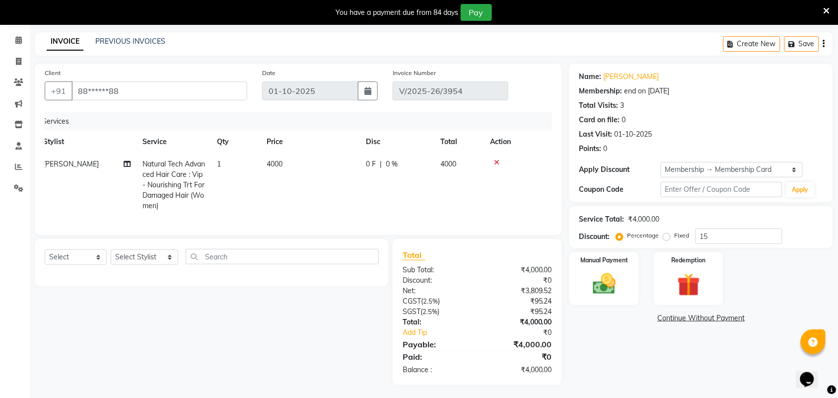
click at [321, 254] on div "Client +91 88******88 Date 01-10-2025 Invoice Number V/2025-26/3954 Services St…" at bounding box center [298, 224] width 542 height 321
click at [271, 175] on td "4000" at bounding box center [310, 185] width 99 height 64
select select "25074"
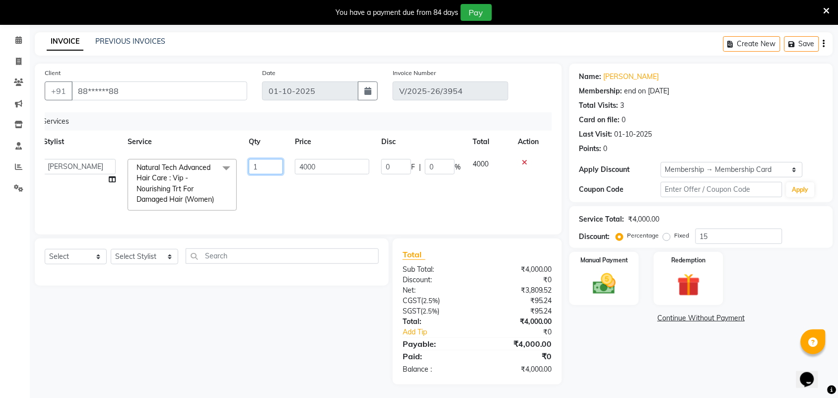
drag, startPoint x: 259, startPoint y: 165, endPoint x: 251, endPoint y: 165, distance: 7.5
click at [251, 165] on input "1" at bounding box center [266, 166] width 34 height 15
type input "4"
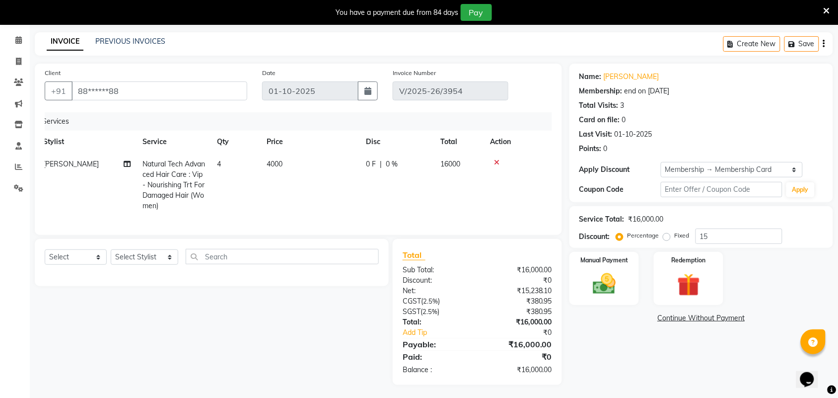
click at [277, 200] on tr "SAHIL Natural Tech Advanced Hair Care : Vip - Nourishing Trt For Damaged Hair (…" at bounding box center [291, 185] width 508 height 64
click at [339, 189] on td "4000" at bounding box center [310, 185] width 99 height 64
select select "25074"
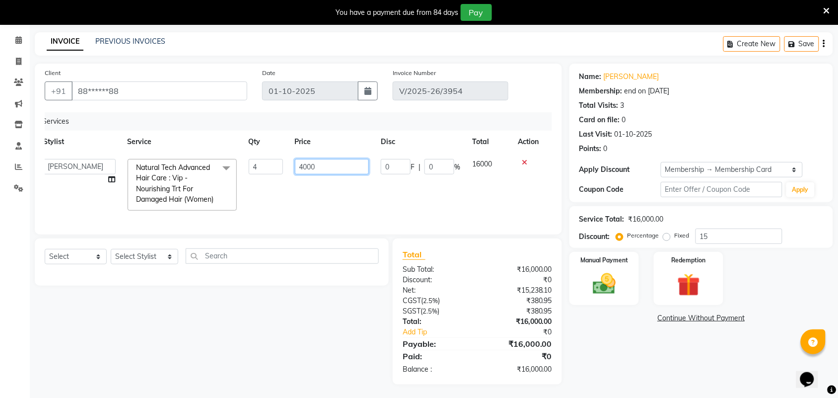
drag, startPoint x: 326, startPoint y: 163, endPoint x: 304, endPoint y: 160, distance: 22.0
click at [304, 160] on input "4000" at bounding box center [332, 166] width 75 height 15
type input "4500"
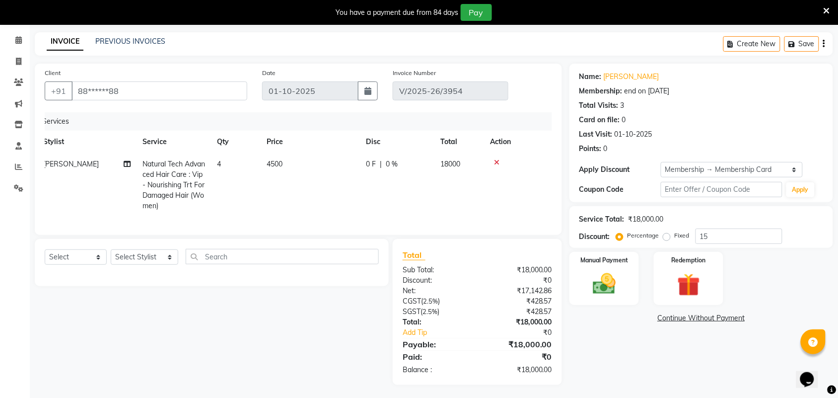
click at [397, 204] on td "0 F | 0 %" at bounding box center [397, 185] width 75 height 64
select select "25074"
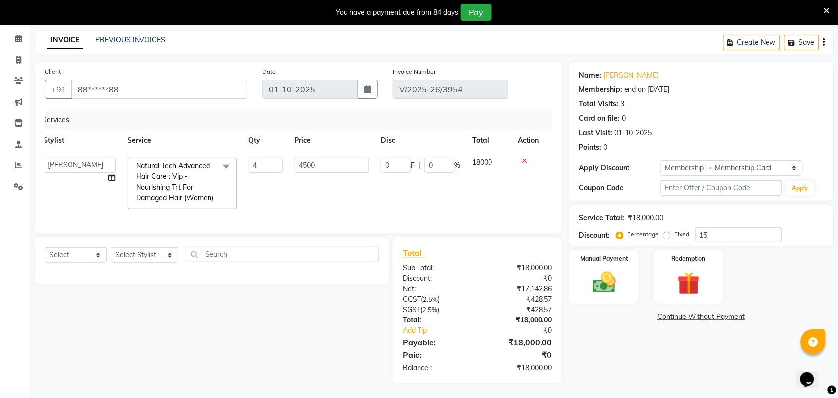
scroll to position [0, 0]
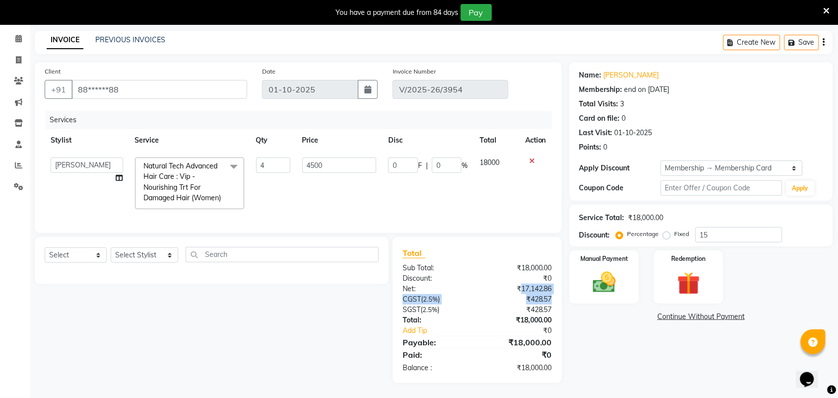
drag, startPoint x: 521, startPoint y: 292, endPoint x: 560, endPoint y: 296, distance: 39.9
click at [561, 295] on div "Total Sub Total: ₹18,000.00 Discount: ₹0 Net: ₹17,142.86 CGST ( 2.5% ) ₹428.57 …" at bounding box center [477, 310] width 169 height 146
click at [524, 299] on div "₹428.57" at bounding box center [518, 299] width 82 height 10
drag, startPoint x: 520, startPoint y: 286, endPoint x: 554, endPoint y: 289, distance: 34.4
click at [554, 289] on div "₹17,142.86" at bounding box center [518, 289] width 82 height 10
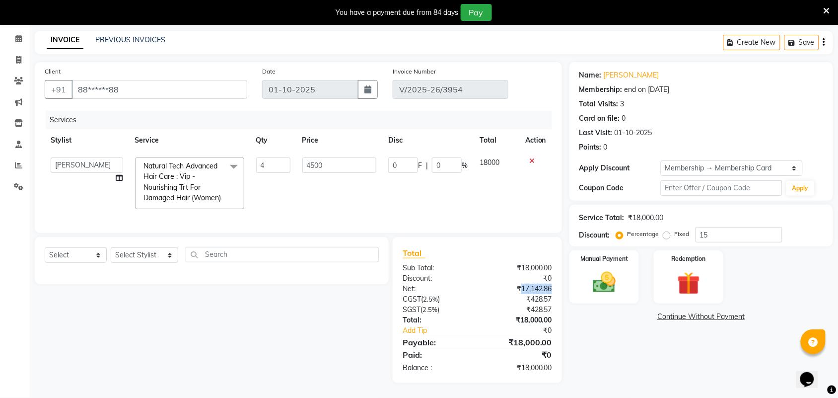
scroll to position [0, 7]
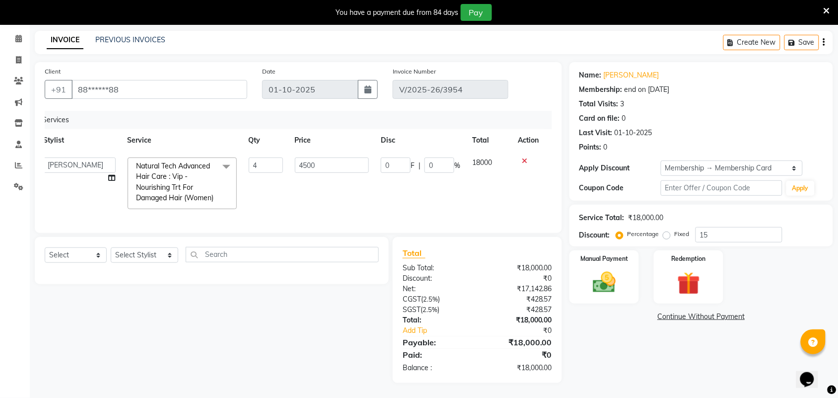
click at [458, 244] on div "Total Sub Total: ₹18,000.00 Discount: ₹0 Net: ₹17,142.86 CGST ( 2.5% ) ₹428.57 …" at bounding box center [477, 310] width 169 height 146
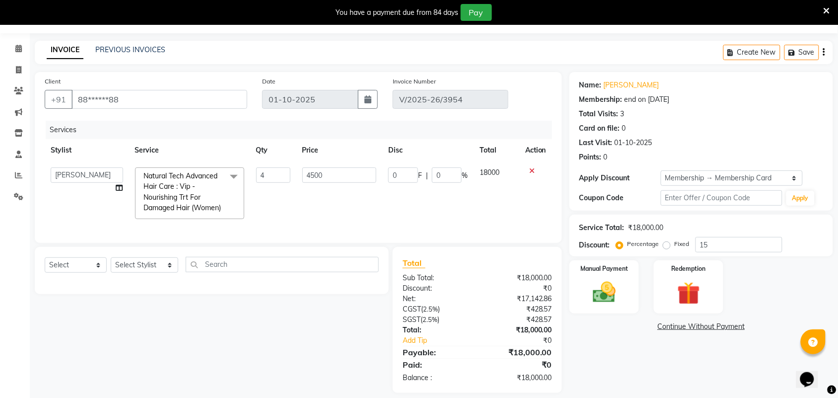
scroll to position [0, 0]
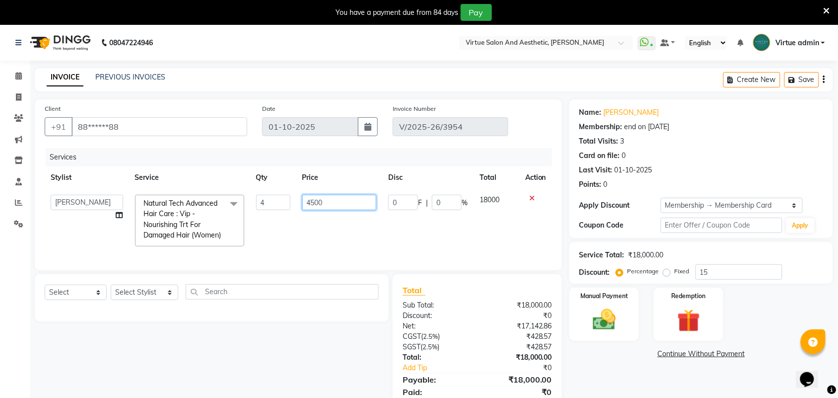
drag, startPoint x: 336, startPoint y: 207, endPoint x: 302, endPoint y: 199, distance: 35.3
click at [302, 199] on input "4500" at bounding box center [339, 202] width 75 height 15
click at [22, 100] on span at bounding box center [18, 97] width 17 height 11
select select "service"
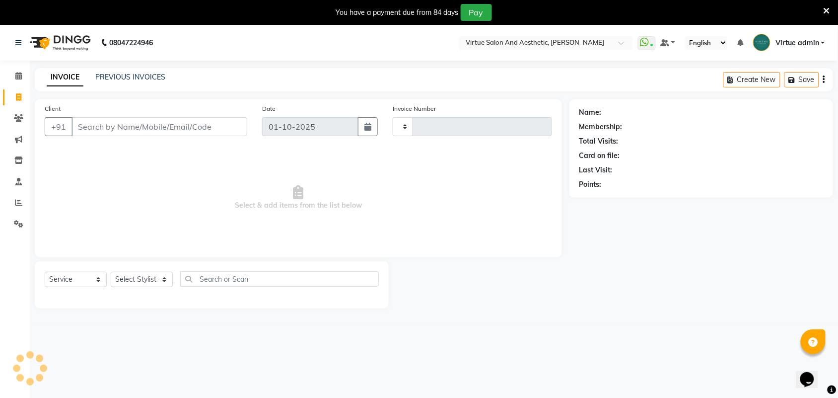
scroll to position [25, 0]
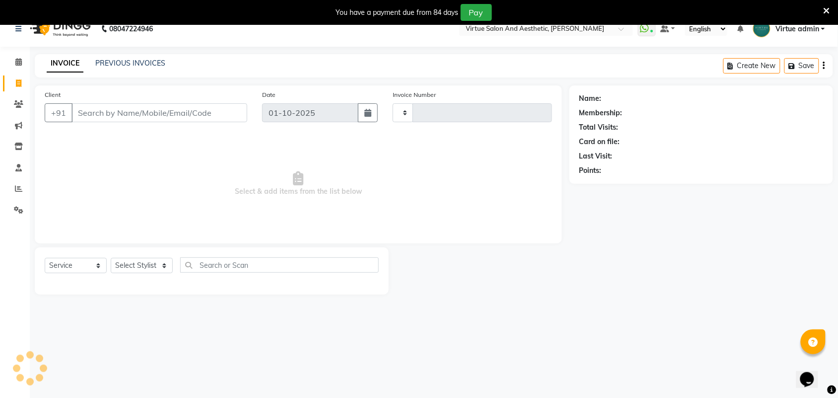
type input "3955"
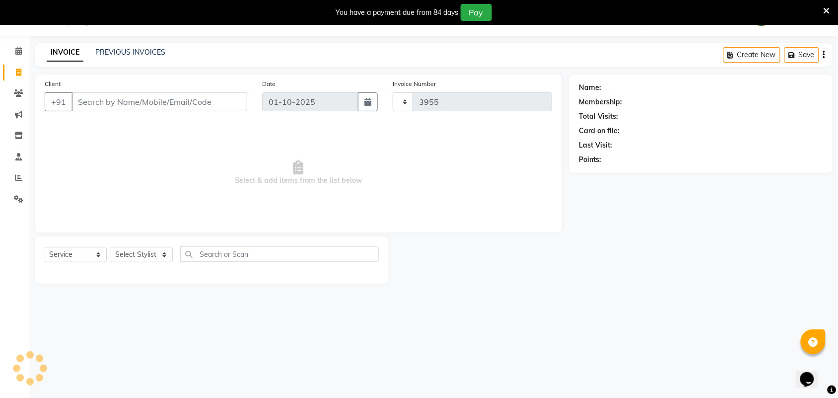
select select "4466"
click at [157, 55] on link "PREVIOUS INVOICES" at bounding box center [130, 52] width 70 height 9
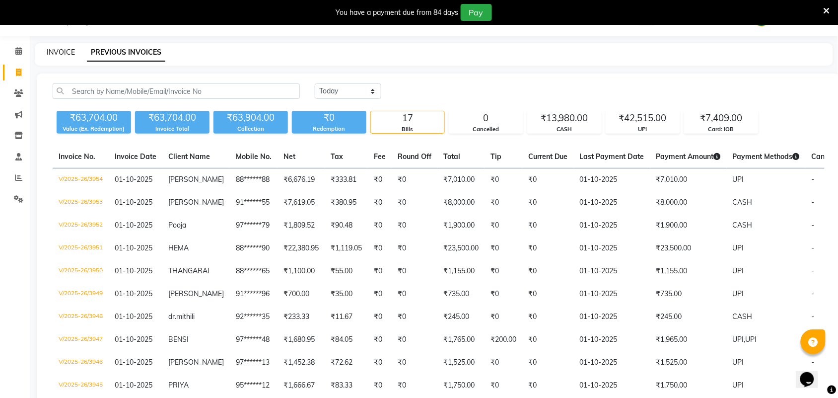
click at [72, 51] on link "INVOICE" at bounding box center [61, 52] width 28 height 9
select select "4466"
select select "service"
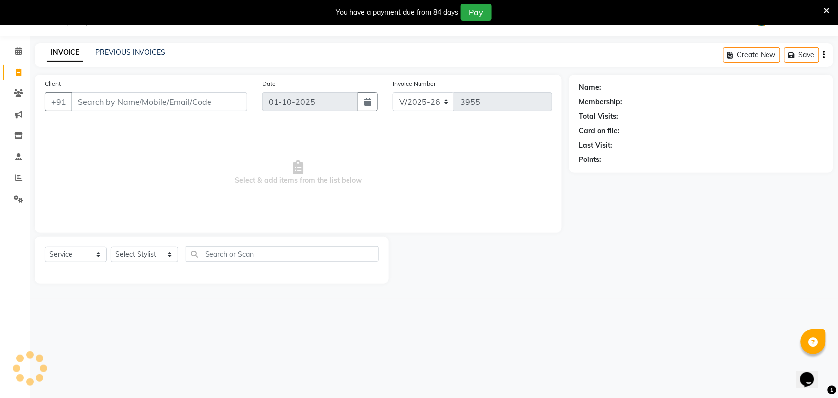
click at [109, 101] on input "Client" at bounding box center [160, 101] width 176 height 19
click at [119, 53] on link "PREVIOUS INVOICES" at bounding box center [130, 52] width 70 height 9
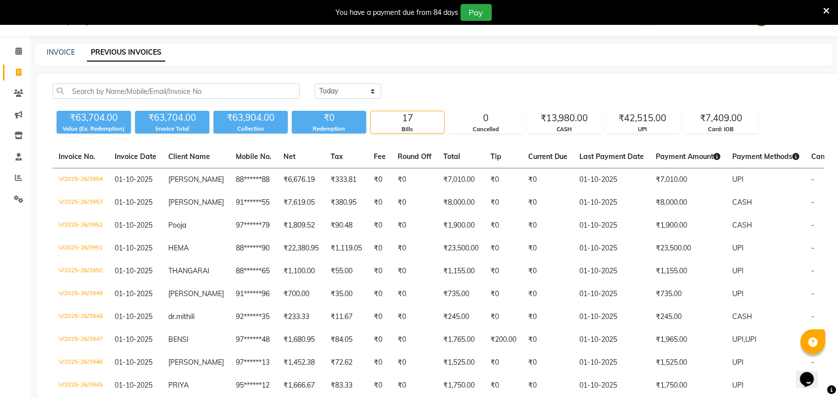
click at [824, 11] on icon at bounding box center [827, 10] width 6 height 9
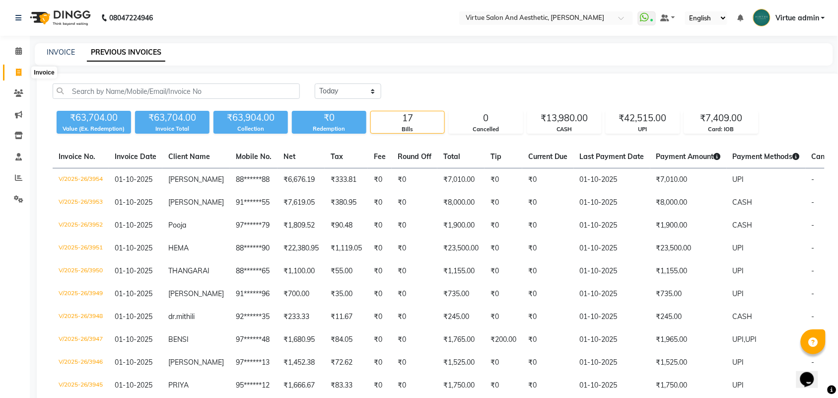
click at [16, 70] on icon at bounding box center [18, 72] width 5 height 7
select select "4466"
select select "service"
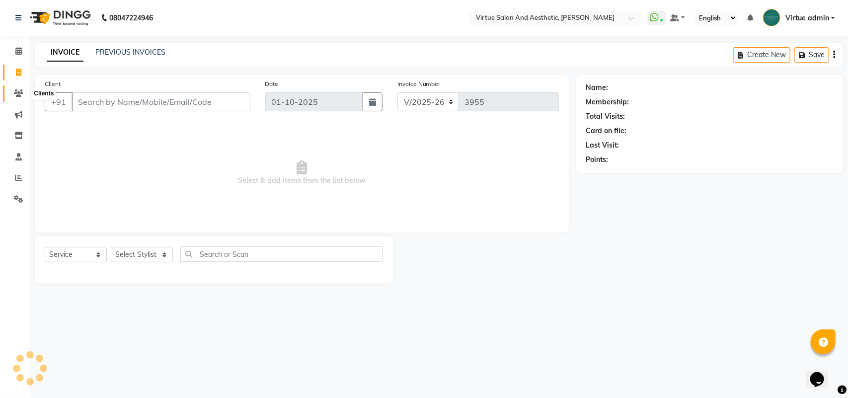
click at [20, 94] on icon at bounding box center [18, 92] width 9 height 7
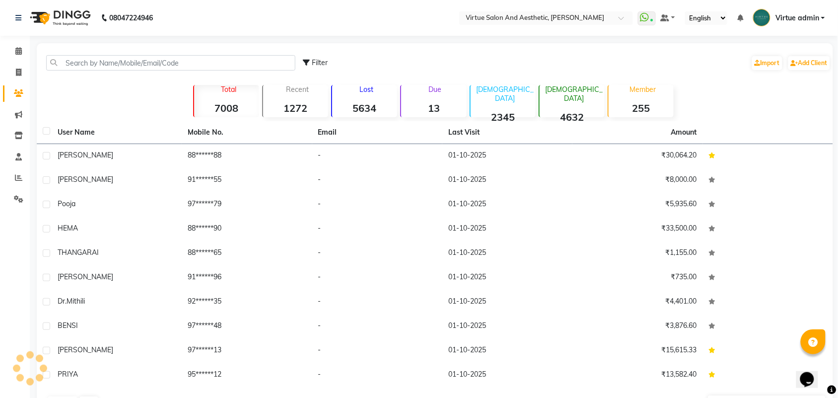
click at [116, 100] on div "Filter Import Add Client Total 7008 Recent 1272 Lost 5634 Due 13 Male 2345 Fema…" at bounding box center [435, 229] width 797 height 372
click at [23, 117] on span at bounding box center [18, 114] width 17 height 11
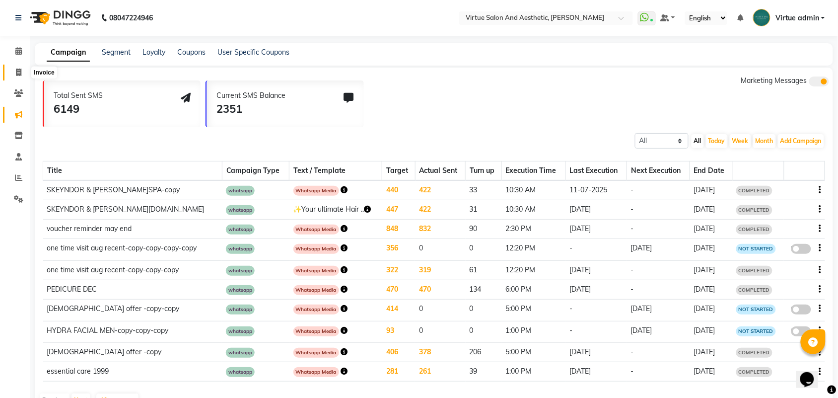
click at [16, 73] on icon at bounding box center [18, 72] width 5 height 7
select select "4466"
select select "service"
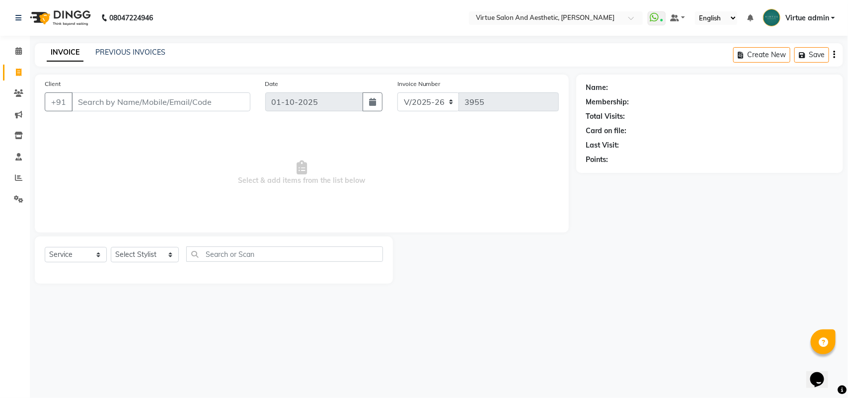
click at [100, 100] on input "Client" at bounding box center [161, 101] width 179 height 19
click at [82, 103] on input "Client" at bounding box center [161, 101] width 179 height 19
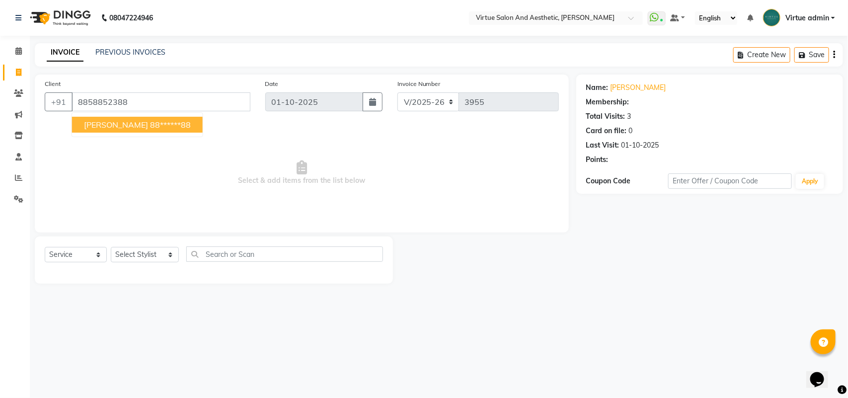
click at [102, 126] on span "[PERSON_NAME]" at bounding box center [116, 125] width 64 height 10
type input "88******88"
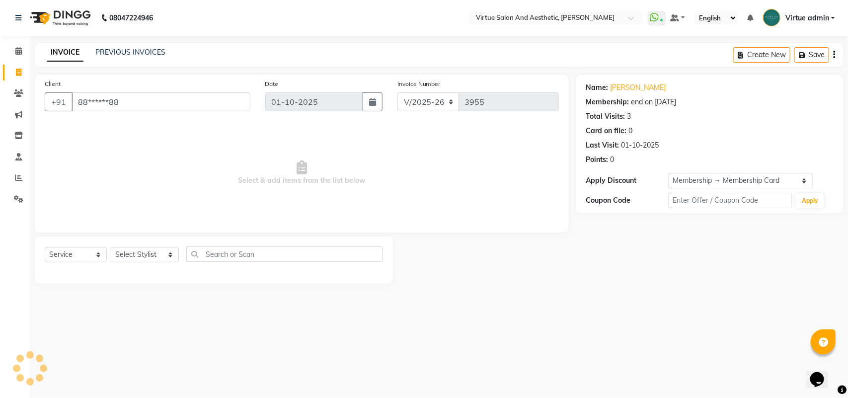
select select "2: Object"
click at [155, 253] on select "Select Stylist Admin ANUSHA Apsu Auditor Ambattur Balaji BANUPRIYA Bharath Bhuv…" at bounding box center [145, 254] width 68 height 15
select select "25074"
click at [111, 247] on select "Select Stylist Admin ANUSHA Apsu Auditor Ambattur Balaji BANUPRIYA Bharath Bhuv…" at bounding box center [145, 254] width 68 height 15
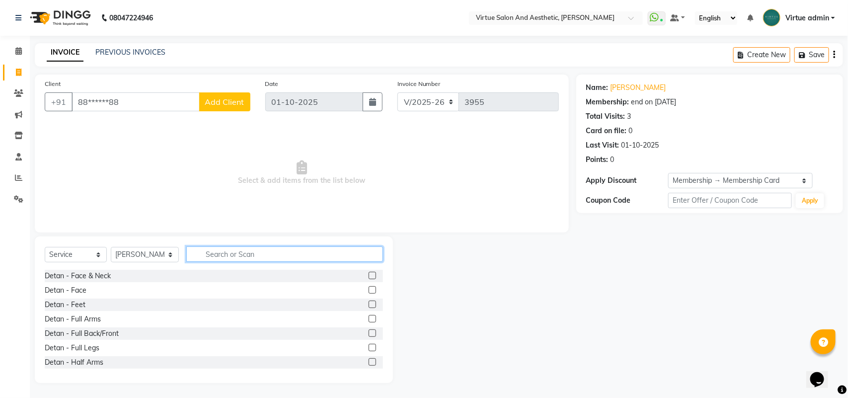
click at [224, 257] on input "text" at bounding box center [284, 253] width 197 height 15
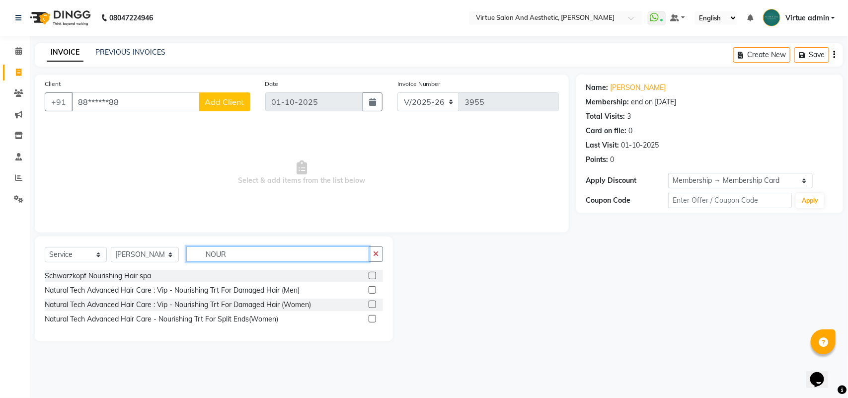
type input "NOUR"
click at [369, 302] on label at bounding box center [372, 303] width 7 height 7
click at [369, 302] on input "checkbox" at bounding box center [372, 304] width 6 height 6
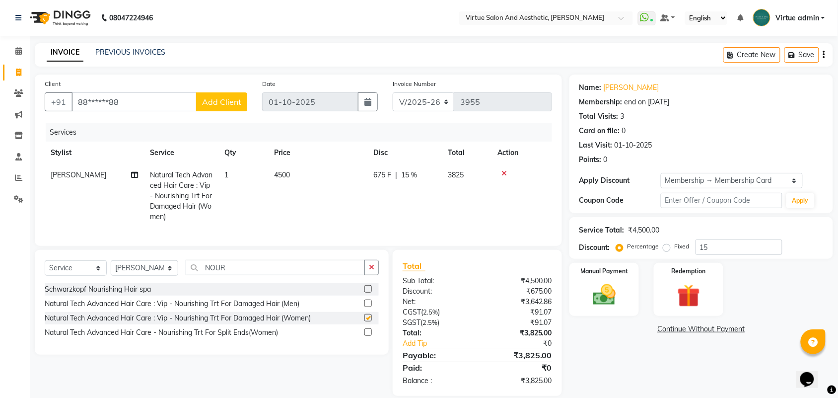
checkbox input "false"
click at [311, 184] on td "4500" at bounding box center [317, 196] width 99 height 64
select select "25074"
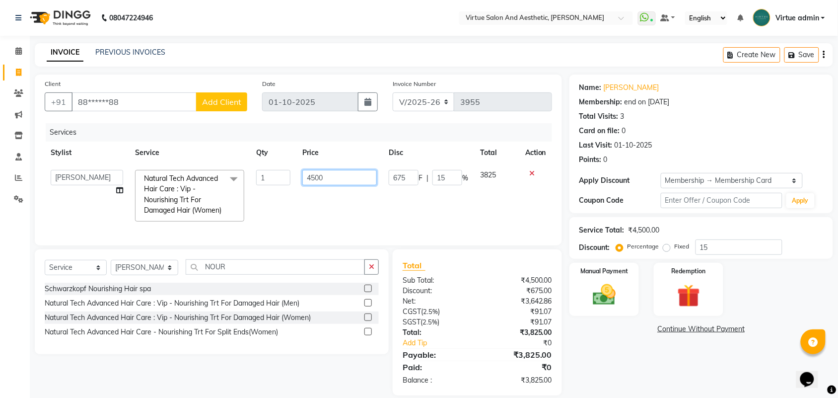
drag, startPoint x: 329, startPoint y: 179, endPoint x: 309, endPoint y: 175, distance: 20.3
click at [309, 175] on input "4500" at bounding box center [339, 177] width 75 height 15
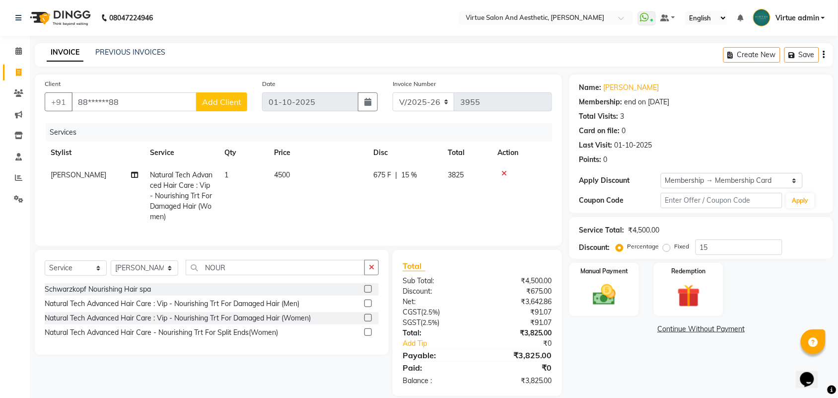
click at [325, 214] on td "4500" at bounding box center [317, 196] width 99 height 64
select select "25074"
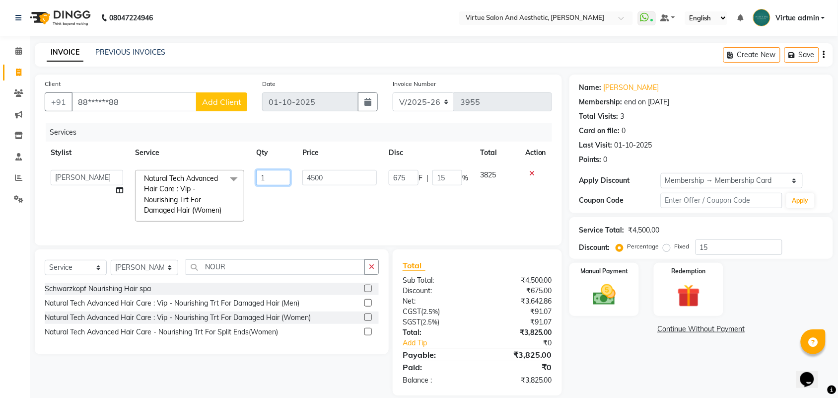
drag, startPoint x: 266, startPoint y: 175, endPoint x: 254, endPoint y: 173, distance: 12.7
click at [254, 174] on td "1" at bounding box center [273, 196] width 46 height 64
type input "3"
click at [343, 202] on td "4500" at bounding box center [340, 196] width 86 height 64
select select "25074"
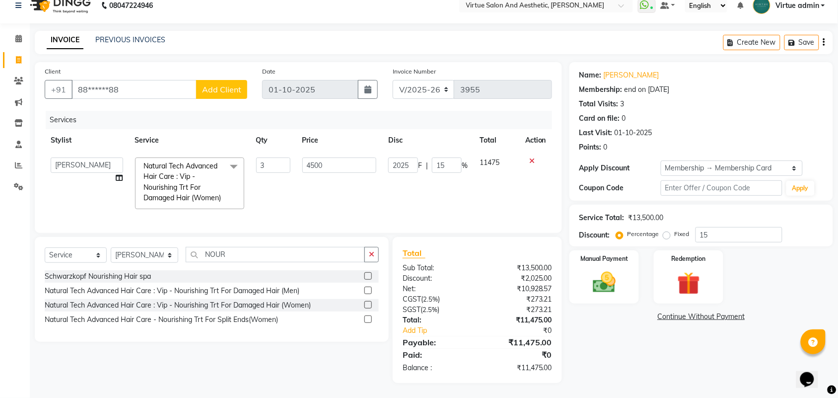
scroll to position [32, 0]
click at [329, 156] on td "4500" at bounding box center [340, 183] width 86 height 64
drag, startPoint x: 331, startPoint y: 140, endPoint x: 309, endPoint y: 137, distance: 22.1
click at [309, 157] on input "4500" at bounding box center [339, 164] width 75 height 15
type input "4200"
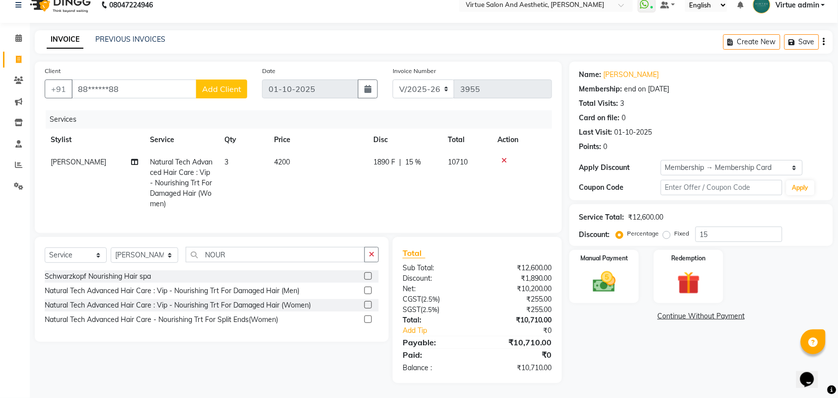
click at [319, 171] on td "4200" at bounding box center [317, 183] width 99 height 64
select select "25074"
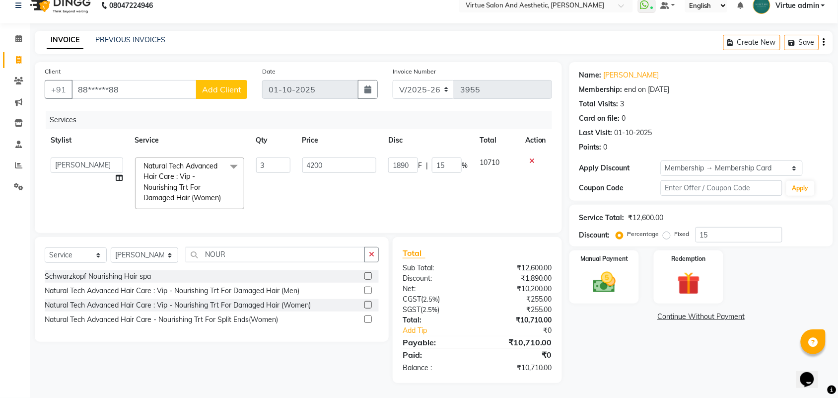
drag, startPoint x: 331, startPoint y: 177, endPoint x: 329, endPoint y: 160, distance: 16.5
click at [331, 176] on td "4200" at bounding box center [340, 183] width 86 height 64
drag, startPoint x: 323, startPoint y: 145, endPoint x: 311, endPoint y: 144, distance: 12.4
click at [311, 157] on input "4200" at bounding box center [339, 164] width 75 height 15
type input "4300"
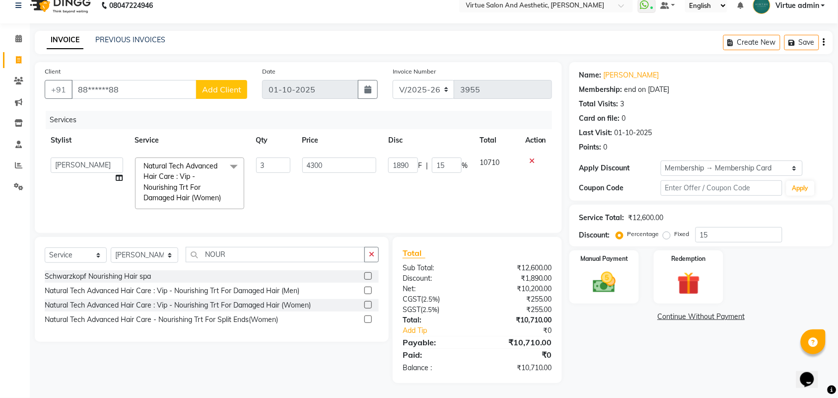
click at [328, 175] on td "4300" at bounding box center [340, 183] width 86 height 64
select select "25074"
click at [316, 157] on input "4300" at bounding box center [339, 164] width 75 height 15
drag, startPoint x: 328, startPoint y: 144, endPoint x: 307, endPoint y: 139, distance: 21.9
click at [309, 157] on input "4300" at bounding box center [339, 164] width 75 height 15
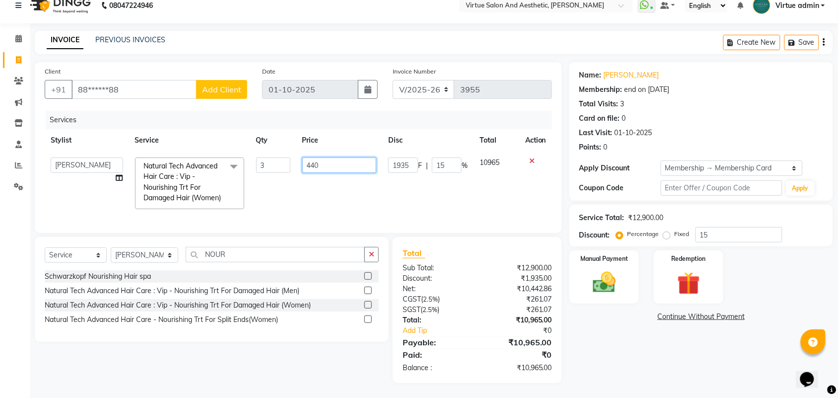
type input "4400"
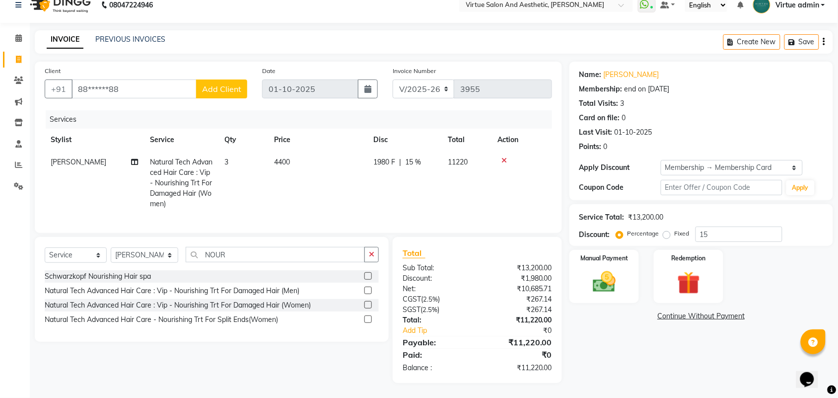
click at [339, 190] on td "4400" at bounding box center [317, 183] width 99 height 64
select select "25074"
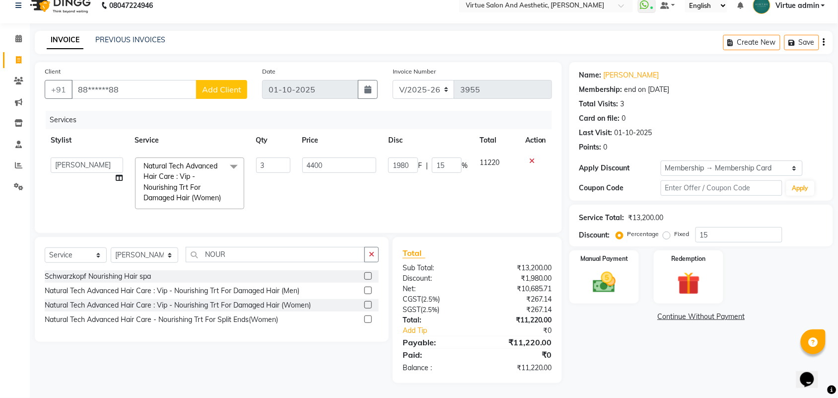
click at [337, 156] on td "4400" at bounding box center [340, 183] width 86 height 64
drag, startPoint x: 331, startPoint y: 144, endPoint x: 313, endPoint y: 141, distance: 18.7
click at [313, 157] on input "4400" at bounding box center [339, 164] width 75 height 15
type input "4350"
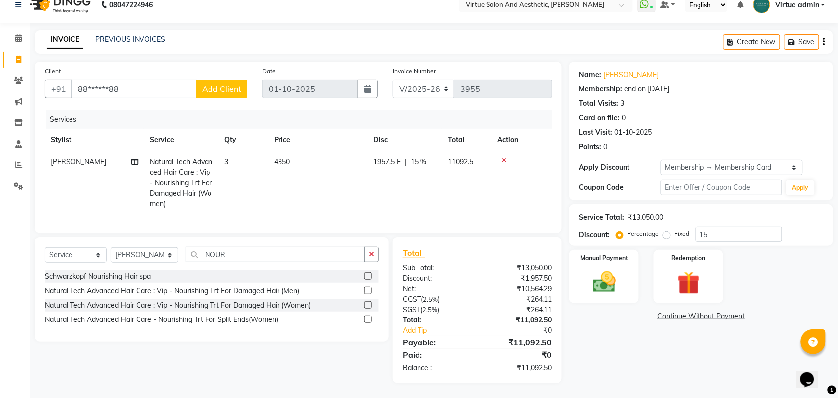
click at [326, 182] on td "4350" at bounding box center [317, 183] width 99 height 64
select select "25074"
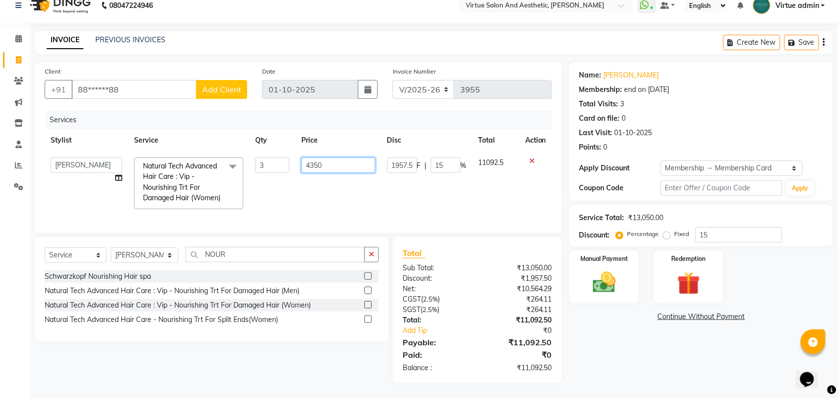
drag, startPoint x: 325, startPoint y: 145, endPoint x: 319, endPoint y: 145, distance: 6.5
click at [319, 157] on input "4350" at bounding box center [338, 164] width 74 height 15
click at [343, 200] on td "4350" at bounding box center [339, 183] width 86 height 64
select select "25074"
drag, startPoint x: 708, startPoint y: 211, endPoint x: 675, endPoint y: 205, distance: 33.8
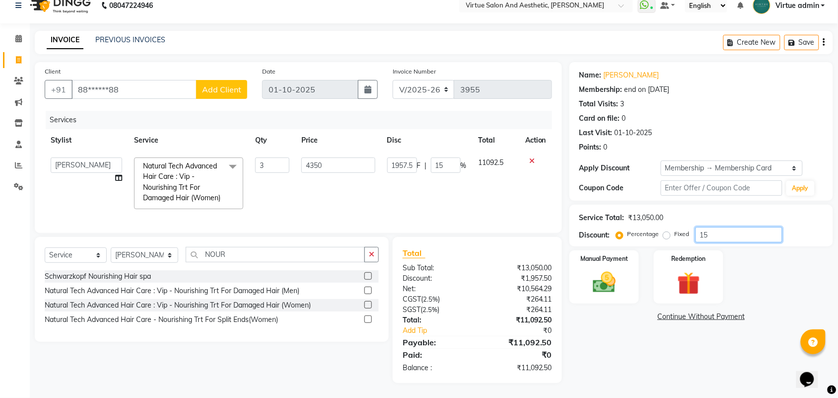
click at [675, 209] on div "Service Total: ₹13,050.00 Discount: Percentage Fixed 15" at bounding box center [702, 226] width 244 height 34
type input "0"
click at [494, 189] on td "13050" at bounding box center [497, 183] width 46 height 64
drag, startPoint x: 328, startPoint y: 141, endPoint x: 287, endPoint y: 134, distance: 41.7
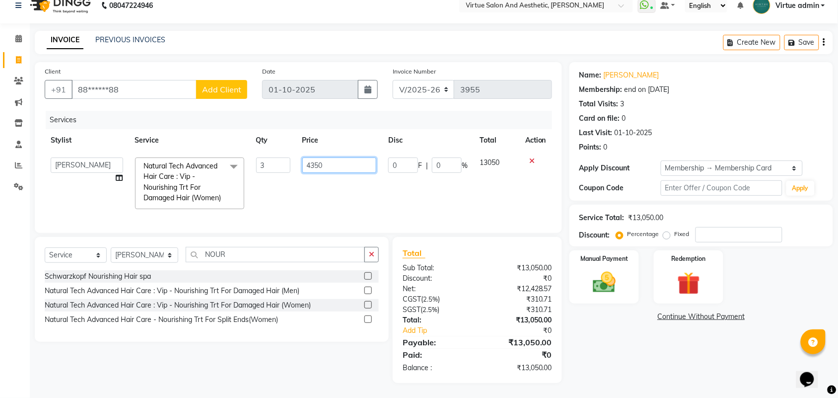
click at [287, 151] on tr "Admin ANUSHA Apsu Auditor Ambattur Balaji BANUPRIYA Bharath Bhuvanesh Dingg - S…" at bounding box center [299, 183] width 508 height 64
type input "4000"
click at [323, 169] on td "4000" at bounding box center [340, 183] width 86 height 64
select select "25074"
click at [336, 164] on td "4000" at bounding box center [340, 183] width 86 height 64
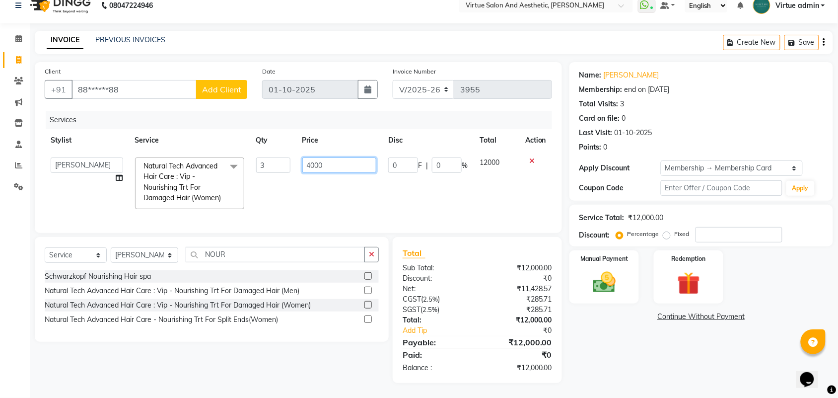
drag, startPoint x: 324, startPoint y: 138, endPoint x: 302, endPoint y: 133, distance: 22.9
click at [302, 151] on td "4000" at bounding box center [340, 183] width 86 height 64
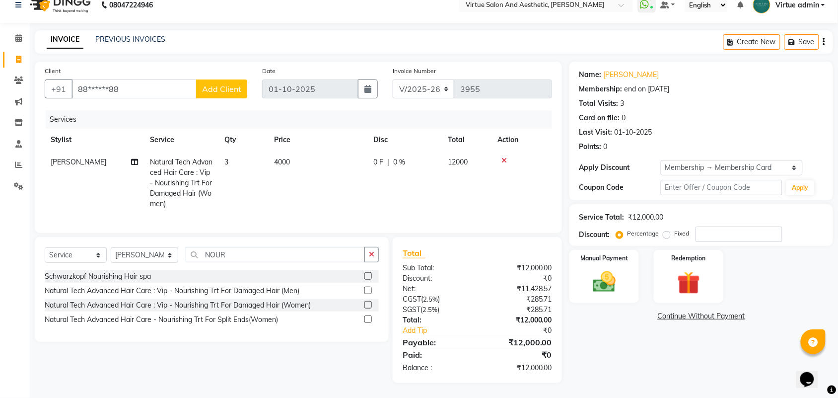
click at [335, 172] on td "4000" at bounding box center [317, 183] width 99 height 64
select select "25074"
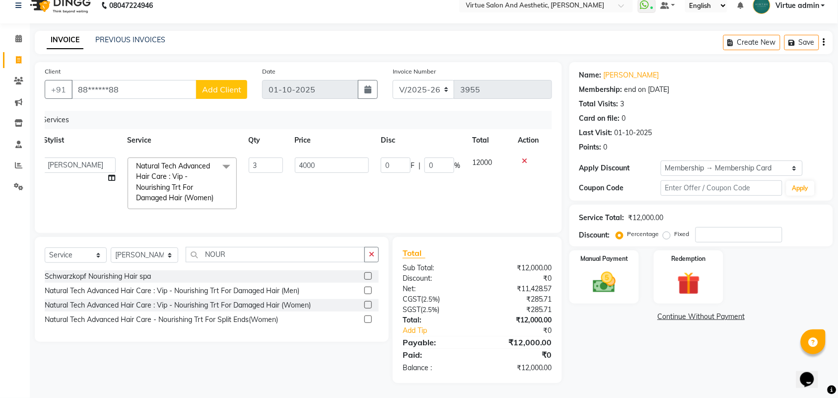
scroll to position [0, 0]
click at [351, 175] on td "4000" at bounding box center [340, 183] width 86 height 64
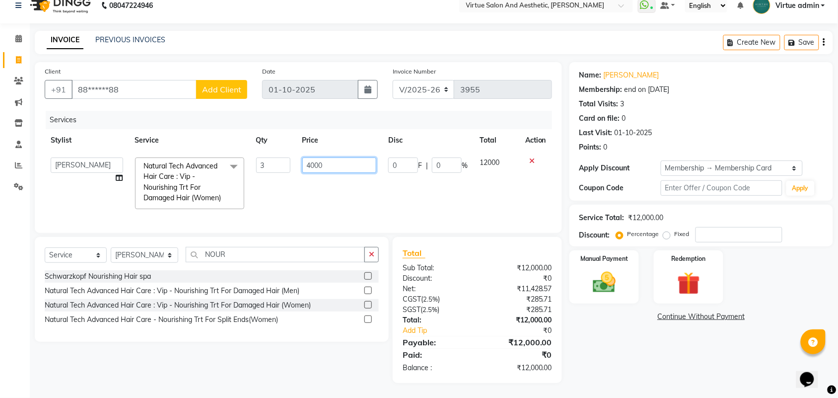
drag, startPoint x: 328, startPoint y: 146, endPoint x: 302, endPoint y: 137, distance: 27.6
click at [302, 157] on input "4000" at bounding box center [339, 164] width 75 height 15
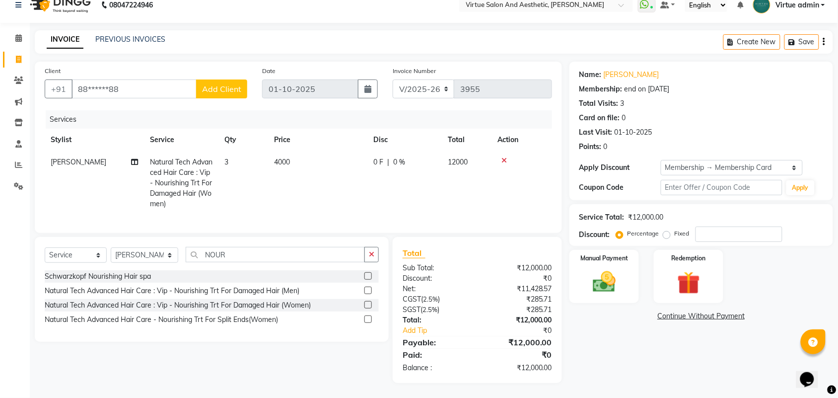
click at [323, 162] on td "4000" at bounding box center [317, 183] width 99 height 64
select select "25074"
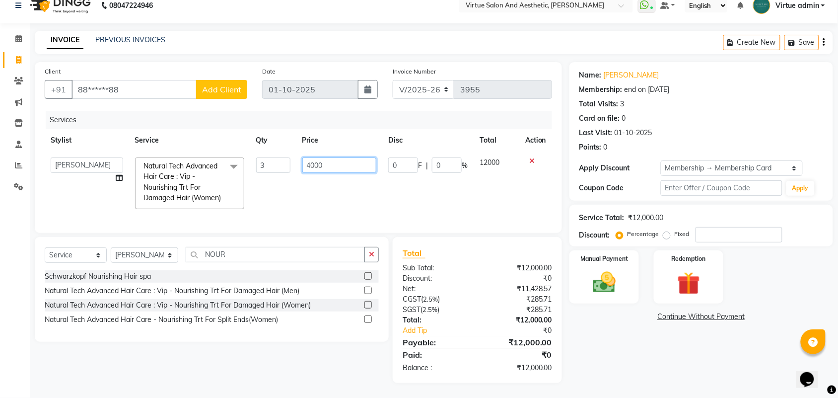
drag, startPoint x: 350, startPoint y: 149, endPoint x: 300, endPoint y: 140, distance: 51.4
click at [300, 151] on td "4000" at bounding box center [340, 183] width 86 height 64
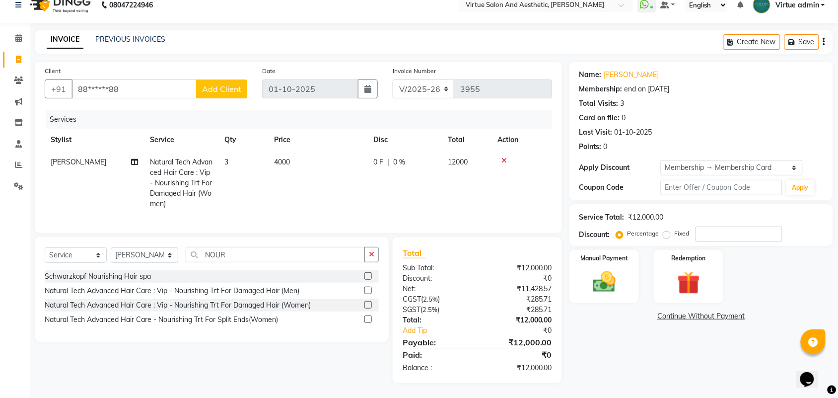
click at [323, 179] on td "4000" at bounding box center [317, 183] width 99 height 64
select select "25074"
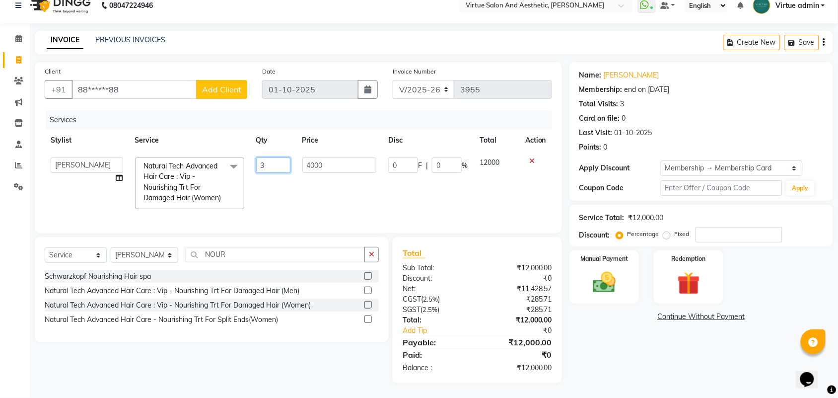
click at [283, 157] on input "3" at bounding box center [273, 164] width 34 height 15
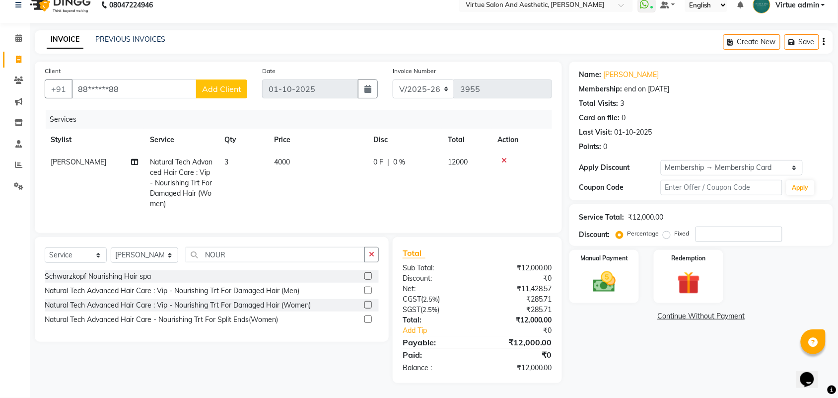
click at [344, 154] on td "4000" at bounding box center [317, 183] width 99 height 64
select select "25074"
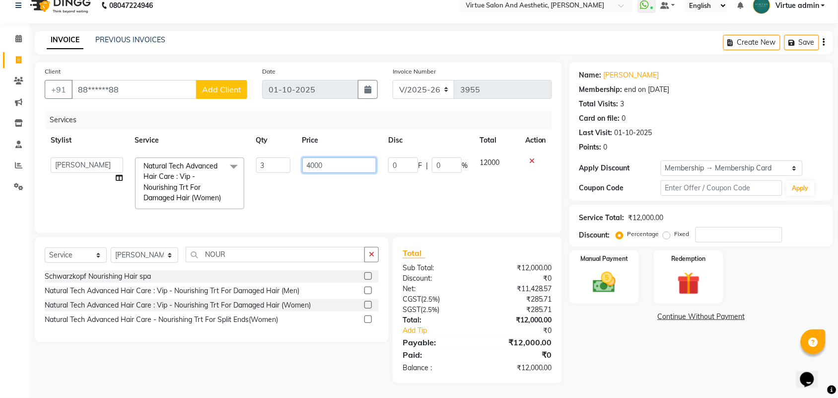
click at [328, 157] on input "4000" at bounding box center [339, 164] width 75 height 15
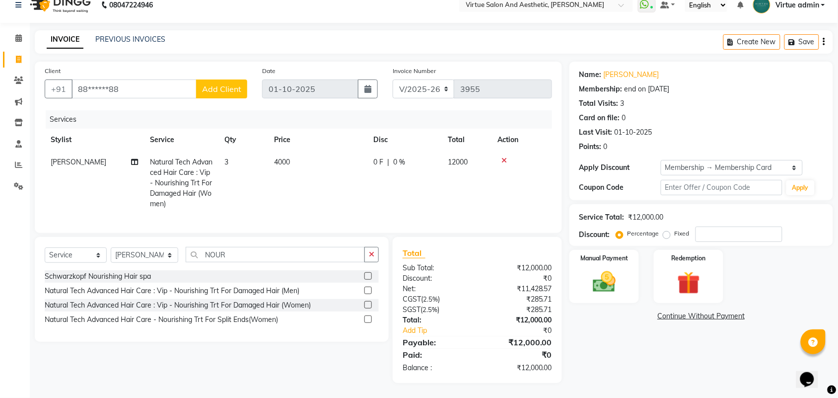
click at [338, 166] on td "4000" at bounding box center [317, 183] width 99 height 64
select select "25074"
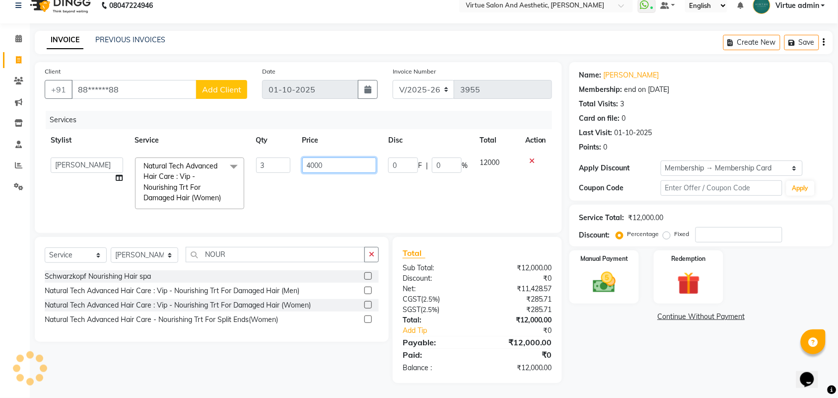
drag, startPoint x: 333, startPoint y: 142, endPoint x: 296, endPoint y: 133, distance: 38.8
click at [297, 151] on td "4000" at bounding box center [340, 183] width 86 height 64
click at [352, 157] on input "number" at bounding box center [339, 164] width 75 height 15
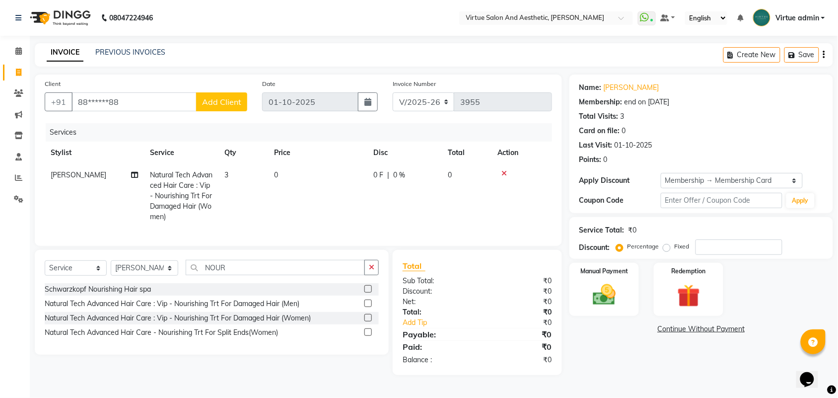
scroll to position [1, 0]
click at [330, 174] on td "0" at bounding box center [317, 196] width 99 height 64
select select "25074"
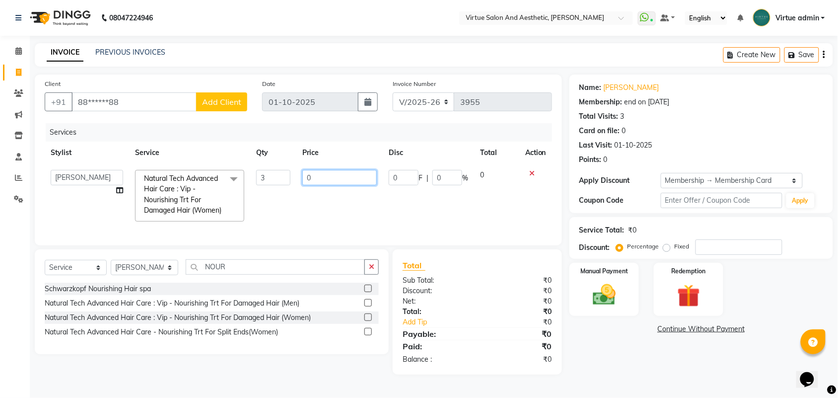
drag, startPoint x: 326, startPoint y: 170, endPoint x: 277, endPoint y: 150, distance: 53.0
click at [277, 150] on table "Stylist Service Qty Price Disc Total Action Admin ANUSHA Apsu Auditor Ambattur …" at bounding box center [299, 185] width 508 height 86
type input "3950"
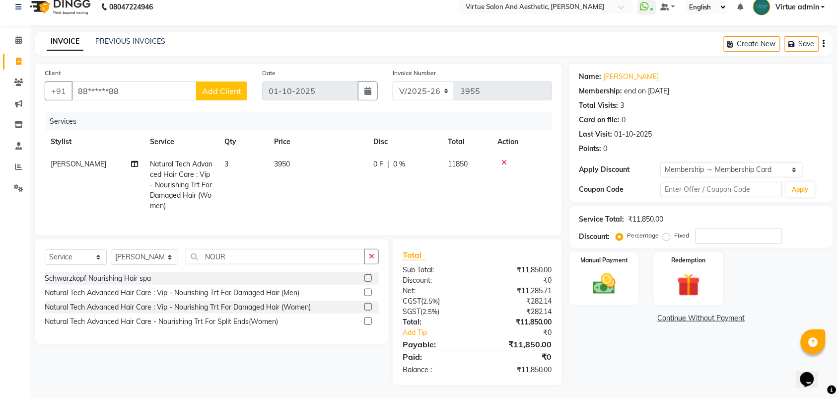
click at [436, 207] on td "0 F | 0 %" at bounding box center [405, 185] width 75 height 64
select select "25074"
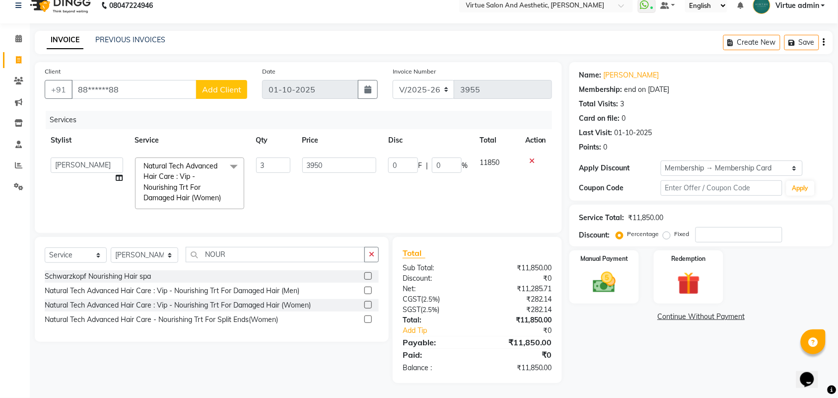
scroll to position [32, 0]
click at [345, 157] on td "3950" at bounding box center [340, 183] width 86 height 64
drag, startPoint x: 338, startPoint y: 141, endPoint x: 308, endPoint y: 132, distance: 31.0
click at [308, 151] on td "3950" at bounding box center [340, 183] width 86 height 64
drag, startPoint x: 323, startPoint y: 142, endPoint x: 291, endPoint y: 136, distance: 33.3
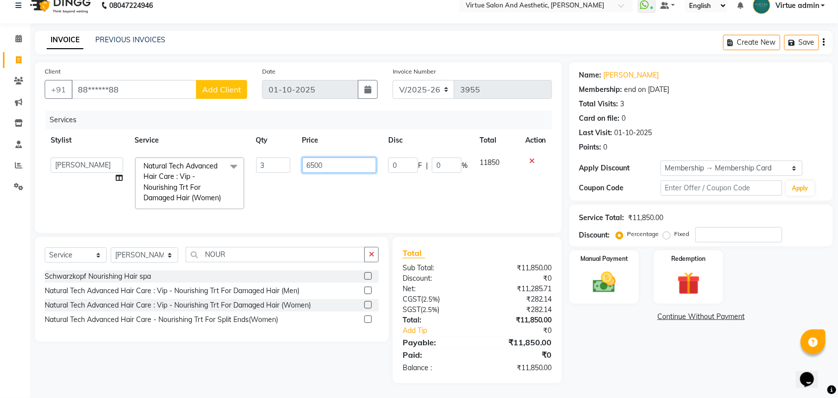
click at [291, 151] on tr "Admin ANUSHA Apsu Auditor Ambattur Balaji BANUPRIYA Bharath Bhuvanesh Dingg - S…" at bounding box center [299, 183] width 508 height 64
type input "6"
type input "3500"
click at [310, 180] on td "3500" at bounding box center [340, 183] width 86 height 64
select select "25074"
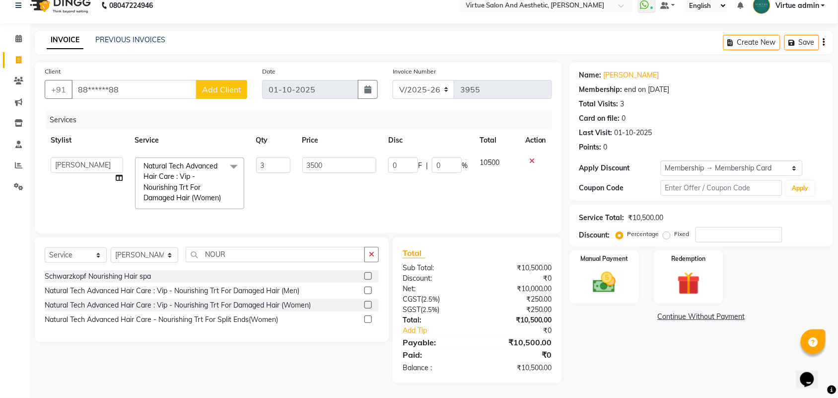
click at [337, 162] on td "3500" at bounding box center [340, 183] width 86 height 64
drag, startPoint x: 324, startPoint y: 143, endPoint x: 311, endPoint y: 134, distance: 15.7
click at [311, 151] on td "3500" at bounding box center [340, 183] width 86 height 64
type input "3800"
click at [315, 169] on td "3800" at bounding box center [340, 183] width 86 height 64
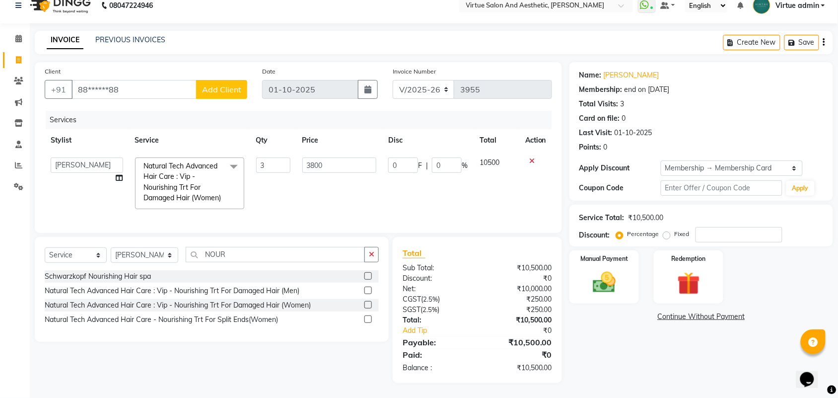
select select "25074"
click at [338, 171] on td "3800" at bounding box center [340, 183] width 86 height 64
drag, startPoint x: 321, startPoint y: 143, endPoint x: 309, endPoint y: 143, distance: 11.9
click at [309, 157] on input "3800" at bounding box center [339, 164] width 75 height 15
type input "3700"
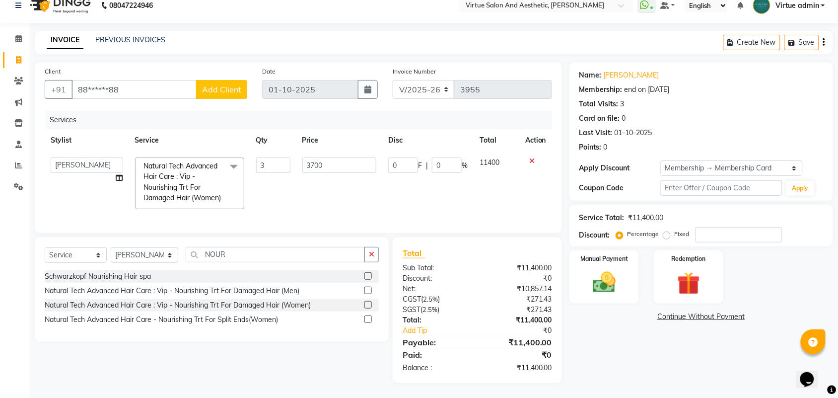
scroll to position [22, 0]
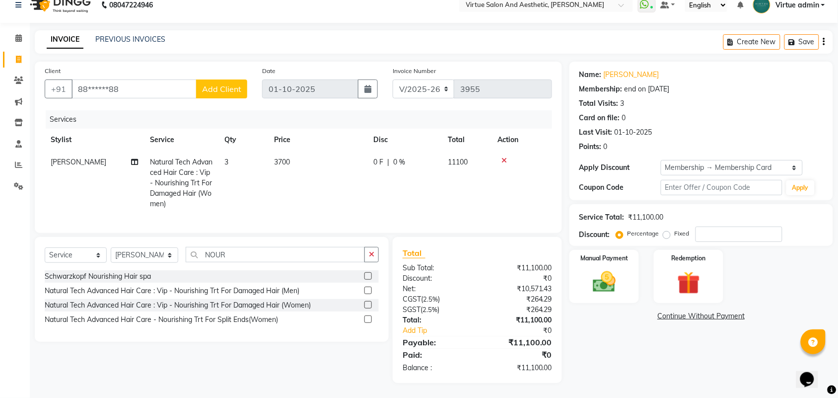
click at [374, 172] on tr "SAHIL Natural Tech Advanced Hair Care : Vip - Nourishing Trt For Damaged Hair (…" at bounding box center [299, 183] width 508 height 64
click at [294, 164] on td "3700" at bounding box center [317, 183] width 99 height 64
select select "25074"
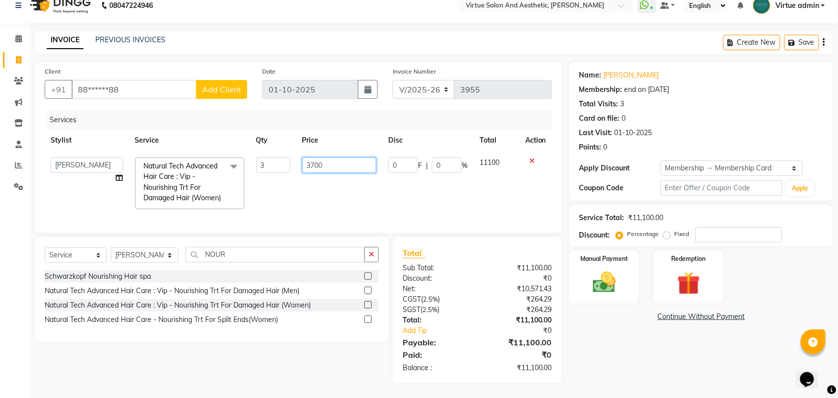
drag, startPoint x: 324, startPoint y: 154, endPoint x: 309, endPoint y: 150, distance: 14.8
click at [309, 157] on input "3700" at bounding box center [339, 164] width 75 height 15
type input "3600"
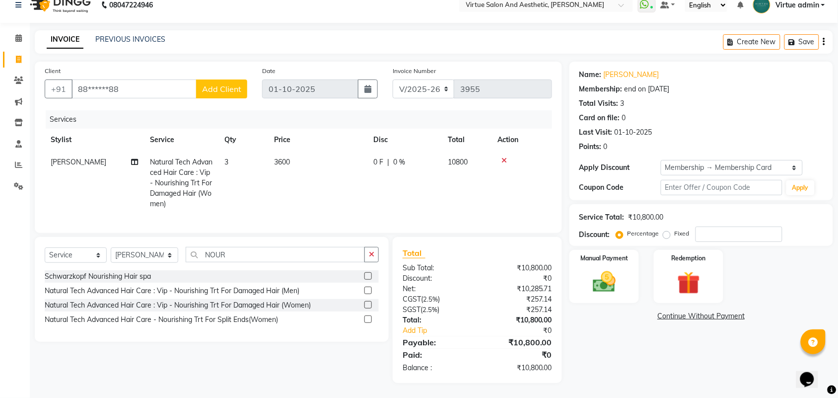
click at [326, 197] on td "3600" at bounding box center [317, 183] width 99 height 64
select select "25074"
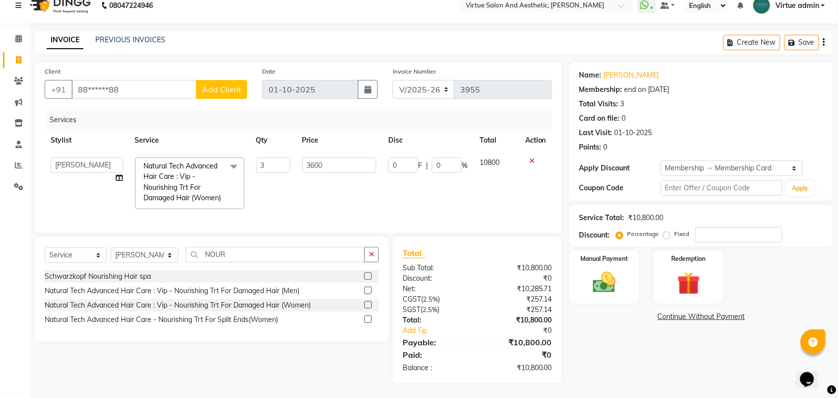
click at [354, 187] on td "3600" at bounding box center [340, 183] width 86 height 64
drag, startPoint x: 331, startPoint y: 153, endPoint x: 316, endPoint y: 151, distance: 15.5
click at [316, 157] on input "3600" at bounding box center [339, 164] width 75 height 15
type input "3650"
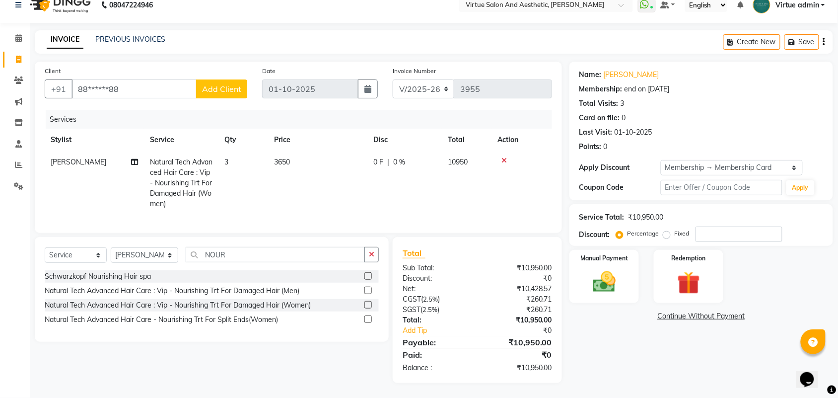
click at [364, 200] on td "3650" at bounding box center [317, 183] width 99 height 64
select select "25074"
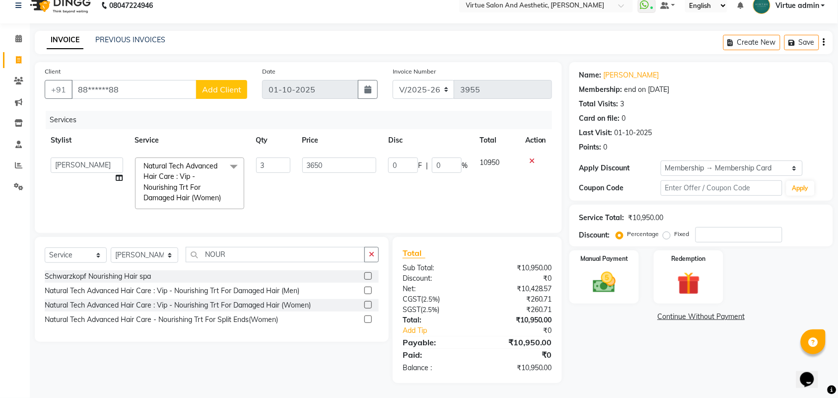
click at [333, 172] on td "3650" at bounding box center [340, 183] width 86 height 64
drag, startPoint x: 326, startPoint y: 157, endPoint x: 312, endPoint y: 156, distance: 13.9
click at [312, 157] on input "3650" at bounding box center [339, 164] width 75 height 15
type input "3700"
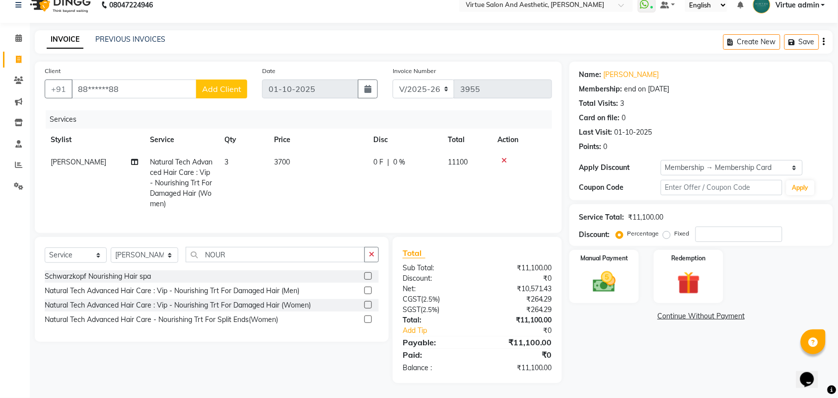
click at [274, 191] on tr "SAHIL Natural Tech Advanced Hair Care : Vip - Nourishing Trt For Damaged Hair (…" at bounding box center [299, 183] width 508 height 64
click at [323, 169] on td "3700" at bounding box center [317, 183] width 99 height 64
select select "25074"
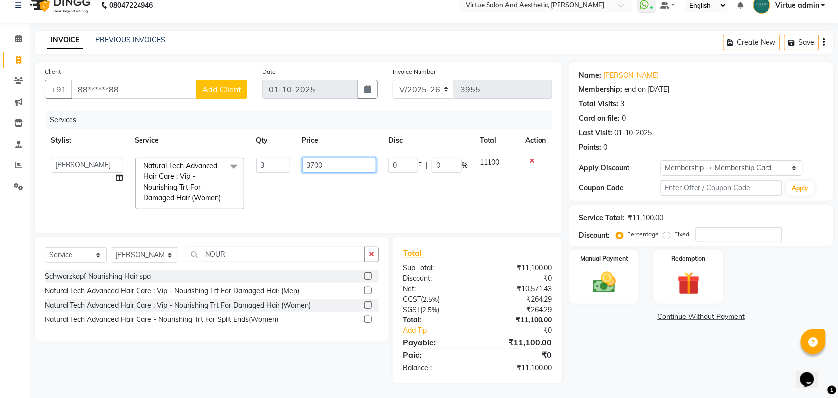
drag, startPoint x: 326, startPoint y: 155, endPoint x: 309, endPoint y: 152, distance: 17.1
click at [309, 157] on input "3700" at bounding box center [339, 164] width 75 height 15
type input "3650"
click at [327, 184] on td "3650" at bounding box center [340, 183] width 86 height 64
select select "25074"
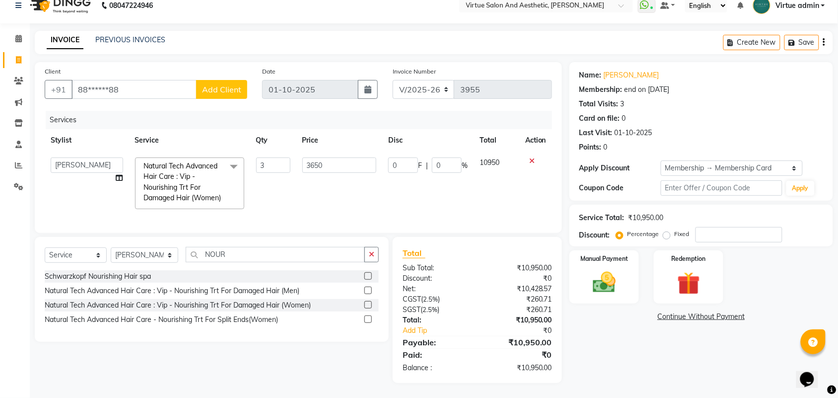
scroll to position [32, 0]
click at [308, 159] on td "3650" at bounding box center [340, 183] width 86 height 64
drag, startPoint x: 328, startPoint y: 148, endPoint x: 313, endPoint y: 143, distance: 16.2
click at [313, 157] on input "3650" at bounding box center [339, 164] width 75 height 15
type input "3675"
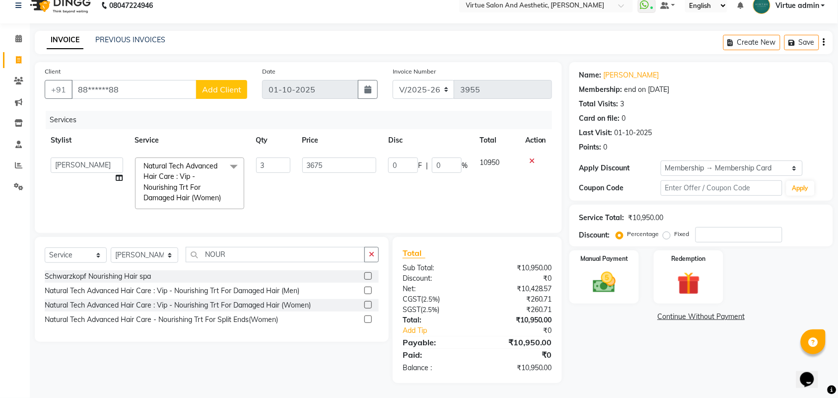
click at [382, 174] on td "0 F | 0 %" at bounding box center [427, 183] width 91 height 64
select select "25074"
drag, startPoint x: 328, startPoint y: 145, endPoint x: 320, endPoint y: 143, distance: 7.6
click at [320, 157] on input "3675" at bounding box center [339, 164] width 75 height 15
type input "3670"
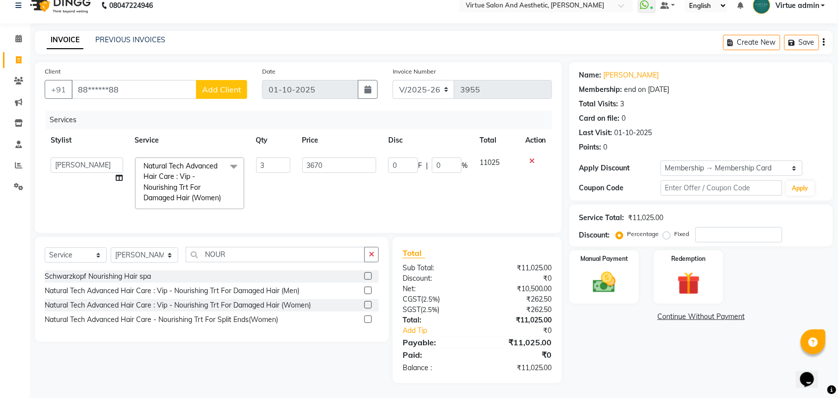
click at [359, 184] on td "3670" at bounding box center [340, 183] width 86 height 64
select select "25074"
drag, startPoint x: 322, startPoint y: 143, endPoint x: 316, endPoint y: 141, distance: 6.5
click at [316, 157] on input "3670" at bounding box center [339, 164] width 75 height 15
type input "3660"
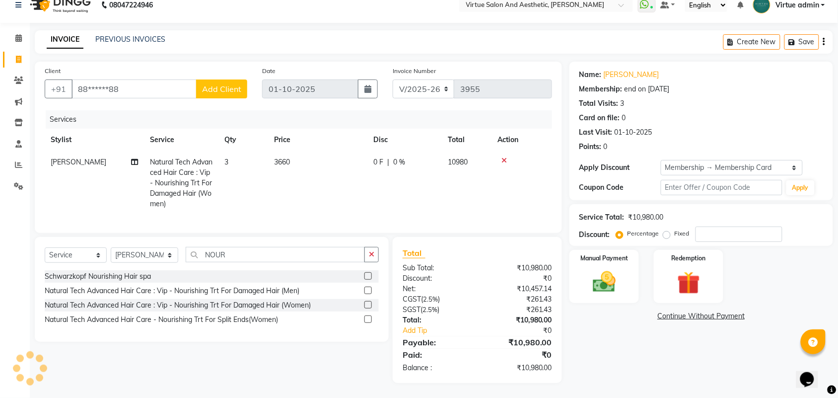
click at [432, 175] on td "0 F | 0 %" at bounding box center [405, 183] width 75 height 64
select select "25074"
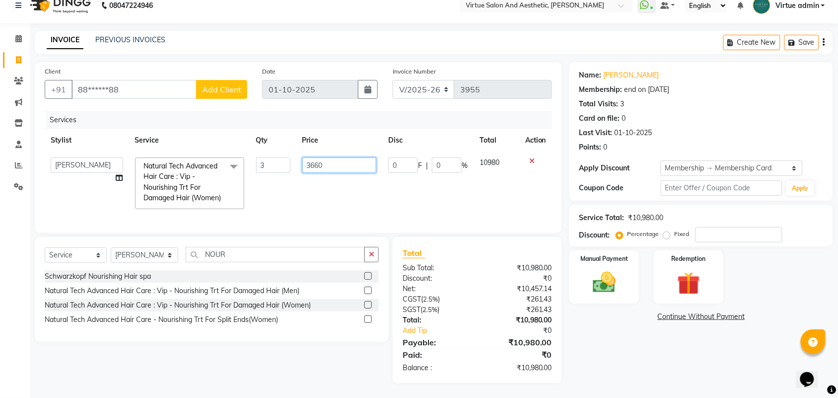
drag, startPoint x: 361, startPoint y: 148, endPoint x: 341, endPoint y: 145, distance: 20.7
click at [361, 157] on input "3660" at bounding box center [339, 164] width 75 height 15
drag, startPoint x: 329, startPoint y: 142, endPoint x: 316, endPoint y: 139, distance: 12.7
click at [316, 157] on input "3660" at bounding box center [339, 164] width 75 height 15
click at [323, 157] on input "3660" at bounding box center [339, 164] width 75 height 15
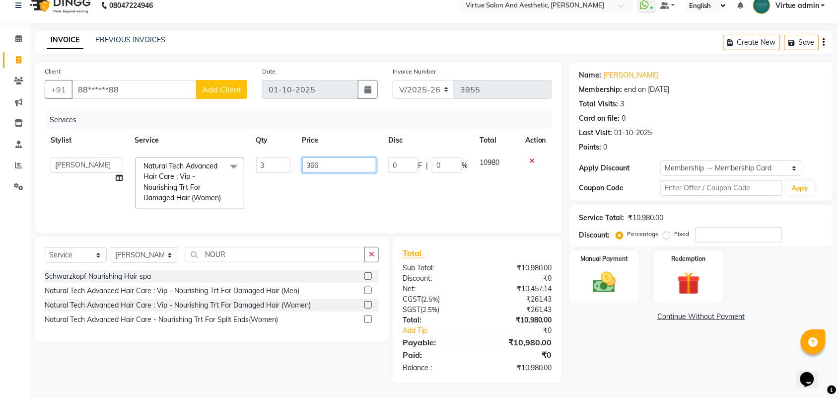
type input "3665"
click at [323, 162] on td "3665" at bounding box center [340, 183] width 86 height 64
select select "25074"
drag, startPoint x: 322, startPoint y: 144, endPoint x: 316, endPoint y: 143, distance: 6.0
click at [316, 157] on input "3665" at bounding box center [339, 164] width 75 height 15
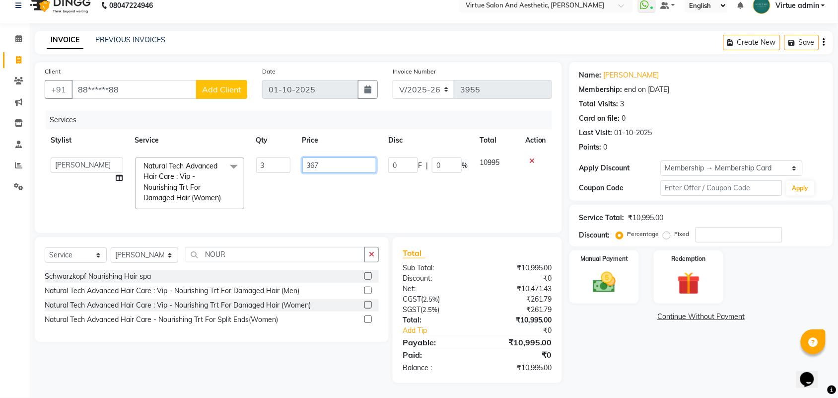
type input "3670"
click at [369, 174] on tr "Admin ANUSHA Apsu Auditor Ambattur Balaji BANUPRIYA Bharath Bhuvanesh Dingg - S…" at bounding box center [299, 183] width 508 height 64
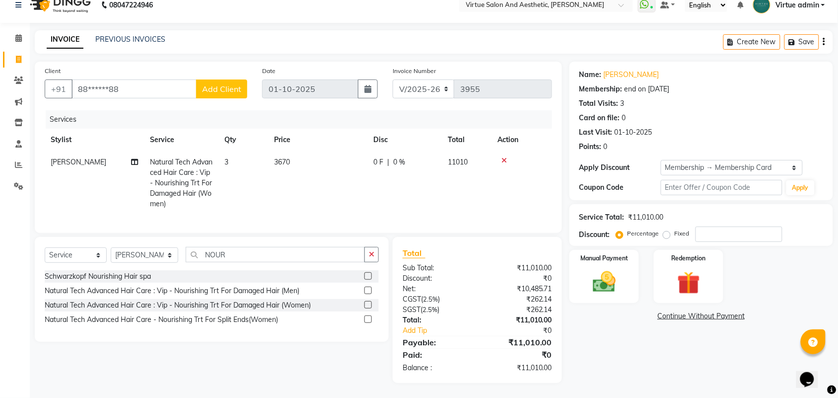
click at [303, 151] on td "3670" at bounding box center [317, 183] width 99 height 64
select select "25074"
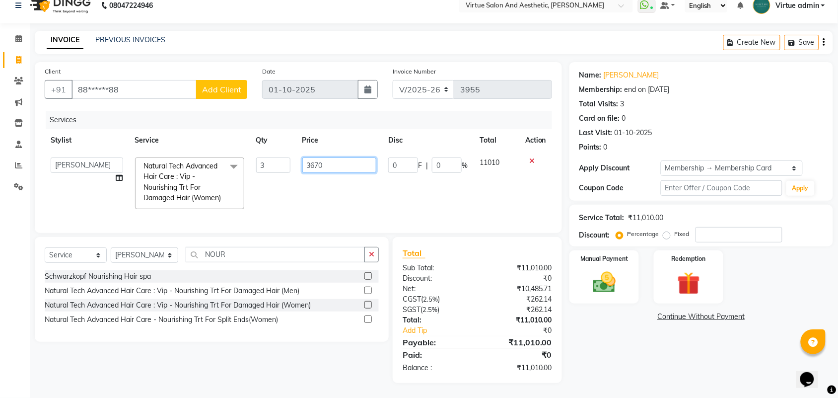
click at [321, 157] on input "3670" at bounding box center [339, 164] width 75 height 15
type input "3665"
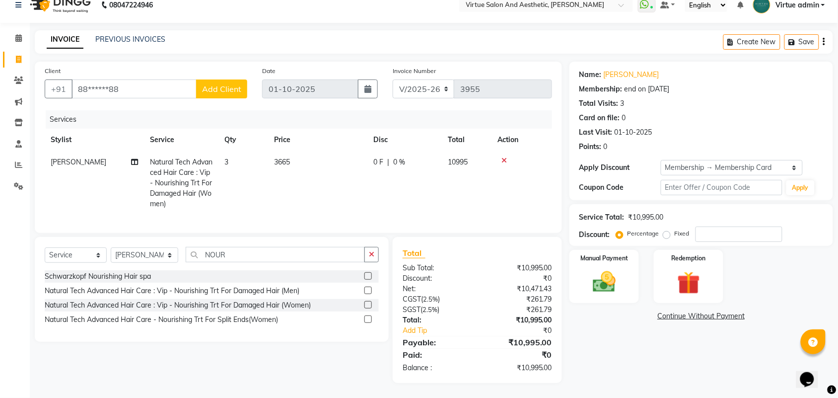
click at [348, 175] on td "3665" at bounding box center [317, 183] width 99 height 64
select select "25074"
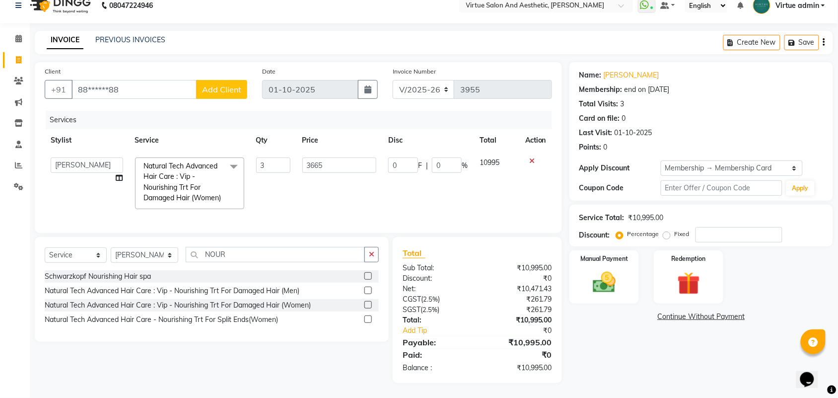
click at [339, 174] on td "3665" at bounding box center [340, 183] width 86 height 64
click at [328, 157] on input "3665" at bounding box center [339, 164] width 75 height 15
type input "3668"
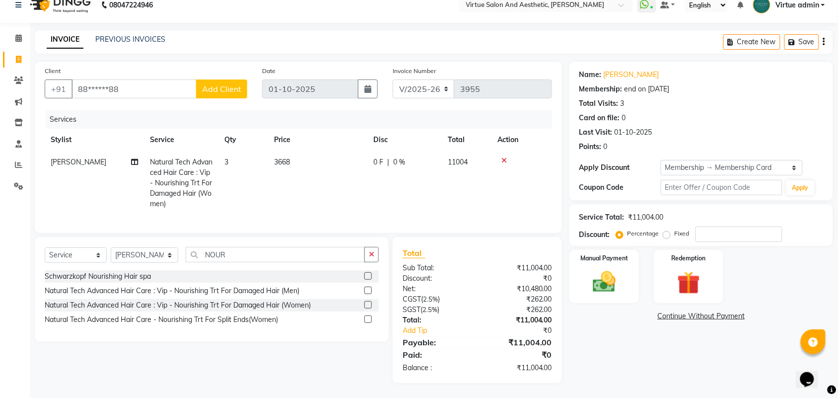
click at [347, 167] on td "3668" at bounding box center [317, 183] width 99 height 64
select select "25074"
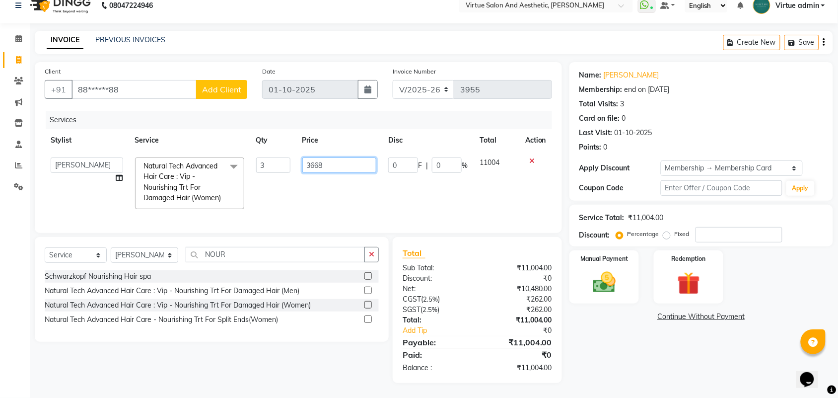
click at [329, 157] on input "3668" at bounding box center [339, 164] width 75 height 15
type input "3667"
click at [351, 185] on td "3667" at bounding box center [340, 183] width 86 height 64
select select "25074"
click at [328, 157] on input "3667" at bounding box center [339, 164] width 75 height 15
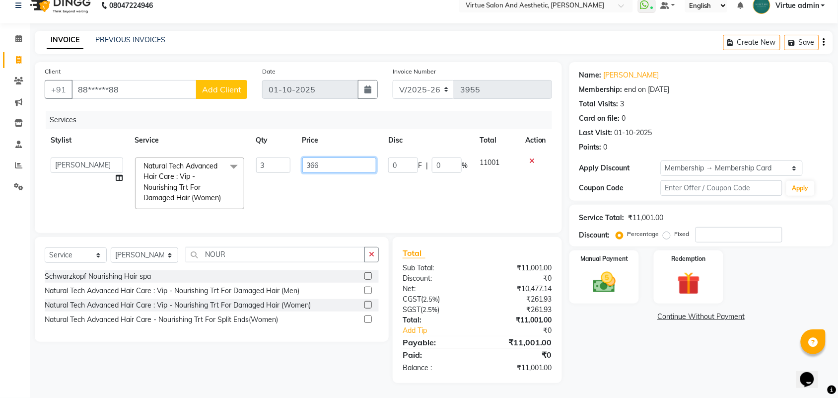
type input "3666"
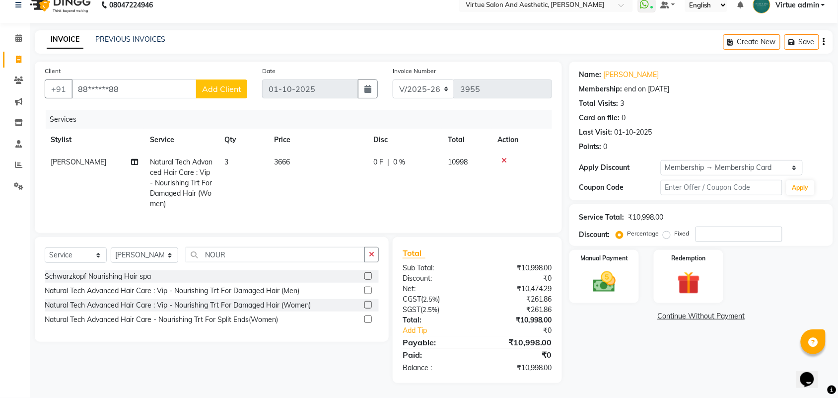
click at [374, 203] on tr "SAHIL Natural Tech Advanced Hair Care : Vip - Nourishing Trt For Damaged Hair (…" at bounding box center [299, 183] width 508 height 64
click at [328, 159] on td "3666" at bounding box center [317, 183] width 99 height 64
select select "25074"
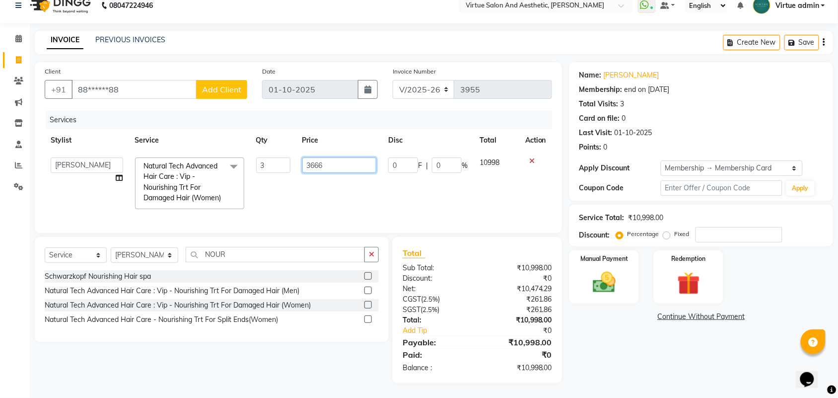
click at [328, 157] on input "3666" at bounding box center [339, 164] width 75 height 15
type input "3667"
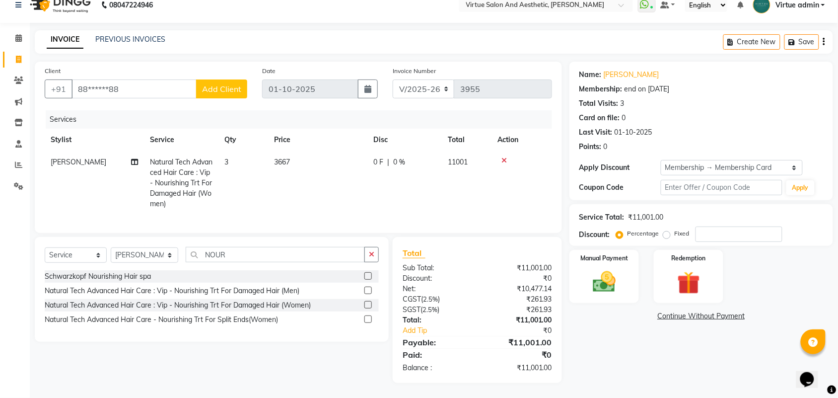
click at [365, 202] on td "3667" at bounding box center [317, 183] width 99 height 64
select select "25074"
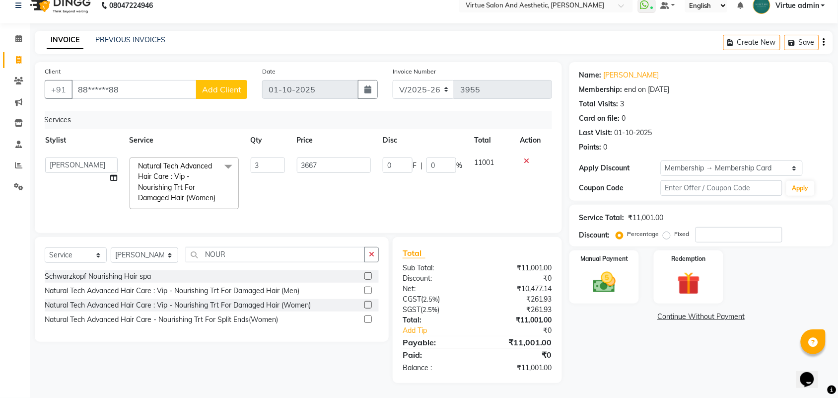
scroll to position [0, 7]
click at [530, 242] on div "Total Sub Total: ₹11,001.00 Discount: ₹0 Net: ₹10,477.14 CGST ( 2.5% ) ₹261.93 …" at bounding box center [477, 310] width 169 height 146
click at [585, 269] on img at bounding box center [604, 282] width 39 height 27
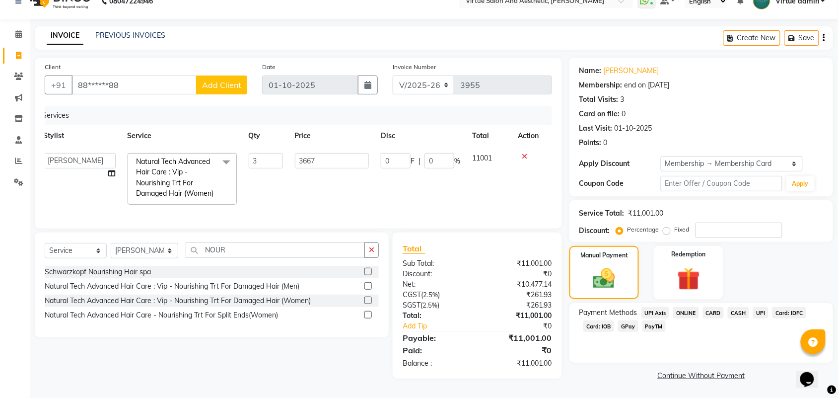
click at [763, 307] on span "UPI" at bounding box center [760, 312] width 15 height 11
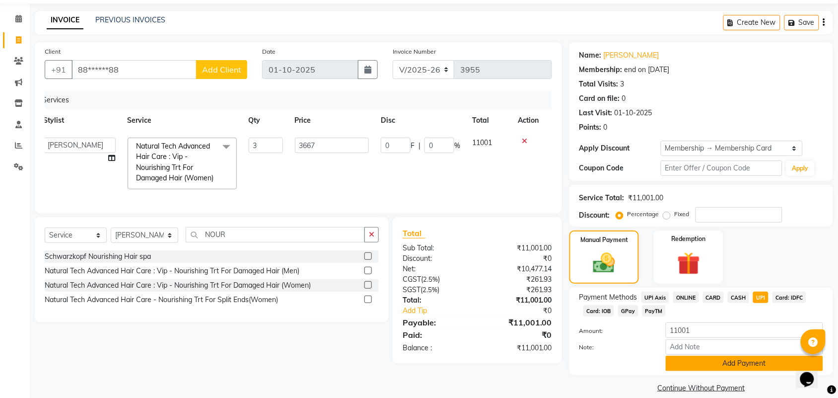
click at [744, 360] on button "Add Payment" at bounding box center [744, 363] width 157 height 15
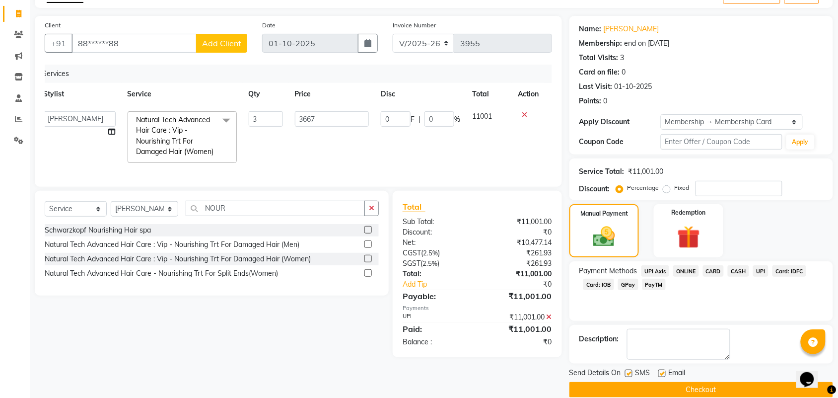
scroll to position [74, 0]
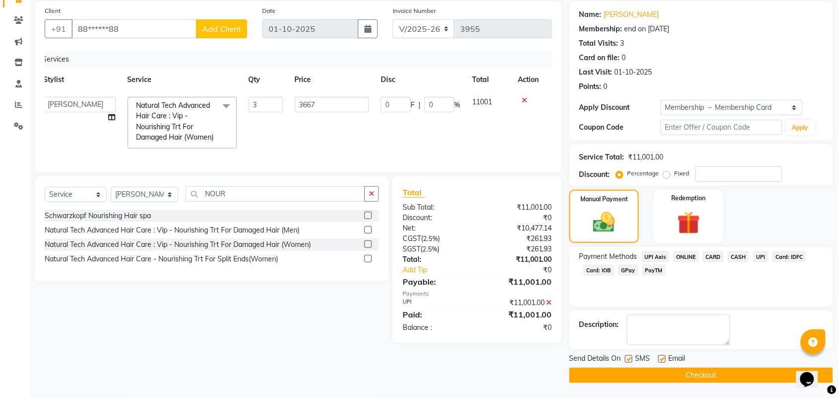
click at [739, 369] on button "Checkout" at bounding box center [702, 375] width 264 height 15
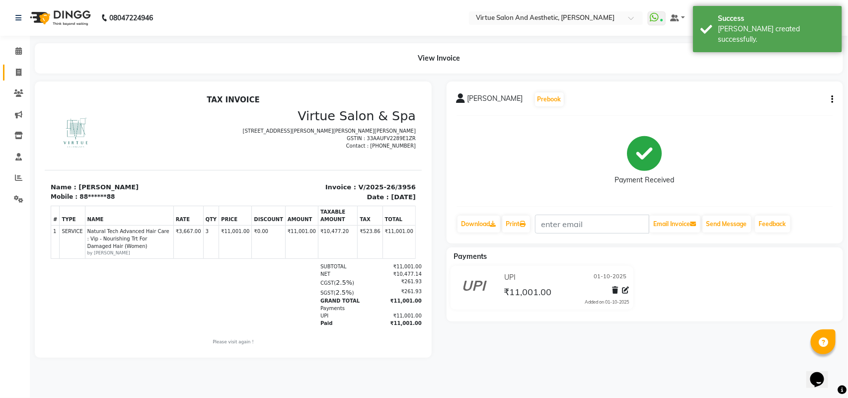
click at [15, 78] on link "Invoice" at bounding box center [15, 73] width 24 height 16
select select "4466"
select select "service"
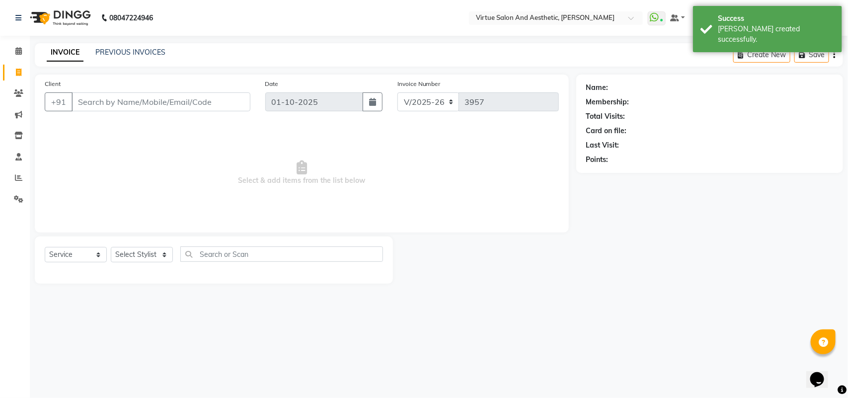
click at [112, 56] on div "PREVIOUS INVOICES" at bounding box center [130, 52] width 70 height 10
click at [115, 53] on link "PREVIOUS INVOICES" at bounding box center [130, 52] width 70 height 9
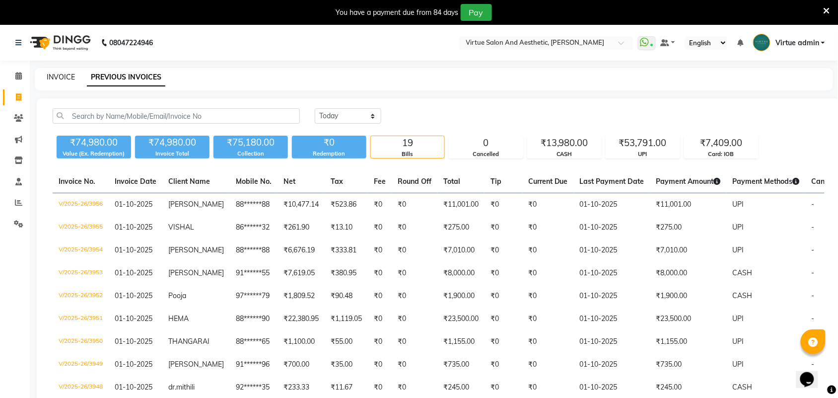
click at [60, 75] on link "INVOICE" at bounding box center [61, 77] width 28 height 9
select select "service"
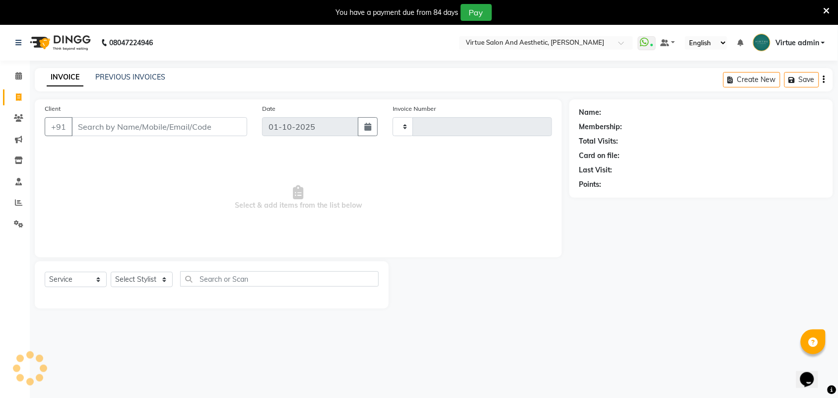
scroll to position [25, 0]
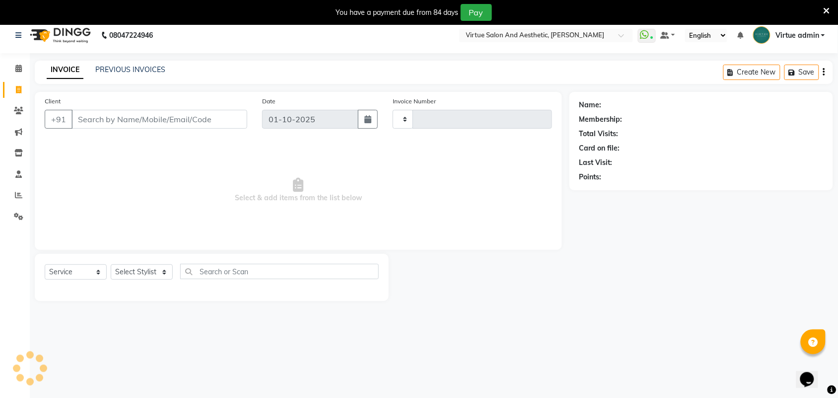
type input "3957"
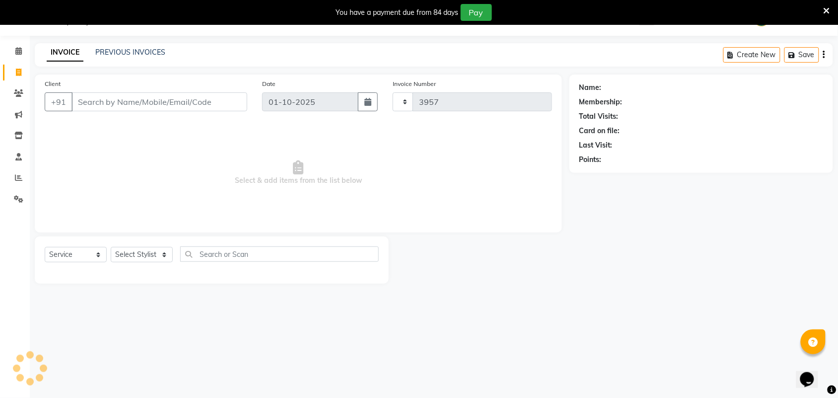
select select "4466"
click at [117, 52] on link "PREVIOUS INVOICES" at bounding box center [130, 52] width 70 height 9
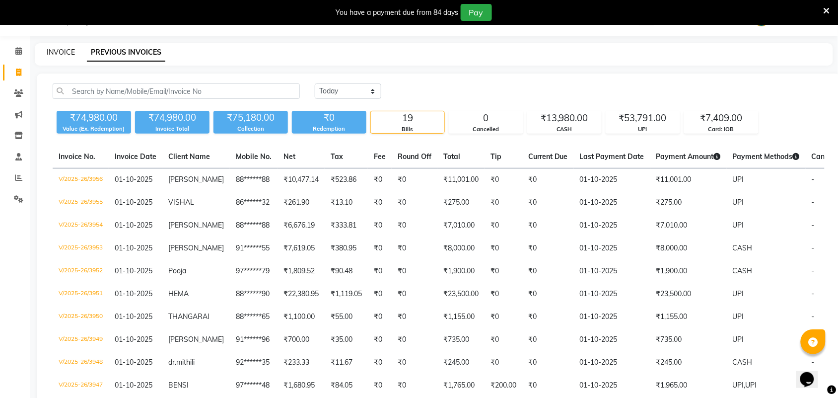
click at [57, 53] on link "INVOICE" at bounding box center [61, 52] width 28 height 9
select select "service"
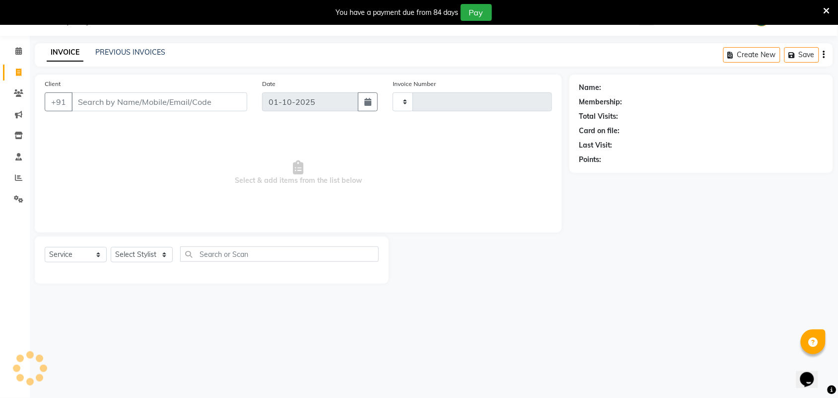
type input "3957"
select select "4466"
